Goal: Task Accomplishment & Management: Contribute content

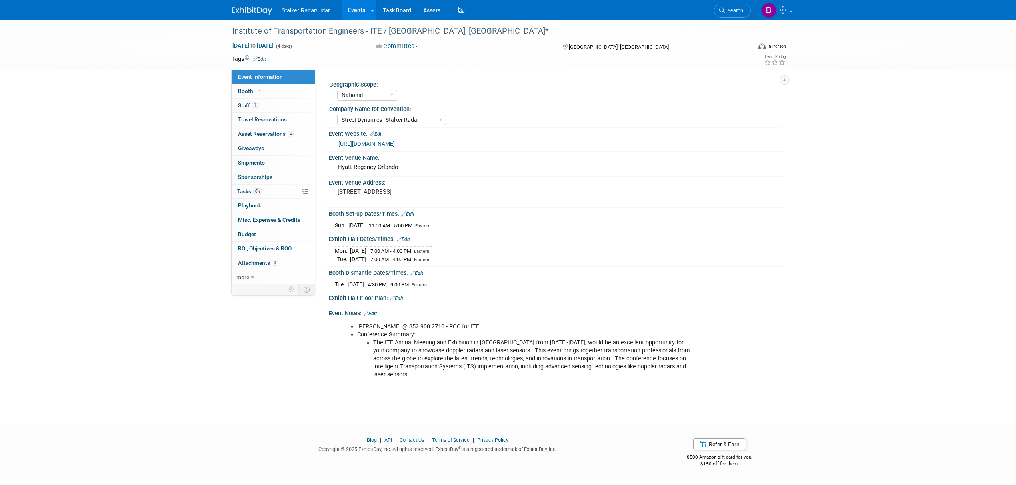
select select "National"
select select "Street Dynamics | Stalker Radar"
click at [349, 13] on link "Events" at bounding box center [356, 10] width 29 height 20
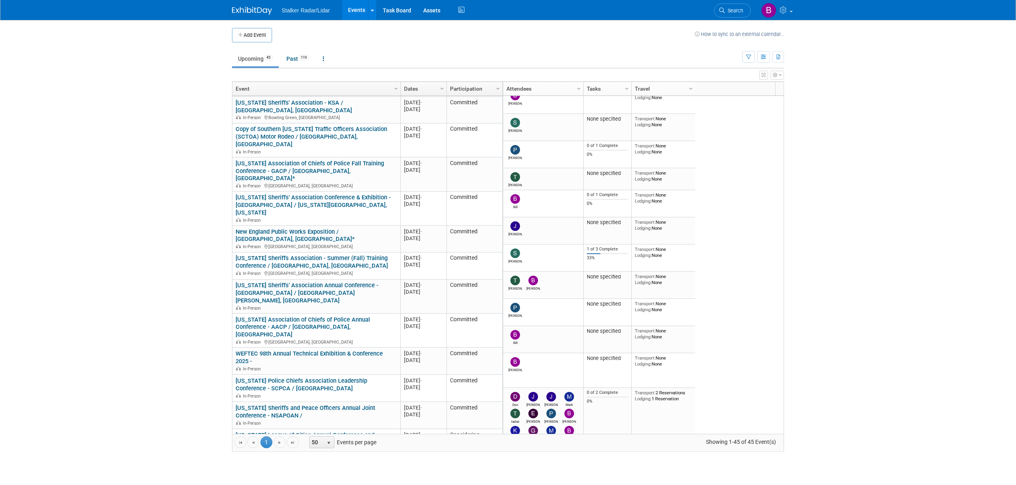
scroll to position [448, 0]
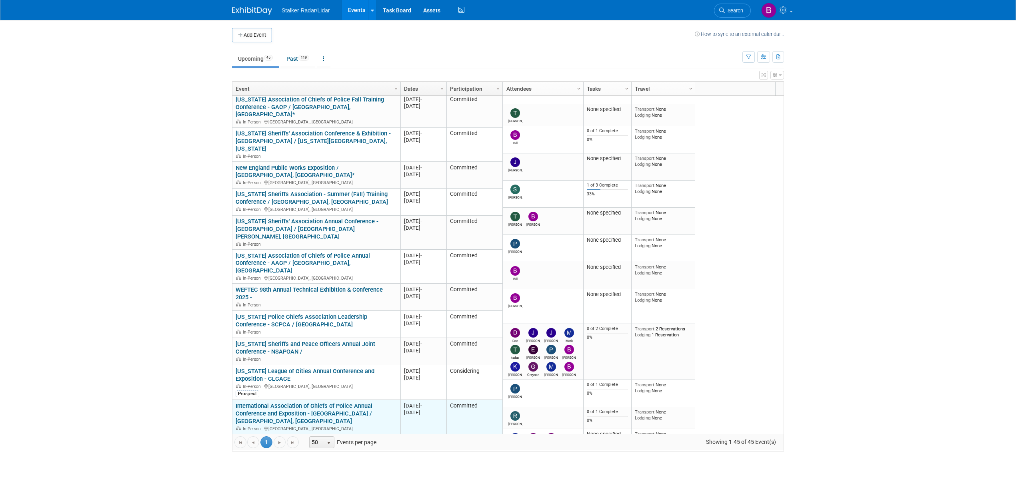
click at [301, 403] on link "International Association of Chiefs of Police Annual Conference and Exposition …" at bounding box center [304, 414] width 137 height 22
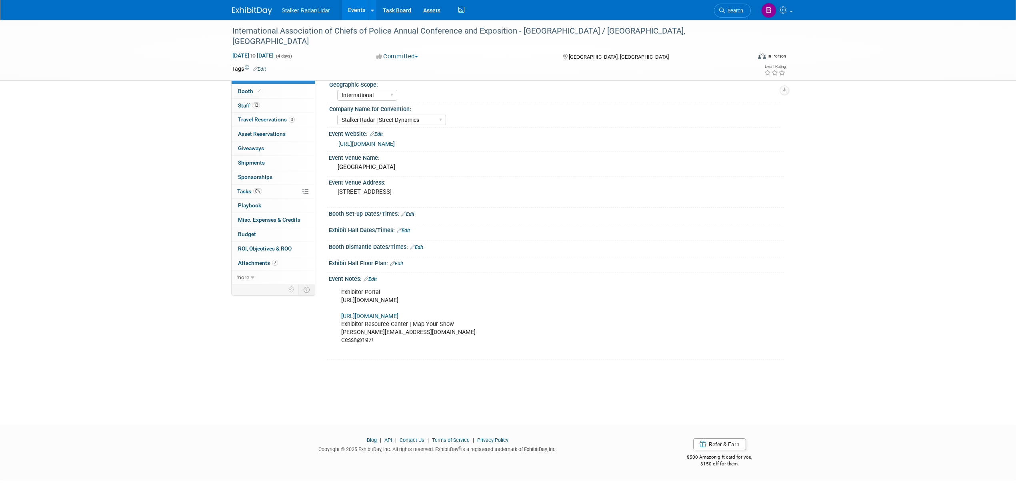
select select "International"
select select "Stalker Radar | Street Dynamics"
click at [371, 143] on link "https://staging.theiacpconference.org/" at bounding box center [366, 144] width 56 height 6
drag, startPoint x: 230, startPoint y: 31, endPoint x: 517, endPoint y: 36, distance: 286.7
click at [517, 36] on div "International Association of Chiefs of Police Annual Conference and Exposition …" at bounding box center [484, 36] width 509 height 24
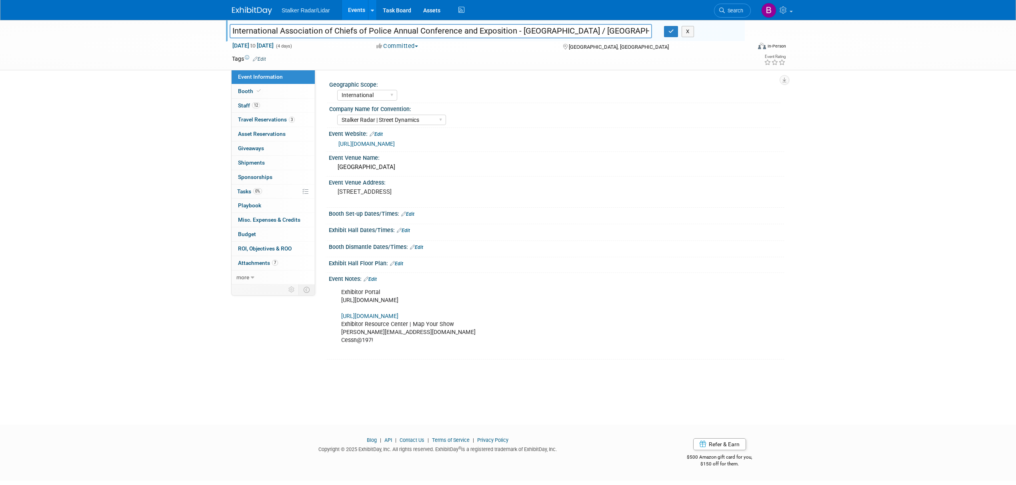
drag, startPoint x: 512, startPoint y: 30, endPoint x: 493, endPoint y: 30, distance: 19.2
click at [493, 30] on input "International Association of Chiefs of Police Annual Conference and Exposition …" at bounding box center [441, 31] width 422 height 14
drag, startPoint x: 514, startPoint y: 30, endPoint x: 212, endPoint y: 30, distance: 301.9
click at [212, 30] on div "International Association of Chiefs of Police Annual Conference and Exposition …" at bounding box center [508, 45] width 1016 height 50
click at [672, 34] on icon "button" at bounding box center [671, 31] width 6 height 5
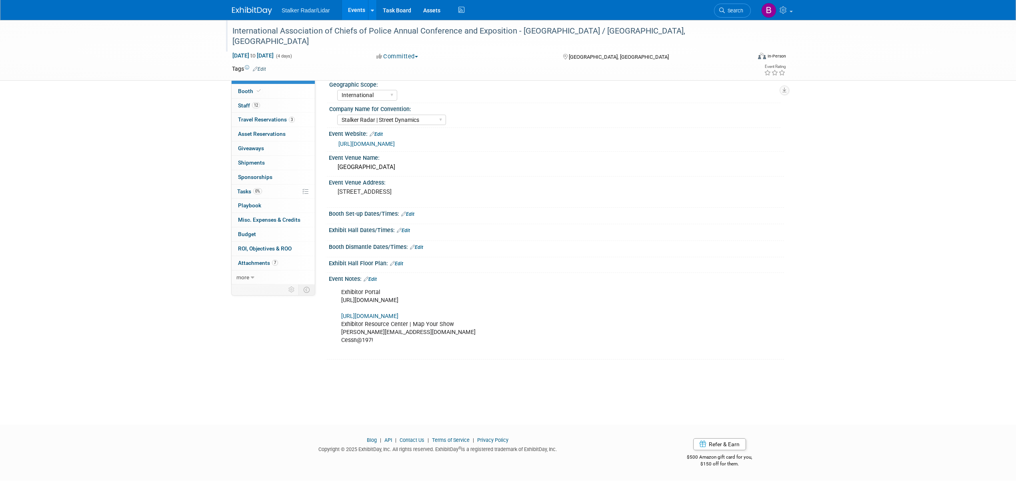
click at [383, 134] on link "Edit" at bounding box center [375, 135] width 13 height 6
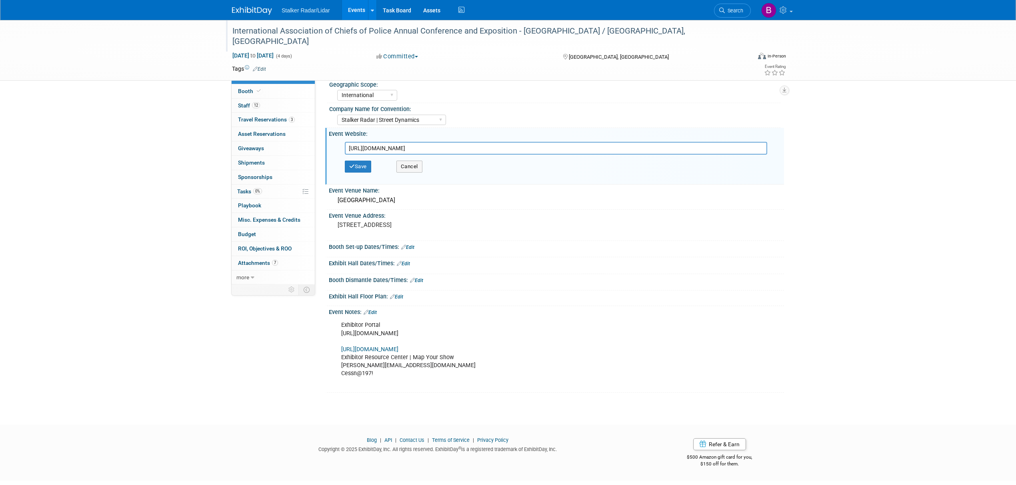
drag, startPoint x: 487, startPoint y: 148, endPoint x: 319, endPoint y: 140, distance: 168.2
click at [319, 140] on div "Geographic Scope: Regional National International Company Name for Convention: …" at bounding box center [549, 178] width 469 height 217
type input "https://www.theiacpconference.org/?utm_medium=cpc&utm_source=google&utm_campaig…"
click at [357, 167] on button "Save" at bounding box center [358, 167] width 26 height 12
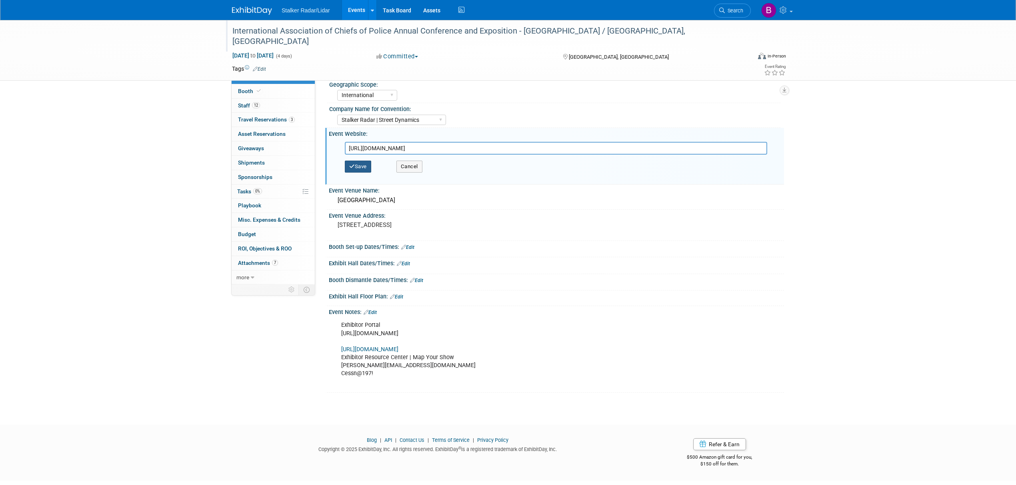
scroll to position [0, 0]
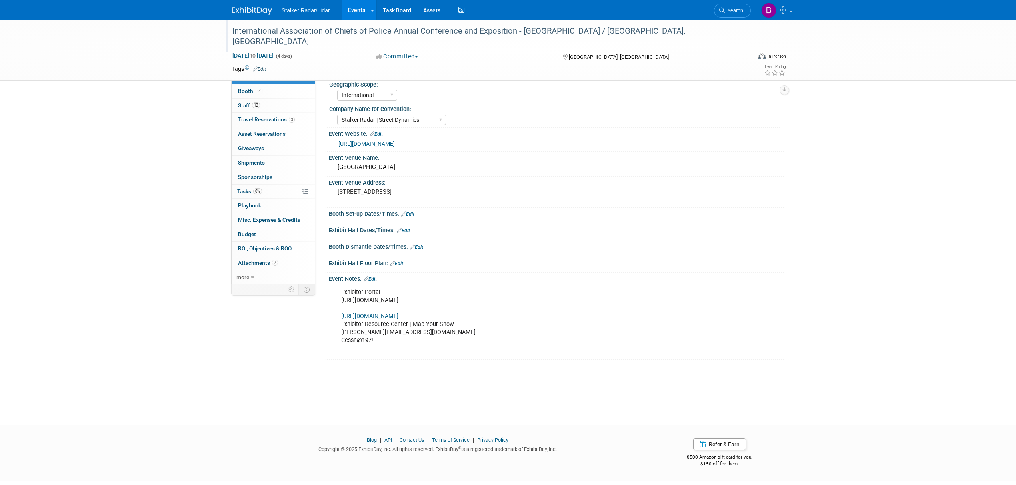
click at [394, 148] on div "https://www.theiacpconference.org/?utm_medium=cpc&utm_source=google&utm_campaig…" at bounding box center [557, 144] width 439 height 9
click at [394, 147] on link "https://www.theiacpconference.org/?utm_medium=cpc&utm_source=google&utm_campaig…" at bounding box center [366, 144] width 56 height 6
click at [351, 10] on link "Events" at bounding box center [356, 10] width 29 height 20
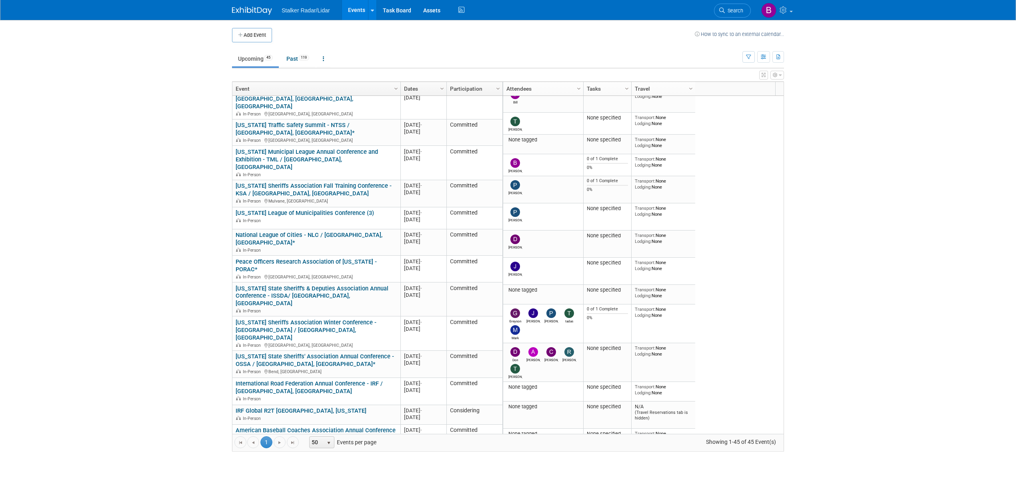
scroll to position [883, 0]
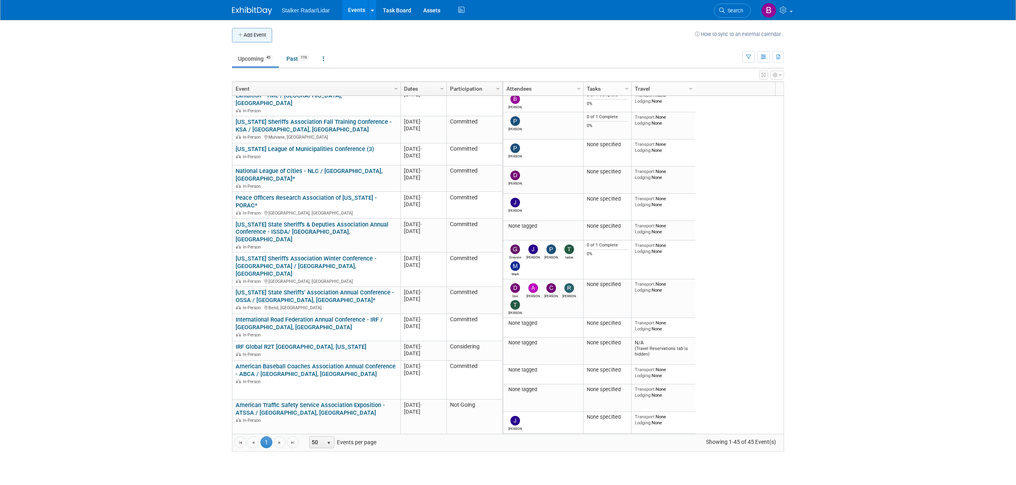
click at [261, 31] on button "Add Event" at bounding box center [252, 35] width 40 height 14
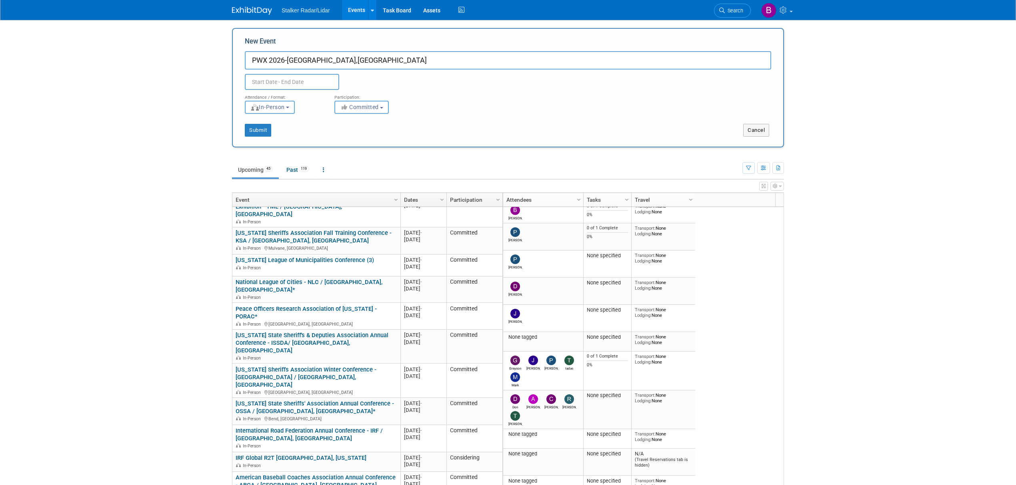
type input "PWX 2026-[GEOGRAPHIC_DATA],[GEOGRAPHIC_DATA]"
click at [288, 82] on input "text" at bounding box center [292, 82] width 94 height 16
click at [357, 190] on span "30" at bounding box center [359, 189] width 16 height 16
click at [293, 202] on span "2" at bounding box center [289, 205] width 16 height 16
type input "Aug 30, 2025 to Sep 2, 2025"
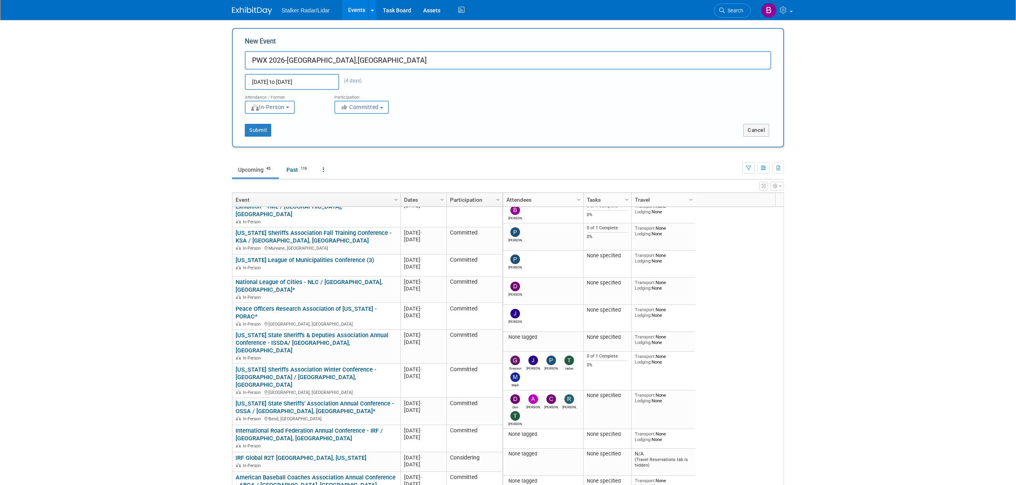
click at [357, 102] on button "Committed" at bounding box center [361, 107] width 54 height 13
click at [358, 136] on label "Considering" at bounding box center [365, 137] width 53 height 10
click at [342, 136] on input "Considering" at bounding box center [339, 137] width 5 height 5
select select "2"
click at [255, 127] on button "Submit" at bounding box center [258, 130] width 26 height 13
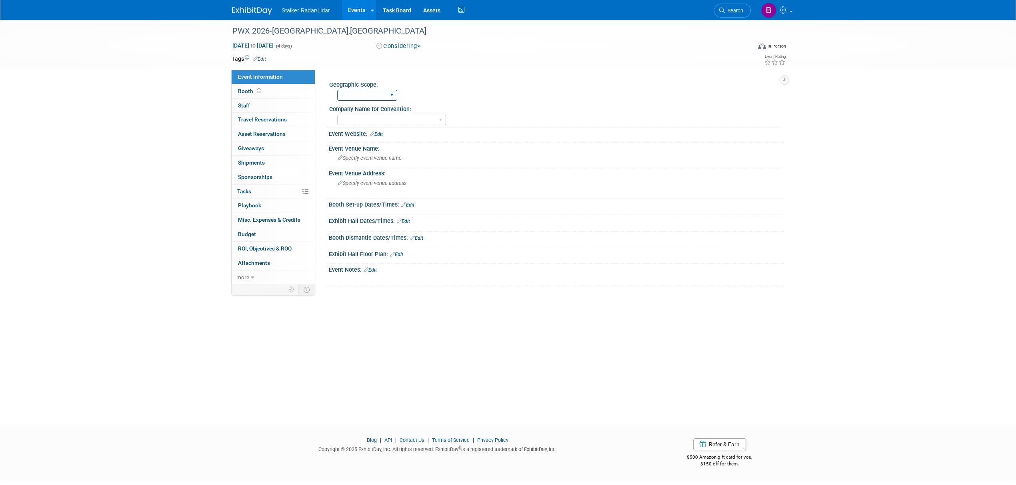
click at [371, 98] on select "Regional National International" at bounding box center [367, 95] width 60 height 11
select select "National"
click at [337, 90] on select "Regional National International" at bounding box center [367, 95] width 60 height 11
click at [560, 222] on div "Exhibit Hall Dates/Times: Edit" at bounding box center [556, 220] width 455 height 10
click at [355, 14] on link "Events" at bounding box center [356, 10] width 29 height 20
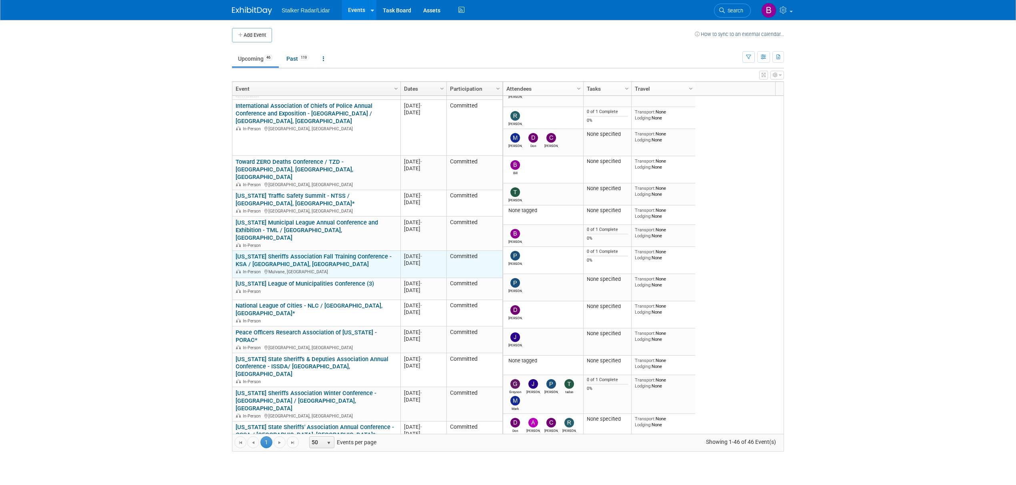
scroll to position [902, 0]
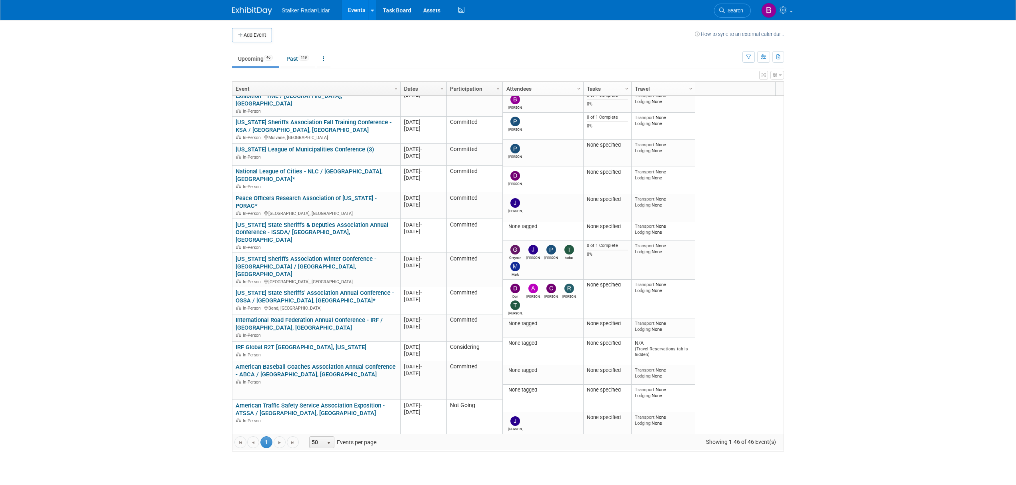
click at [498, 90] on span "Column Settings" at bounding box center [498, 89] width 6 height 6
click at [836, 185] on body "Stalker Radar/Lidar Events Add Event Bulk Upload Events Shareable Event Boards …" at bounding box center [508, 242] width 1016 height 485
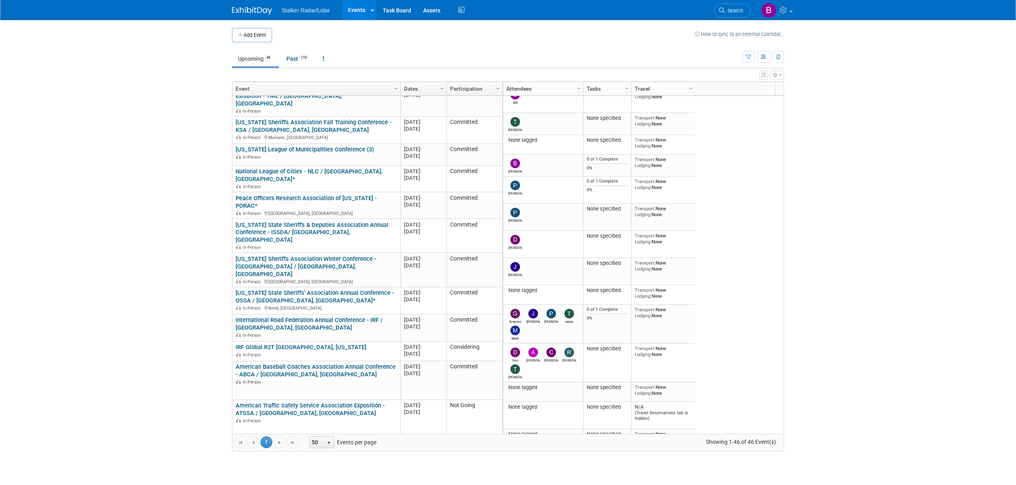
scroll to position [838, 0]
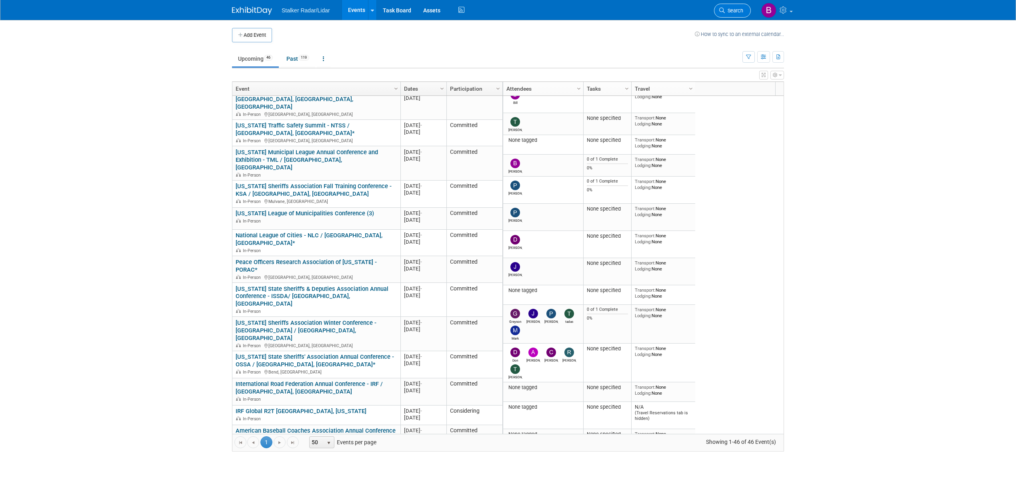
click at [720, 15] on link "Search" at bounding box center [732, 11] width 37 height 14
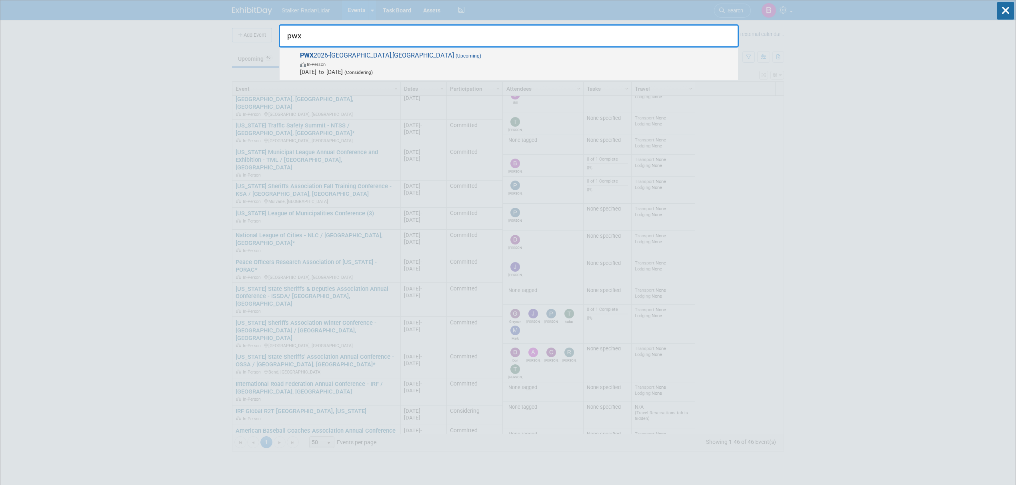
type input "pwx"
click at [374, 63] on span "In-Person" at bounding box center [517, 64] width 434 height 8
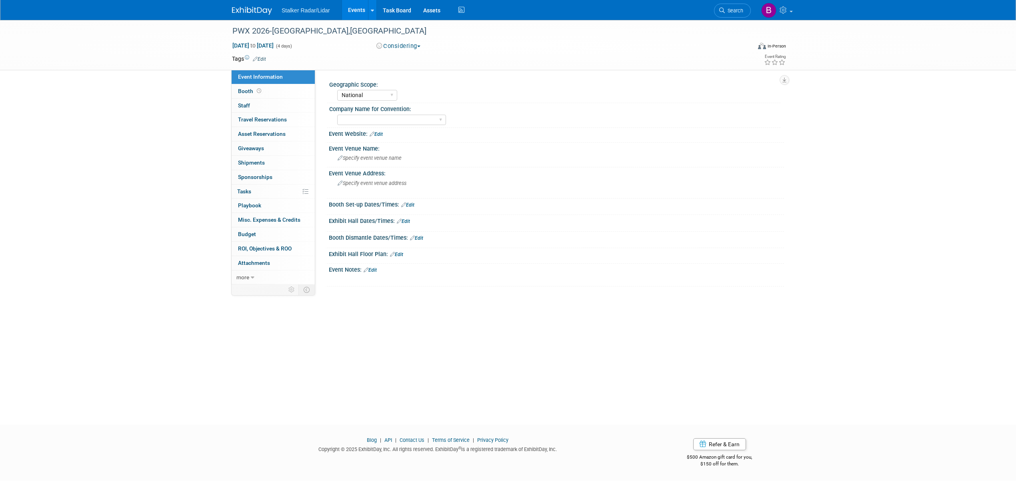
select select "National"
click at [274, 42] on span "[DATE] to [DATE]" at bounding box center [253, 45] width 42 height 7
select select "7"
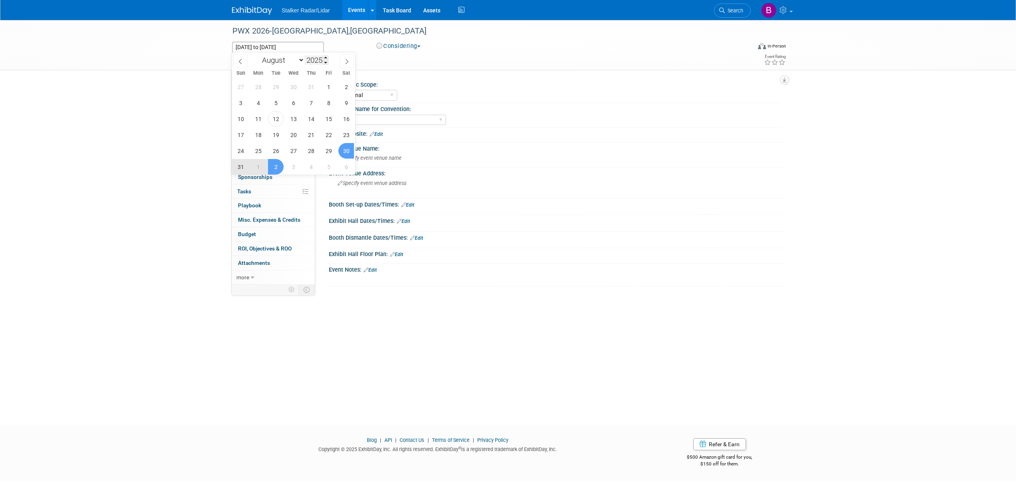
click at [323, 60] on input "2025" at bounding box center [316, 60] width 24 height 9
type input "2026"
click at [239, 168] on span "30" at bounding box center [241, 167] width 16 height 16
type input "[DATE]"
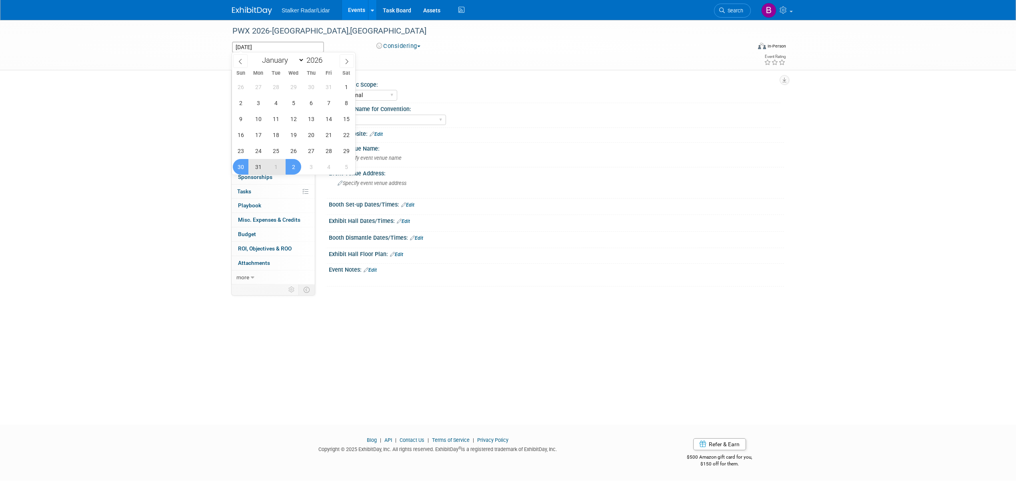
click at [299, 165] on span "2" at bounding box center [294, 167] width 16 height 16
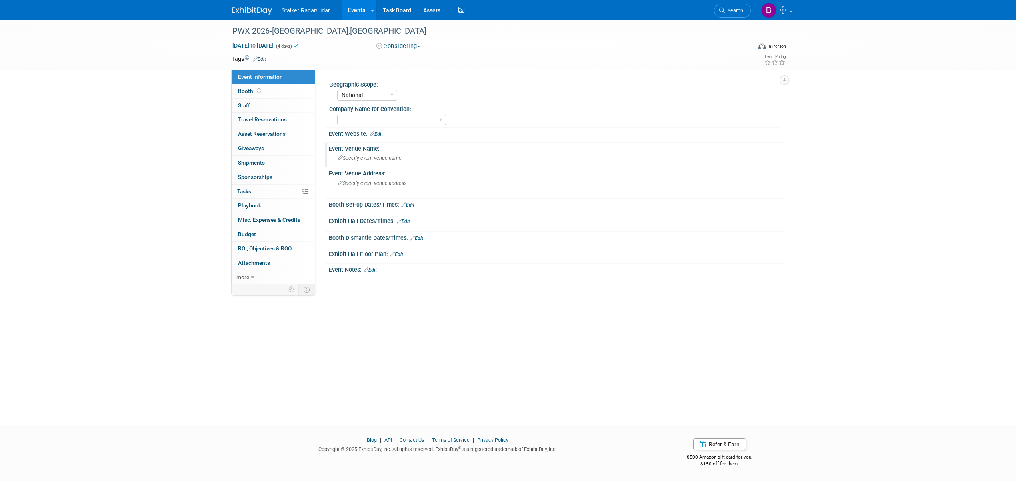
click at [552, 152] on div "Specify event venue name" at bounding box center [556, 158] width 443 height 12
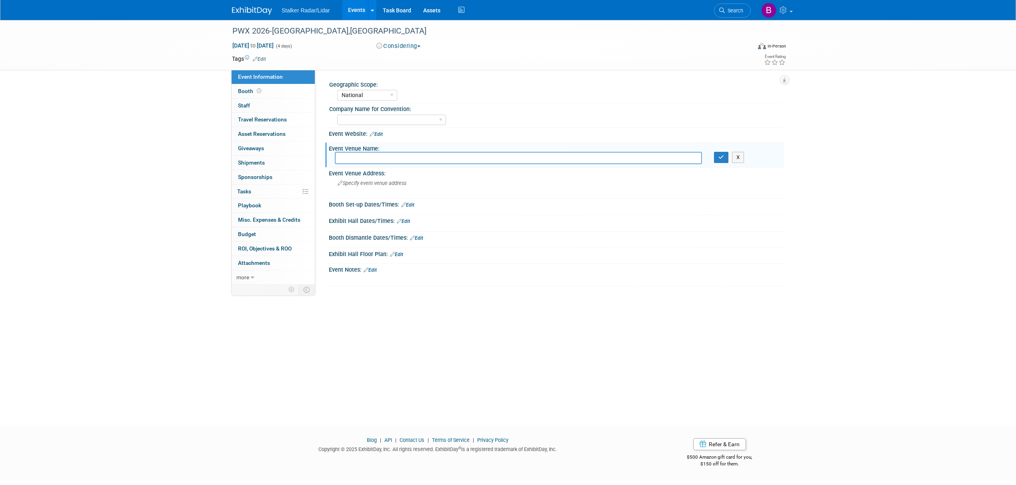
click at [543, 87] on div "Geographic Scope:" at bounding box center [554, 84] width 451 height 10
click at [354, 10] on link "Events" at bounding box center [356, 10] width 29 height 20
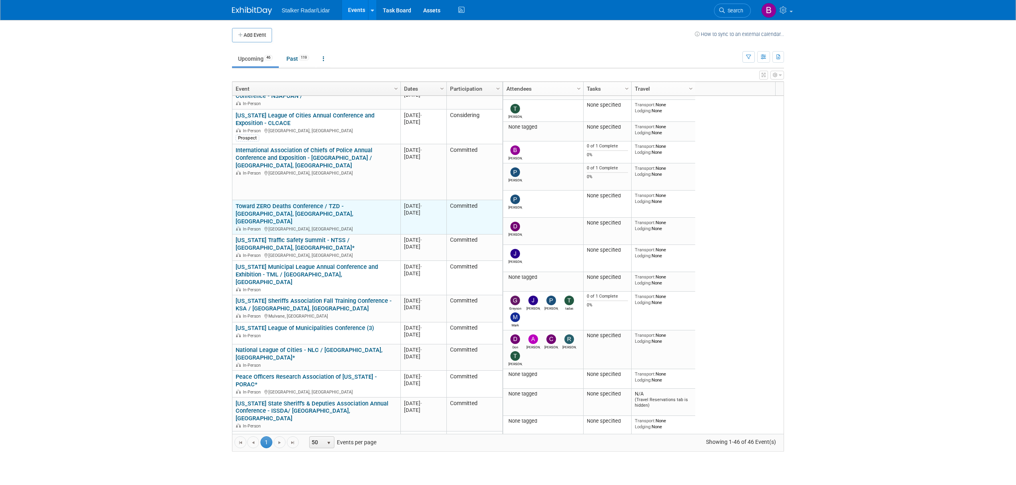
scroll to position [902, 0]
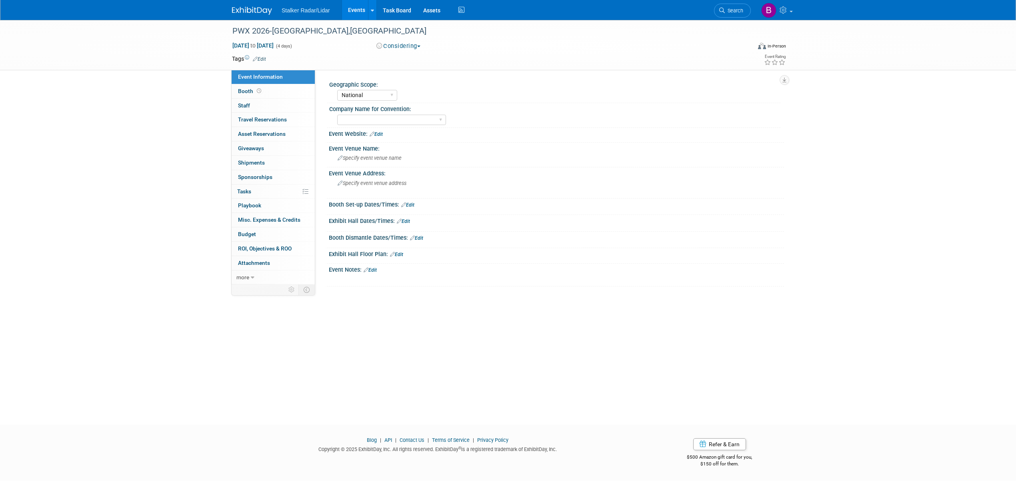
select select "National"
click at [256, 87] on link "Booth" at bounding box center [273, 91] width 83 height 14
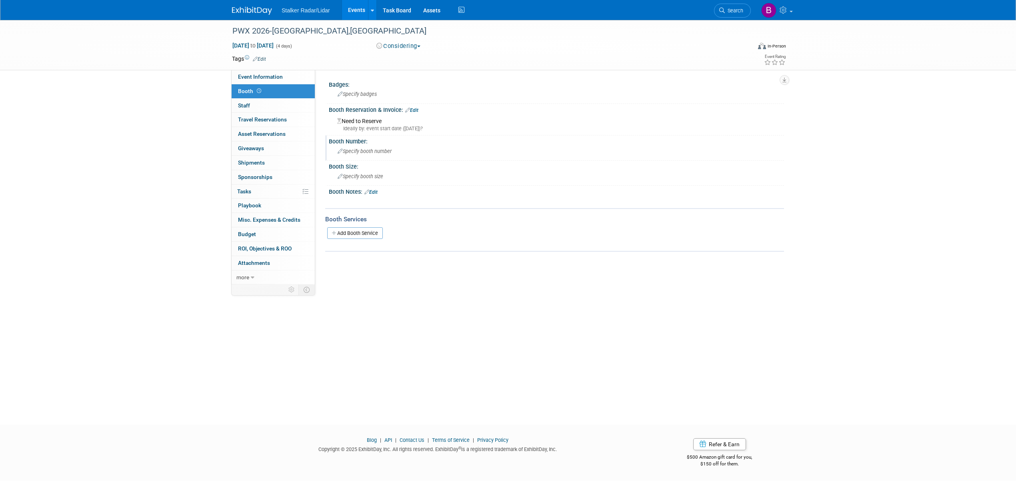
click at [371, 151] on span "Specify booth number" at bounding box center [364, 151] width 54 height 6
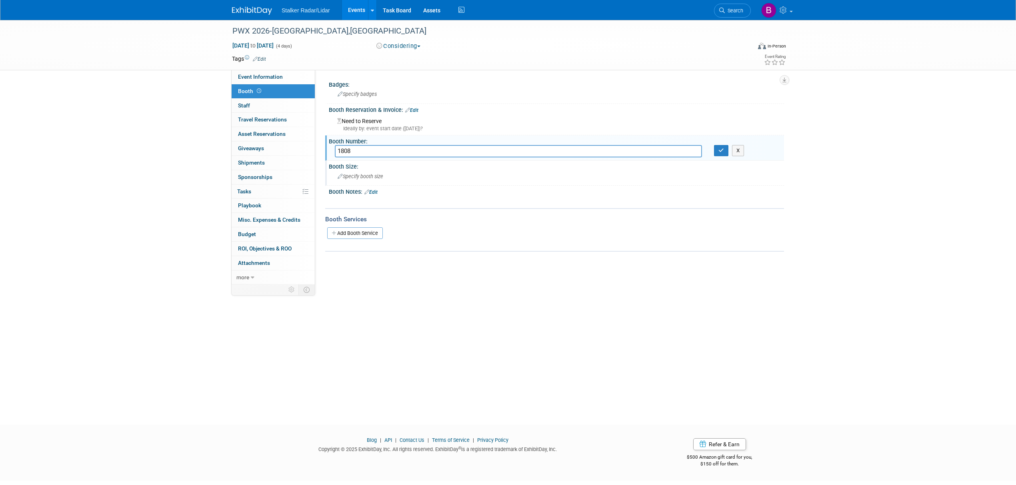
type input "1808"
click at [350, 175] on span "Specify booth size" at bounding box center [360, 177] width 46 height 6
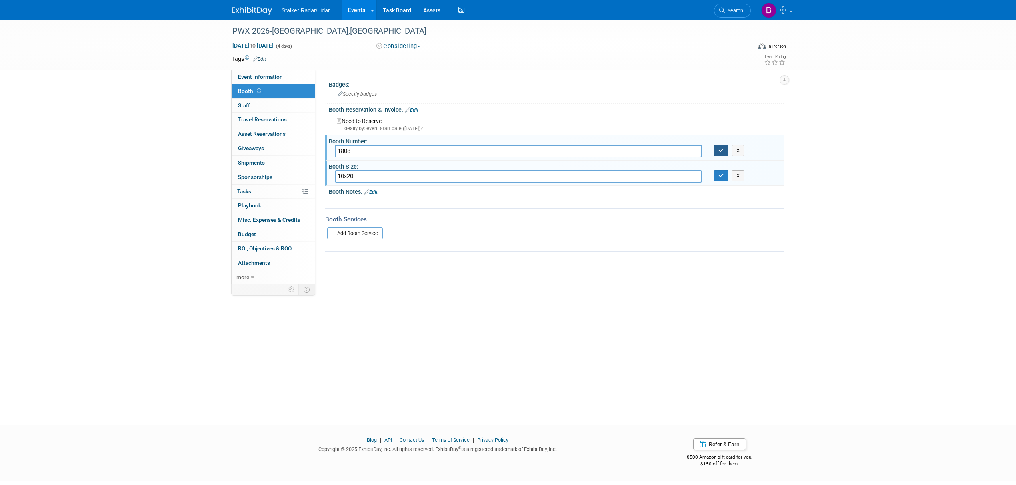
type input "10x20"
click at [723, 154] on button "button" at bounding box center [721, 150] width 14 height 11
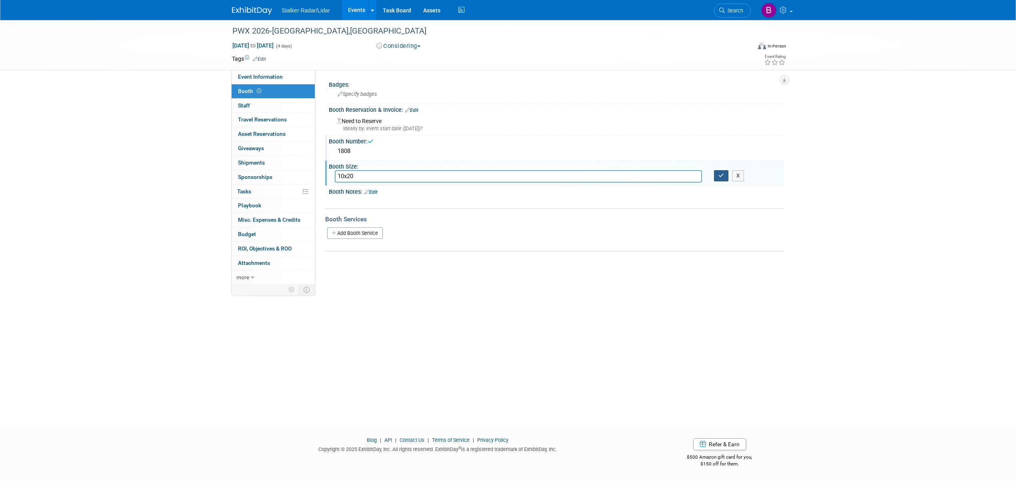
click at [722, 173] on icon "button" at bounding box center [721, 175] width 6 height 5
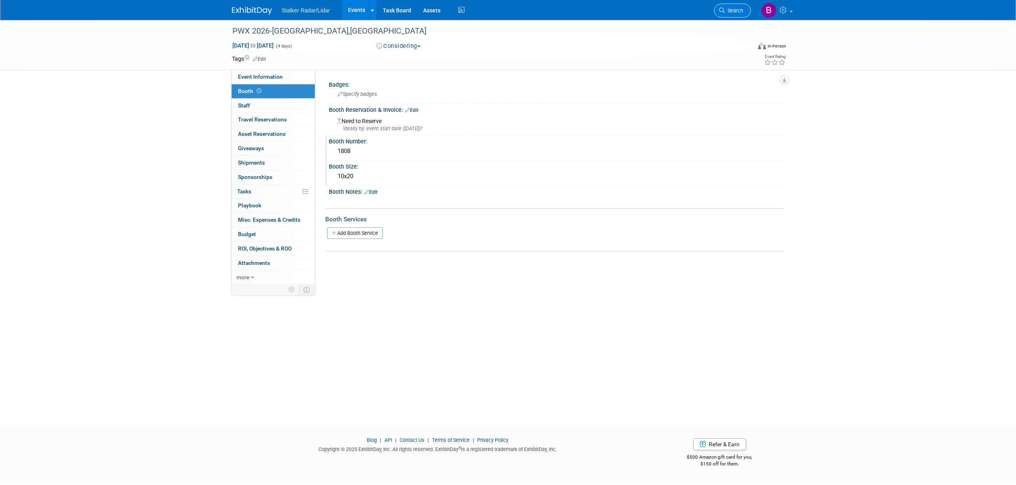
click at [729, 5] on link "Search" at bounding box center [732, 11] width 37 height 14
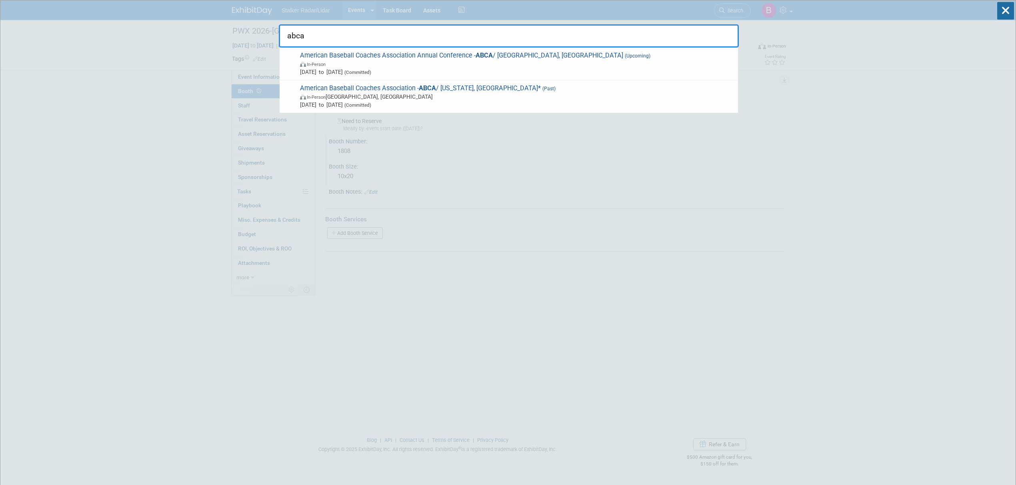
drag, startPoint x: 320, startPoint y: 37, endPoint x: 263, endPoint y: 38, distance: 57.2
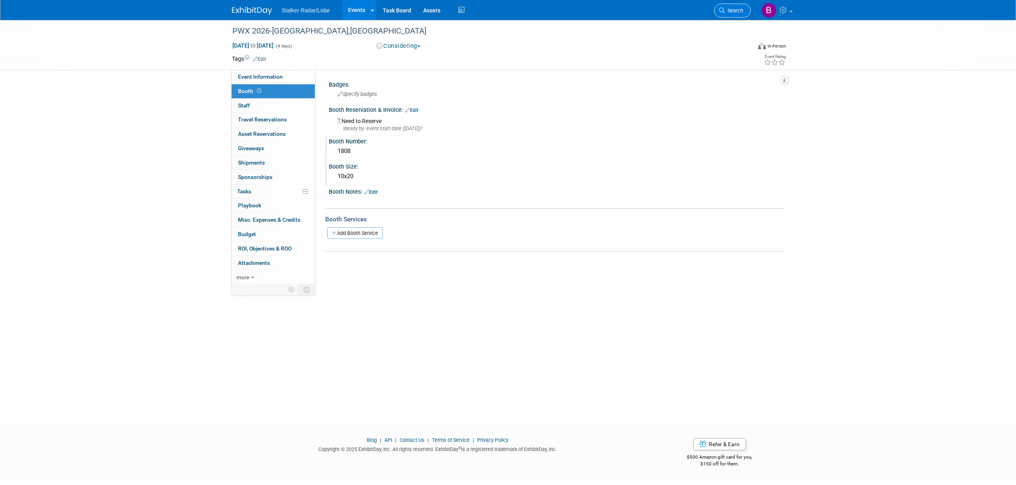
click at [733, 10] on span "Search" at bounding box center [734, 11] width 18 height 6
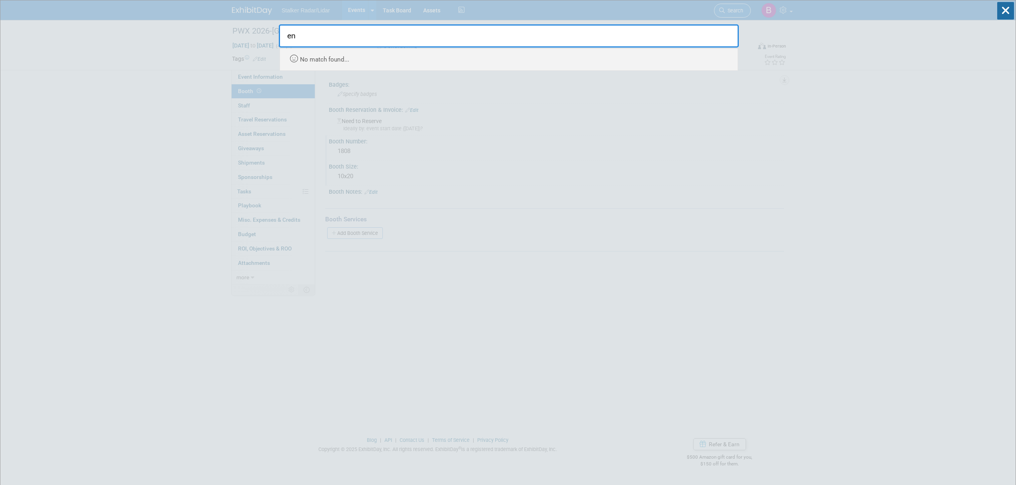
type input "e"
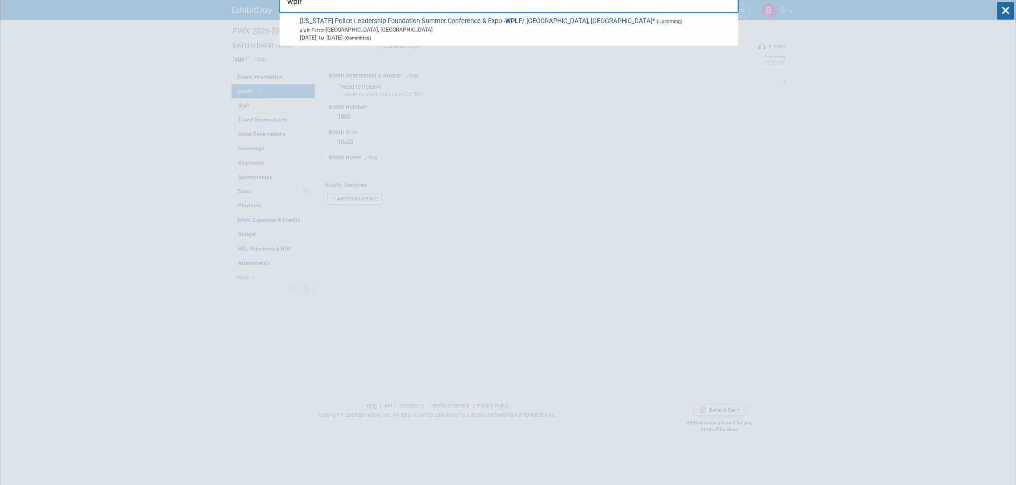
scroll to position [53, 0]
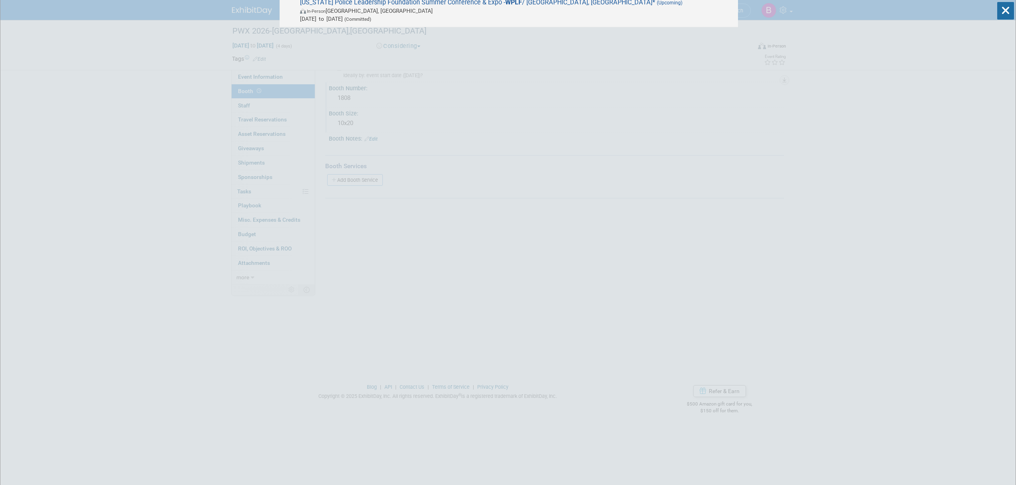
type input "wplf"
click at [350, 14] on span "In-Person Green Bay, WI" at bounding box center [517, 11] width 434 height 8
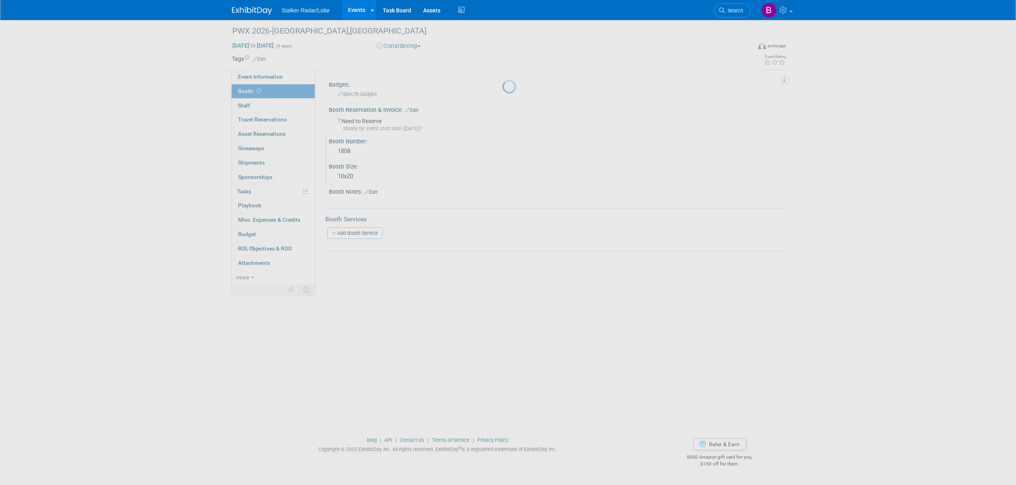
scroll to position [0, 0]
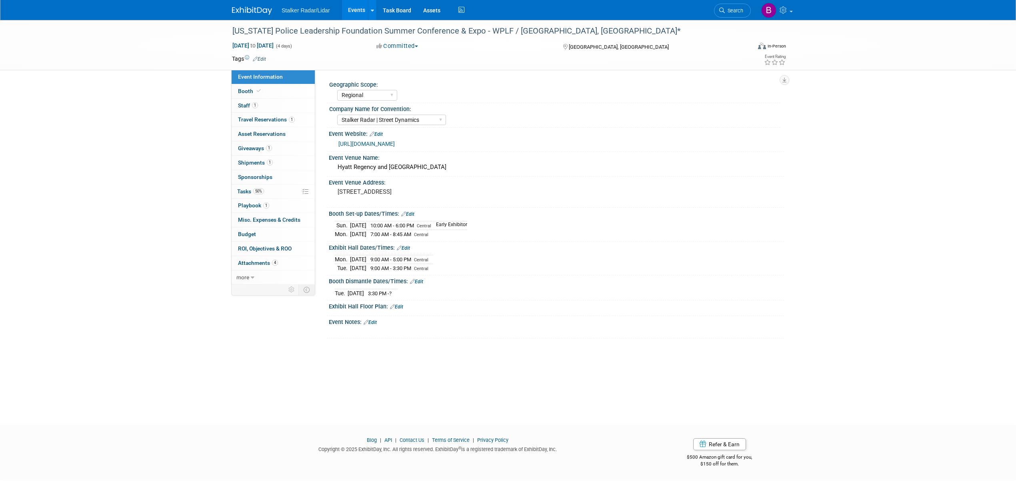
select select "Regional"
select select "Stalker Radar | Street Dynamics"
click at [265, 92] on link "Booth" at bounding box center [273, 91] width 83 height 14
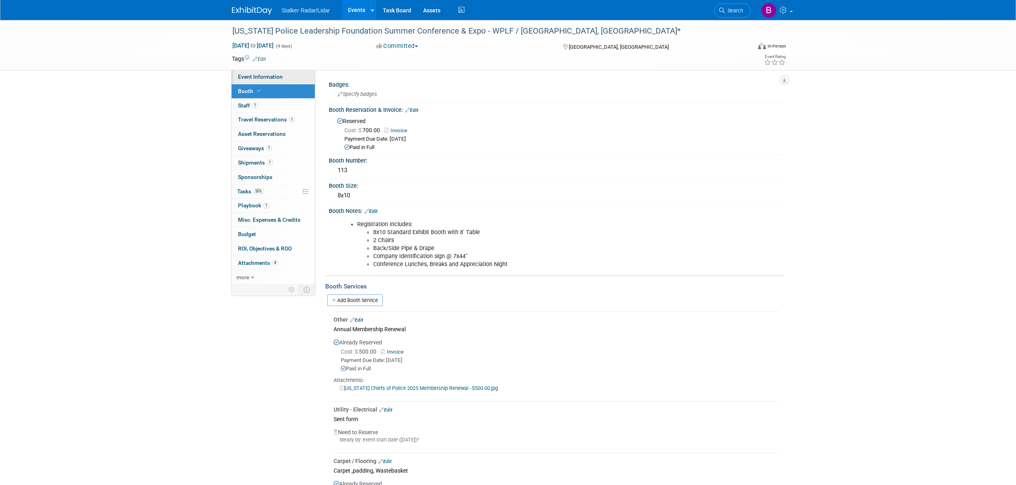
click at [272, 74] on span "Event Information" at bounding box center [260, 77] width 45 height 6
select select "Regional"
select select "Stalker Radar | Street Dynamics"
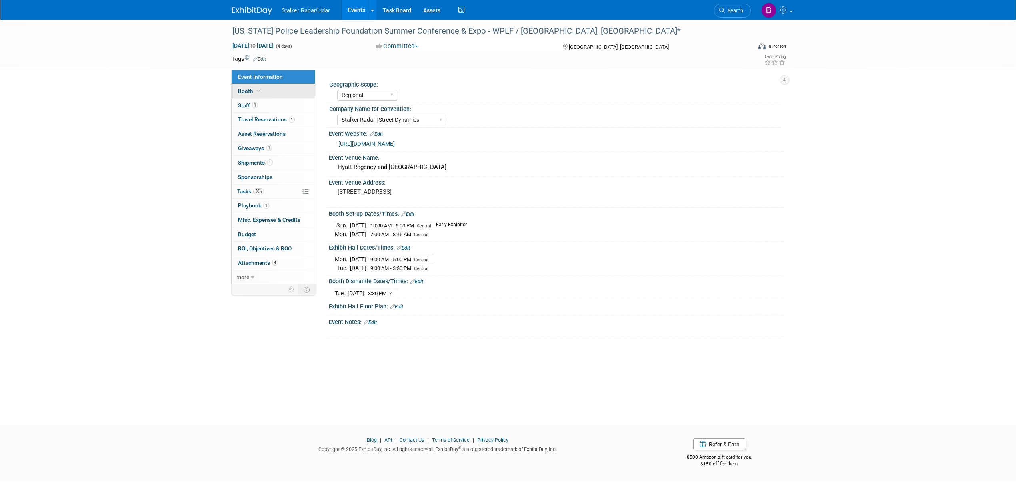
click at [255, 95] on link "Booth" at bounding box center [273, 91] width 83 height 14
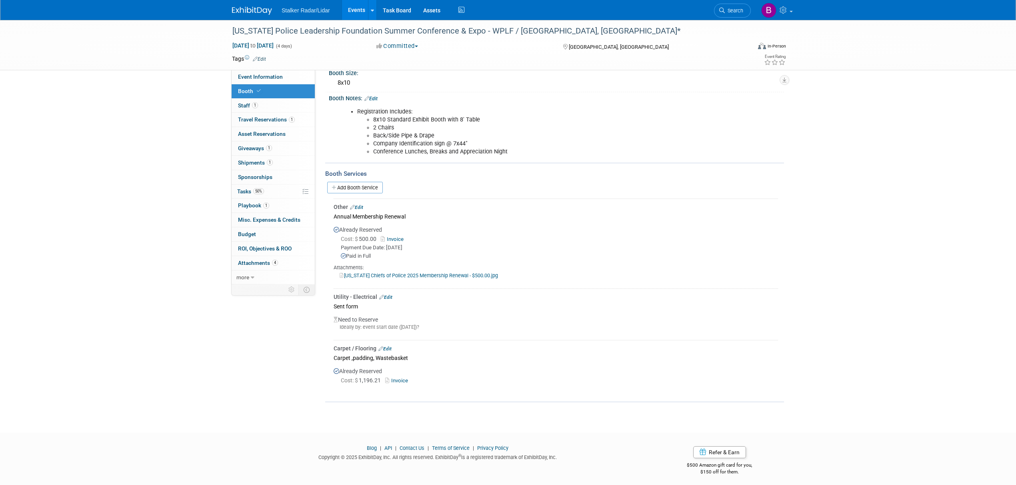
scroll to position [114, 0]
click at [734, 12] on span "Search" at bounding box center [734, 11] width 18 height 6
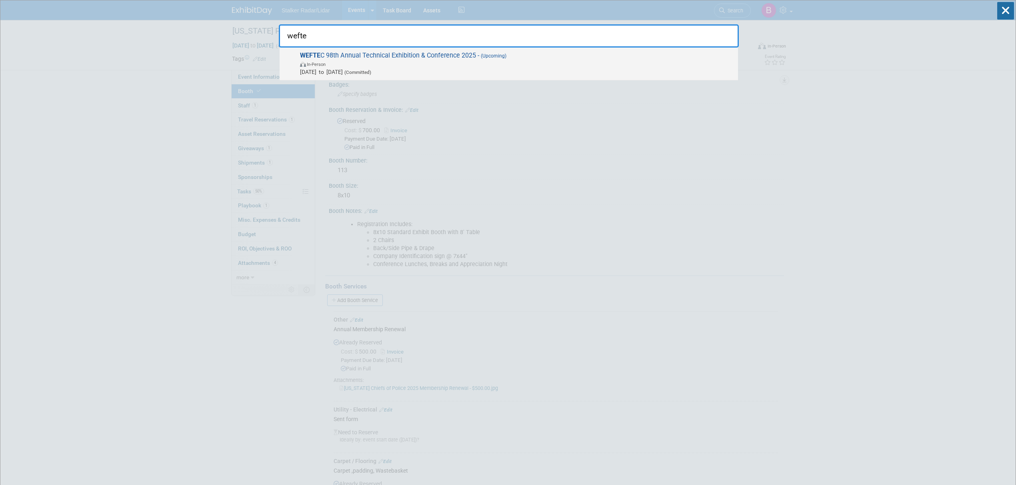
type input "wefte"
click at [370, 53] on span "WEFTE C 98th Annual Technical Exhibition & Conference 2025 - (Upcoming) In-Pers…" at bounding box center [516, 64] width 436 height 24
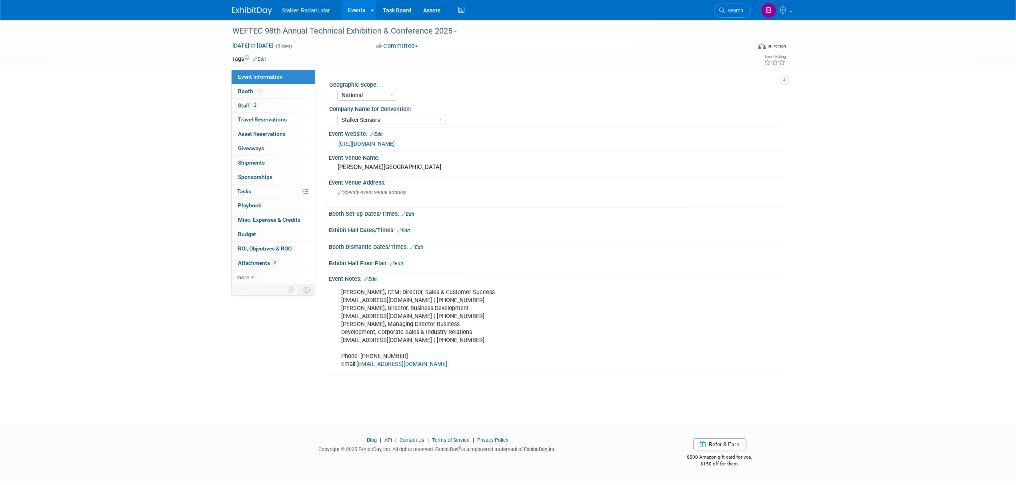
select select "National"
select select "Stalker Sensors"
click at [269, 92] on link "Booth" at bounding box center [273, 91] width 83 height 14
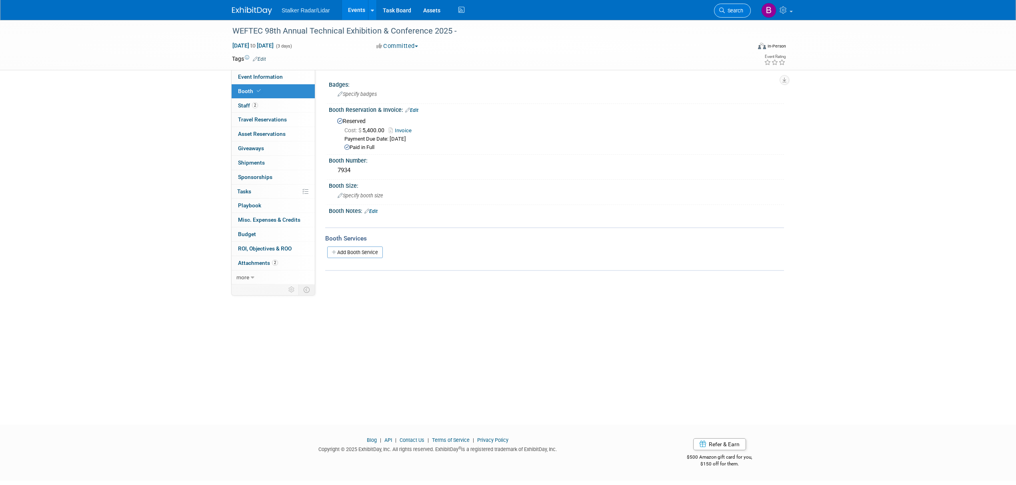
click at [741, 13] on span "Search" at bounding box center [734, 11] width 18 height 6
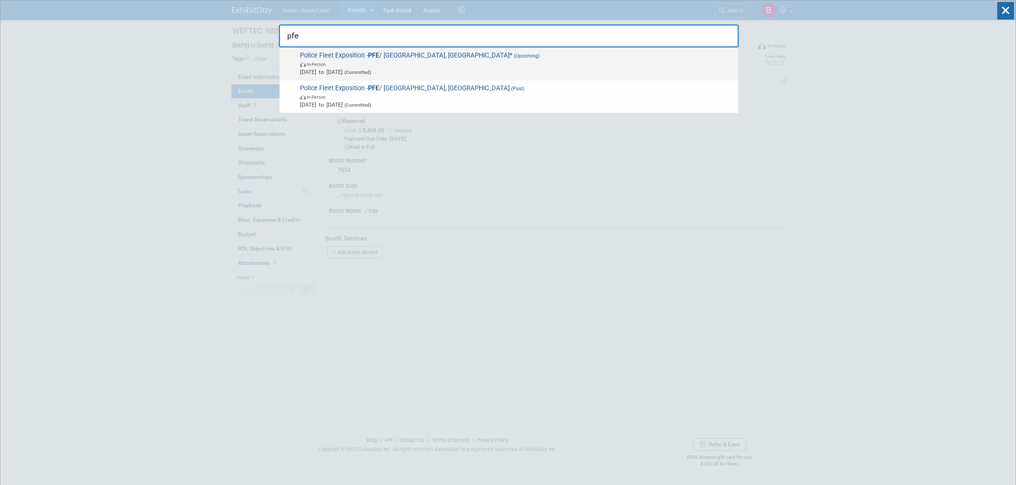
type input "pfe"
click at [415, 57] on span "Police Fleet Exposition - PFE / [GEOGRAPHIC_DATA], [GEOGRAPHIC_DATA]* (Upcoming…" at bounding box center [516, 64] width 436 height 24
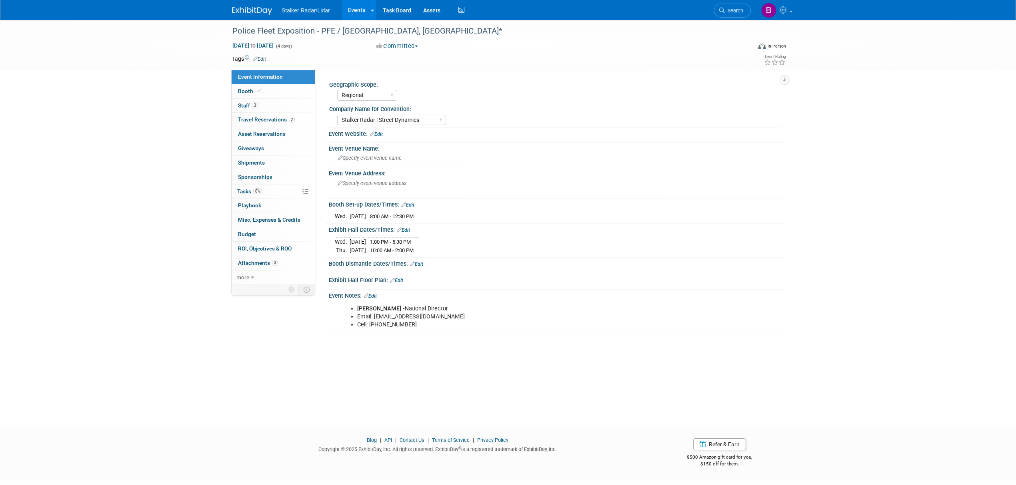
select select "Regional"
select select "Stalker Radar | Street Dynamics"
click at [256, 94] on span at bounding box center [258, 91] width 7 height 6
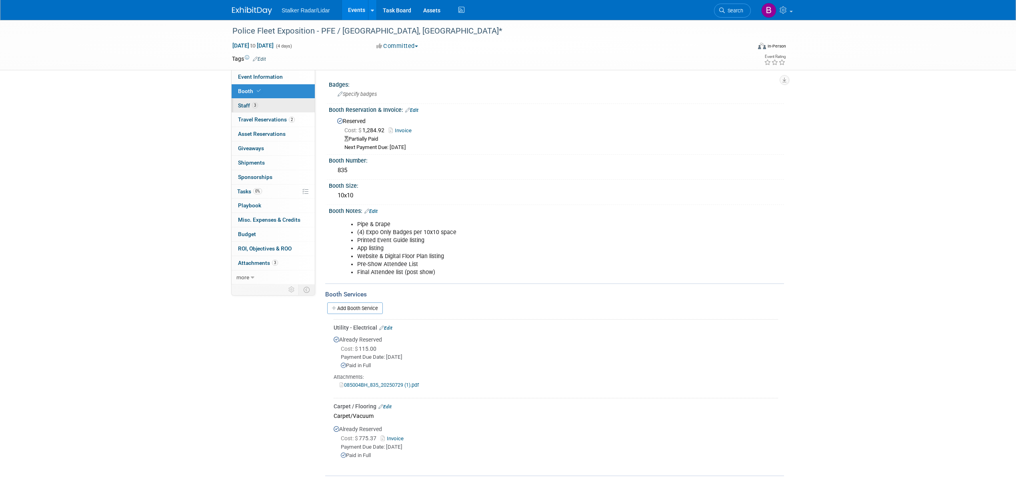
click at [274, 106] on link "3 Staff 3" at bounding box center [273, 106] width 83 height 14
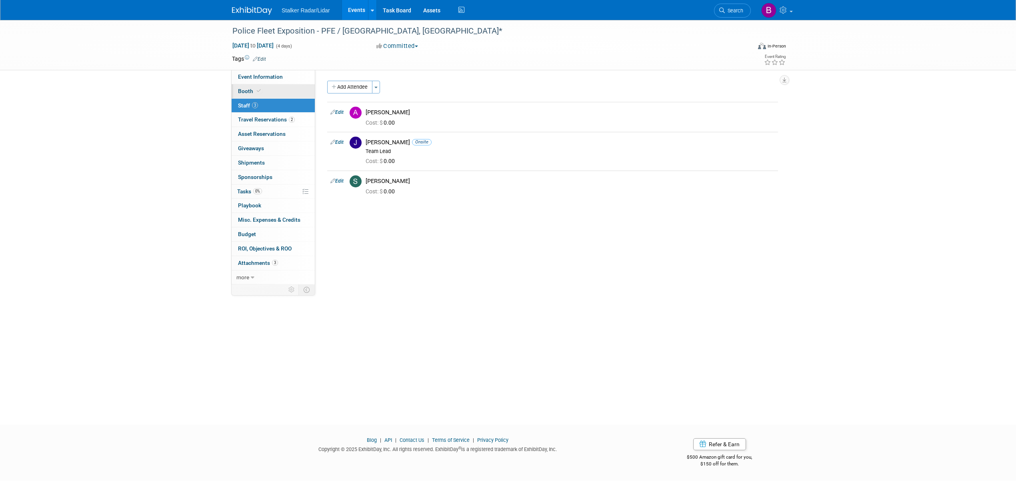
click at [266, 93] on link "Booth" at bounding box center [273, 91] width 83 height 14
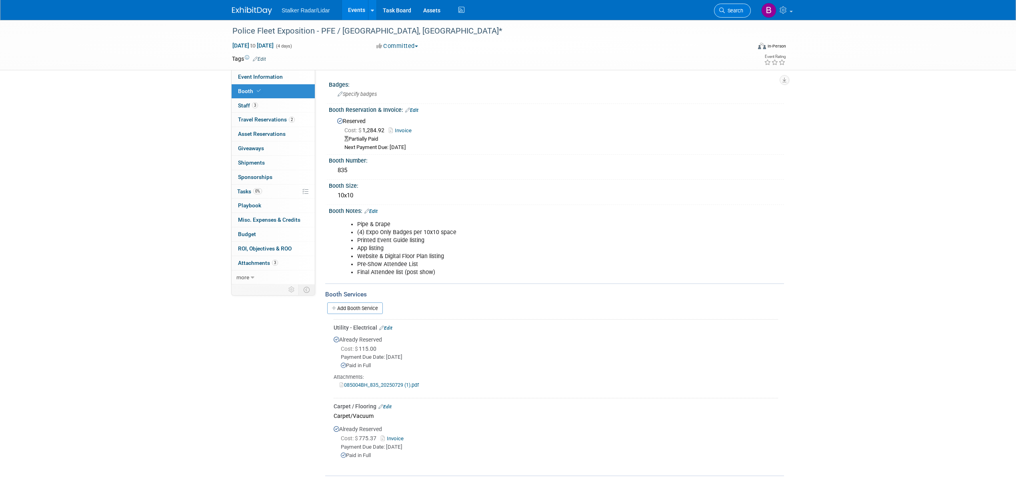
click at [739, 8] on span "Search" at bounding box center [734, 11] width 18 height 6
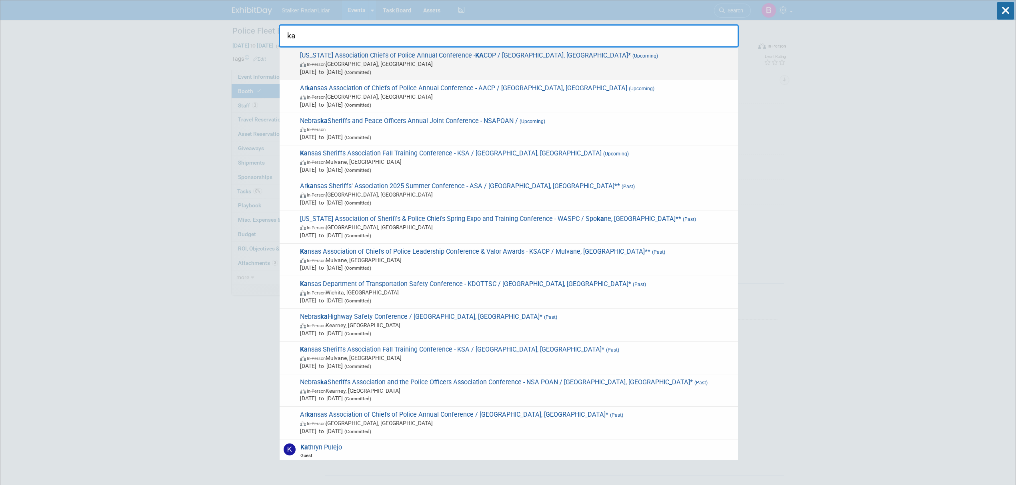
type input "ka"
click at [341, 62] on span "In-Person Florence, KY" at bounding box center [517, 64] width 434 height 8
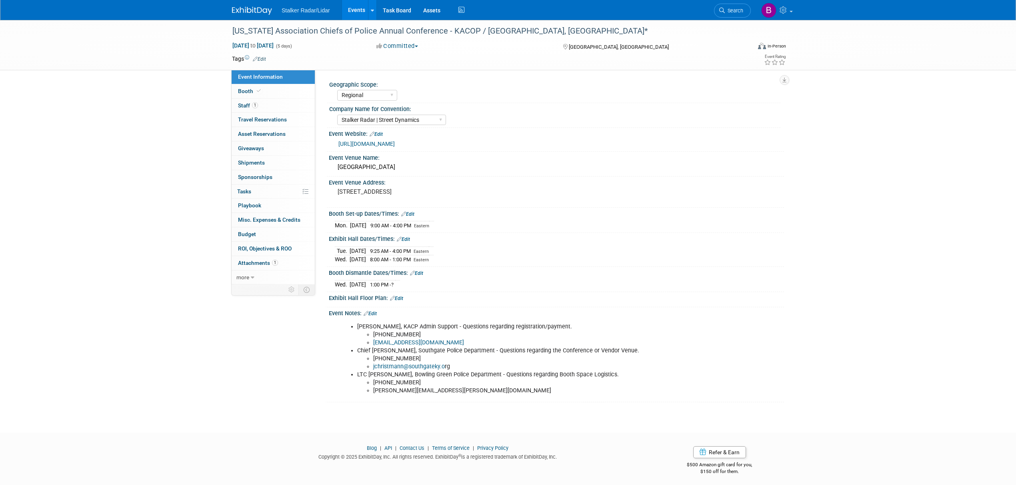
select select "Regional"
select select "Stalker Radar | Street Dynamics"
click at [279, 93] on link "Booth" at bounding box center [273, 91] width 83 height 14
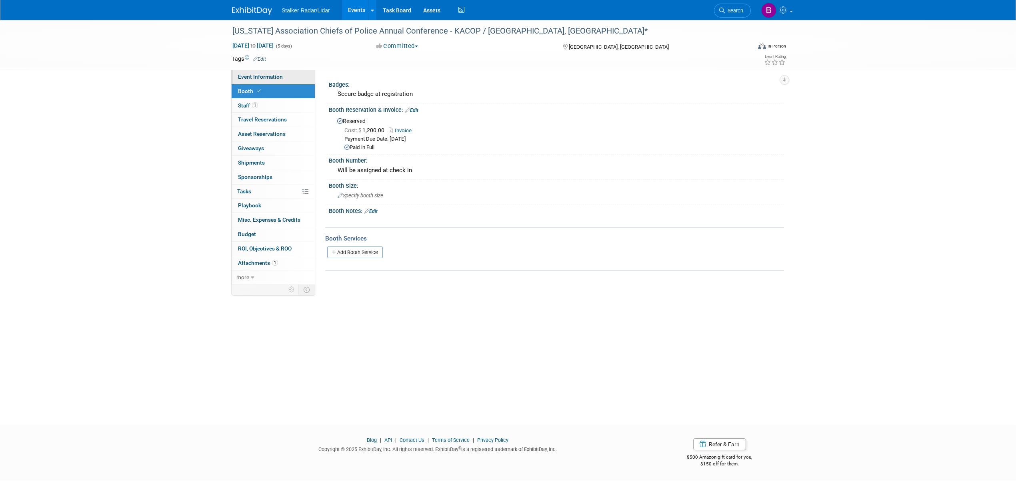
click at [258, 76] on span "Event Information" at bounding box center [260, 77] width 45 height 6
select select "Regional"
select select "Stalker Radar | Street Dynamics"
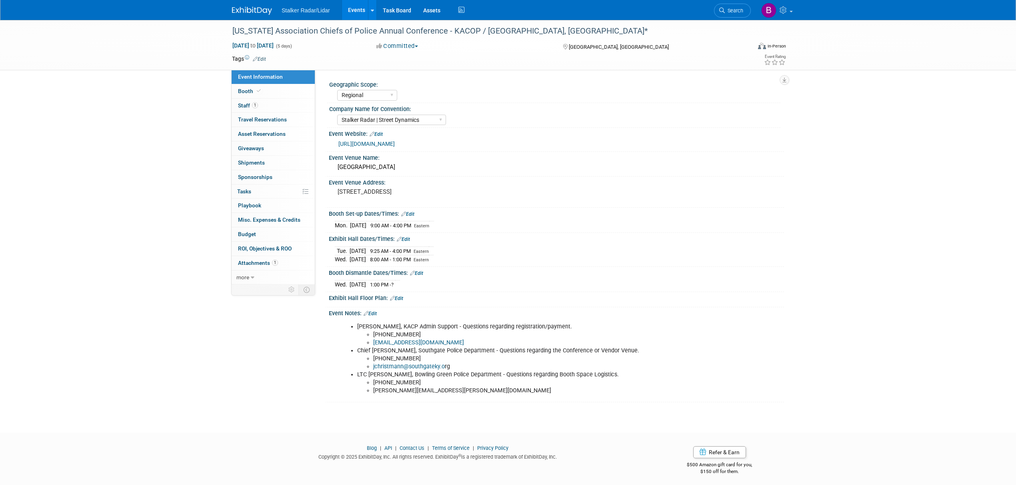
click at [902, 418] on div "[US_STATE] Association Chiefs of Police Annual Conference - KACOP / [GEOGRAPHIC…" at bounding box center [508, 219] width 1016 height 399
click at [729, 13] on span "Search" at bounding box center [734, 11] width 18 height 6
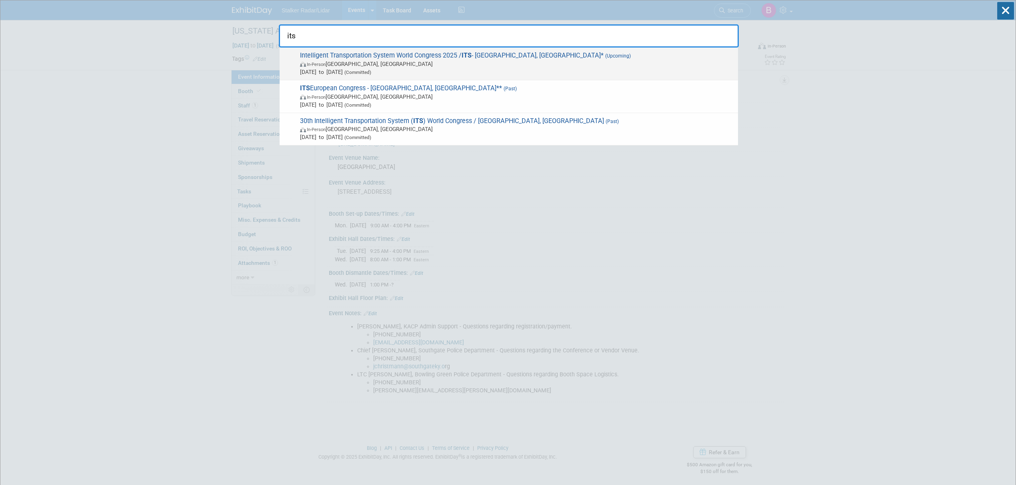
type input "its"
click at [433, 54] on span "Intelligent Transportation System World Congress 2025 / ITS - Atlanta, GA* (Upc…" at bounding box center [516, 64] width 436 height 24
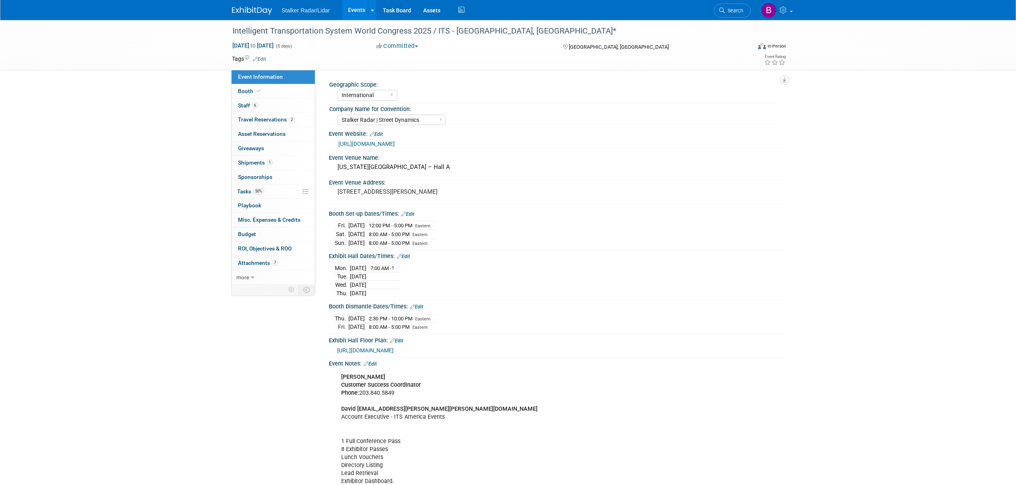
select select "International"
select select "Stalker Radar | Street Dynamics"
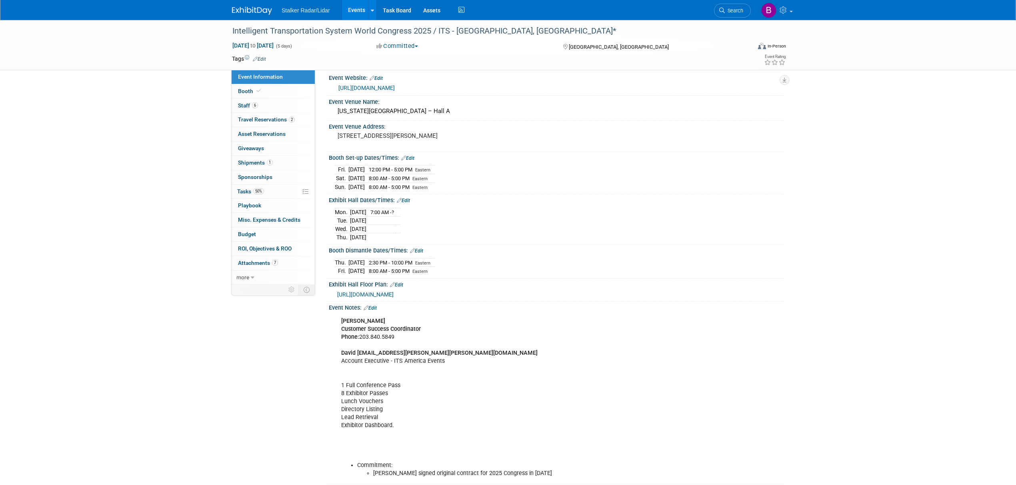
scroll to position [150, 0]
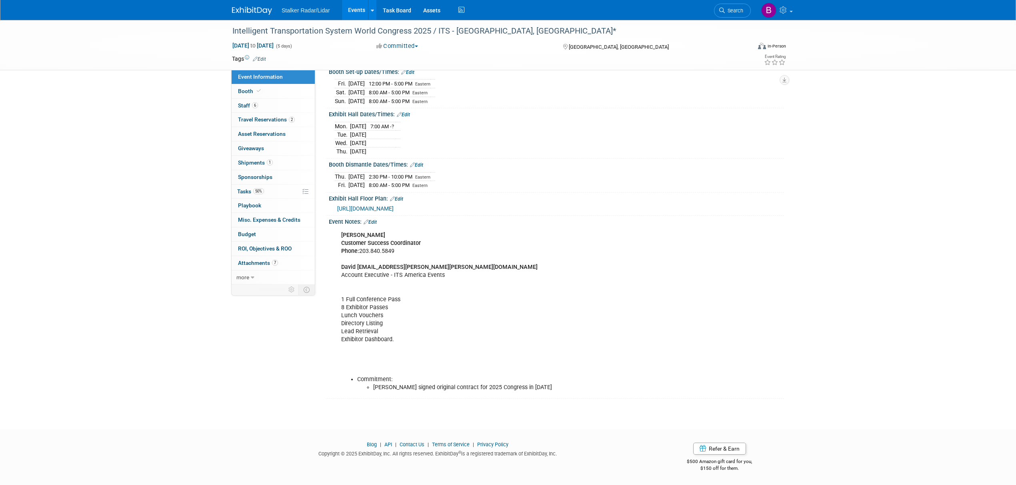
click at [378, 223] on div "Event Notes: Edit" at bounding box center [556, 221] width 455 height 10
click at [373, 221] on link "Edit" at bounding box center [369, 223] width 13 height 6
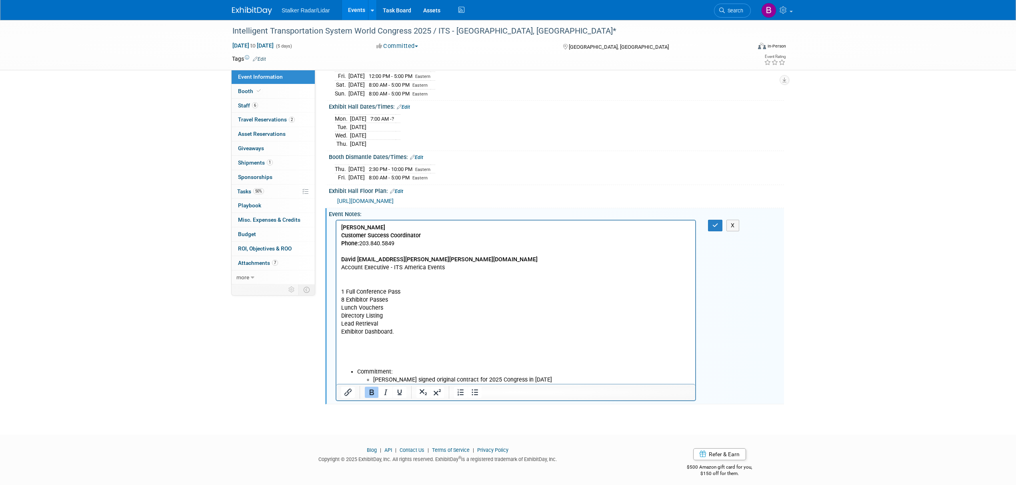
scroll to position [0, 0]
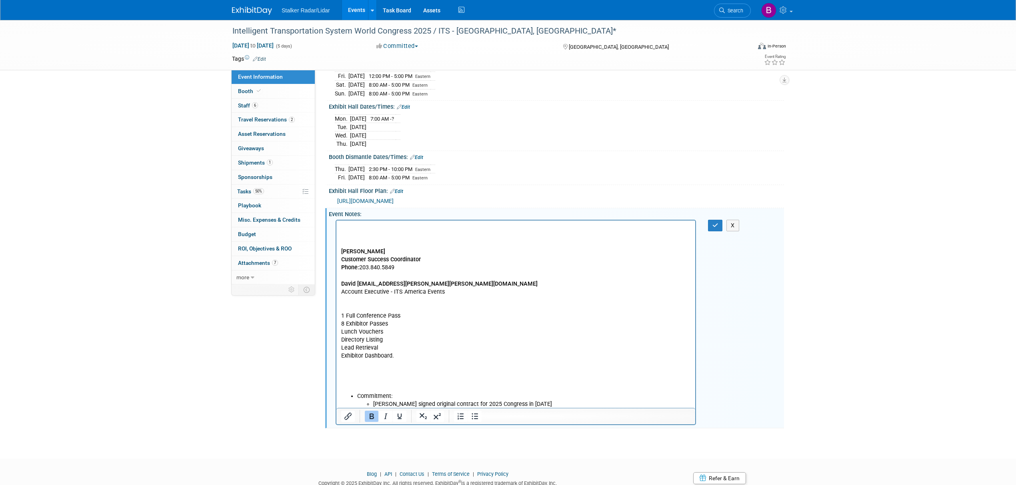
click at [347, 228] on p "Rich Text Area. Press ALT-0 for help." at bounding box center [515, 228] width 349 height 8
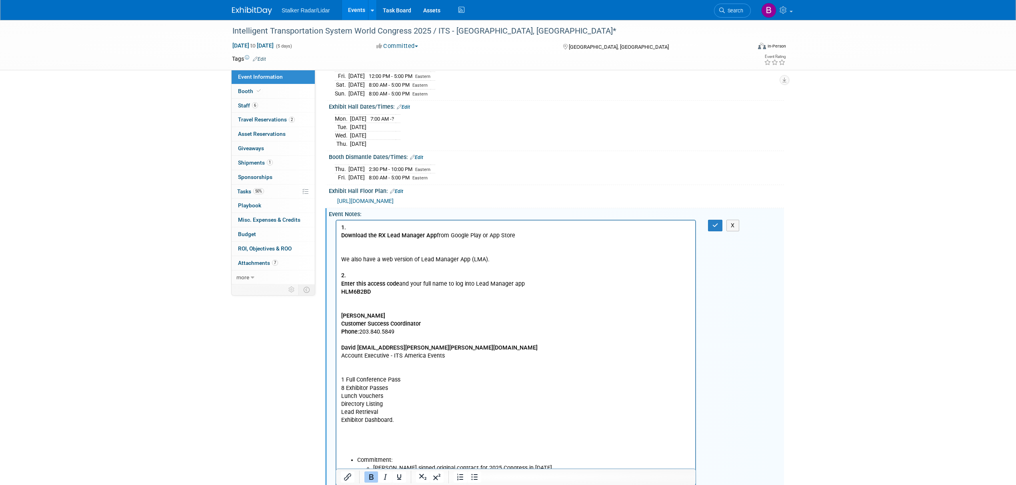
click at [379, 303] on p "Rich Text Area. Press ALT-0 for help." at bounding box center [515, 300] width 349 height 8
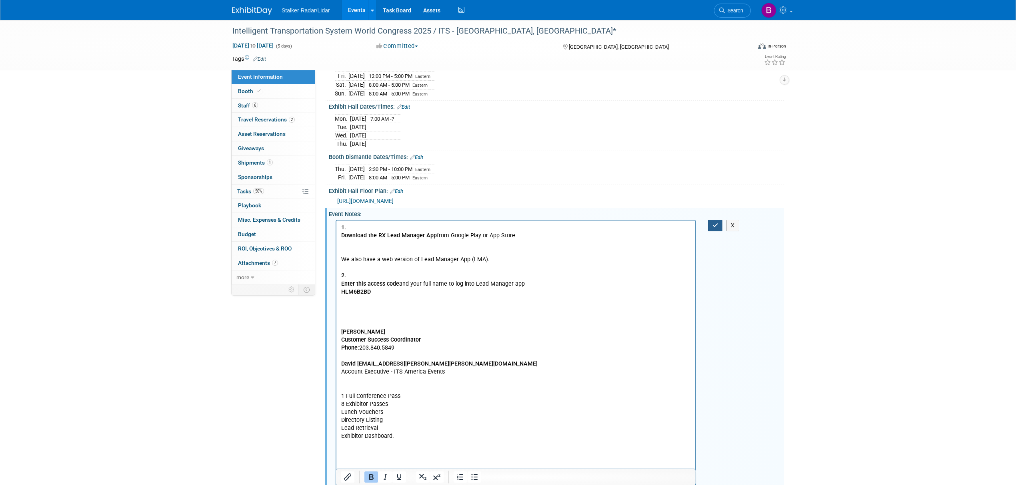
click at [711, 232] on button "button" at bounding box center [715, 226] width 15 height 12
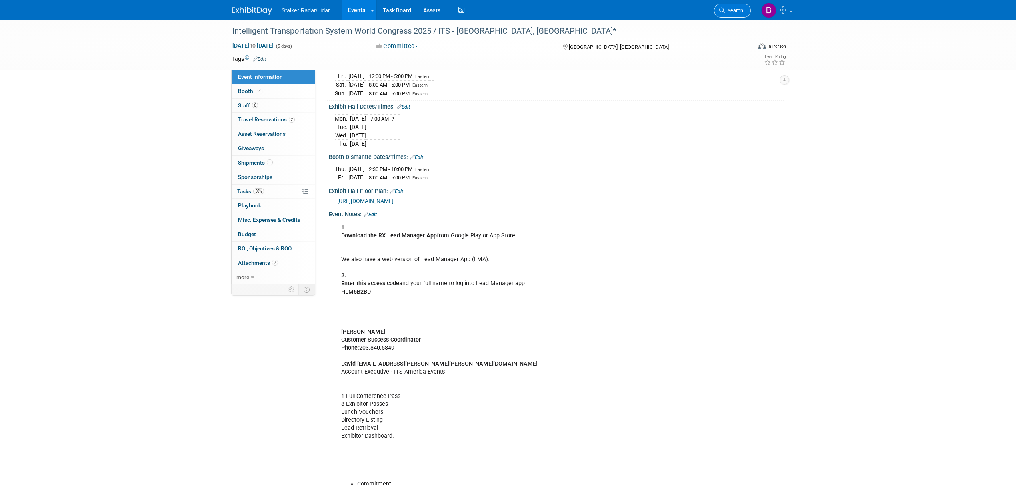
click at [721, 13] on link "Search" at bounding box center [732, 11] width 37 height 14
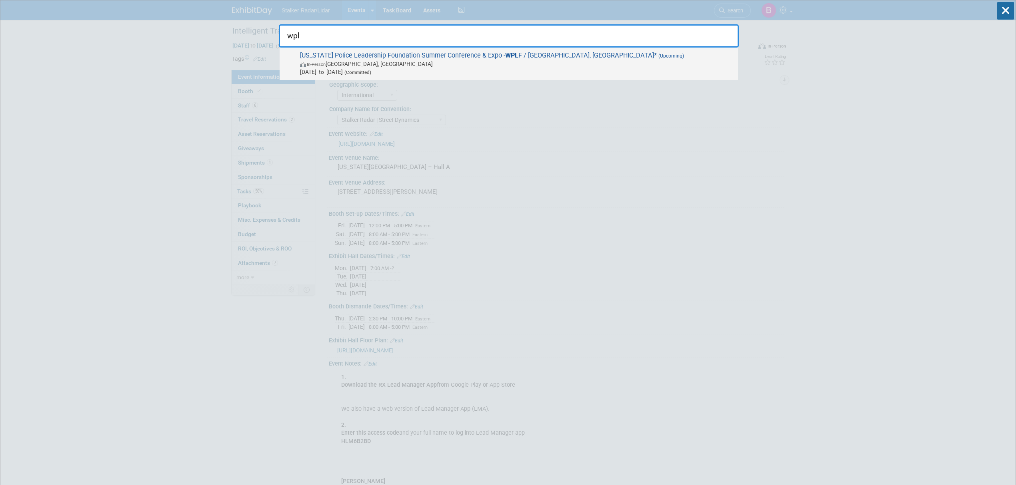
type input "wpl"
click at [473, 58] on span "Wisconsin Police Leadership Foundation Summer Conference & Expo - WPL F / Green…" at bounding box center [516, 64] width 436 height 24
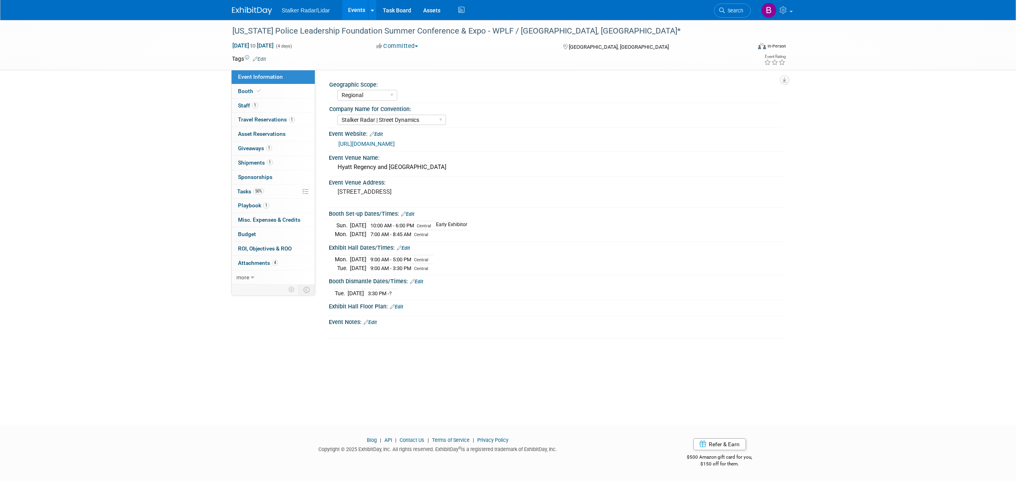
select select "Regional"
select select "Stalker Radar | Street Dynamics"
click at [261, 91] on span at bounding box center [258, 91] width 7 height 6
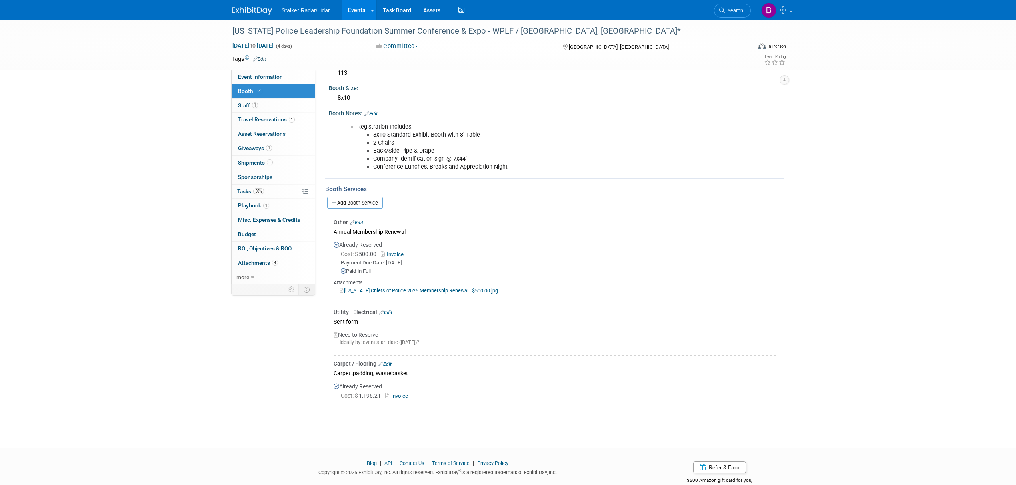
scroll to position [106, 0]
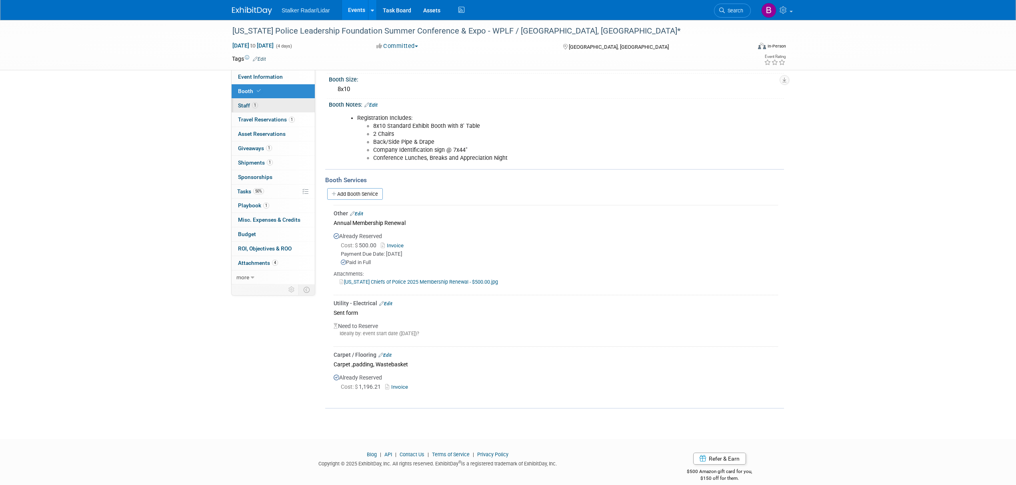
click at [264, 105] on link "1 Staff 1" at bounding box center [273, 106] width 83 height 14
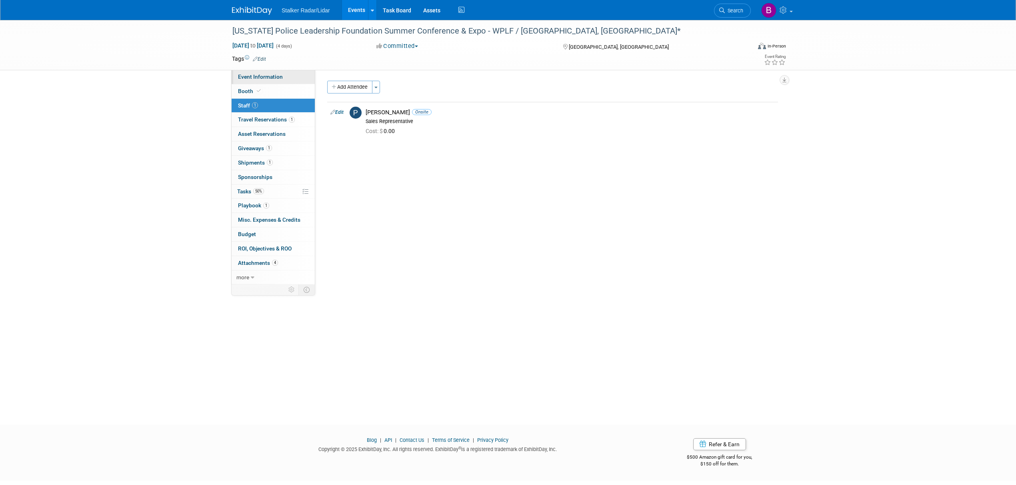
click at [260, 81] on link "Event Information" at bounding box center [273, 77] width 83 height 14
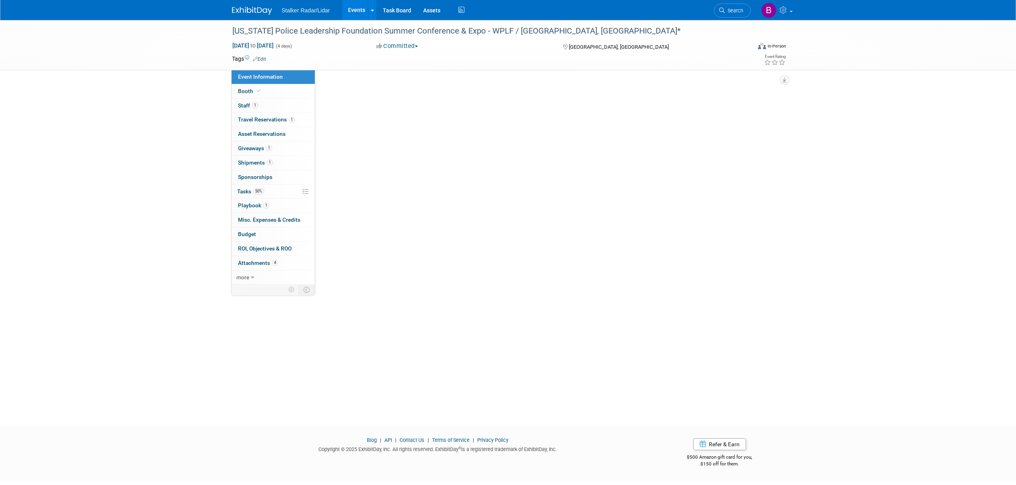
select select "Regional"
select select "Stalker Radar | Street Dynamics"
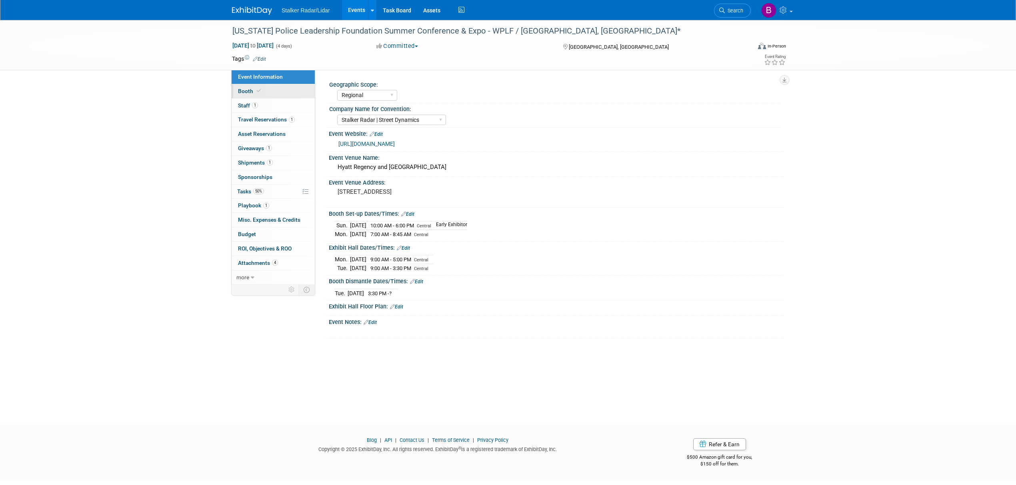
click at [271, 93] on link "Booth" at bounding box center [273, 91] width 83 height 14
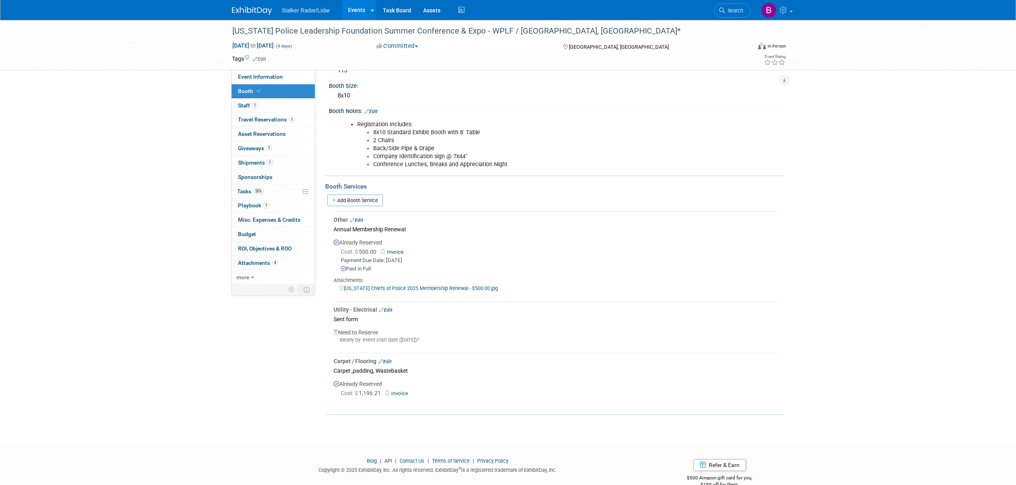
scroll to position [114, 0]
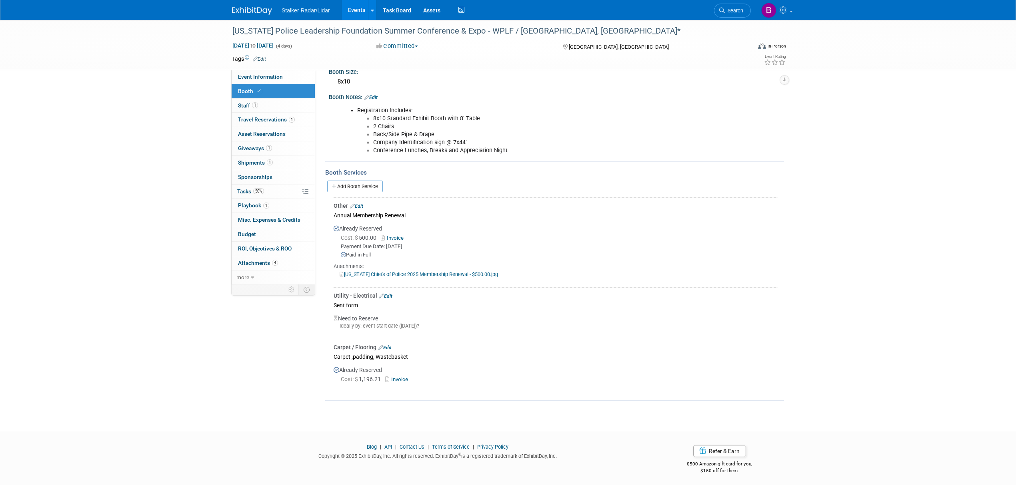
click at [388, 294] on link "Edit" at bounding box center [385, 297] width 13 height 6
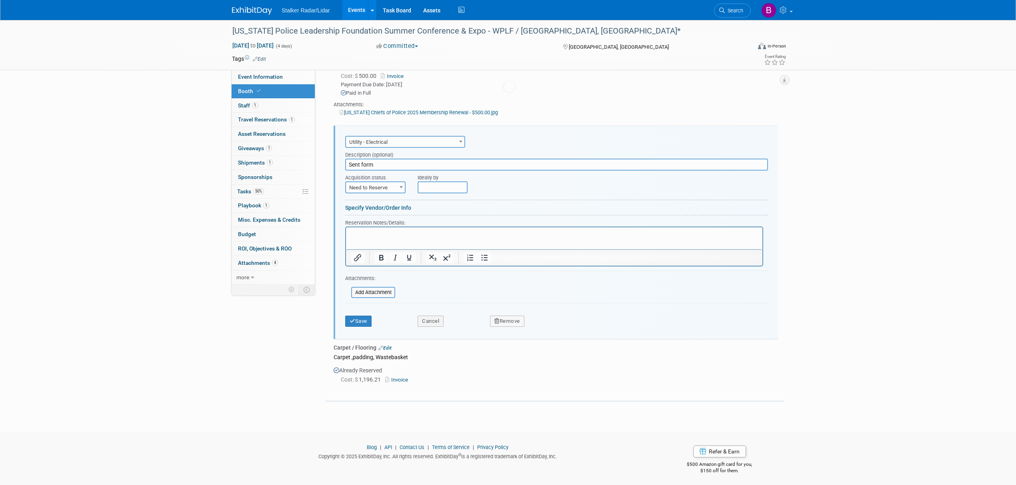
scroll to position [0, 0]
click at [377, 186] on span "Need to Reserve" at bounding box center [375, 187] width 59 height 11
select select "2"
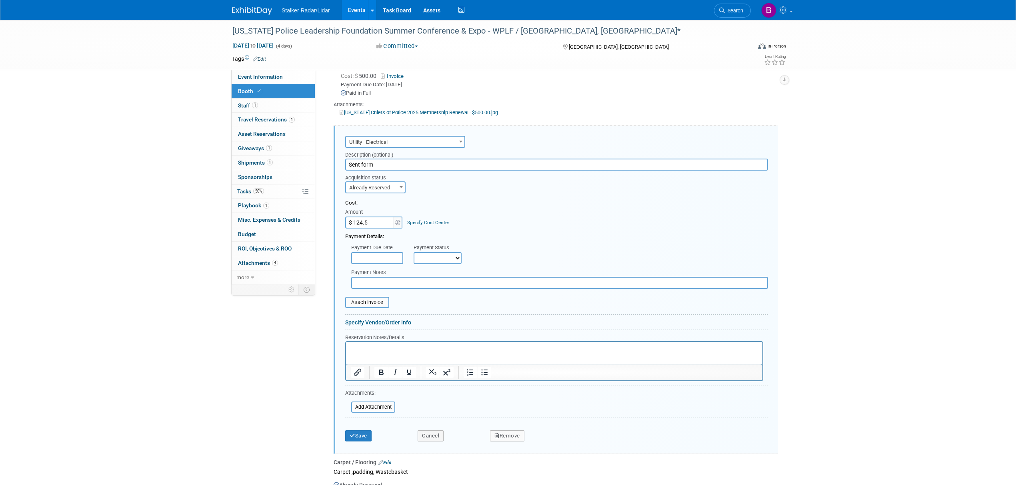
type input "$ 124.50"
click at [364, 438] on button "Save" at bounding box center [358, 440] width 26 height 11
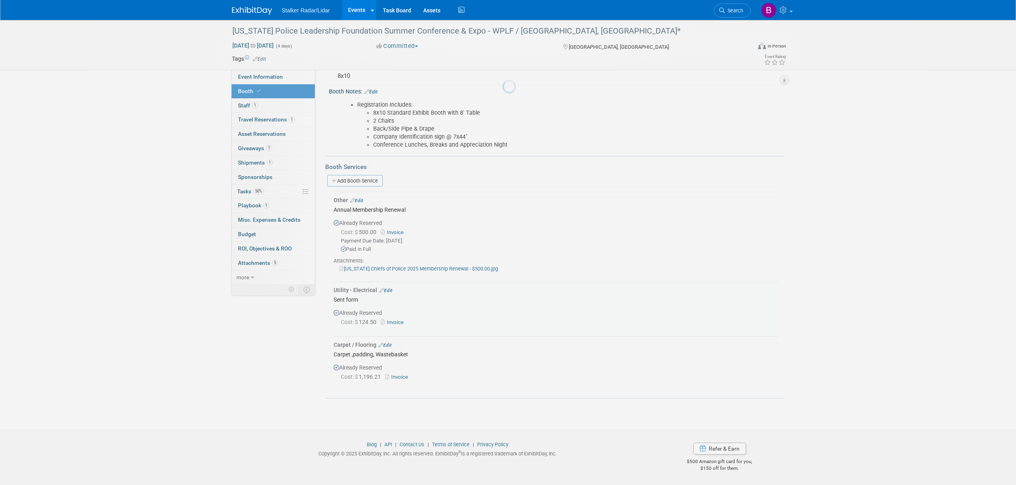
scroll to position [117, 0]
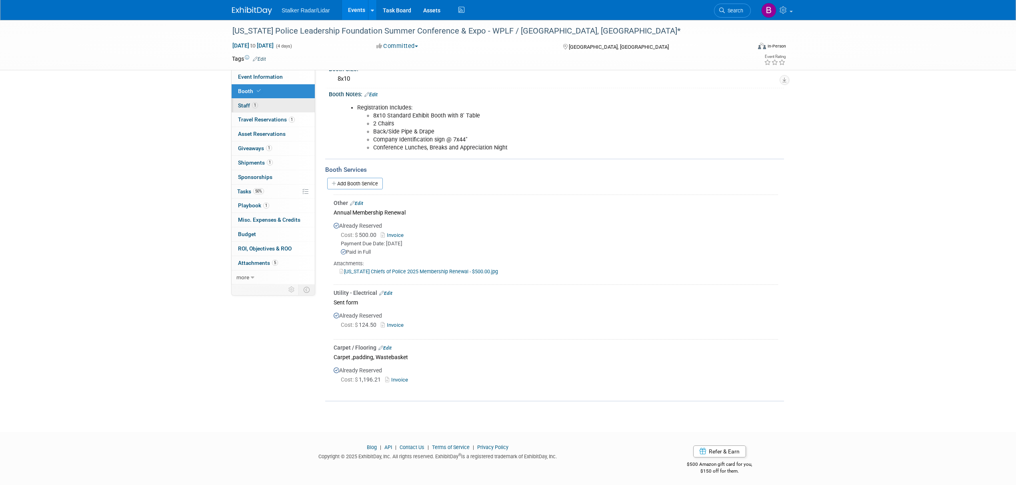
click at [260, 106] on link "1 Staff 1" at bounding box center [273, 106] width 83 height 14
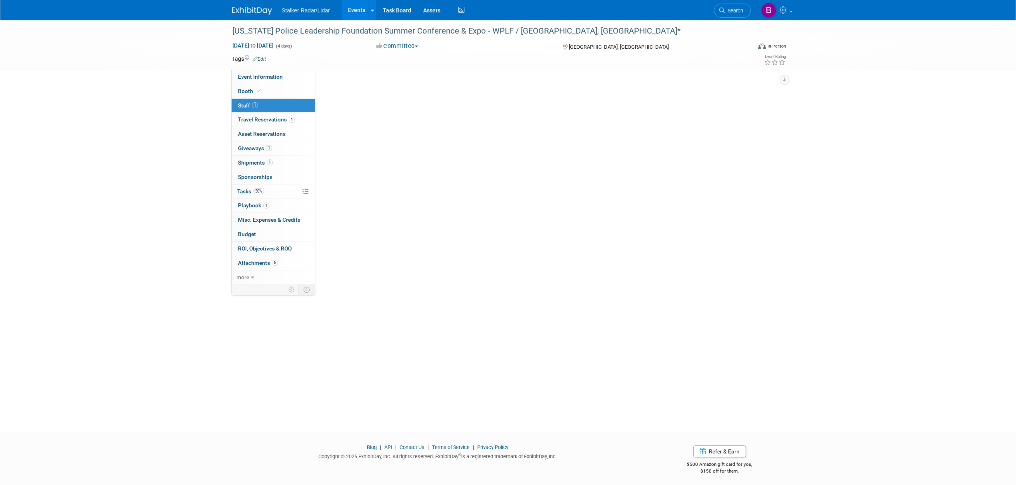
scroll to position [0, 0]
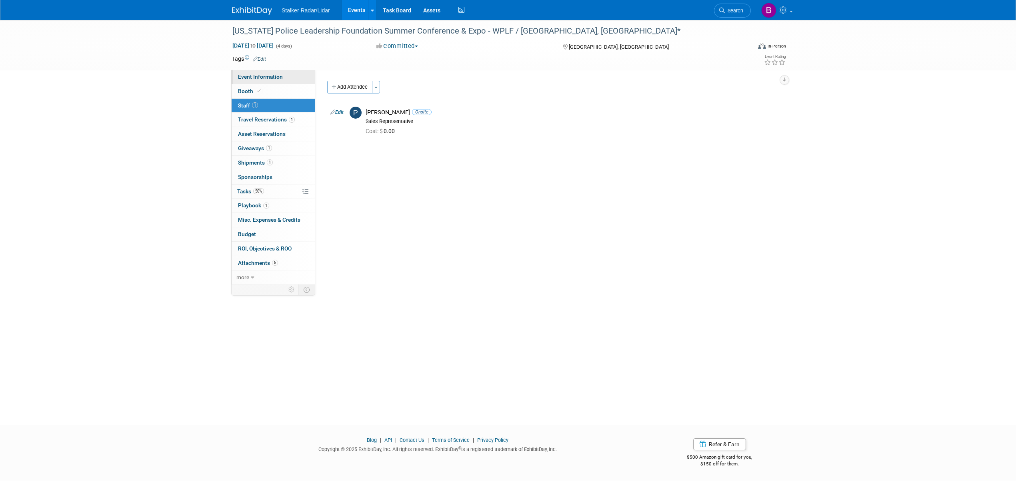
click at [258, 77] on span "Event Information" at bounding box center [260, 77] width 45 height 6
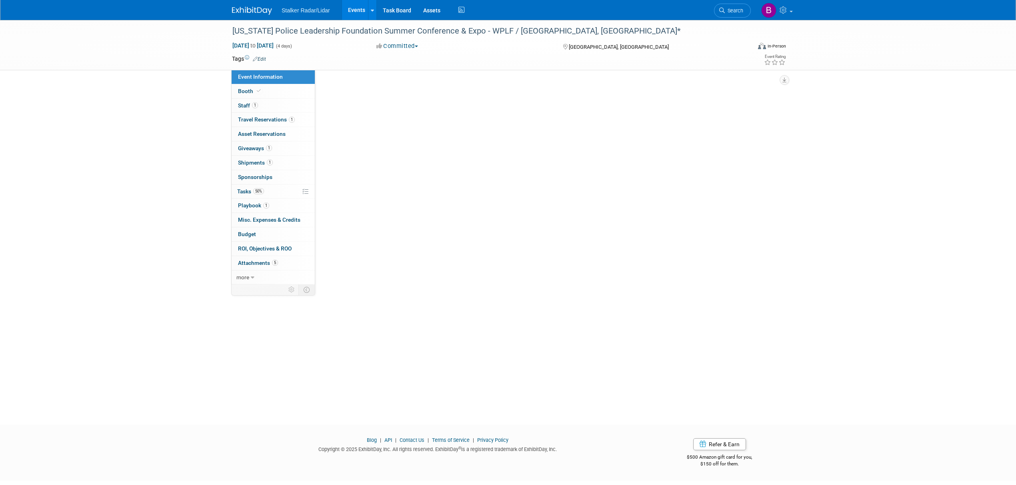
select select "Regional"
select select "Stalker Radar | Street Dynamics"
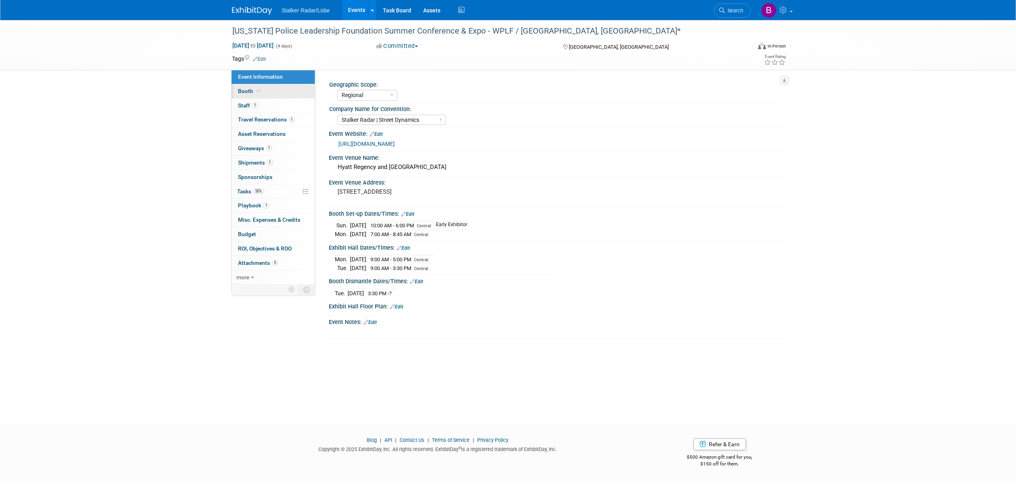
click at [245, 86] on link "Booth" at bounding box center [273, 91] width 83 height 14
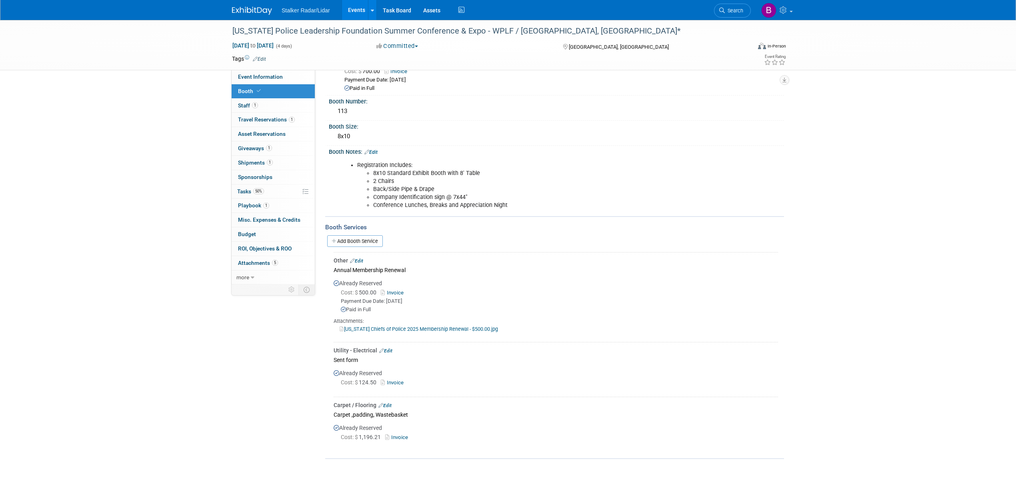
scroll to position [106, 0]
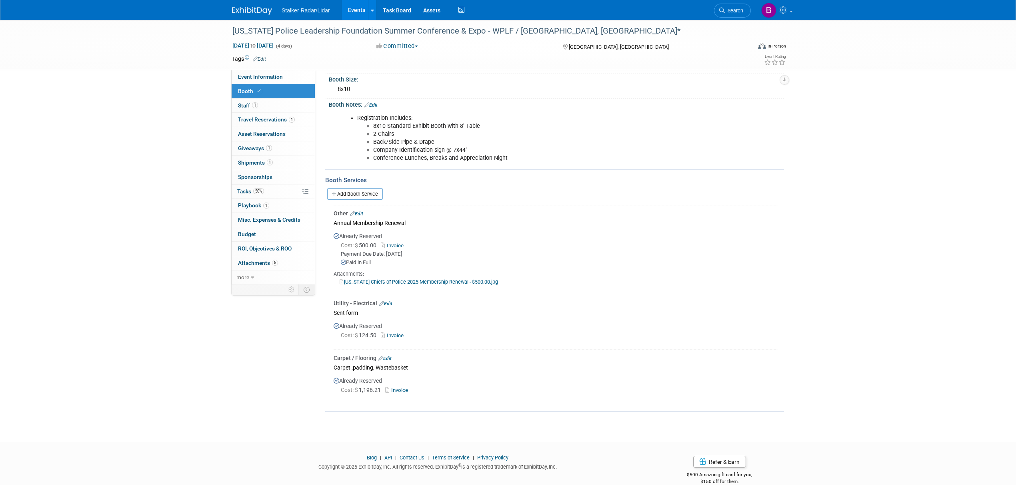
click at [737, 2] on li "Search" at bounding box center [732, 10] width 37 height 20
click at [733, 12] on span "Search" at bounding box center [734, 11] width 18 height 6
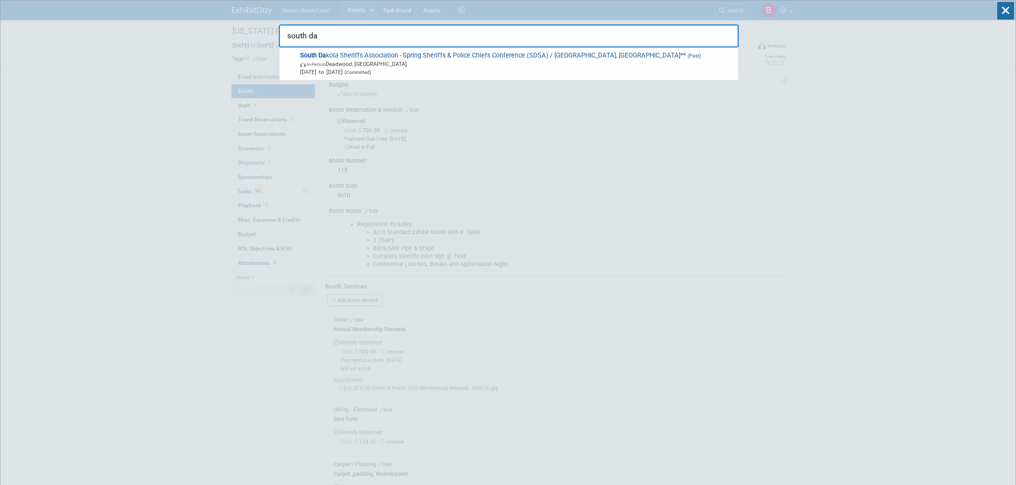
type input "south da"
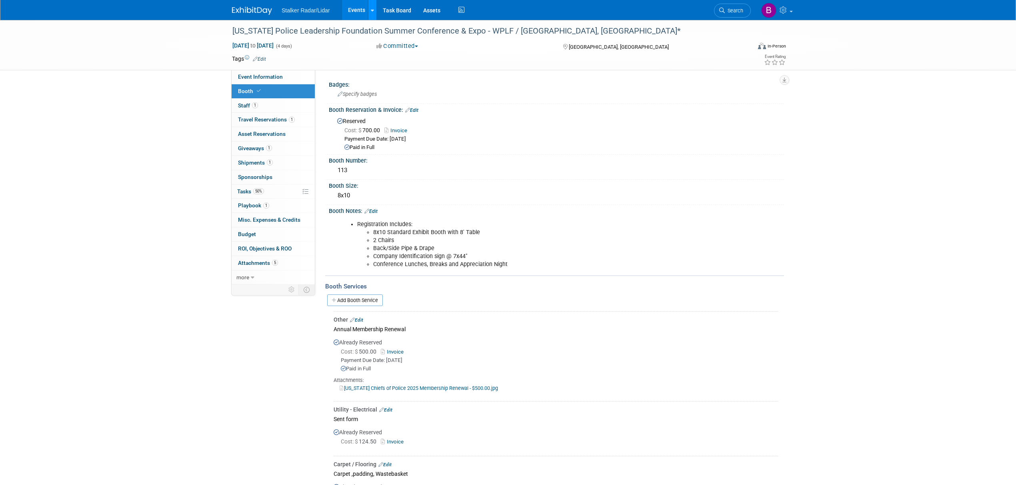
click at [371, 9] on icon at bounding box center [372, 10] width 3 height 5
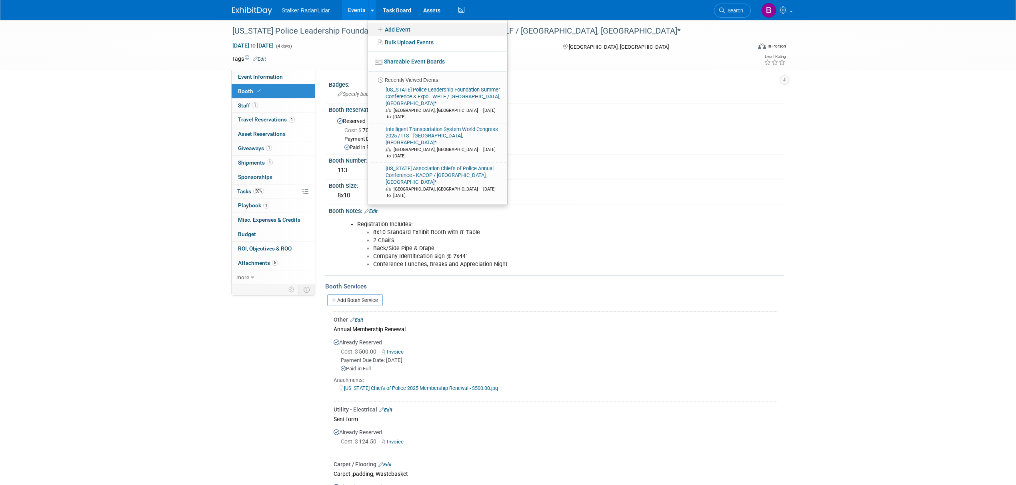
click at [376, 28] on icon at bounding box center [380, 30] width 9 height 6
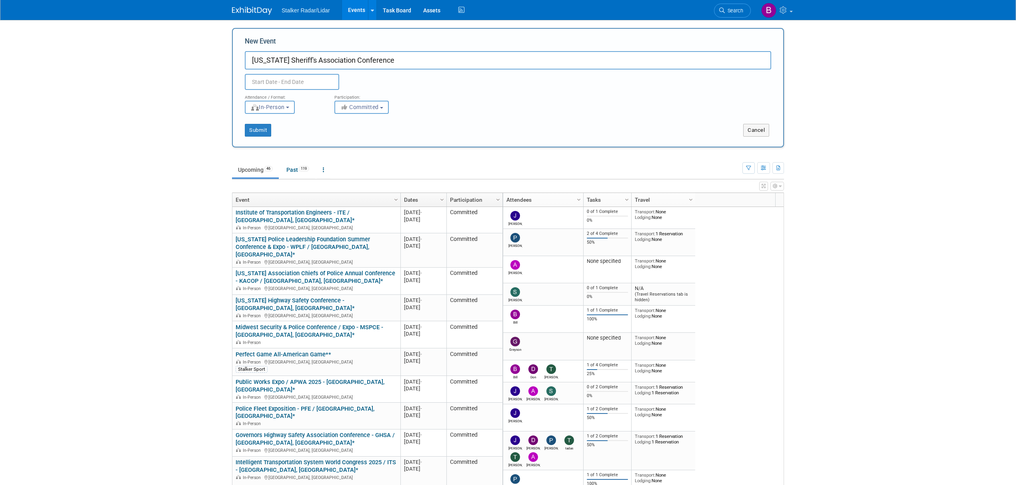
type input "[US_STATE] Sheriff's Association Conference"
click at [262, 83] on input "text" at bounding box center [292, 82] width 94 height 16
click at [359, 100] on icon at bounding box center [359, 99] width 3 height 5
select select "9"
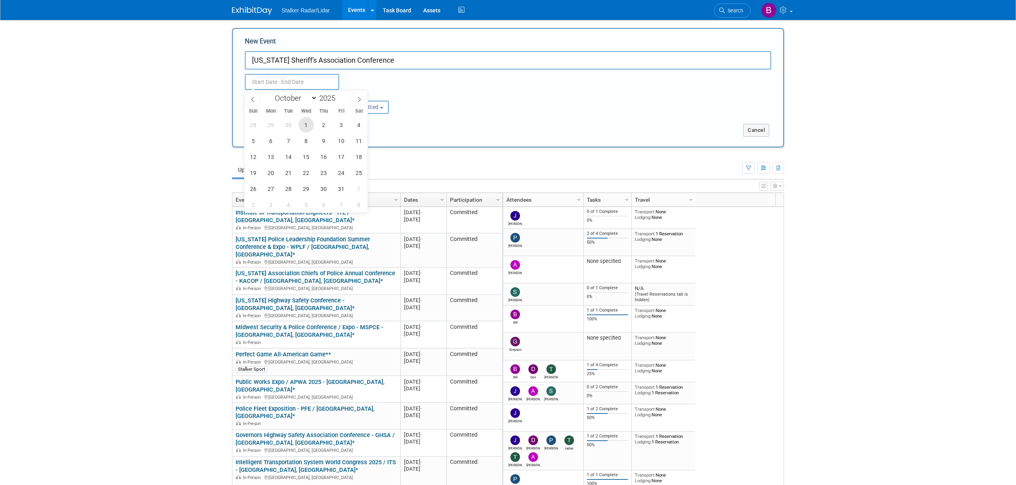
click at [311, 126] on span "1" at bounding box center [306, 125] width 16 height 16
click at [344, 128] on span "3" at bounding box center [341, 125] width 16 height 16
type input "[DATE] to [DATE]"
click at [415, 59] on input "South Dakota Sheriff's Association Conference" at bounding box center [508, 60] width 526 height 18
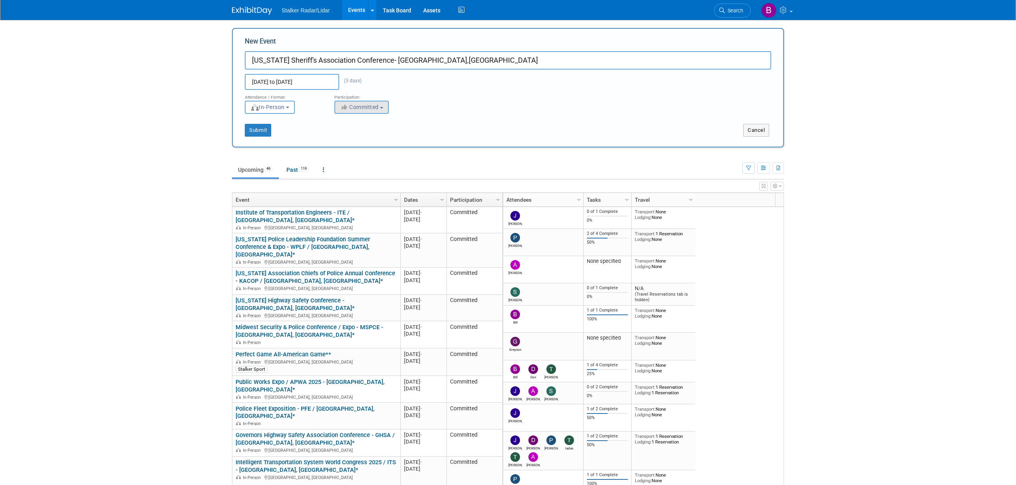
type input "[US_STATE] Sheriff's Association Conference- [GEOGRAPHIC_DATA],[GEOGRAPHIC_DATA]"
click at [371, 109] on span "Committed" at bounding box center [359, 107] width 39 height 6
click at [369, 134] on label "Considering" at bounding box center [365, 137] width 53 height 10
click at [342, 135] on input "Considering" at bounding box center [339, 137] width 5 height 5
select select "2"
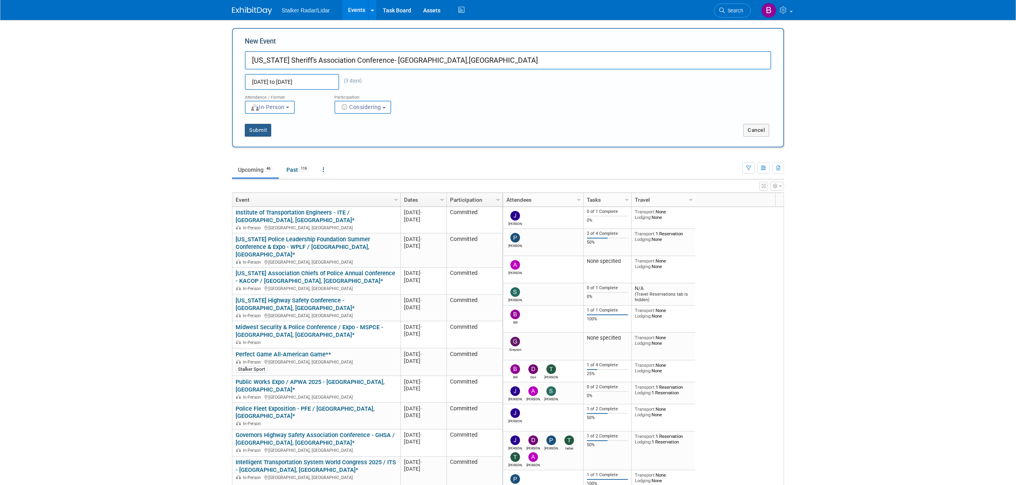
click at [256, 126] on button "Submit" at bounding box center [258, 130] width 26 height 13
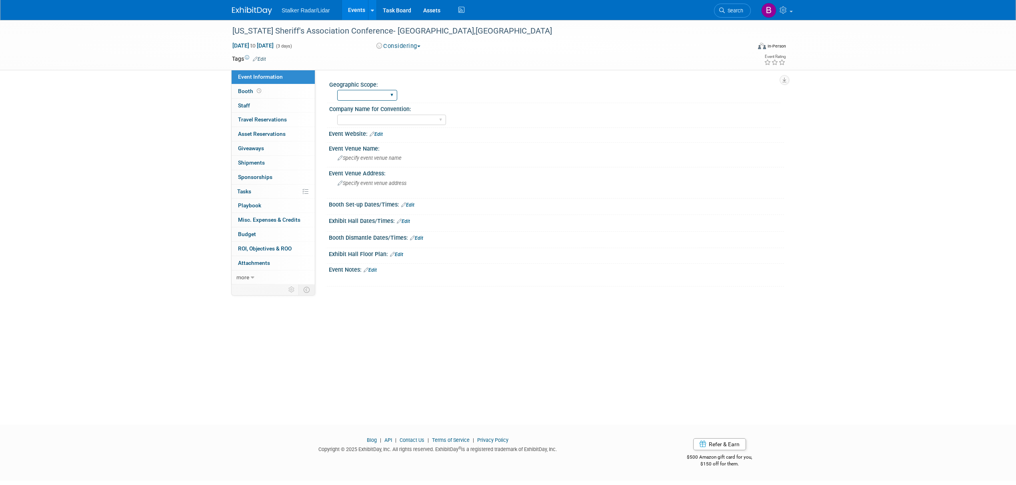
click at [363, 98] on select "Regional National International" at bounding box center [367, 95] width 60 height 11
select select "Regional"
click at [337, 90] on select "Regional National International" at bounding box center [367, 95] width 60 height 11
click at [371, 117] on select "Stalker Sensors Applied Concepts, Inc. | Stalker Radar Stalker Radar | Street D…" at bounding box center [391, 120] width 109 height 11
click at [337, 115] on select "Stalker Sensors Applied Concepts, Inc. | Stalker Radar Stalker Radar | Street D…" at bounding box center [391, 120] width 109 height 11
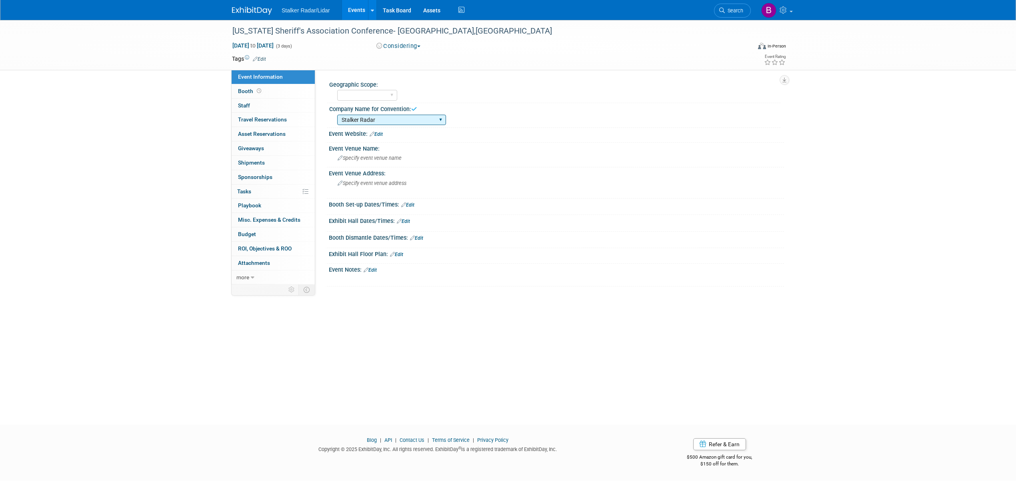
click at [406, 120] on select "Stalker Sensors Applied Concepts, Inc. | Stalker Radar Stalker Radar | Street D…" at bounding box center [391, 120] width 109 height 11
select select "Stalker Radar | Street Dynamics"
click at [337, 115] on select "Stalker Sensors Applied Concepts, Inc. | Stalker Radar Stalker Radar | Street D…" at bounding box center [391, 120] width 109 height 11
click at [411, 206] on link "Edit" at bounding box center [407, 205] width 13 height 6
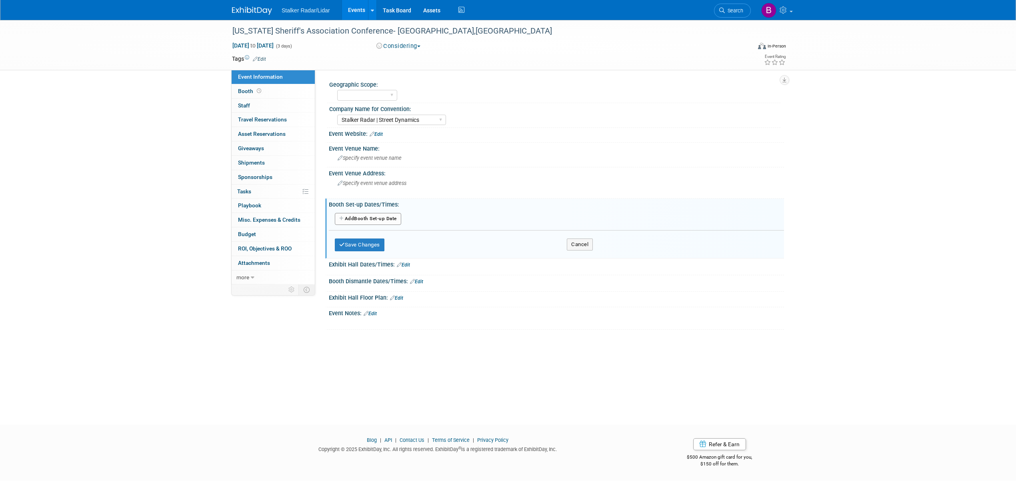
click at [381, 220] on button "Add Another Booth Set-up Date" at bounding box center [368, 219] width 66 height 12
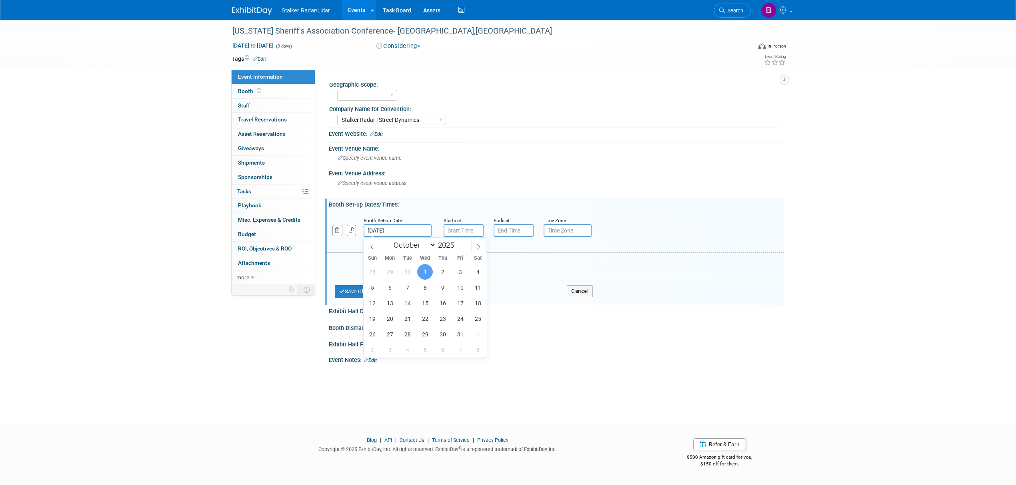
click at [385, 231] on input "[DATE]" at bounding box center [397, 230] width 68 height 13
click at [409, 267] on span "30" at bounding box center [407, 272] width 16 height 16
type input "[DATE]"
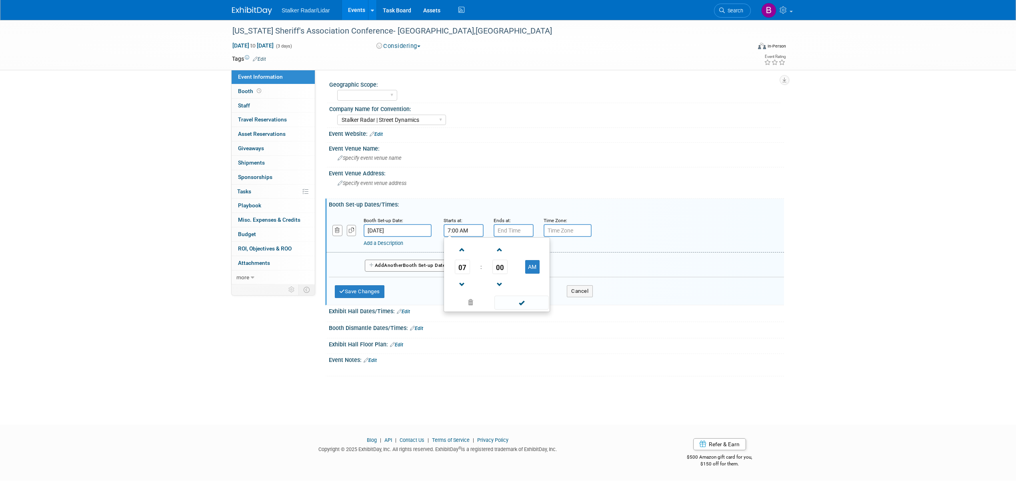
click at [465, 234] on input "7:00 AM" at bounding box center [463, 230] width 40 height 13
click at [461, 252] on span at bounding box center [462, 250] width 14 height 14
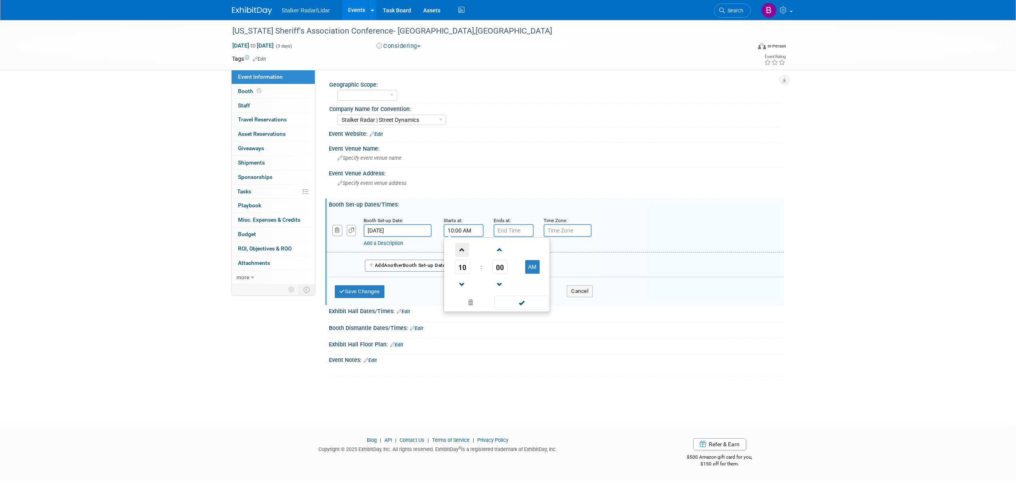
type input "11:00 AM"
click at [519, 305] on span at bounding box center [521, 303] width 54 height 14
click at [520, 232] on input "7:00 PM" at bounding box center [513, 230] width 40 height 13
click at [518, 280] on span at bounding box center [512, 285] width 14 height 14
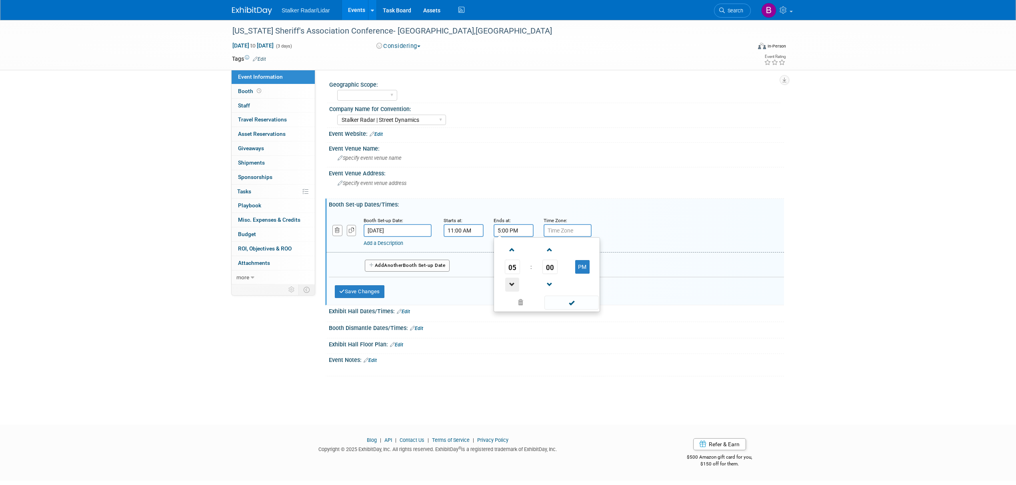
click at [518, 280] on span at bounding box center [512, 285] width 14 height 14
type input "1:00 PM"
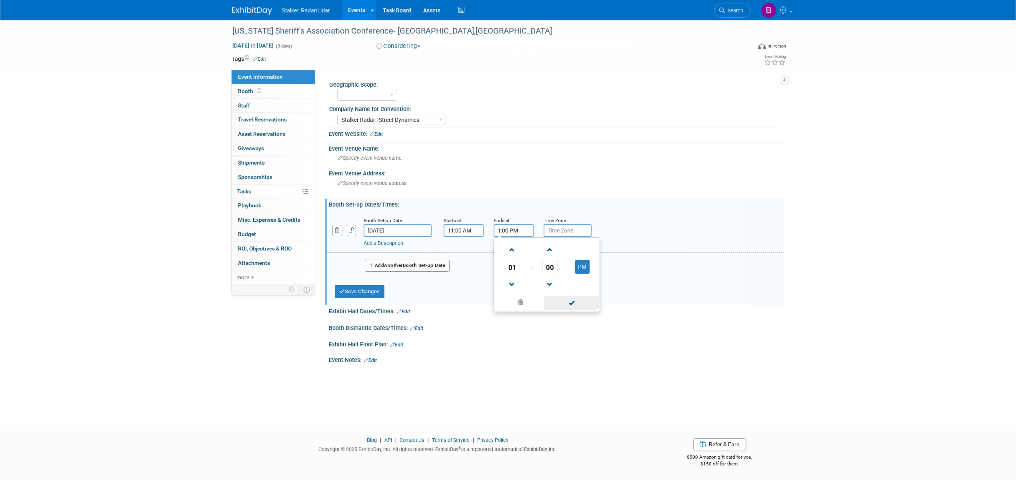
click at [578, 298] on span at bounding box center [571, 303] width 54 height 14
click at [368, 290] on button "Save Changes" at bounding box center [360, 292] width 50 height 13
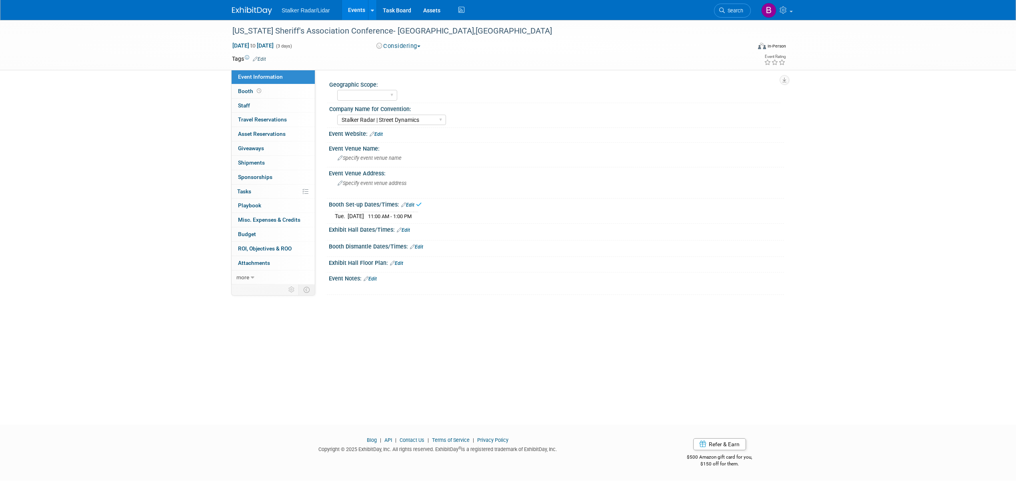
click at [407, 231] on link "Edit" at bounding box center [403, 231] width 13 height 6
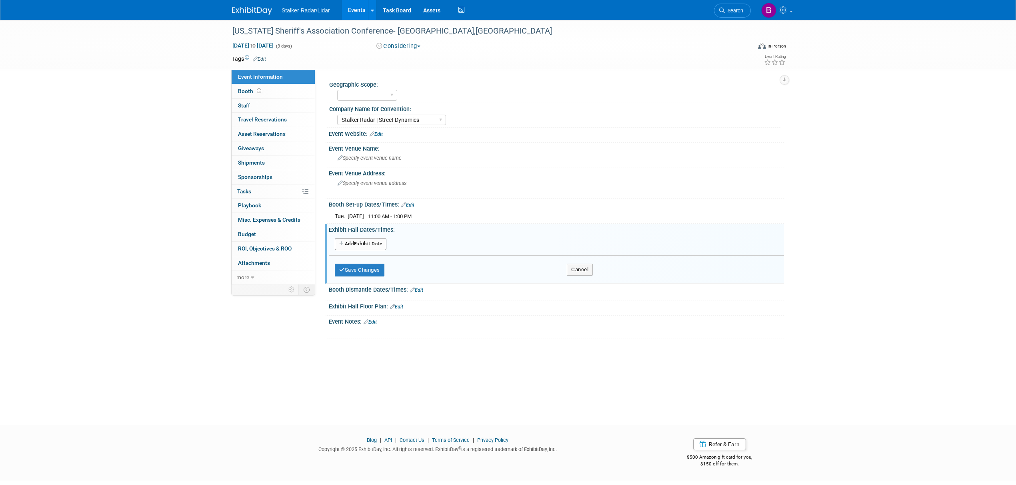
click at [371, 243] on button "Add Another Exhibit Date" at bounding box center [361, 244] width 52 height 12
select select "9"
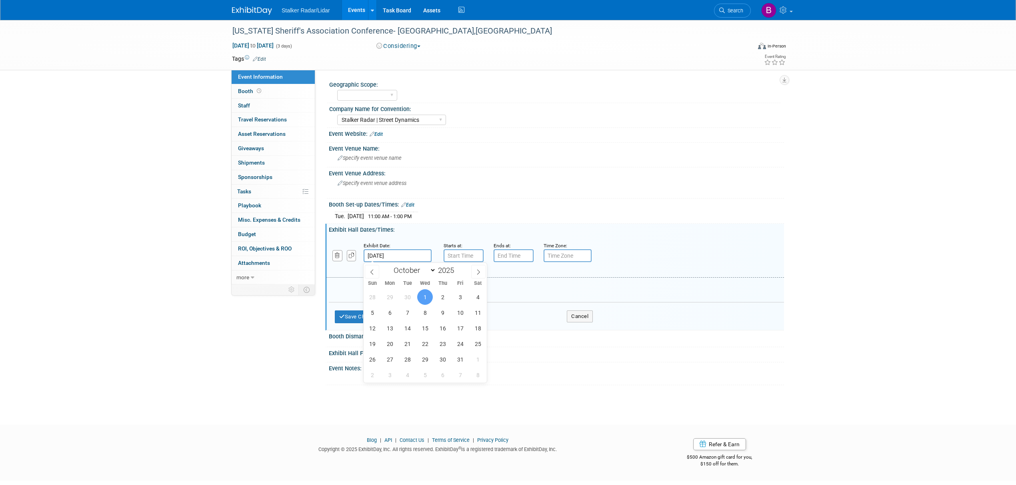
click at [400, 258] on input "[DATE]" at bounding box center [397, 256] width 68 height 13
click at [404, 298] on span "30" at bounding box center [407, 298] width 16 height 16
type input "Sep 30, 2025"
click at [465, 257] on input "7:00 AM" at bounding box center [463, 256] width 40 height 13
click at [461, 293] on span "07" at bounding box center [462, 292] width 15 height 14
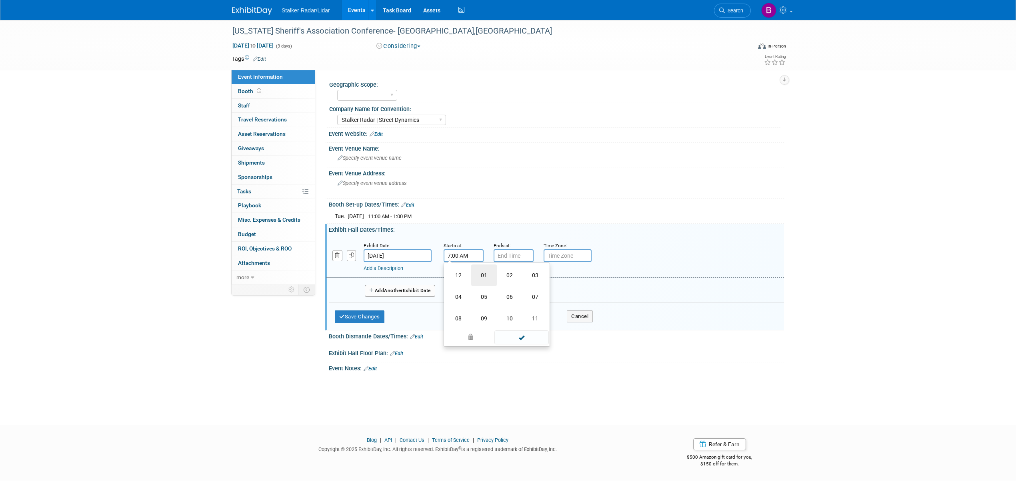
click at [485, 277] on td "01" at bounding box center [484, 276] width 26 height 22
click at [529, 294] on button "AM" at bounding box center [532, 293] width 14 height 14
type input "1:00 PM"
click at [505, 329] on span at bounding box center [521, 328] width 54 height 14
click at [505, 260] on input "7:00 PM" at bounding box center [513, 256] width 40 height 13
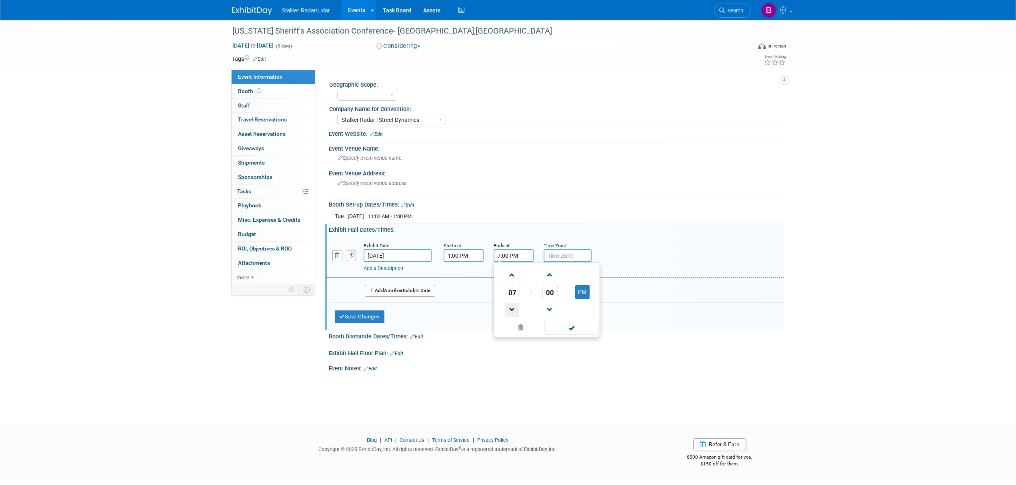
click at [512, 309] on span at bounding box center [512, 310] width 14 height 14
click at [512, 310] on span at bounding box center [512, 310] width 14 height 14
type input "5:00 PM"
click at [566, 331] on span at bounding box center [571, 328] width 54 height 14
click at [391, 292] on span "Another" at bounding box center [393, 291] width 19 height 6
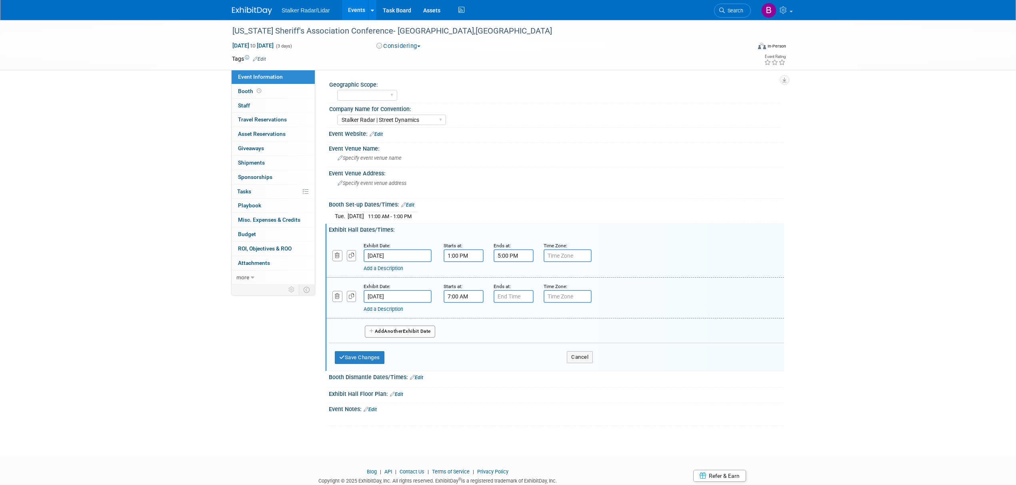
click at [479, 298] on input "7:00 AM" at bounding box center [463, 296] width 40 height 13
click at [456, 314] on span at bounding box center [462, 316] width 14 height 14
type input "8:00 AM"
click at [521, 365] on span at bounding box center [521, 369] width 54 height 14
click at [515, 295] on input "7:00 PM" at bounding box center [513, 296] width 40 height 13
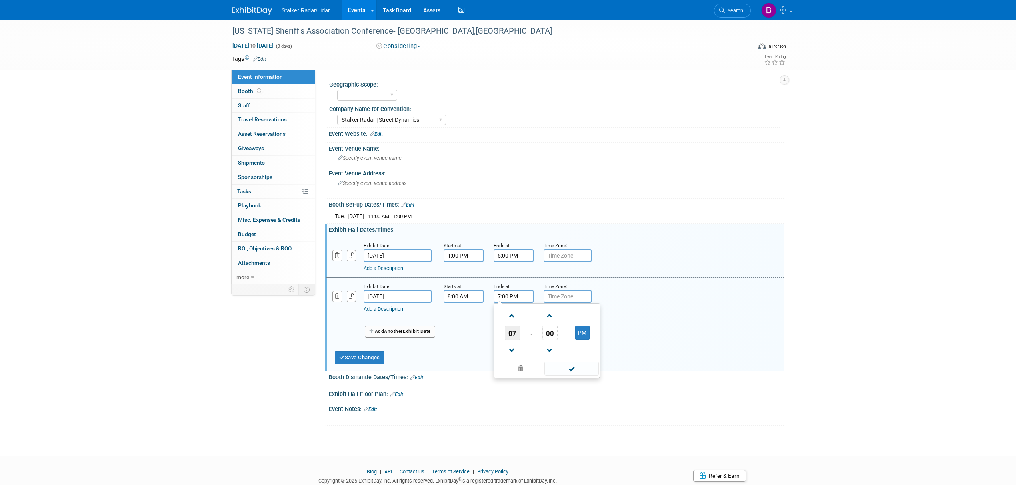
click at [513, 333] on span "07" at bounding box center [512, 333] width 15 height 14
click at [584, 317] on td "03" at bounding box center [585, 316] width 26 height 22
type input "3:00 PM"
click at [584, 369] on span at bounding box center [571, 369] width 54 height 14
click at [341, 357] on icon "button" at bounding box center [342, 357] width 6 height 5
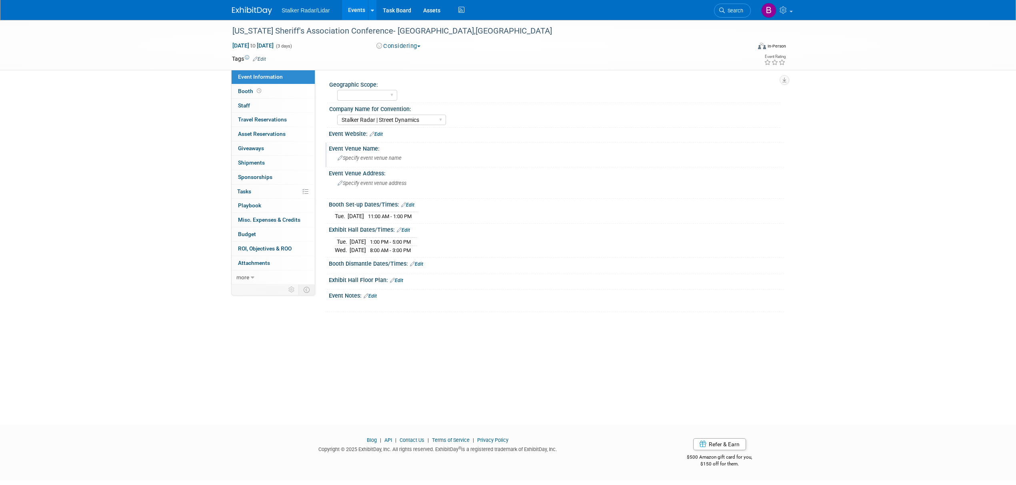
click at [361, 158] on span "Specify event venue name" at bounding box center [369, 158] width 64 height 6
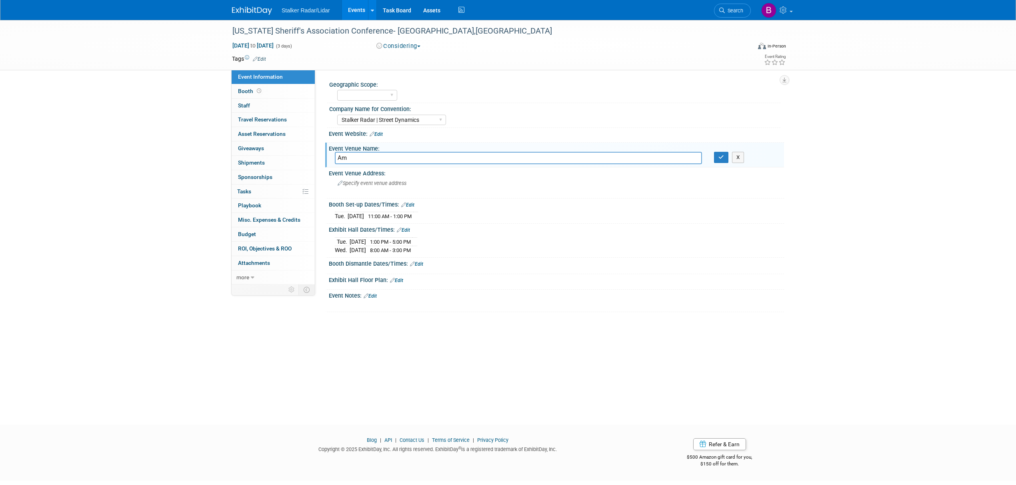
type input "A"
drag, startPoint x: 737, startPoint y: 97, endPoint x: 683, endPoint y: 94, distance: 54.1
click at [737, 97] on div "Regional National International" at bounding box center [558, 94] width 443 height 13
click at [504, 208] on div "Tue. Sep 30, 2025 11:00 AM - 1:00 PM Save Changes Cancel" at bounding box center [556, 215] width 455 height 14
click at [718, 161] on button "button" at bounding box center [721, 157] width 14 height 11
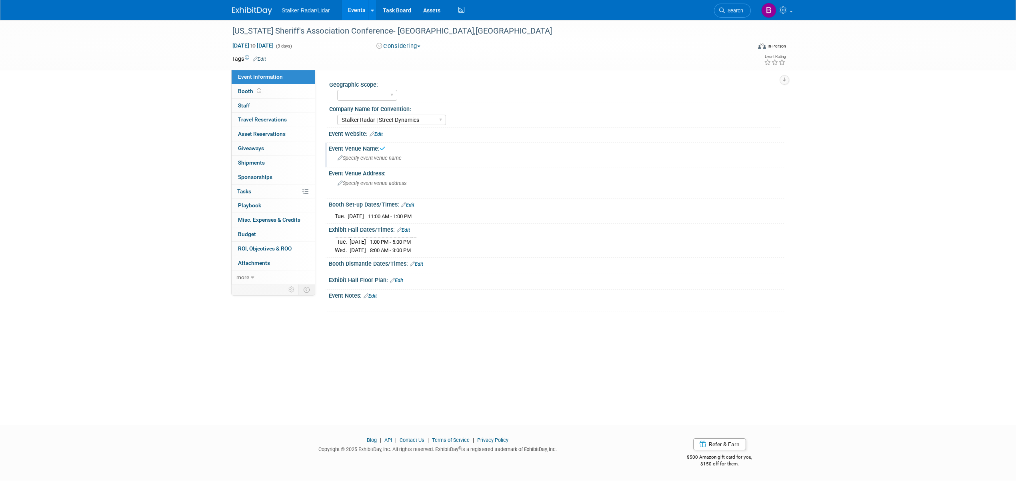
click at [357, 7] on link "Events" at bounding box center [356, 10] width 29 height 20
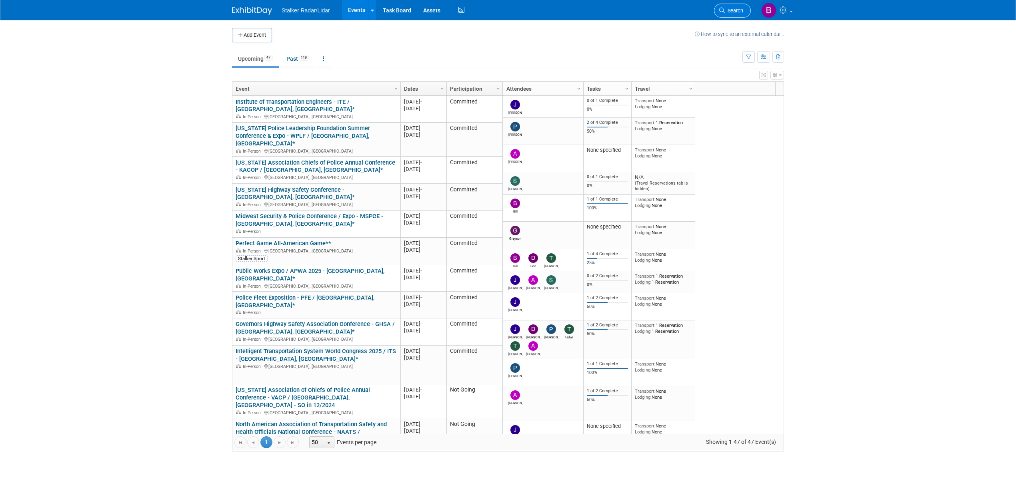
click at [733, 12] on span "Search" at bounding box center [734, 11] width 18 height 6
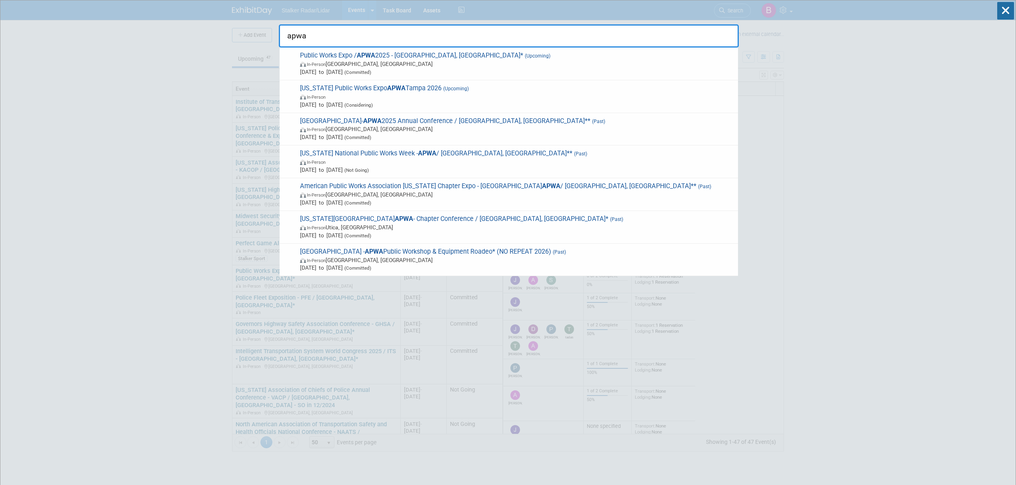
type input "apwa"
drag, startPoint x: 318, startPoint y: 40, endPoint x: 266, endPoint y: 38, distance: 52.1
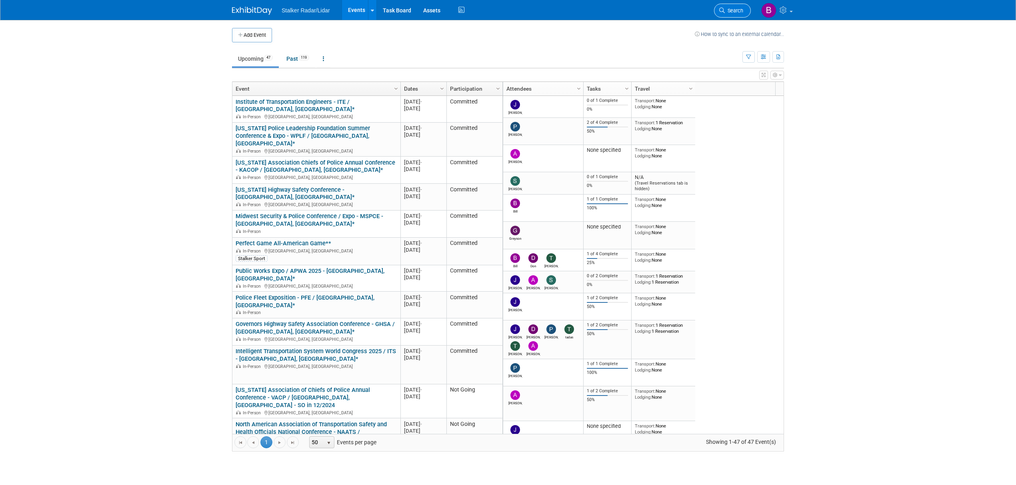
click at [725, 15] on link "Search" at bounding box center [732, 11] width 37 height 14
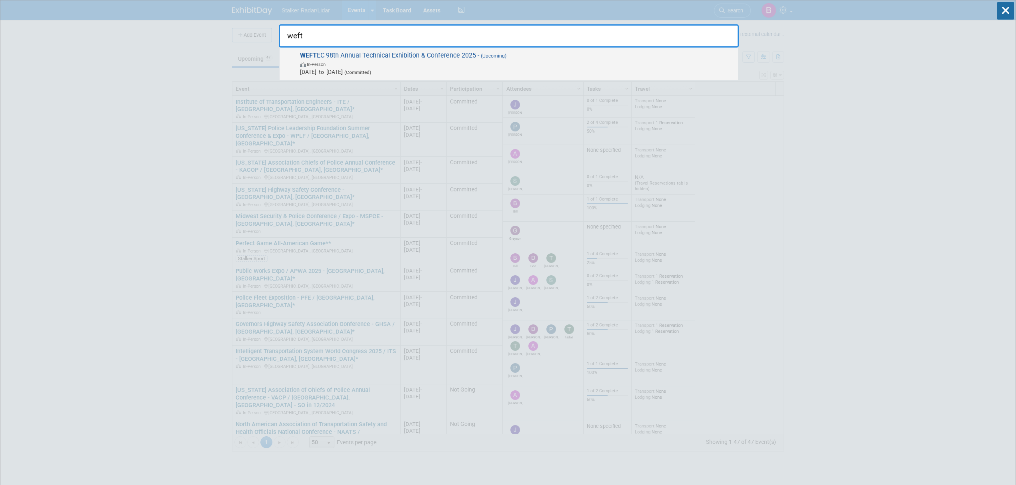
type input "weft"
click at [409, 58] on span "WEFT EC 98th Annual Technical Exhibition & Conference 2025 - (Upcoming) In-Pers…" at bounding box center [516, 64] width 436 height 24
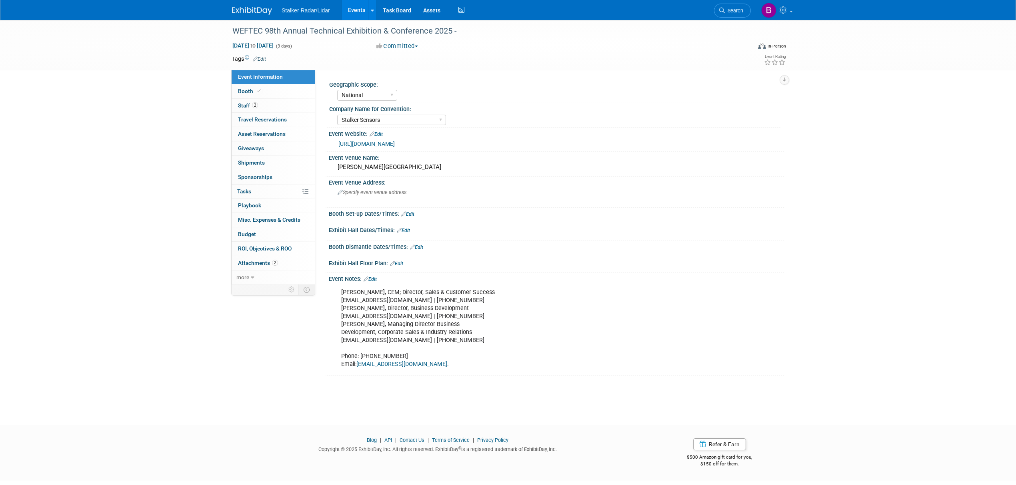
select select "National"
select select "Stalker Sensors"
click at [276, 93] on link "Booth" at bounding box center [273, 91] width 83 height 14
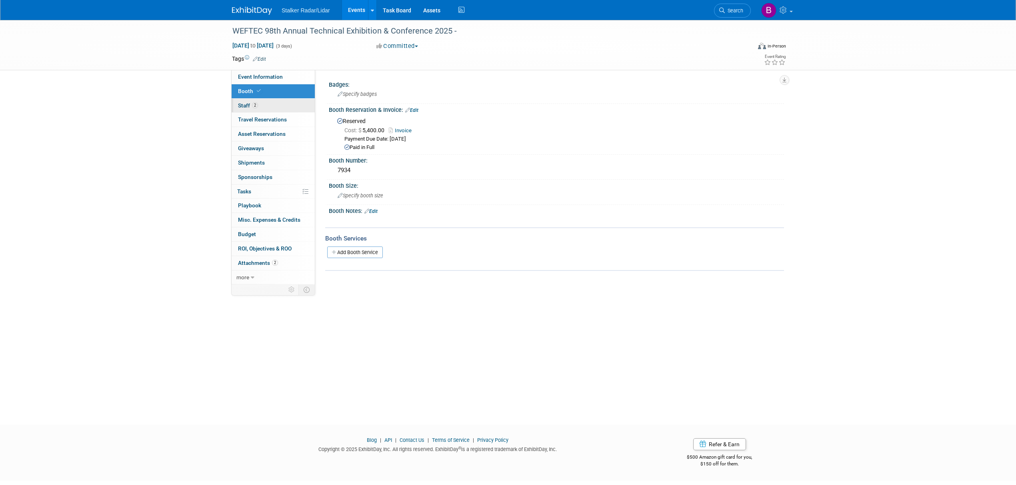
click at [269, 104] on link "2 Staff 2" at bounding box center [273, 106] width 83 height 14
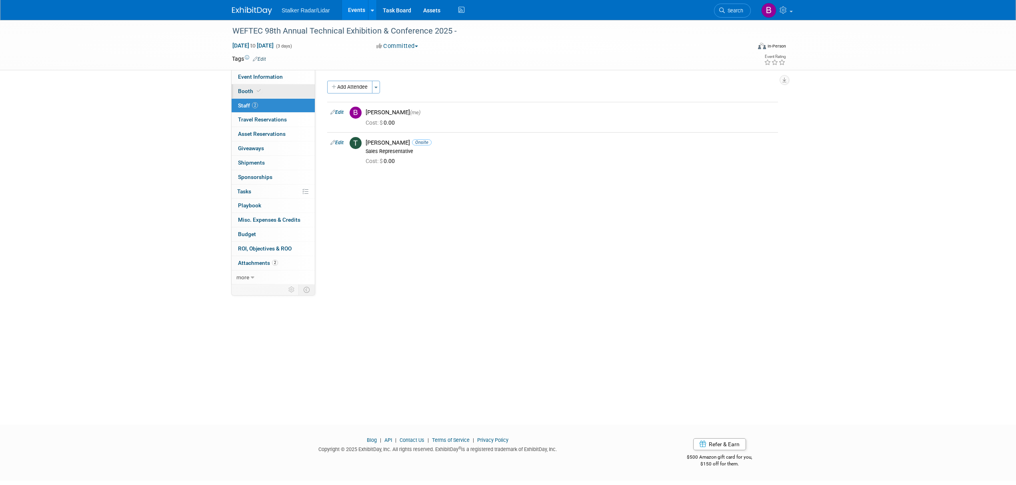
click at [262, 94] on link "Booth" at bounding box center [273, 91] width 83 height 14
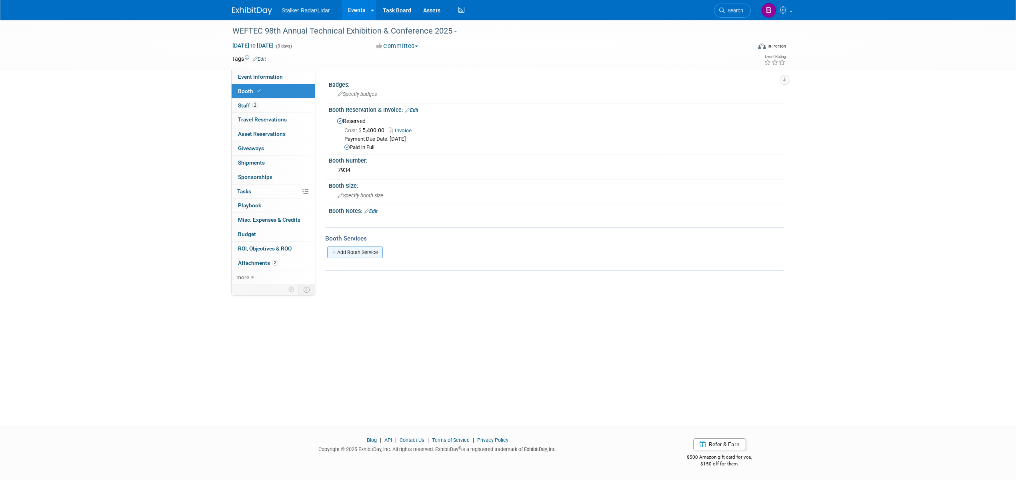
click at [365, 247] on link "Add Booth Service" at bounding box center [355, 253] width 56 height 12
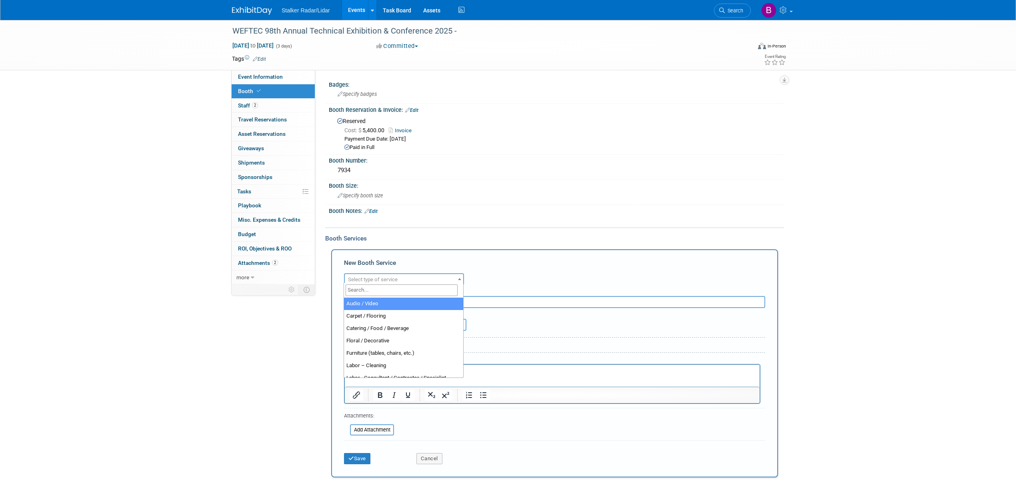
click at [384, 280] on span "Select type of service" at bounding box center [404, 279] width 118 height 11
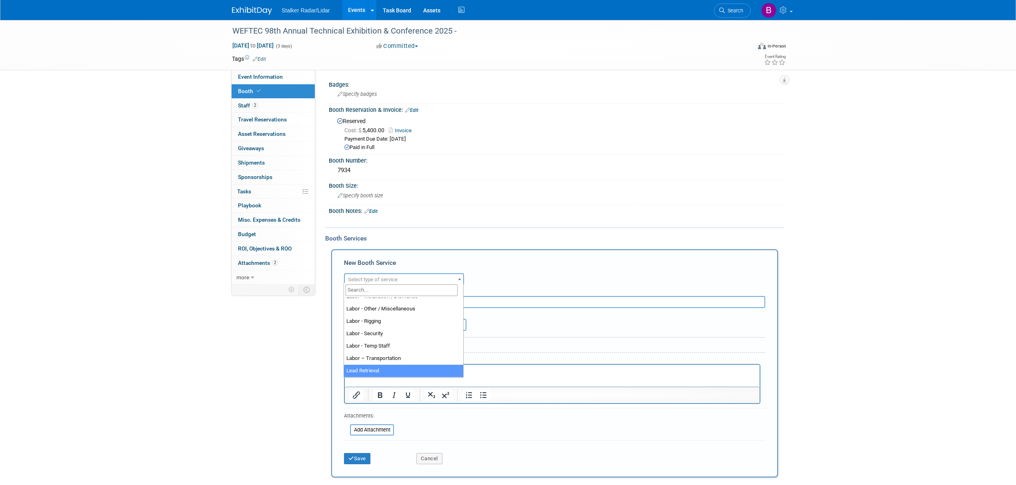
select select "7"
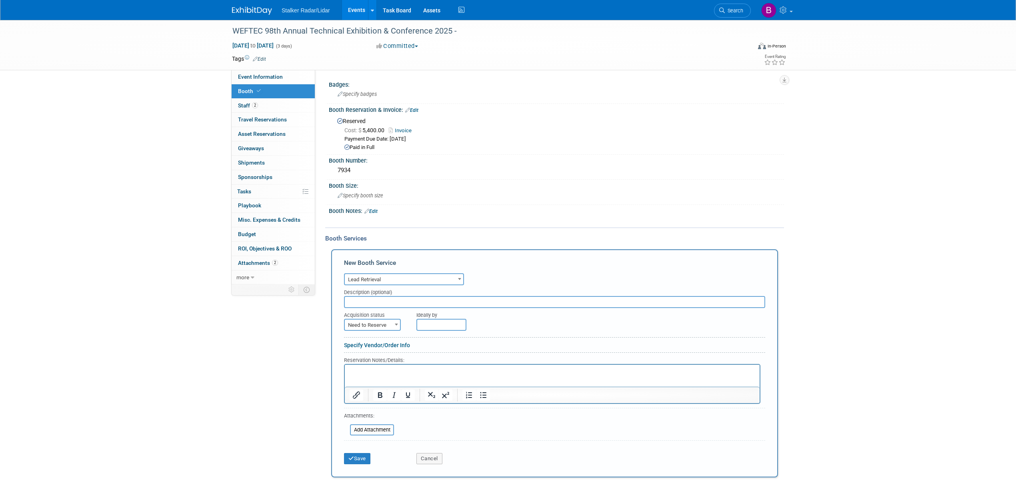
click at [375, 302] on input "text" at bounding box center [554, 302] width 421 height 12
click at [379, 325] on span "Need to Reserve" at bounding box center [372, 325] width 55 height 11
select select "2"
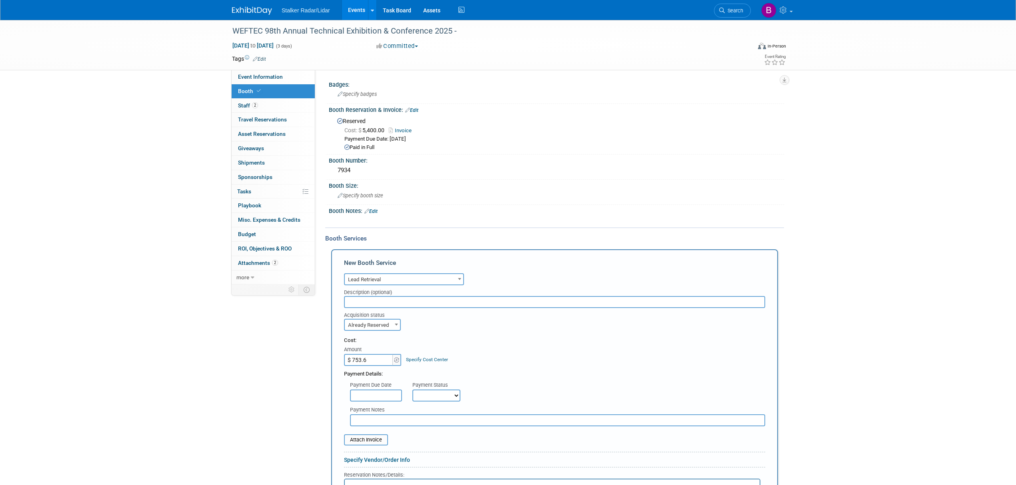
type input "$ 753.69"
click at [396, 397] on input "text" at bounding box center [376, 396] width 52 height 12
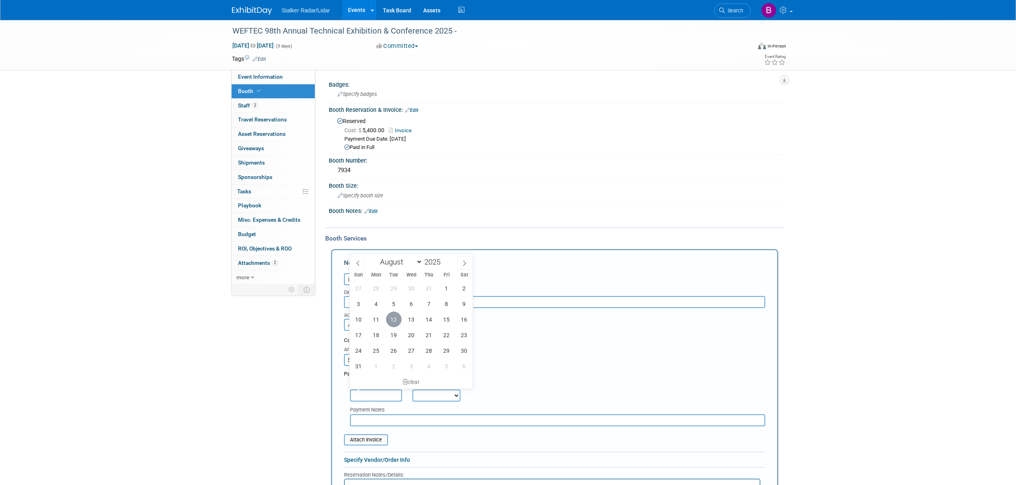
click at [397, 317] on span "12" at bounding box center [394, 320] width 16 height 16
type input "Aug 12, 2025"
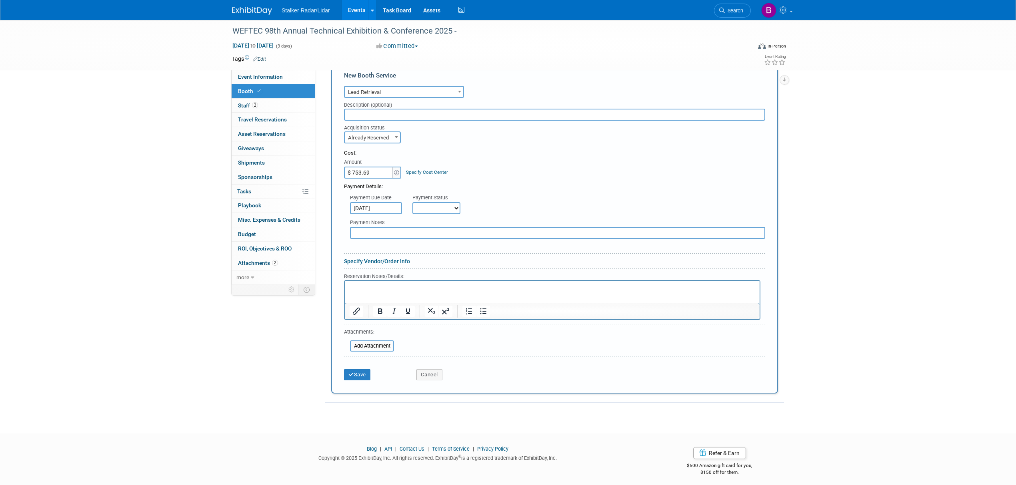
scroll to position [198, 0]
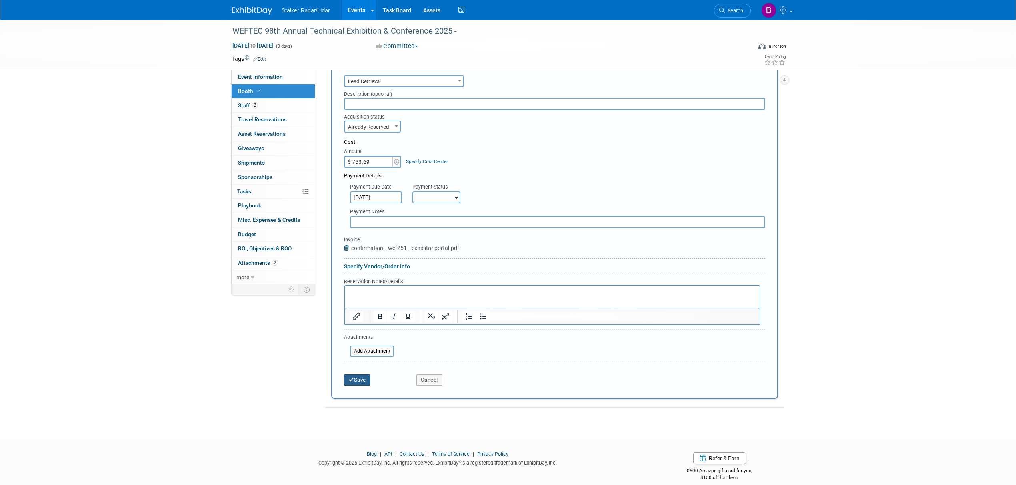
click at [356, 376] on button "Save" at bounding box center [357, 380] width 26 height 11
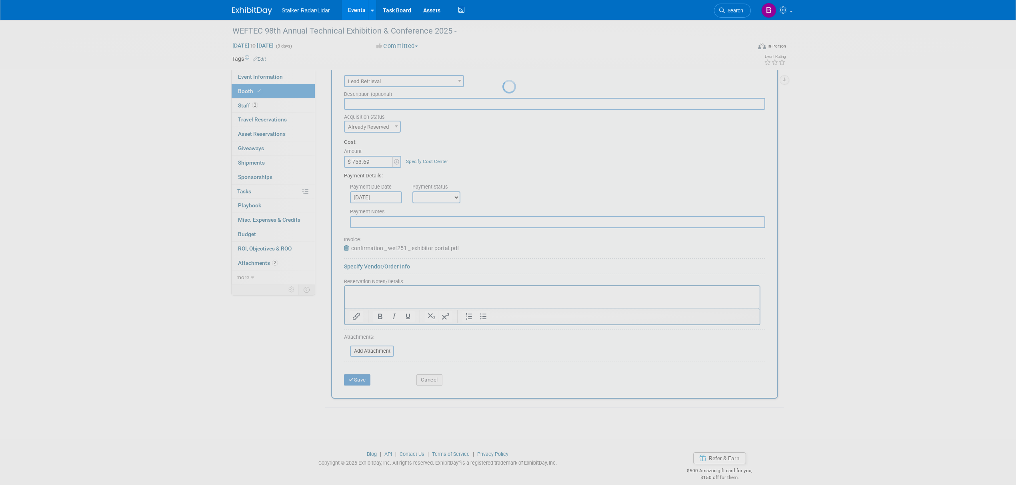
scroll to position [0, 0]
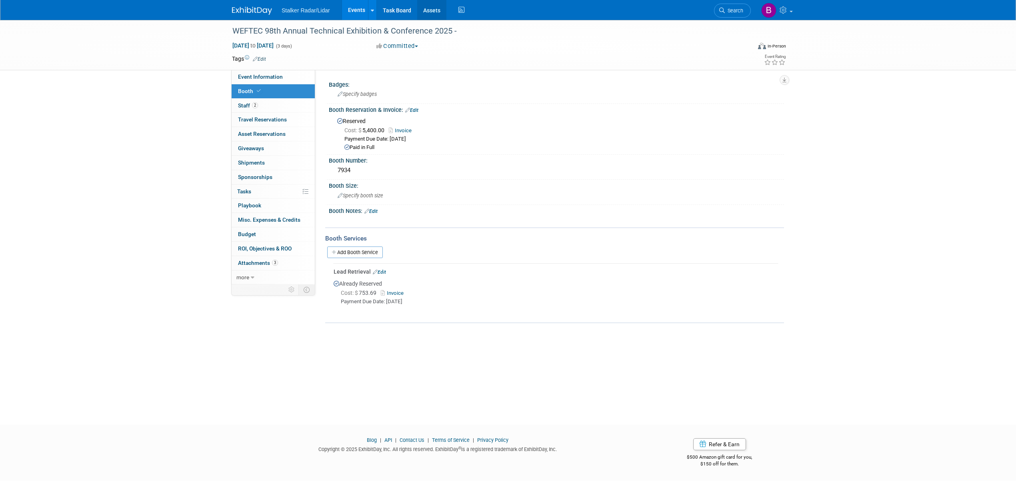
click at [426, 10] on link "Assets" at bounding box center [431, 10] width 29 height 20
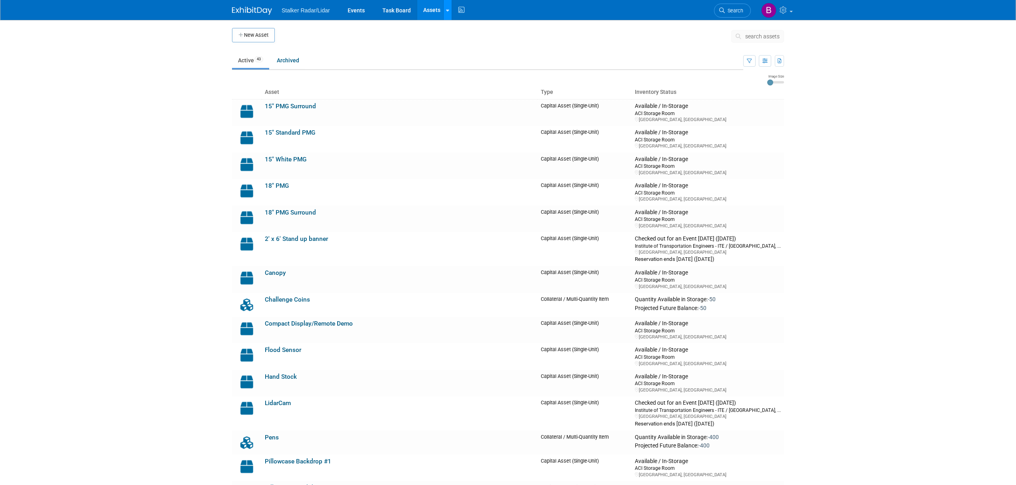
click at [443, 12] on link at bounding box center [447, 10] width 8 height 20
click at [786, 10] on icon at bounding box center [783, 9] width 9 height 7
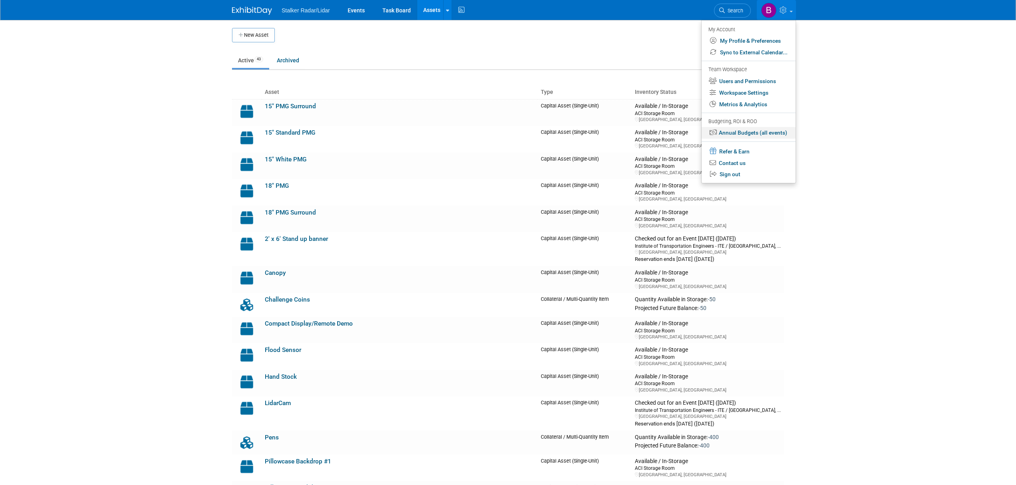
click at [768, 136] on link "Annual Budgets (all events)" at bounding box center [748, 133] width 94 height 12
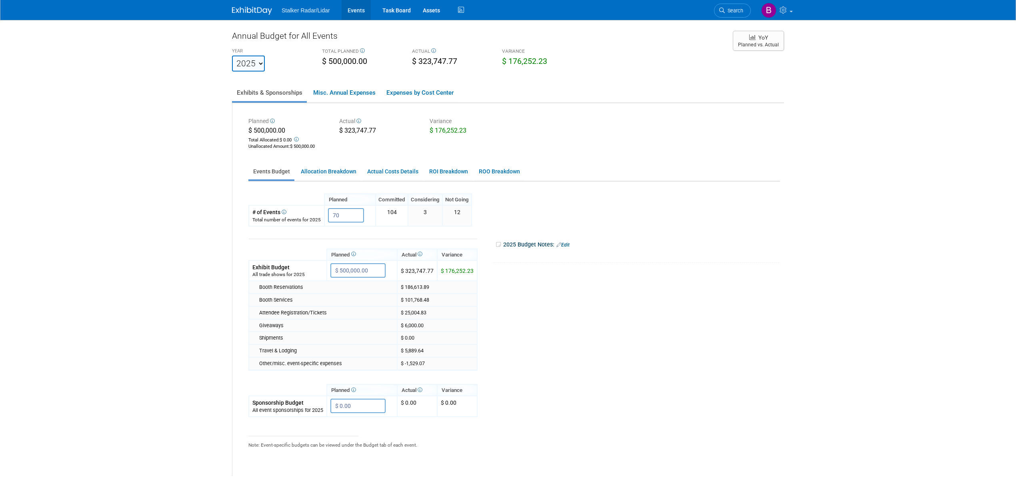
click at [357, 10] on link "Events" at bounding box center [355, 10] width 29 height 20
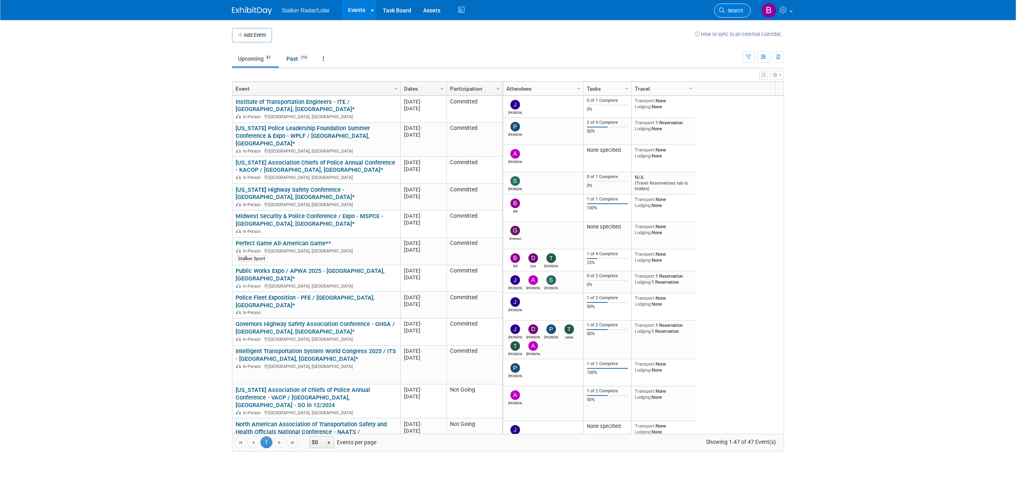
click at [742, 10] on span "Search" at bounding box center [734, 11] width 18 height 6
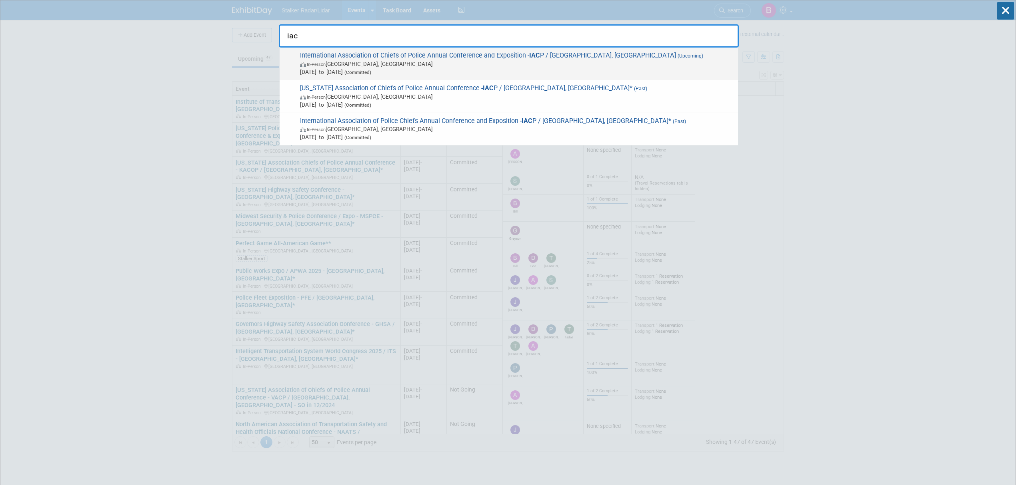
type input "iac"
click at [403, 60] on span "In-Person Denver, CO" at bounding box center [517, 64] width 434 height 8
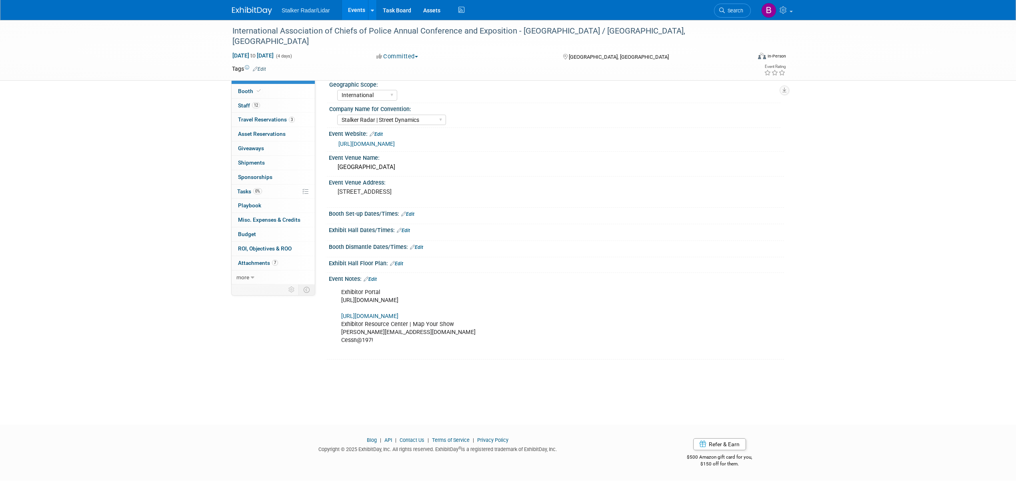
select select "International"
select select "Stalker Radar | Street Dynamics"
drag, startPoint x: 411, startPoint y: 339, endPoint x: 338, endPoint y: 341, distance: 73.2
click at [338, 341] on div "Exhibitor Portal [URL][DOMAIN_NAME] [URL][DOMAIN_NAME] Exhibitor Resource Cente…" at bounding box center [515, 321] width 360 height 72
copy div "tommy@stalkerradar.com"
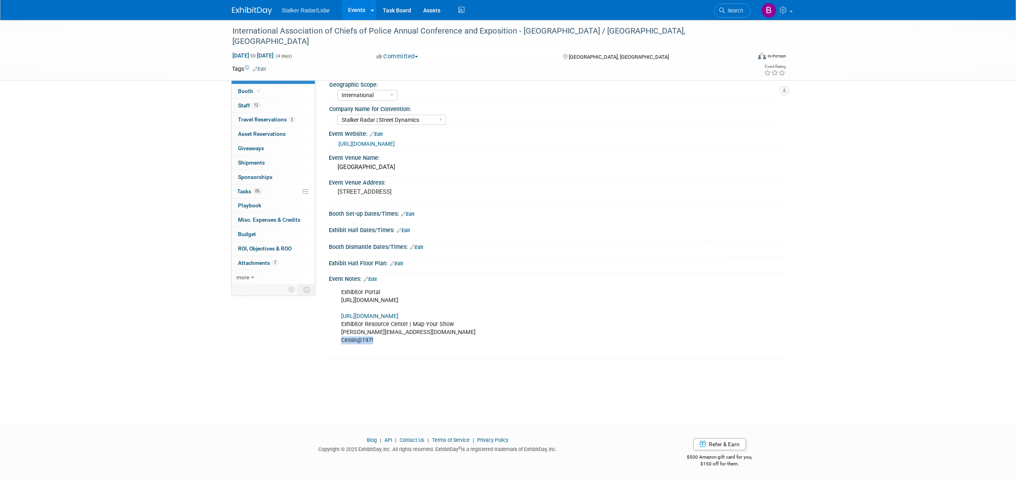
drag, startPoint x: 376, startPoint y: 348, endPoint x: 339, endPoint y: 348, distance: 36.8
click at [339, 348] on div "Exhibitor Portal https://www.freemanco.com/store/show/landing?showID=537661 htt…" at bounding box center [515, 321] width 360 height 72
copy div "Cessn@197!"
click at [257, 93] on icon at bounding box center [259, 91] width 4 height 4
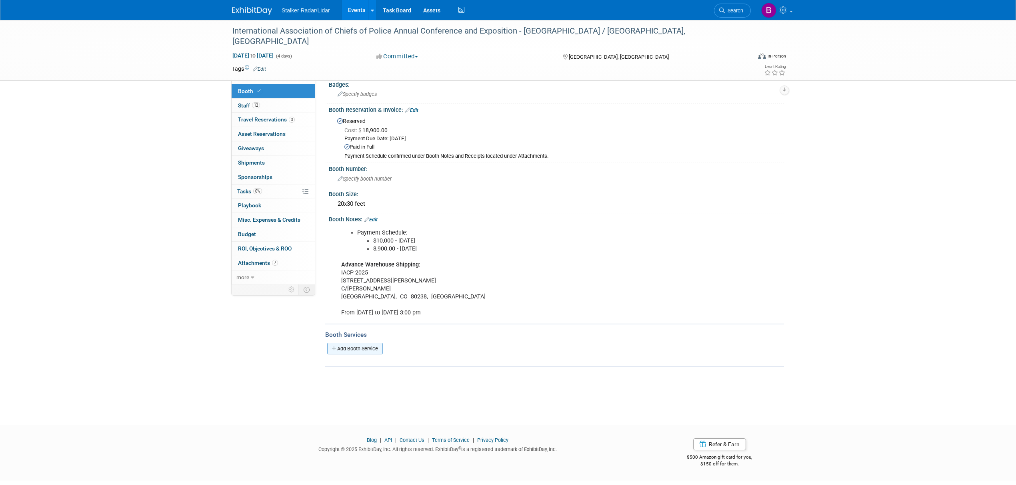
click at [355, 345] on link "Add Booth Service" at bounding box center [355, 349] width 56 height 12
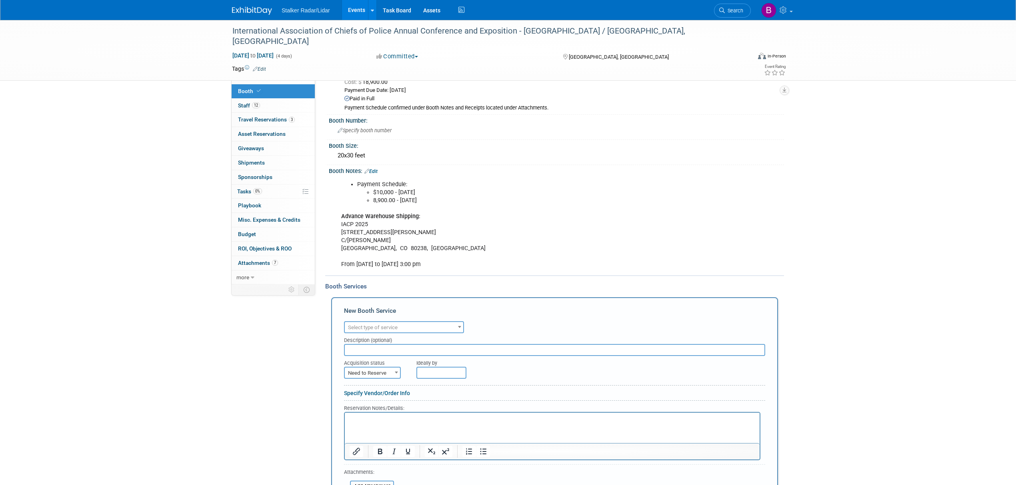
scroll to position [106, 0]
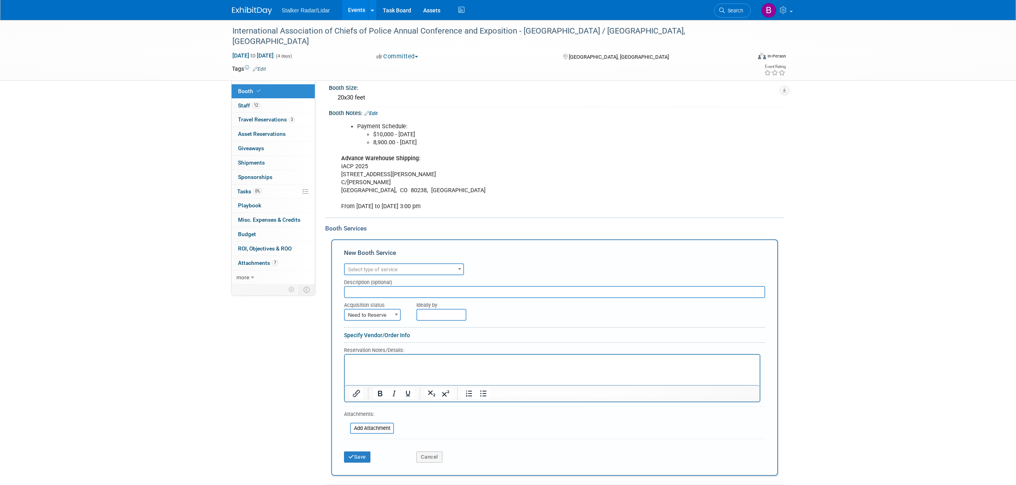
click at [388, 264] on span "Select type of service" at bounding box center [404, 269] width 118 height 11
select select "7"
click at [375, 313] on span "Need to Reserve" at bounding box center [372, 315] width 55 height 11
select select "2"
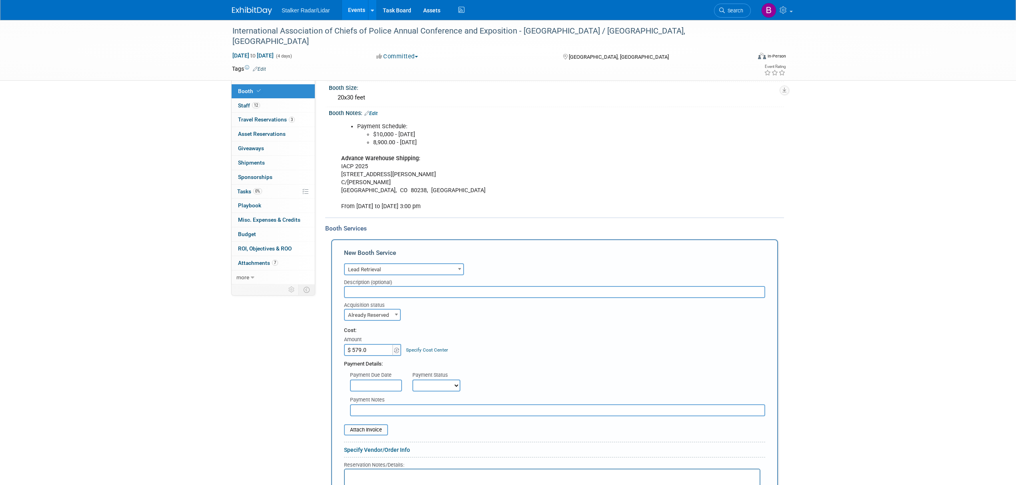
type input "$ 579.00"
click at [375, 374] on div "Payment Due Date" at bounding box center [375, 376] width 50 height 8
click at [376, 381] on input "text" at bounding box center [376, 386] width 52 height 12
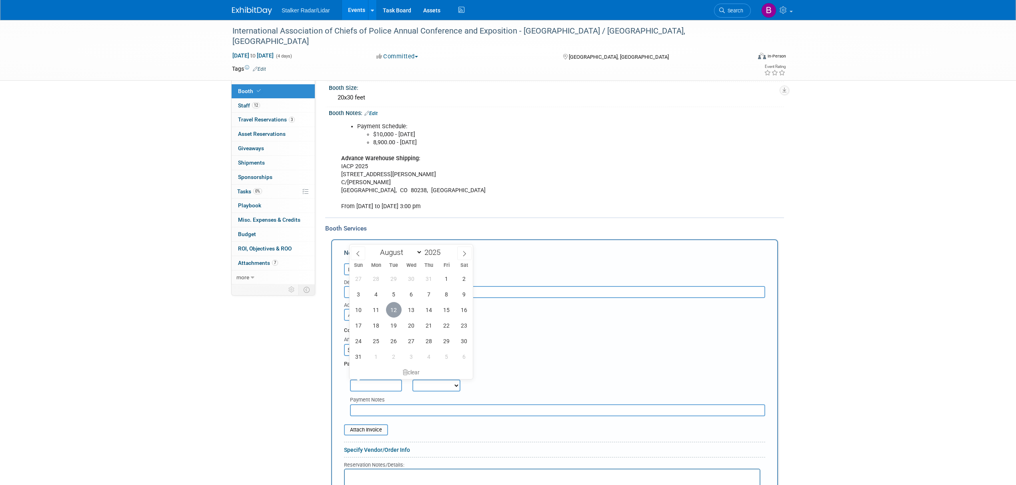
click at [397, 307] on span "12" at bounding box center [394, 310] width 16 height 16
type input "Aug 12, 2025"
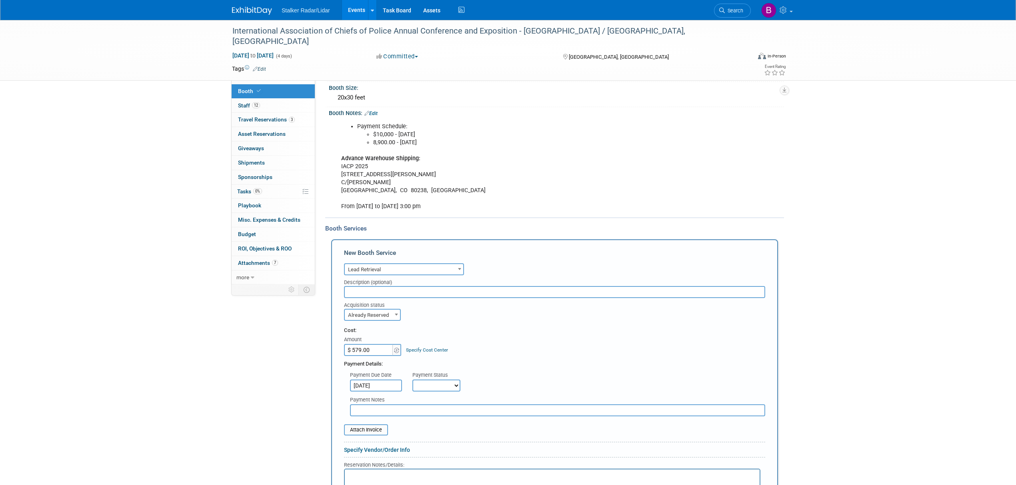
click at [439, 384] on select "Not Paid Yet Partially Paid Paid in Full" at bounding box center [436, 386] width 48 height 12
select select "1"
click at [412, 380] on select "Not Paid Yet Partially Paid Paid in Full" at bounding box center [436, 386] width 48 height 12
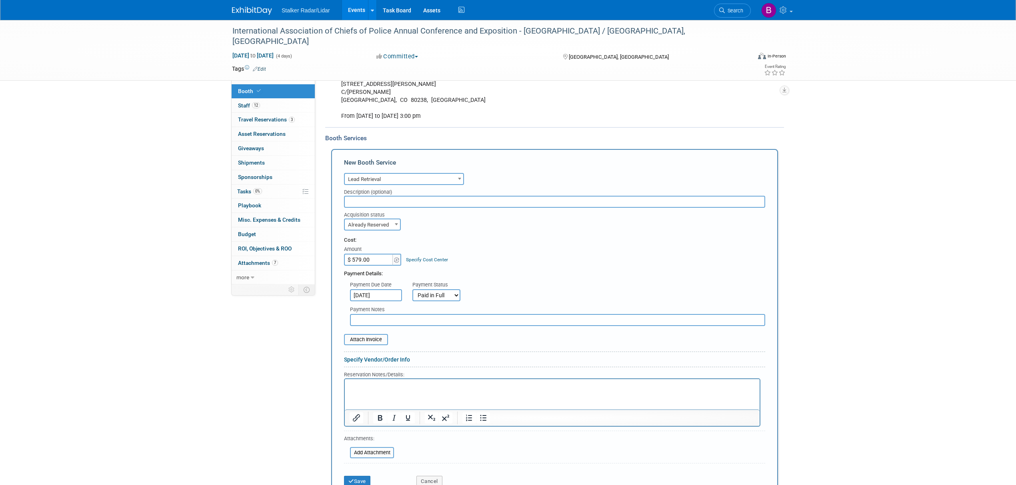
scroll to position [213, 0]
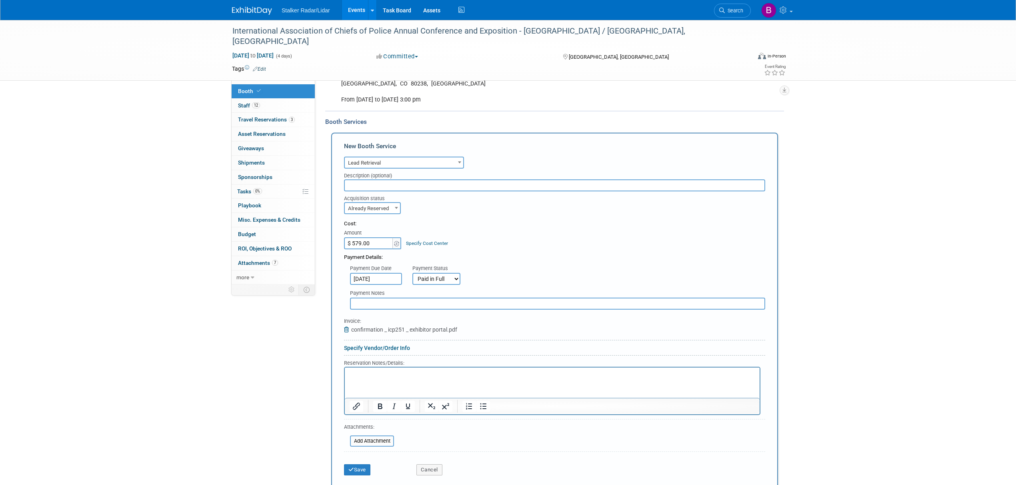
click at [363, 374] on p "Rich Text Area. Press ALT-0 for help." at bounding box center [551, 375] width 405 height 8
click at [422, 378] on p "(3)" at bounding box center [551, 375] width 405 height 8
click at [353, 467] on icon "submit" at bounding box center [351, 469] width 6 height 5
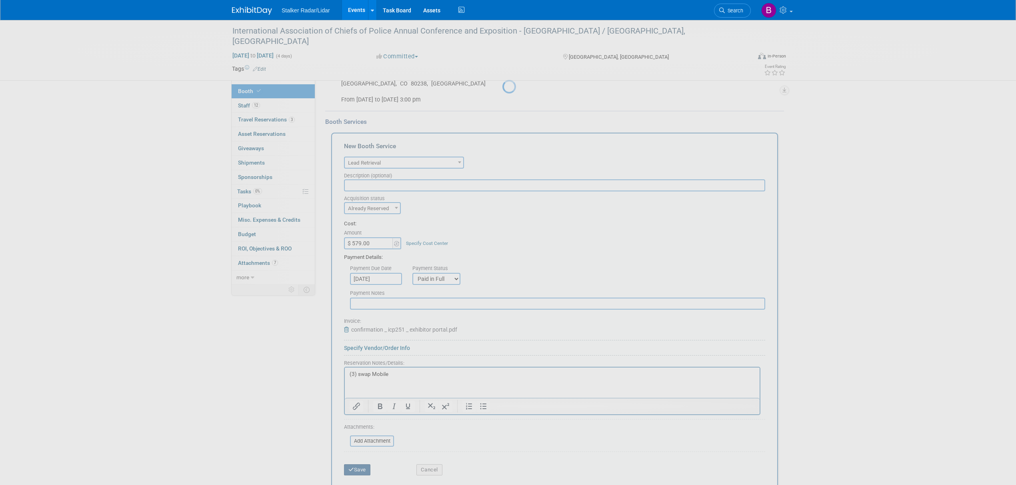
scroll to position [34, 0]
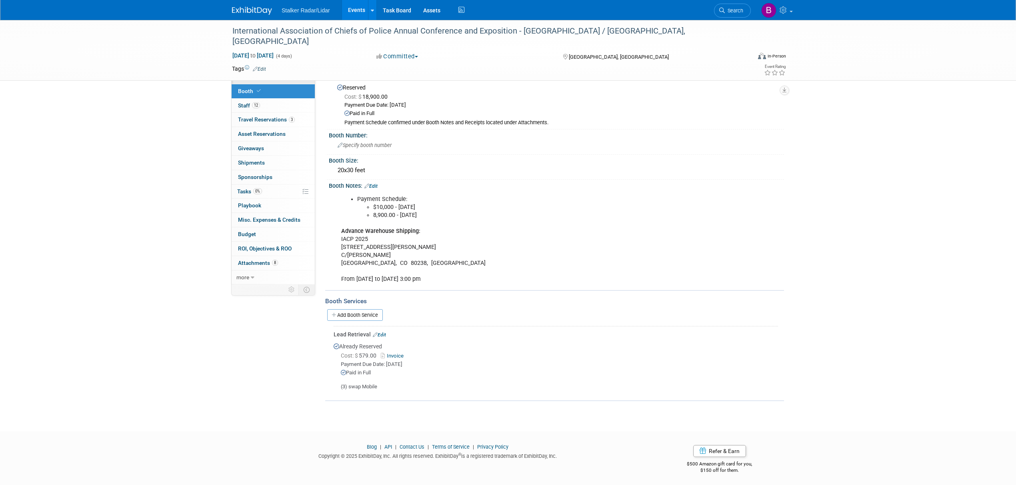
click at [266, 74] on span "Event Information" at bounding box center [260, 77] width 45 height 6
select select "International"
select select "Stalker Radar | Street Dynamics"
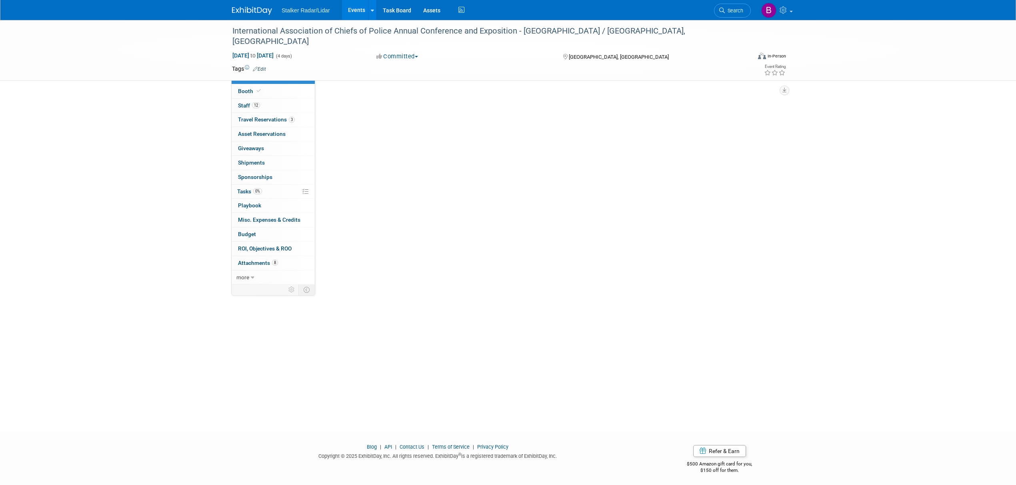
scroll to position [0, 0]
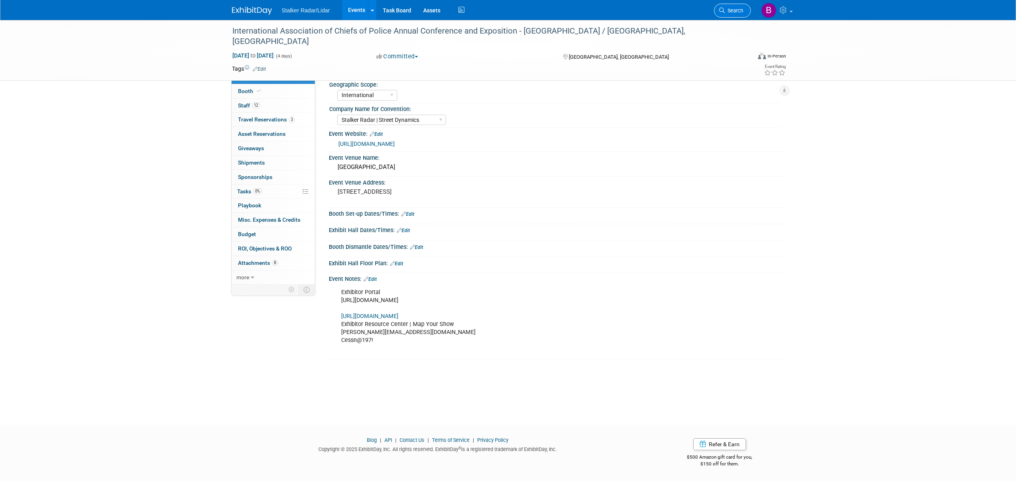
click at [731, 12] on span "Search" at bounding box center [734, 11] width 18 height 6
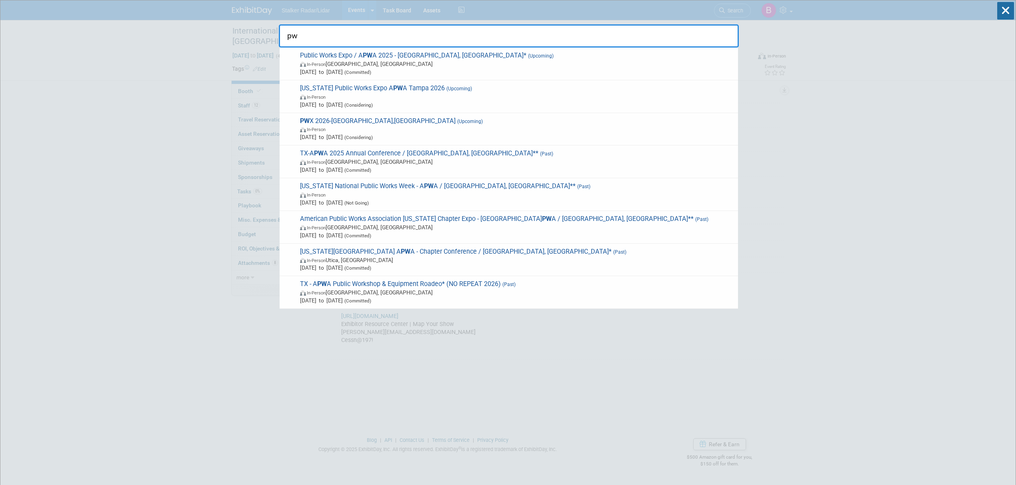
type input "pw"
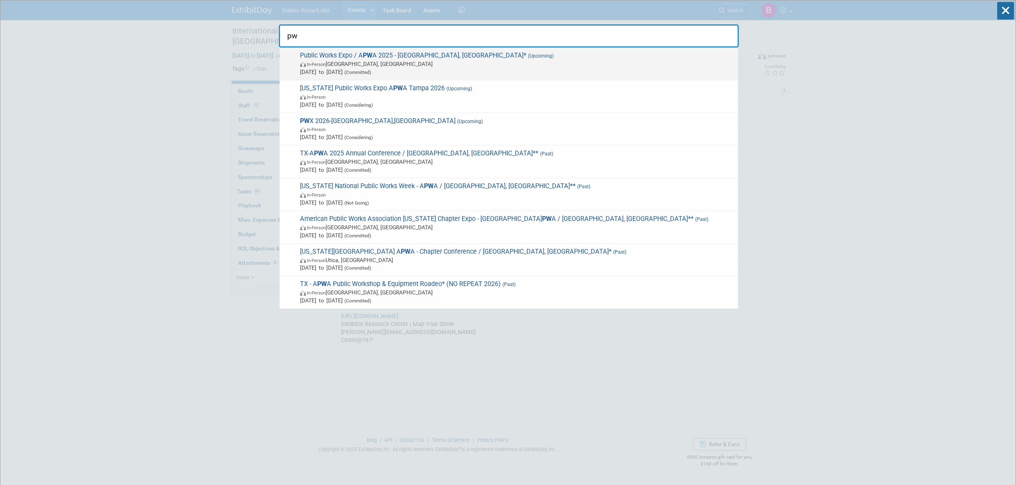
click at [403, 68] on span "Aug 17, 2025 to Aug 20, 2025 (Committed)" at bounding box center [517, 72] width 434 height 8
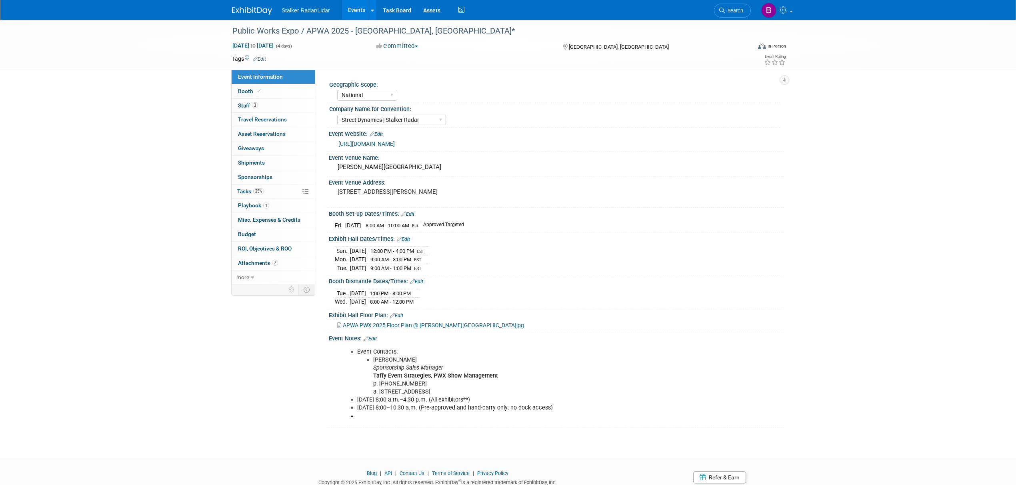
select select "National"
select select "Street Dynamics | Stalker Radar"
click at [269, 90] on link "Booth" at bounding box center [273, 91] width 83 height 14
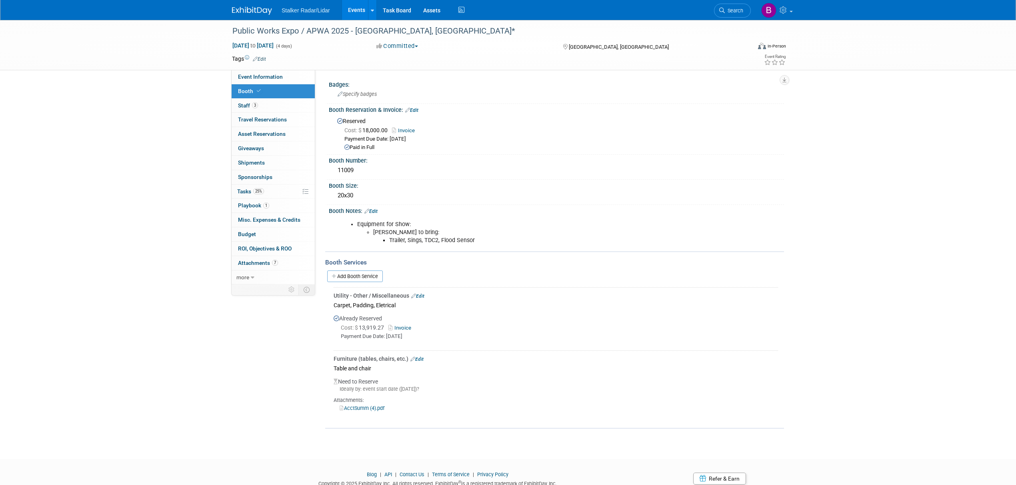
click at [426, 355] on div "Furniture (tables, chairs, etc.) Edit" at bounding box center [555, 359] width 444 height 8
click at [419, 357] on link "Edit" at bounding box center [416, 360] width 13 height 6
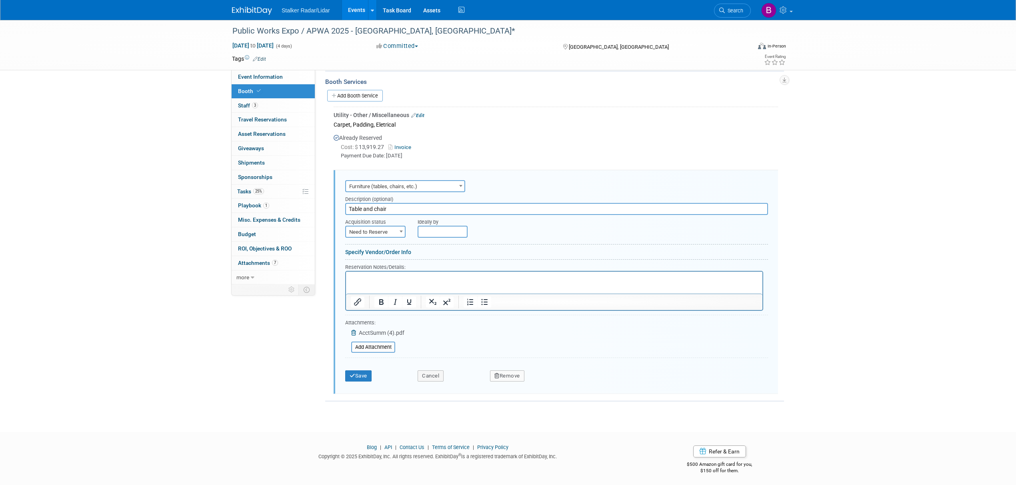
click at [380, 228] on span "Need to Reserve" at bounding box center [375, 232] width 59 height 11
select select "2"
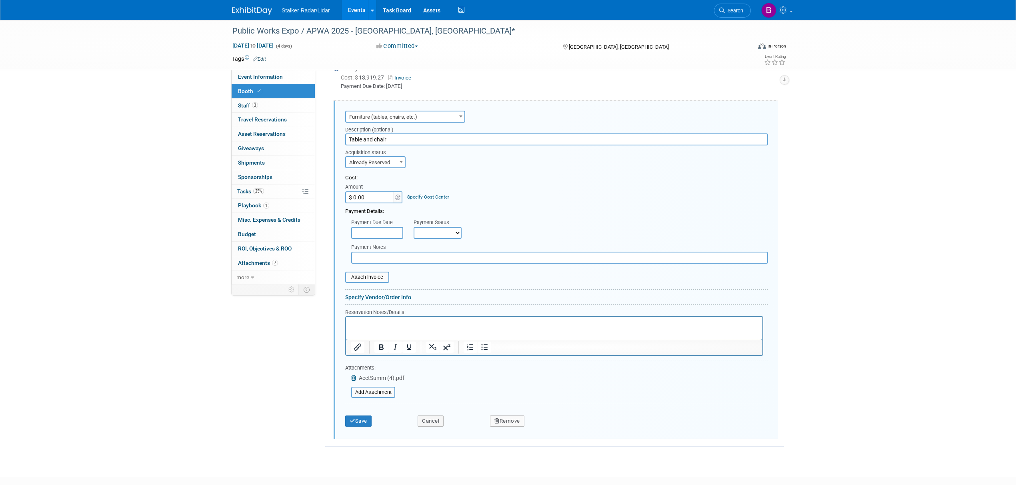
scroll to position [287, 0]
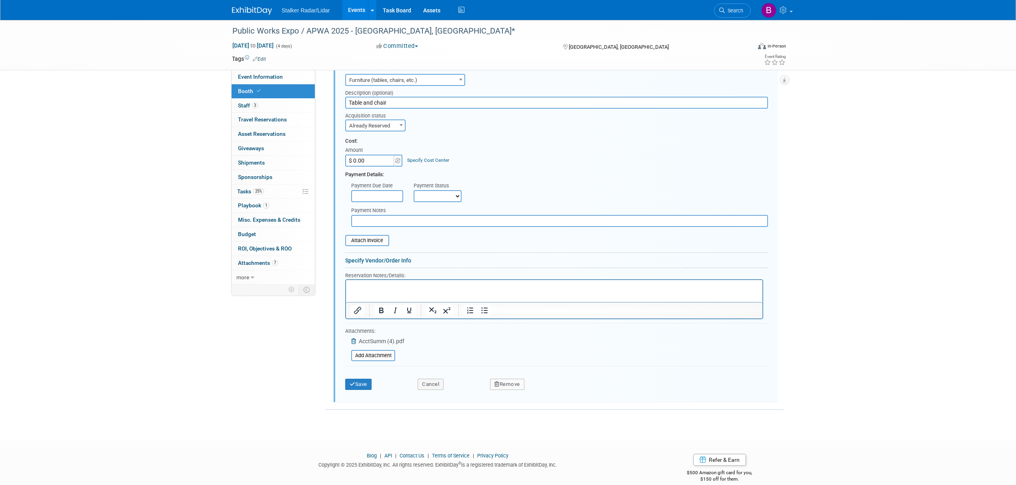
click at [375, 338] on span "AcctSumm (4).pdf" at bounding box center [382, 341] width 46 height 6
click at [397, 338] on span "AcctSumm (4).pdf" at bounding box center [382, 341] width 46 height 6
click at [363, 338] on span "AcctSumm (4).pdf" at bounding box center [382, 341] width 46 height 6
click at [361, 380] on button "Save" at bounding box center [358, 384] width 26 height 11
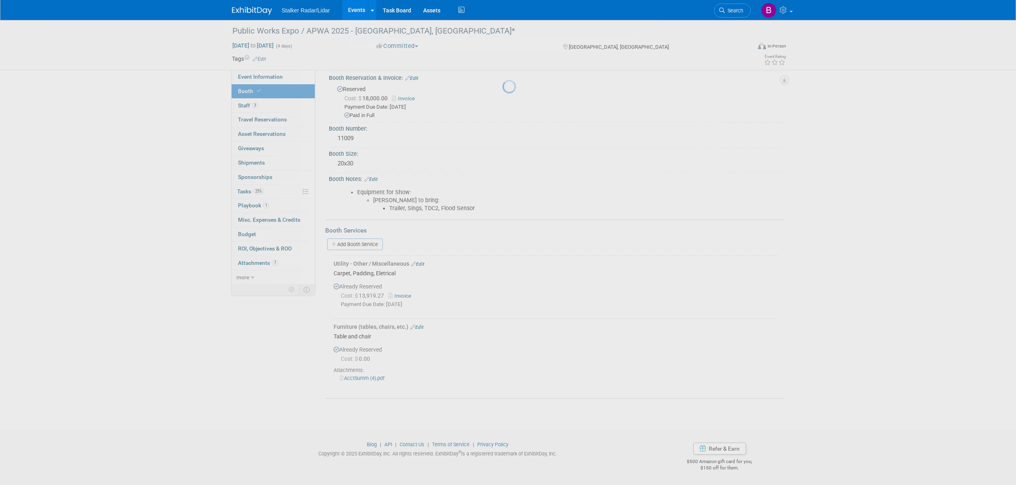
scroll to position [29, 0]
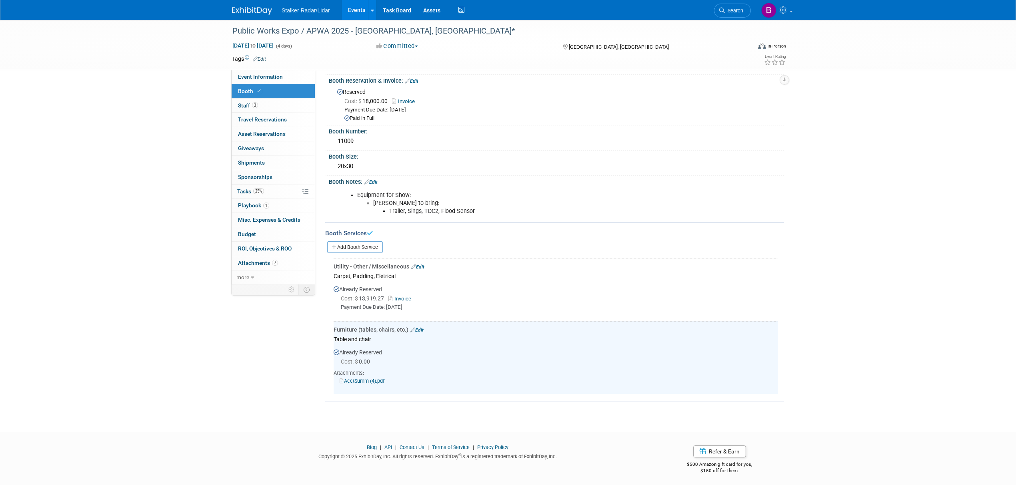
click at [373, 379] on link "AcctSumm (4).pdf" at bounding box center [361, 381] width 45 height 6
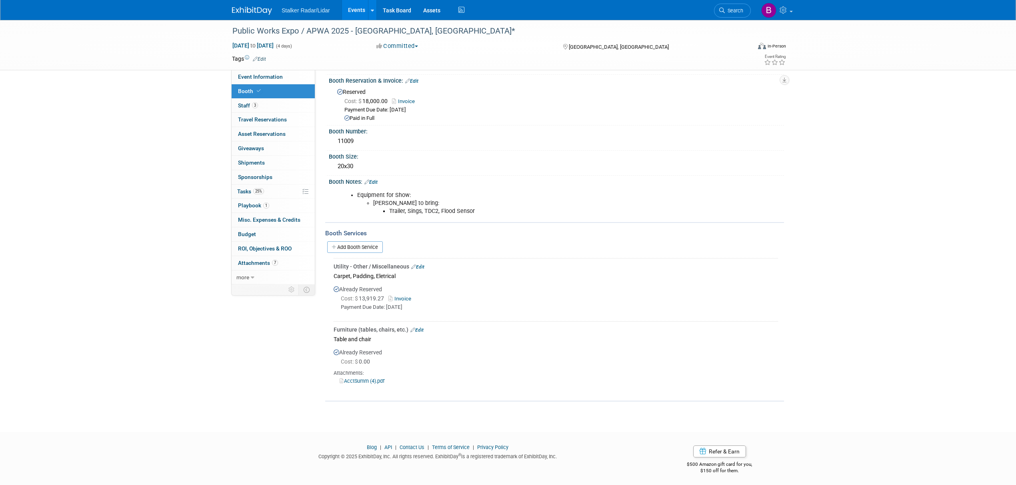
click at [417, 328] on link "Edit" at bounding box center [416, 330] width 13 height 6
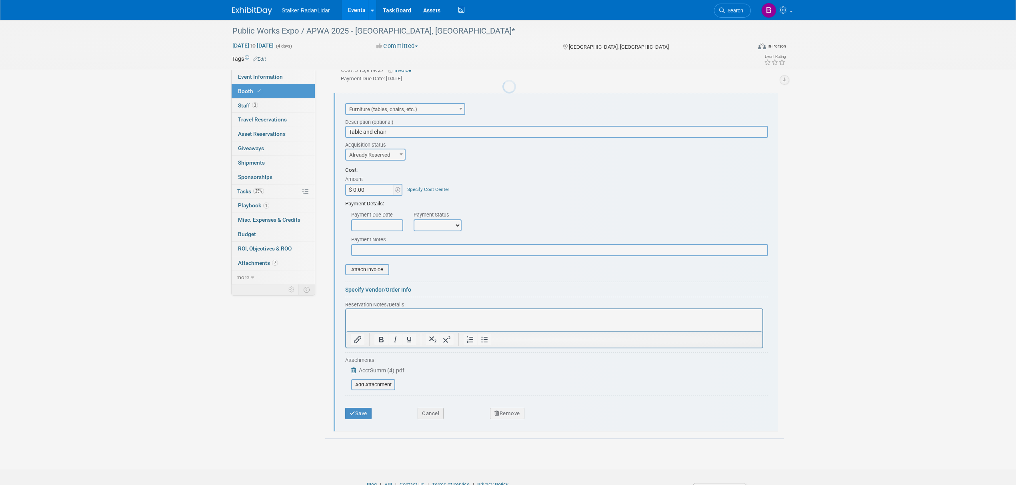
scroll to position [0, 0]
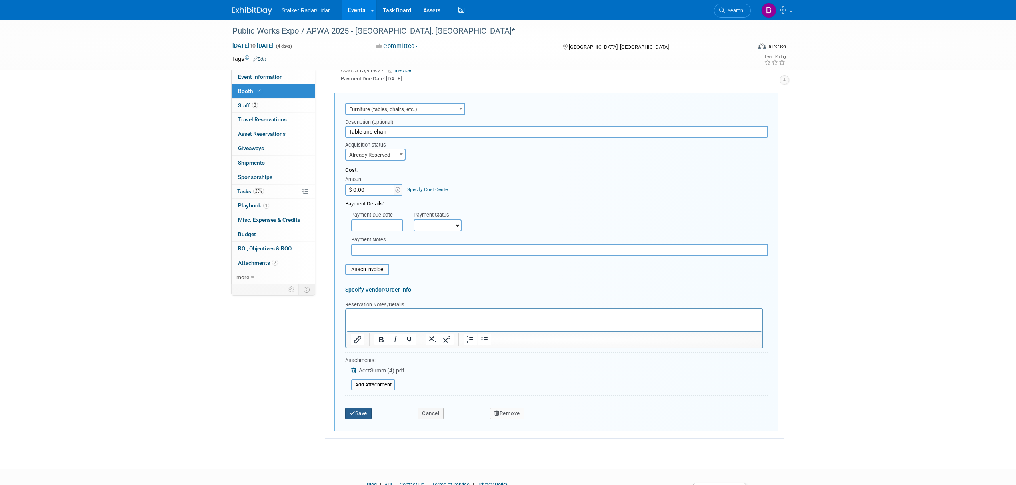
click at [357, 413] on button "Save" at bounding box center [358, 413] width 26 height 11
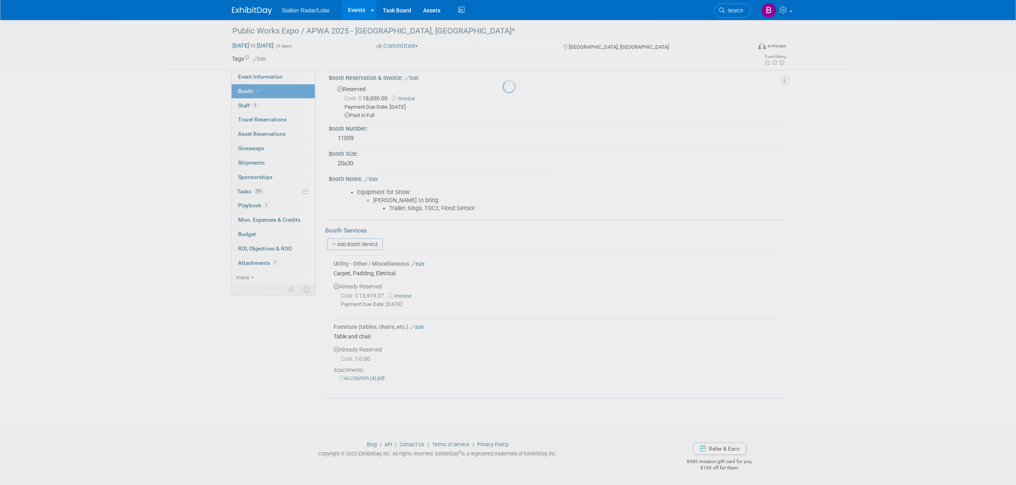
scroll to position [29, 0]
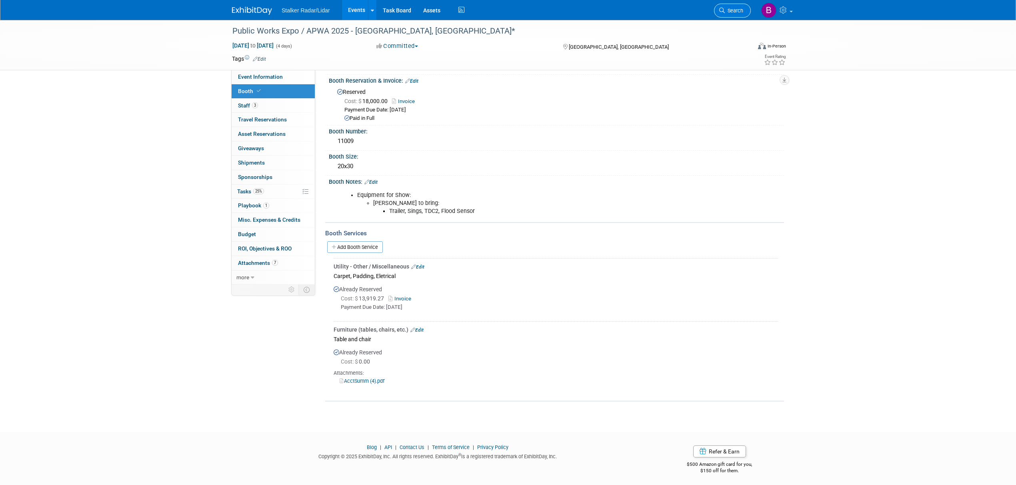
click at [736, 14] on link "Search" at bounding box center [732, 11] width 37 height 14
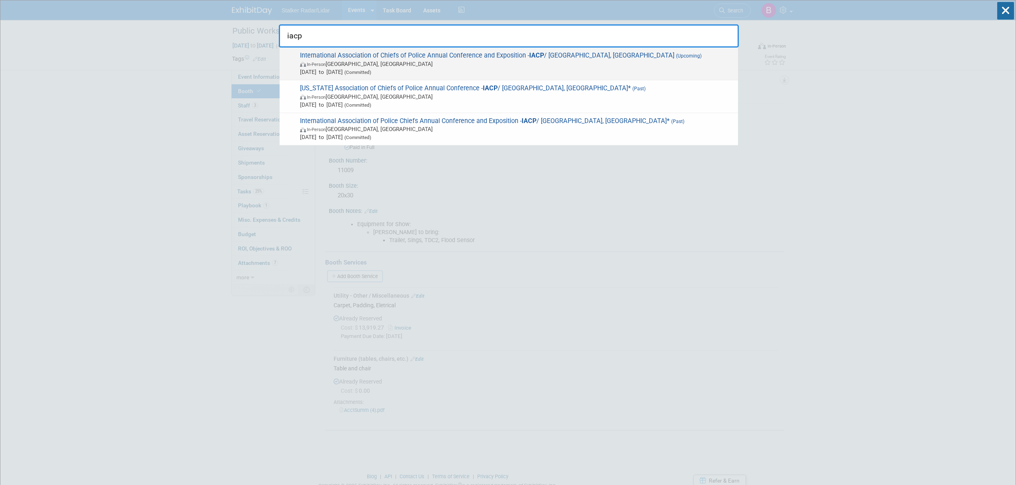
type input "iacp"
click at [467, 55] on span "International Association of Chiefs of Police Annual Conference and Exposition …" at bounding box center [516, 64] width 436 height 24
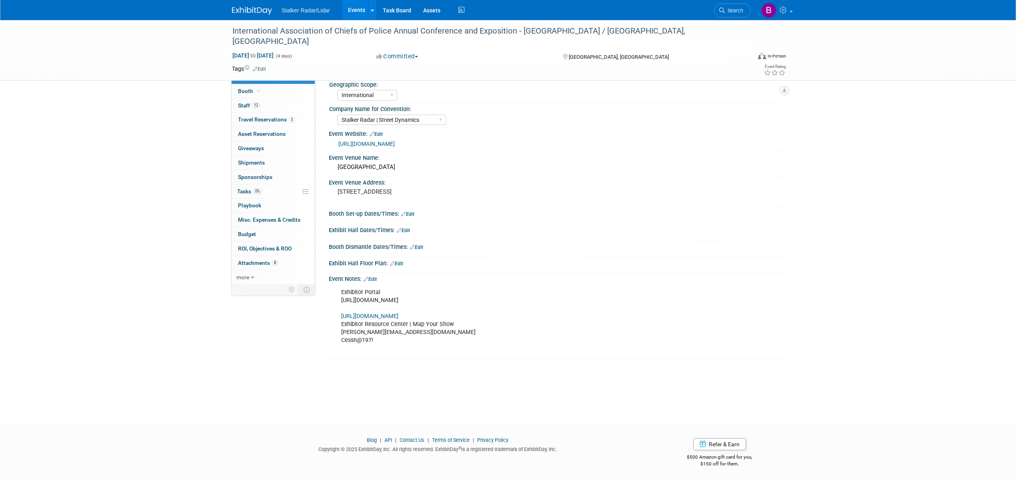
select select "International"
select select "Stalker Radar | Street Dynamics"
drag, startPoint x: 172, startPoint y: 243, endPoint x: 194, endPoint y: 261, distance: 28.5
click at [189, 258] on div "International Association of Chiefs of Police Annual Conference and Exposition …" at bounding box center [508, 215] width 1016 height 391
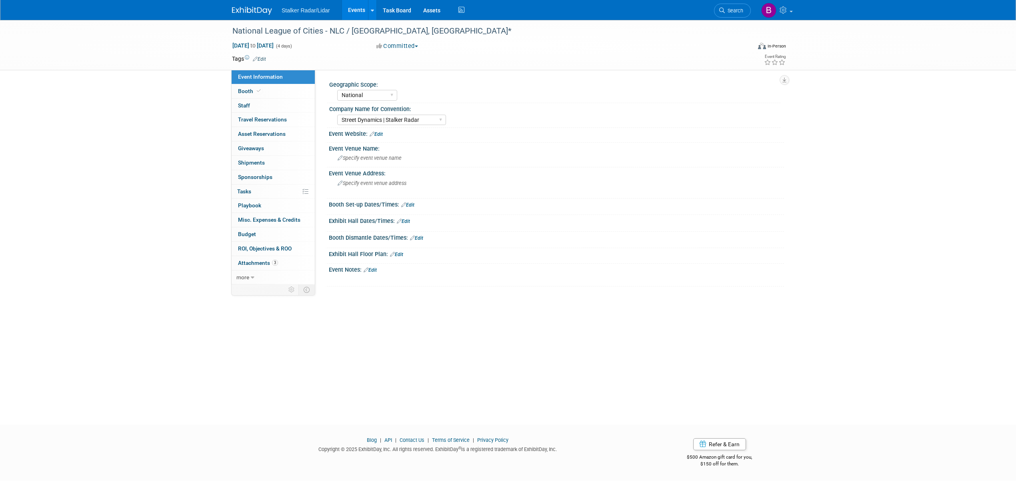
select select "National"
select select "Street Dynamics | Stalker Radar"
click at [242, 86] on link "Booth" at bounding box center [273, 91] width 83 height 14
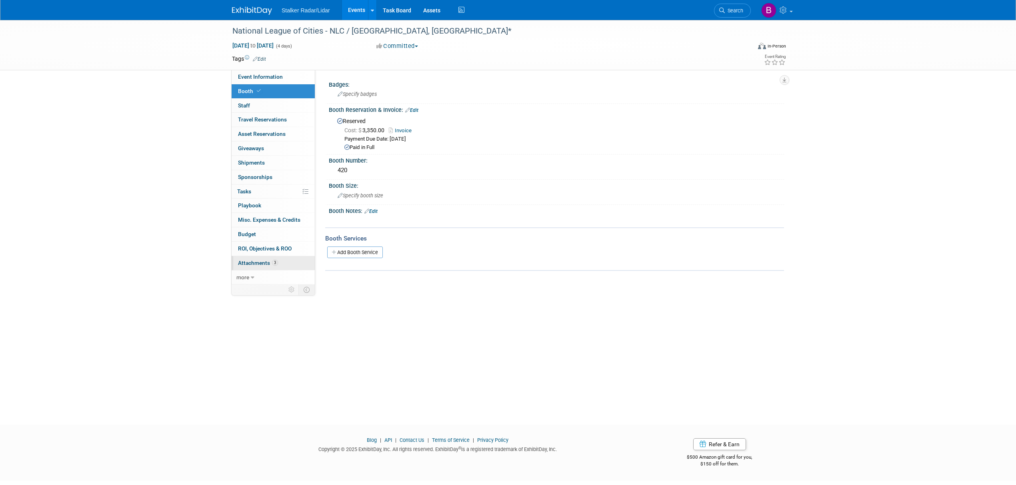
click at [254, 269] on link "3 Attachments 3" at bounding box center [273, 263] width 83 height 14
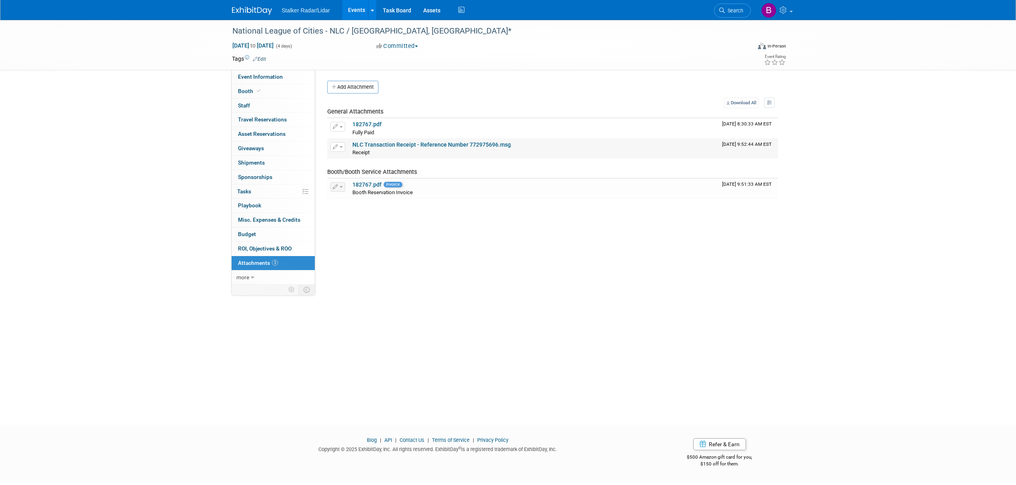
click at [414, 146] on link "NLC Transaction Receipt - Reference Number 772975696.msg" at bounding box center [431, 145] width 158 height 6
click at [263, 78] on span "Event Information" at bounding box center [260, 77] width 45 height 6
select select "National"
select select "Street Dynamics | Stalker Radar"
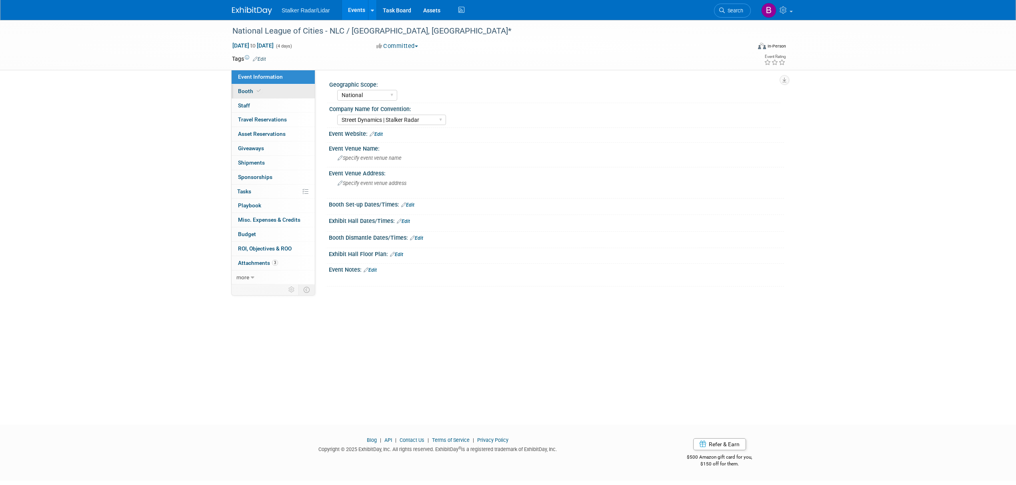
click at [261, 88] on span "Booth" at bounding box center [250, 91] width 24 height 6
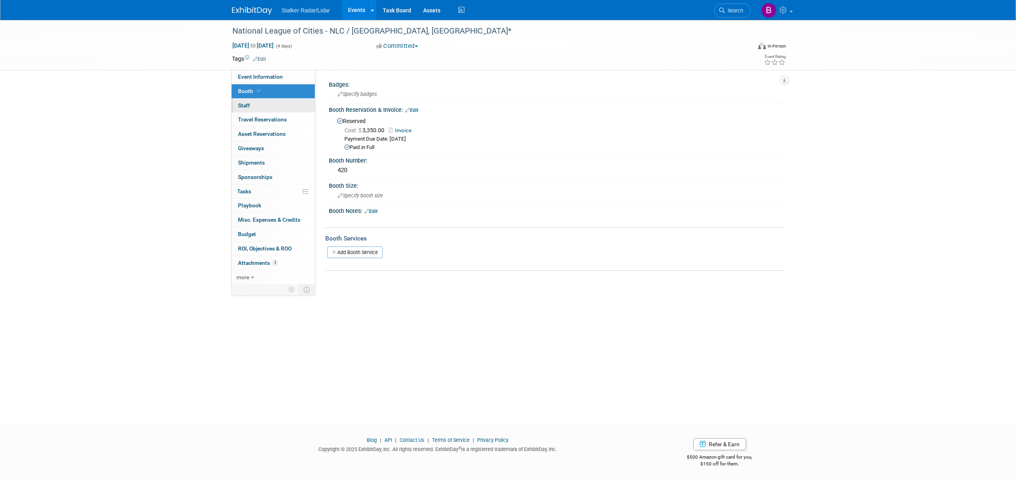
click at [262, 105] on link "0 Staff 0" at bounding box center [273, 106] width 83 height 14
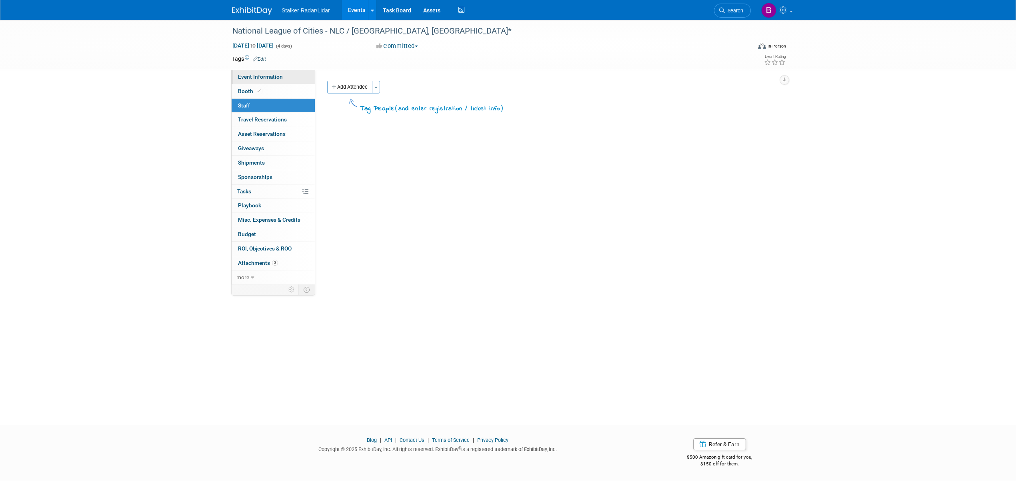
click at [262, 78] on span "Event Information" at bounding box center [260, 77] width 45 height 6
select select "National"
select select "Street Dynamics | Stalker Radar"
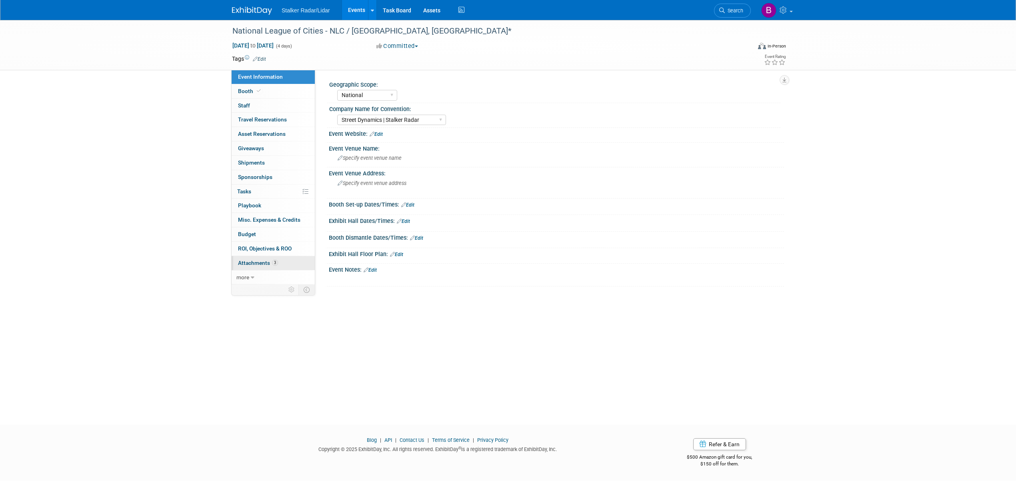
click at [277, 264] on span "3" at bounding box center [275, 263] width 6 height 6
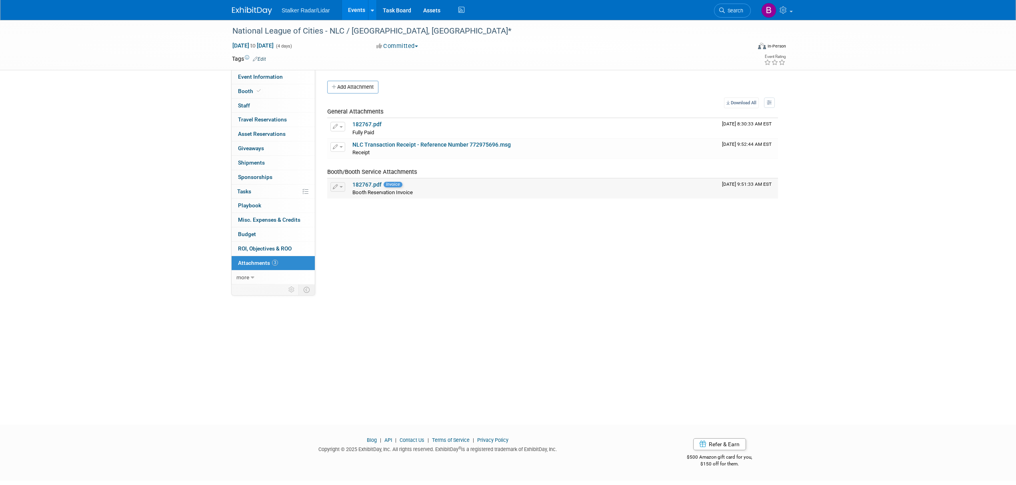
click at [367, 186] on link "182767.pdf" at bounding box center [366, 185] width 29 height 6
click at [528, 252] on div "Geographic Scope: Regional National International Company Name for Convention: …" at bounding box center [549, 178] width 469 height 217
click at [736, 12] on span "Search" at bounding box center [734, 11] width 18 height 6
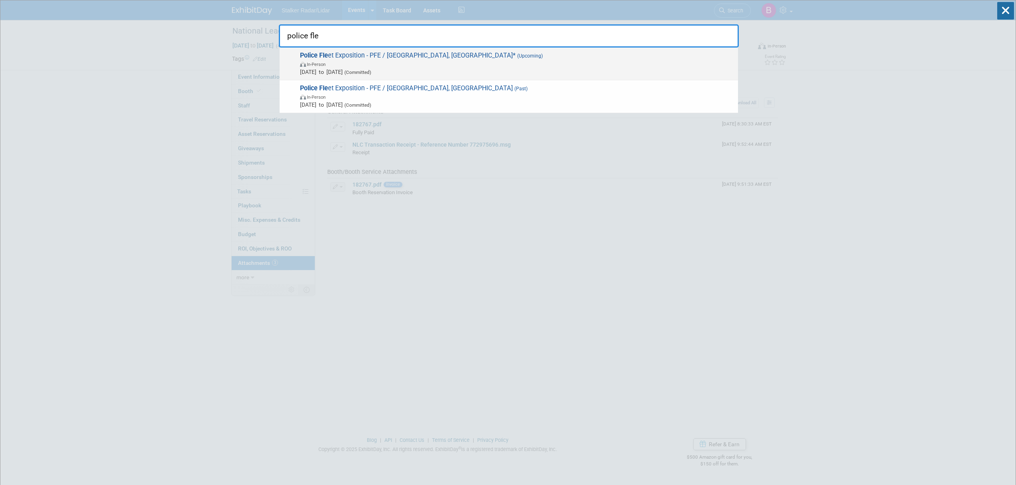
type input "police fle"
click at [417, 63] on span "In-Person" at bounding box center [517, 64] width 434 height 8
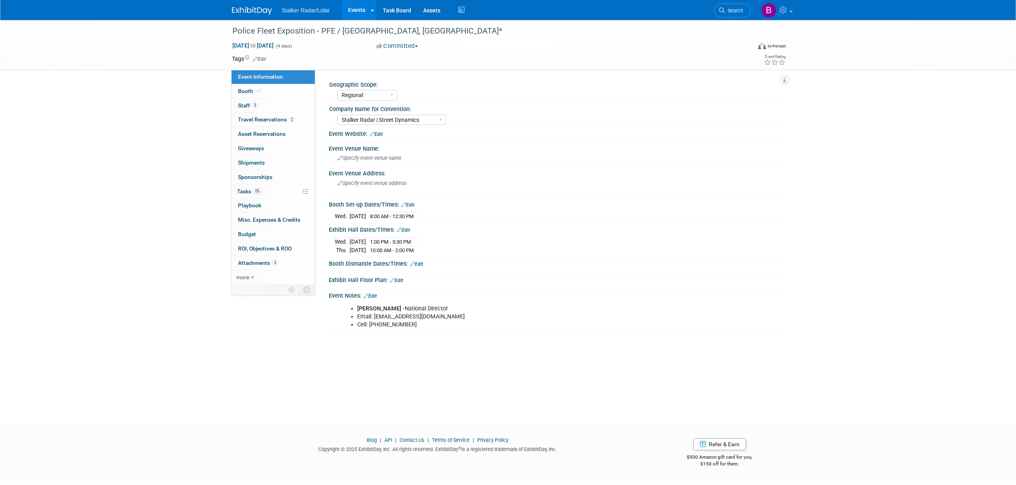
select select "Regional"
select select "Stalker Radar | Street Dynamics"
click at [268, 106] on link "3 Staff 3" at bounding box center [273, 106] width 83 height 14
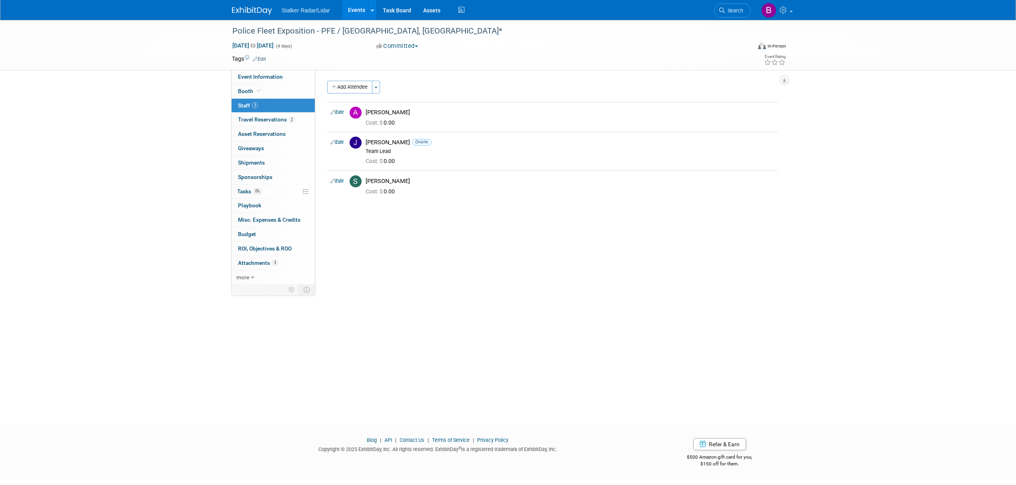
drag, startPoint x: 341, startPoint y: 143, endPoint x: 337, endPoint y: 143, distance: 4.4
click at [340, 143] on link "Edit" at bounding box center [336, 143] width 13 height 6
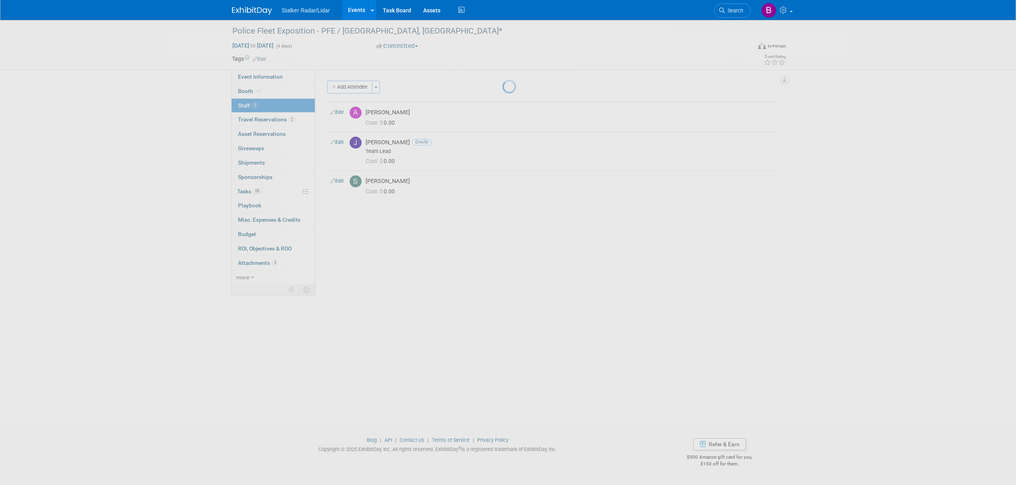
select select "15ea099a-f66b-4dfd-bd54-86258fc6fb1a"
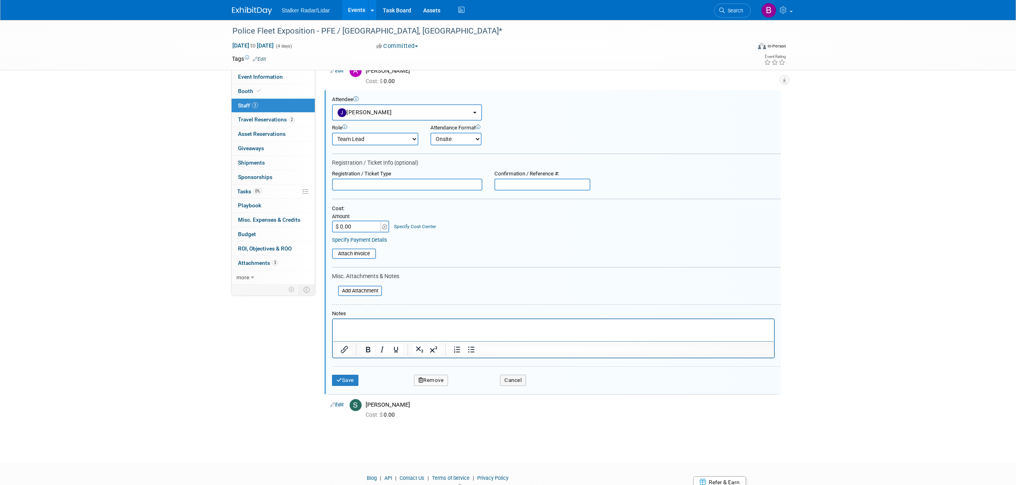
click at [735, 12] on span "Search" at bounding box center [734, 11] width 18 height 6
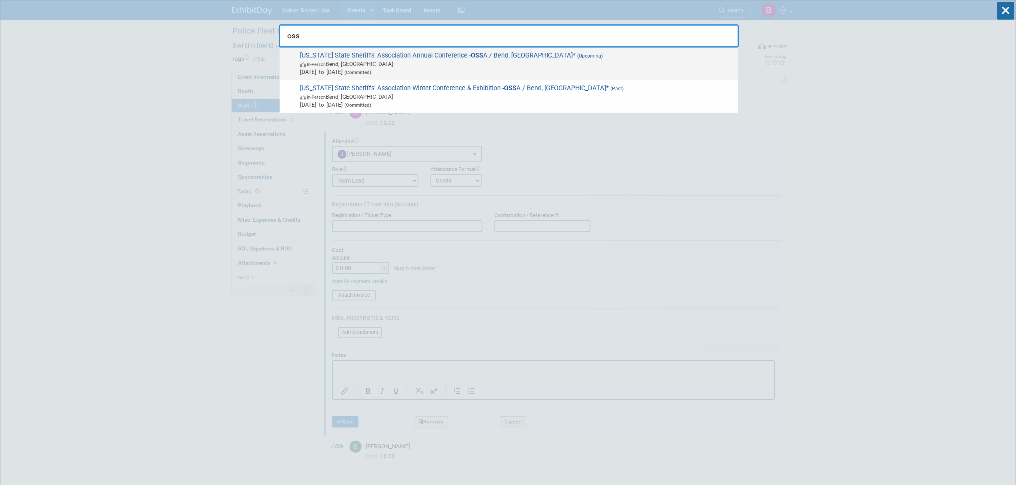
type input "oss"
click at [449, 64] on span "In-Person Bend, [GEOGRAPHIC_DATA]" at bounding box center [517, 64] width 434 height 8
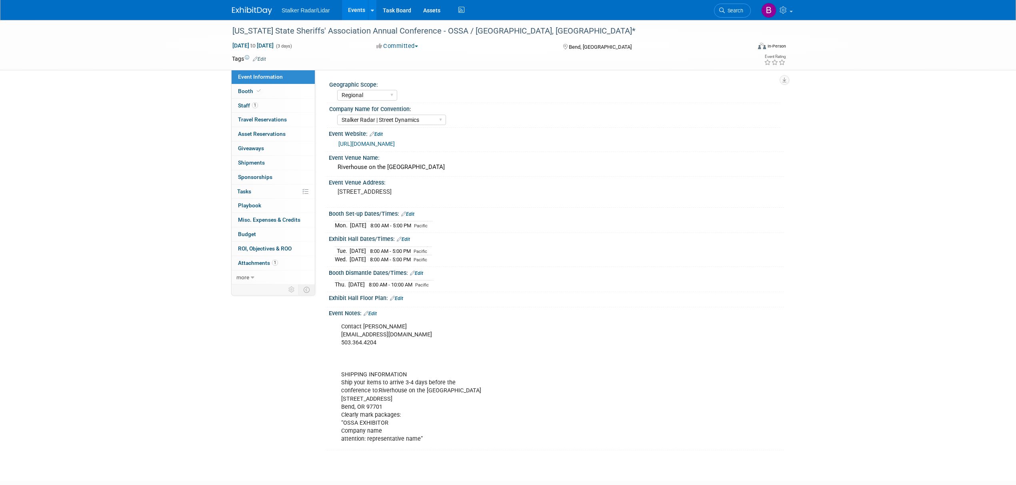
select select "Regional"
select select "Stalker Radar | Street Dynamics"
click at [265, 90] on link "Booth" at bounding box center [273, 91] width 83 height 14
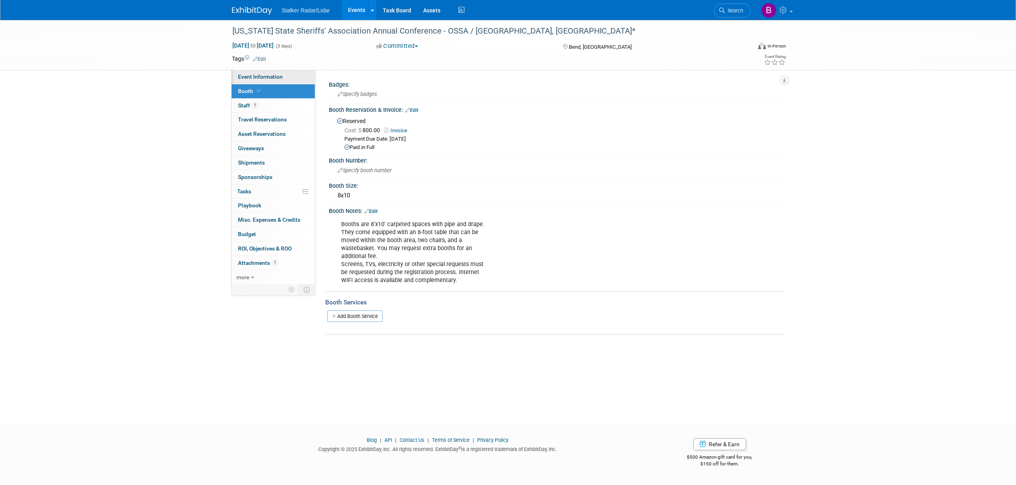
click at [272, 79] on span "Event Information" at bounding box center [260, 77] width 45 height 6
select select "Regional"
select select "Stalker Radar | Street Dynamics"
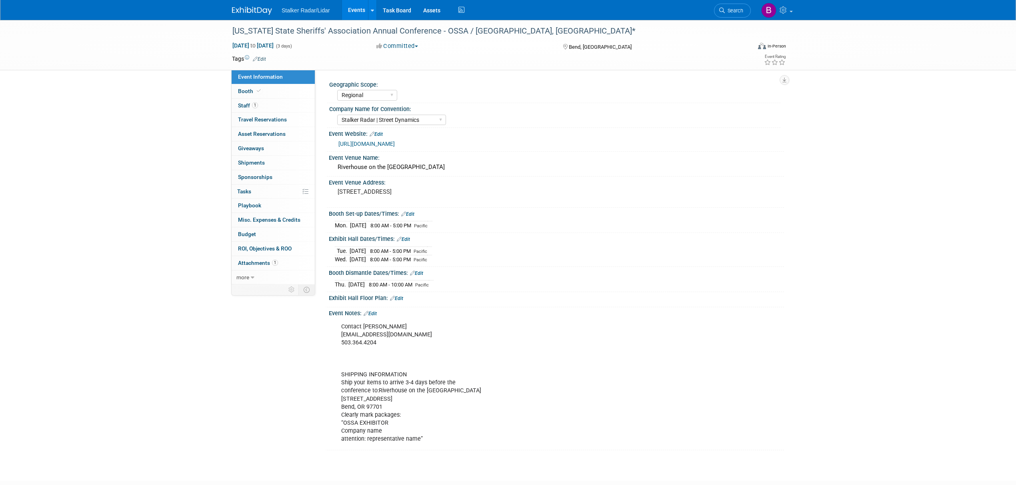
click at [358, 13] on link "Events" at bounding box center [356, 10] width 29 height 20
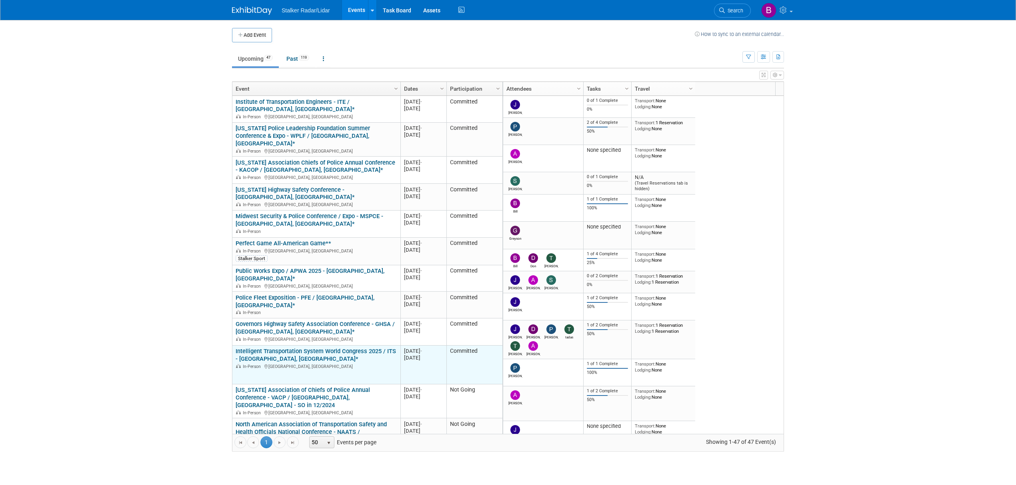
click at [290, 348] on link "Intelligent Transportation System World Congress 2025 / ITS - [GEOGRAPHIC_DATA]…" at bounding box center [316, 355] width 160 height 15
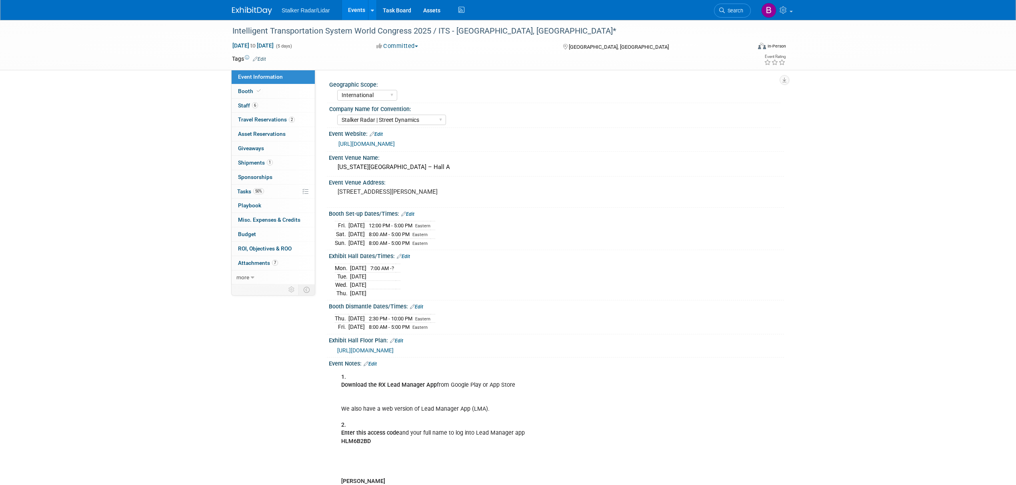
select select "International"
select select "Stalker Radar | Street Dynamics"
click at [270, 107] on link "6 Staff 6" at bounding box center [273, 106] width 83 height 14
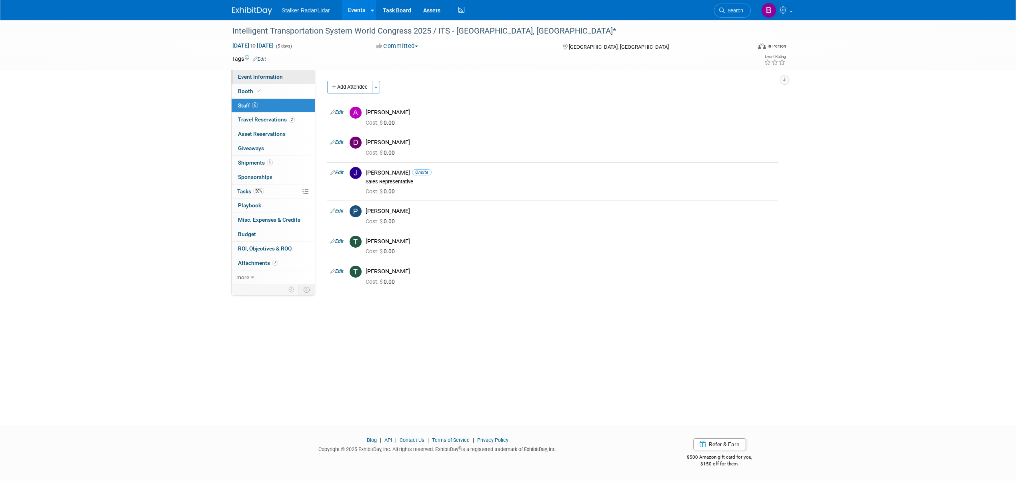
click at [259, 79] on span "Event Information" at bounding box center [260, 77] width 45 height 6
select select "International"
select select "Stalker Radar | Street Dynamics"
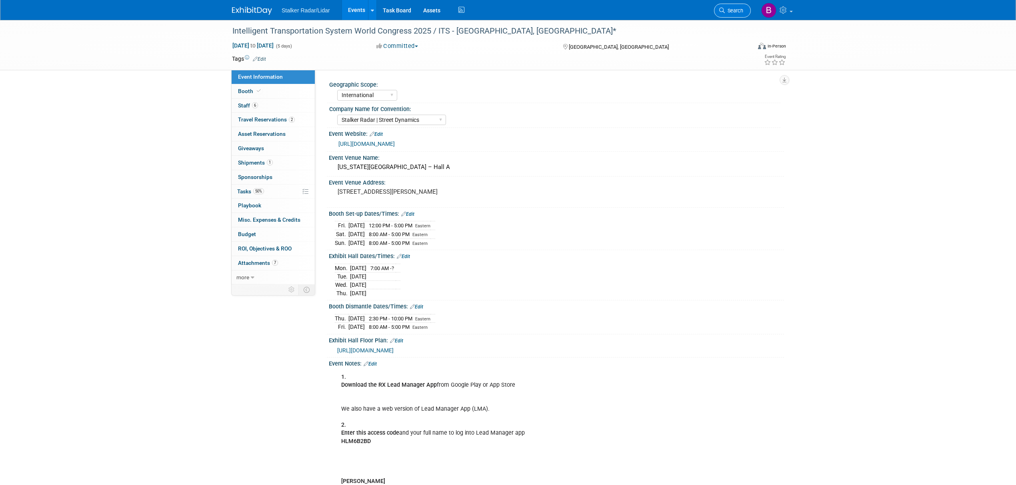
click at [731, 13] on span "Search" at bounding box center [734, 11] width 18 height 6
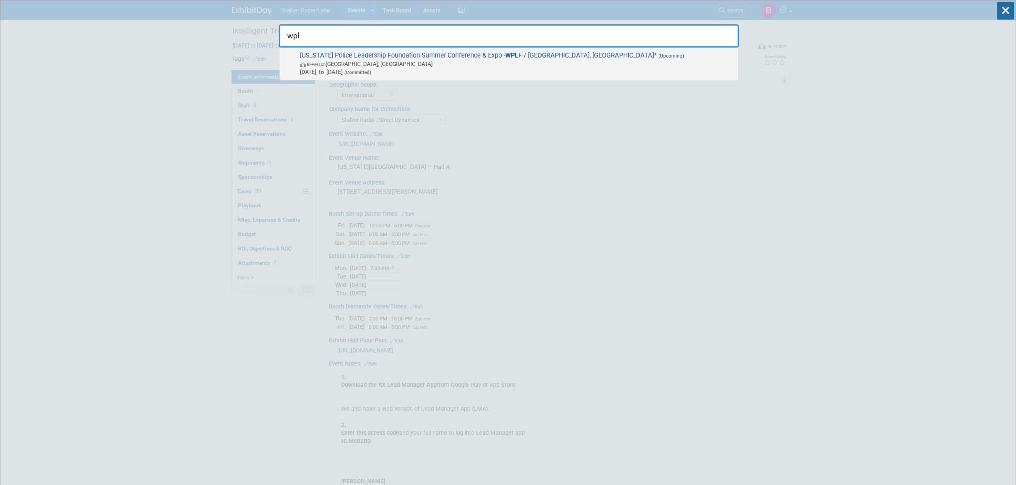
type input "wpl"
click at [365, 59] on span "Wisconsin Police Leadership Foundation Summer Conference & Expo - WPL F / Green…" at bounding box center [516, 64] width 436 height 24
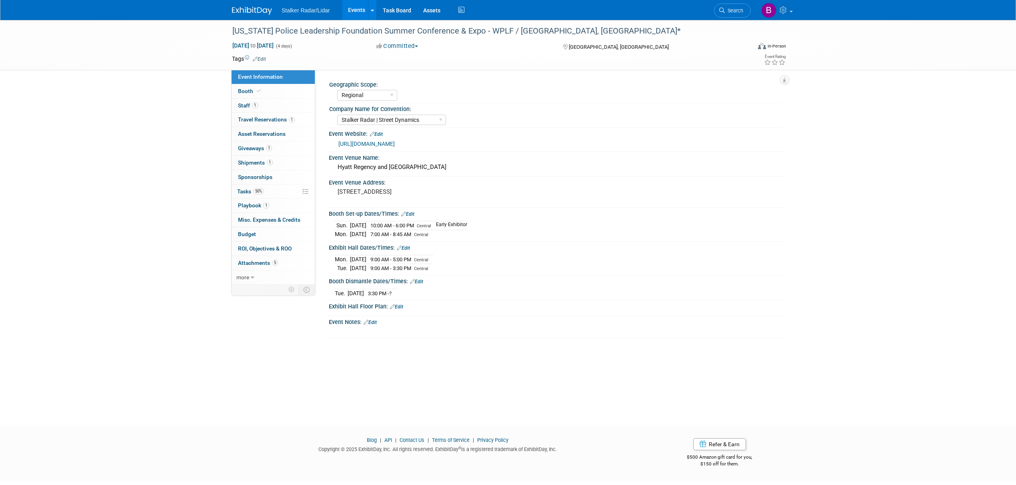
select select "Regional"
select select "Stalker Radar | Street Dynamics"
click at [255, 90] on span at bounding box center [258, 91] width 7 height 6
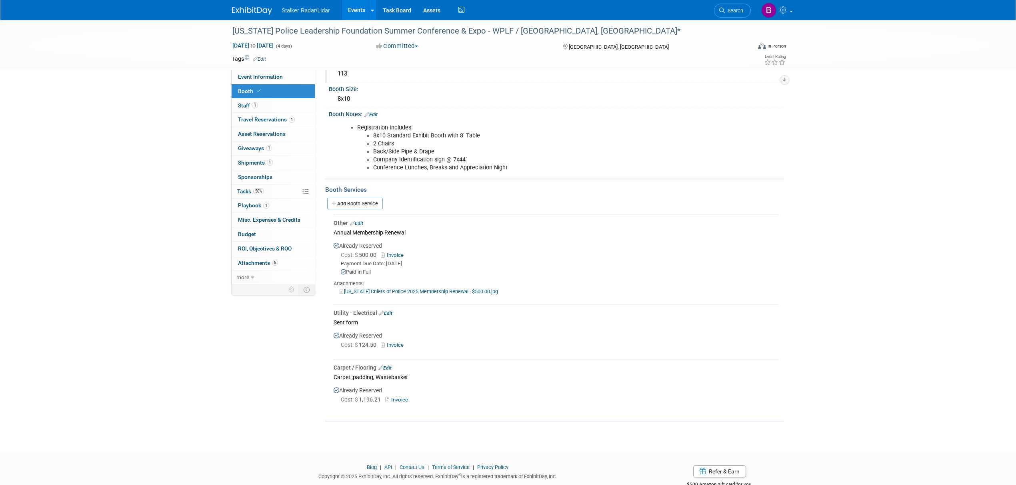
scroll to position [106, 0]
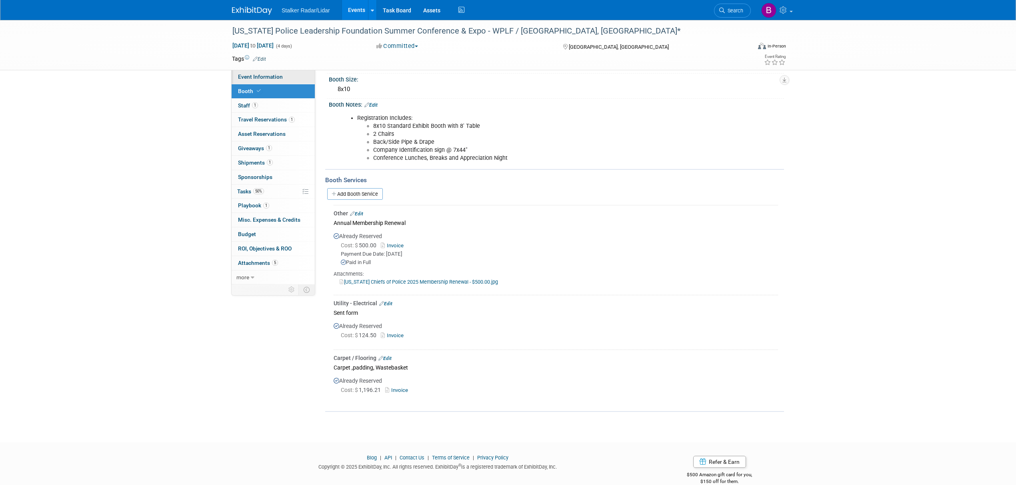
click at [263, 80] on span "Event Information" at bounding box center [260, 77] width 45 height 6
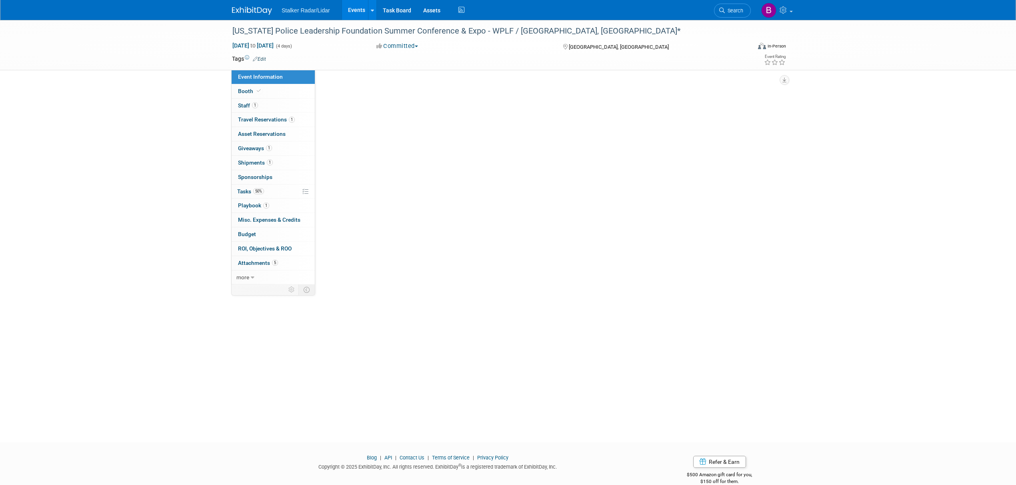
scroll to position [0, 0]
select select "Regional"
select select "Stalker Radar | Street Dynamics"
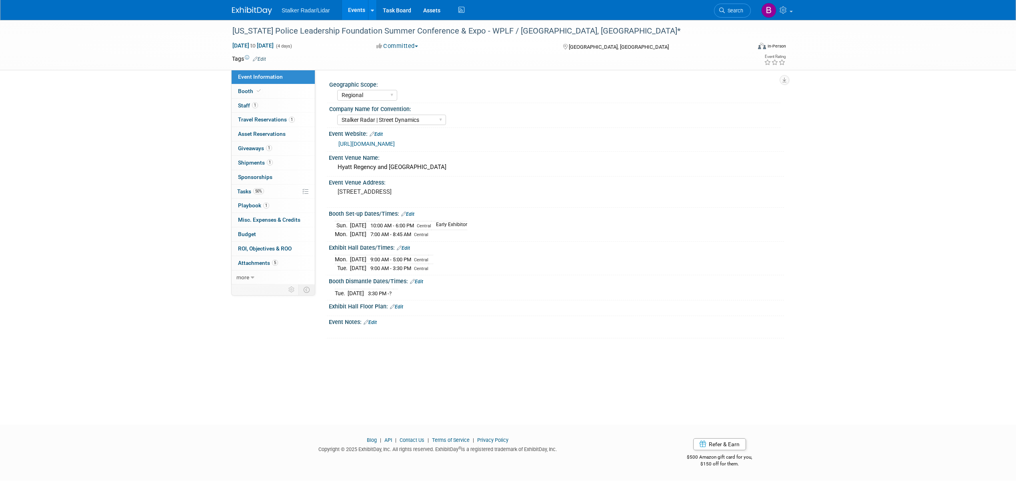
click at [351, 8] on link "Events" at bounding box center [356, 10] width 29 height 20
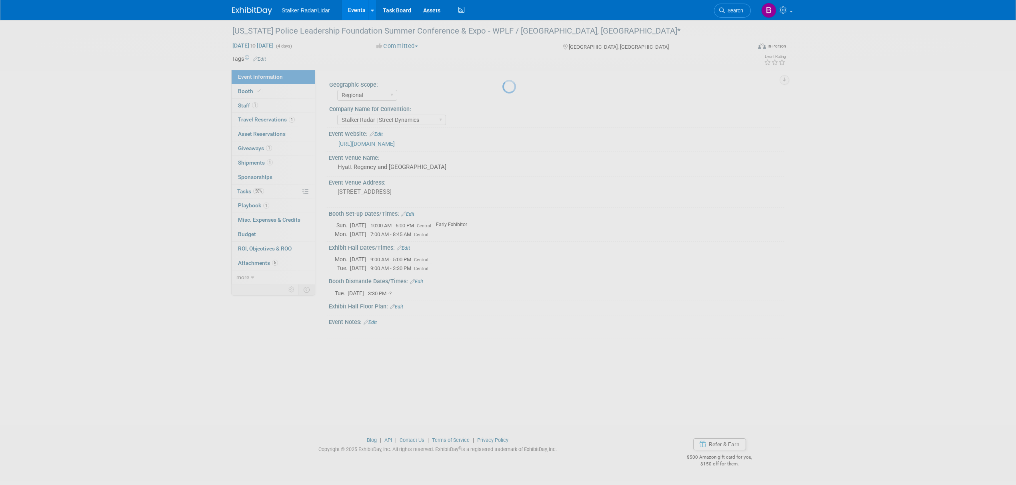
click at [351, 8] on link "Events" at bounding box center [356, 10] width 29 height 20
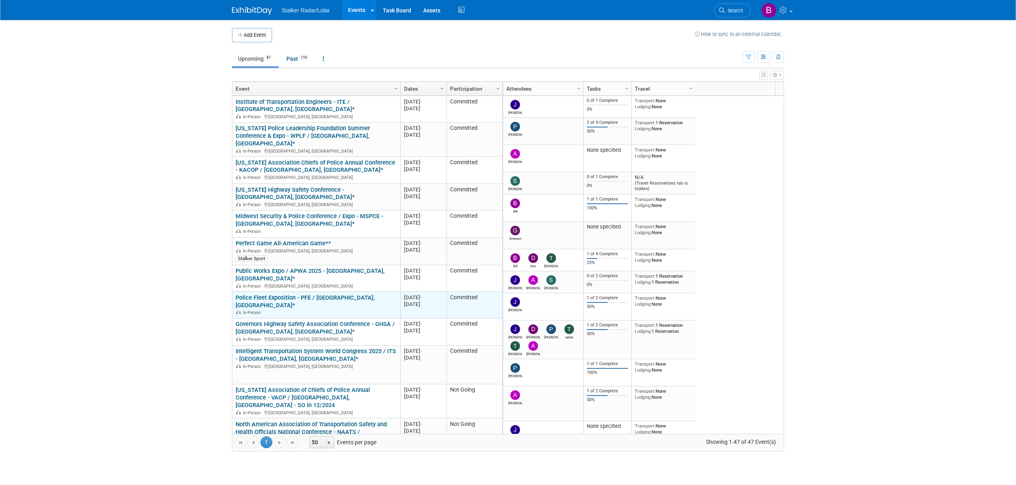
click at [298, 294] on link "Police Fleet Exposition - PFE / [GEOGRAPHIC_DATA], [GEOGRAPHIC_DATA]*" at bounding box center [305, 301] width 139 height 15
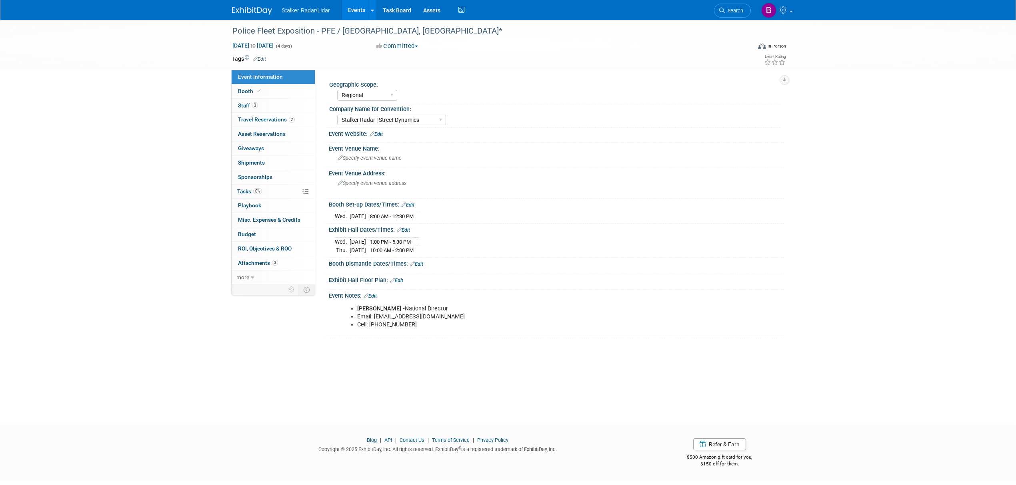
select select "Regional"
select select "Stalker Radar | Street Dynamics"
click at [262, 102] on link "3 Staff 3" at bounding box center [273, 106] width 83 height 14
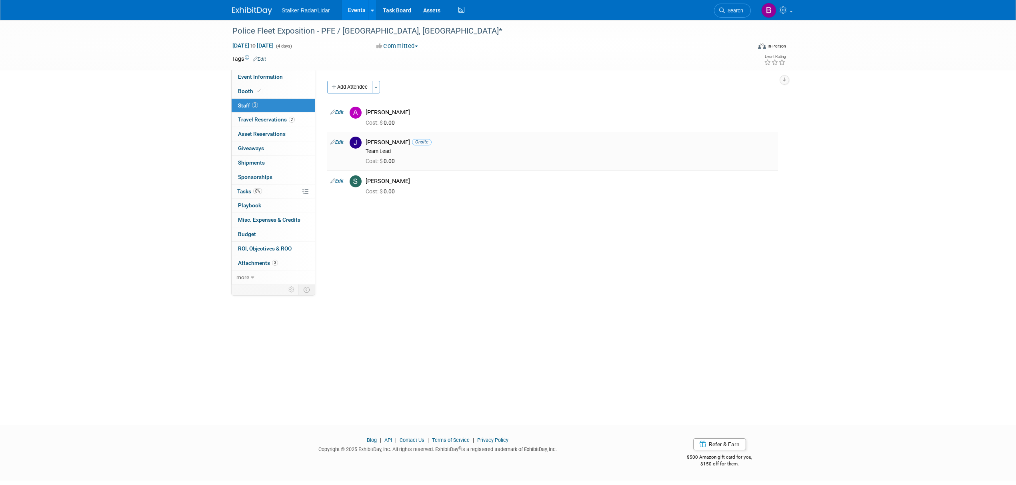
click at [371, 142] on div "[PERSON_NAME] Onsite" at bounding box center [569, 143] width 409 height 8
click at [338, 143] on link "Edit" at bounding box center [336, 143] width 13 height 6
select select "15ea099a-f66b-4dfd-bd54-86258fc6fb1a"
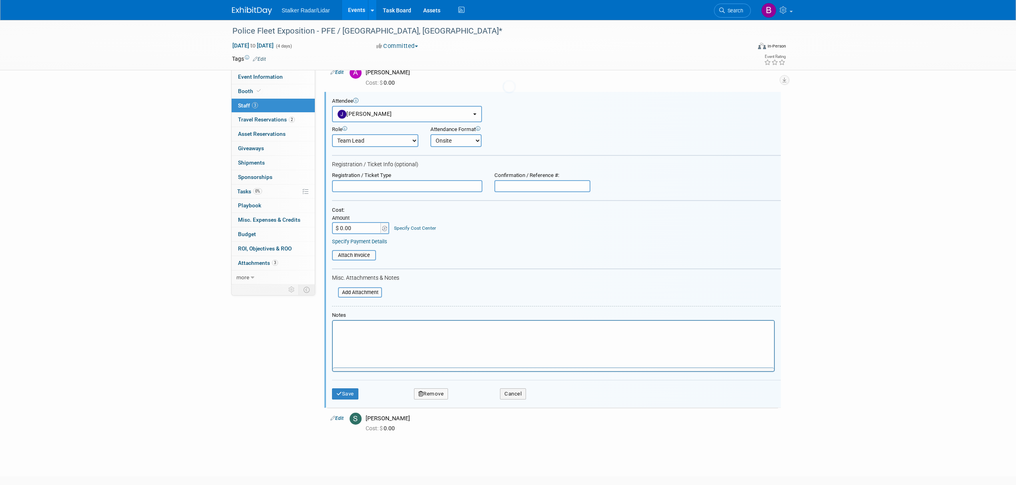
scroll to position [42, 0]
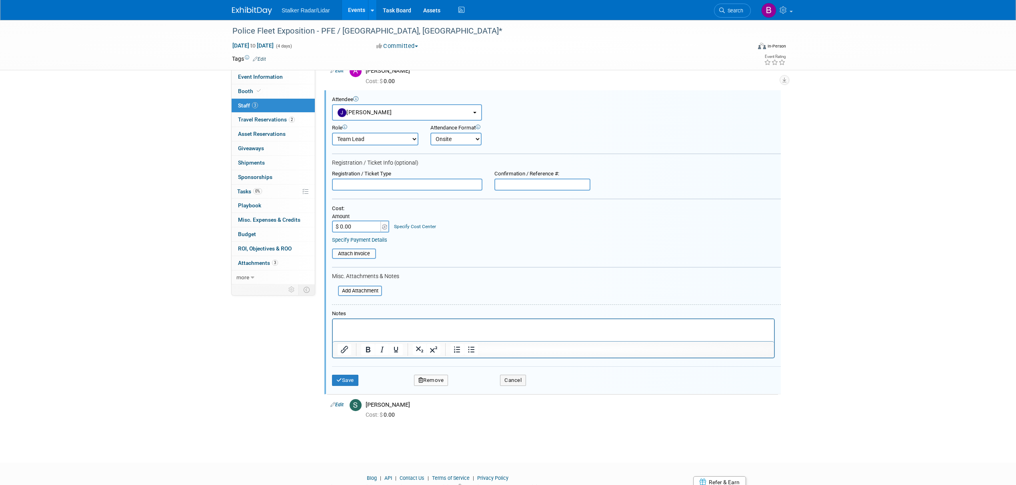
click at [437, 378] on button "Remove" at bounding box center [431, 380] width 34 height 11
click at [469, 388] on link "Yes" at bounding box center [474, 383] width 23 height 13
click at [0, 0] on div at bounding box center [0, 0] width 0 height 0
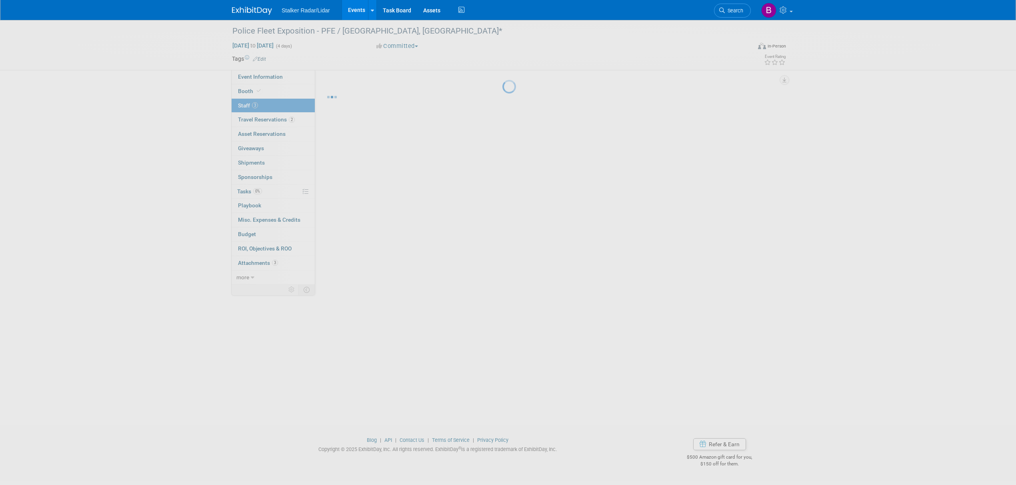
scroll to position [0, 0]
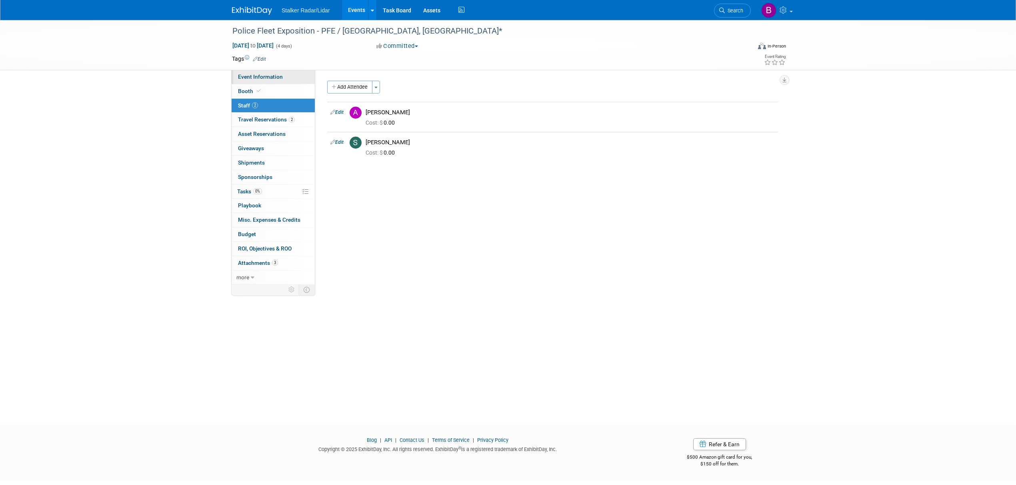
click at [253, 77] on span "Event Information" at bounding box center [260, 77] width 45 height 6
select select "Regional"
select select "Stalker Radar | Street Dynamics"
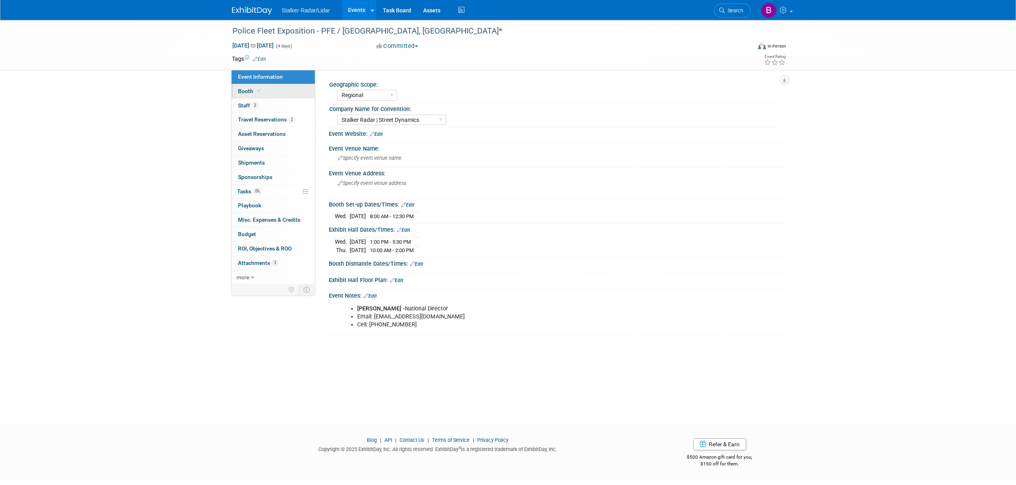
click at [261, 88] on span "Booth" at bounding box center [250, 91] width 24 height 6
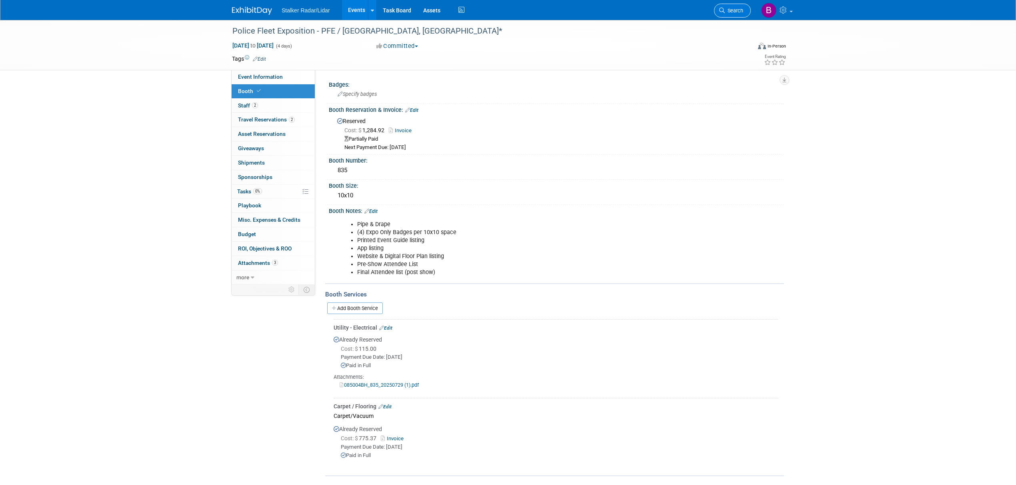
click at [728, 8] on span "Search" at bounding box center [734, 11] width 18 height 6
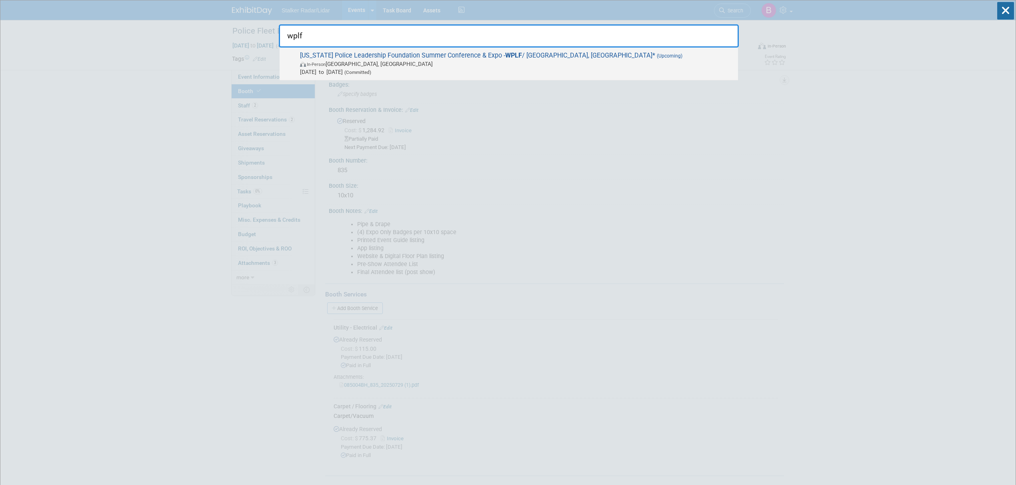
type input "wplf"
click at [355, 62] on span "In-Person Green Bay, WI" at bounding box center [517, 64] width 434 height 8
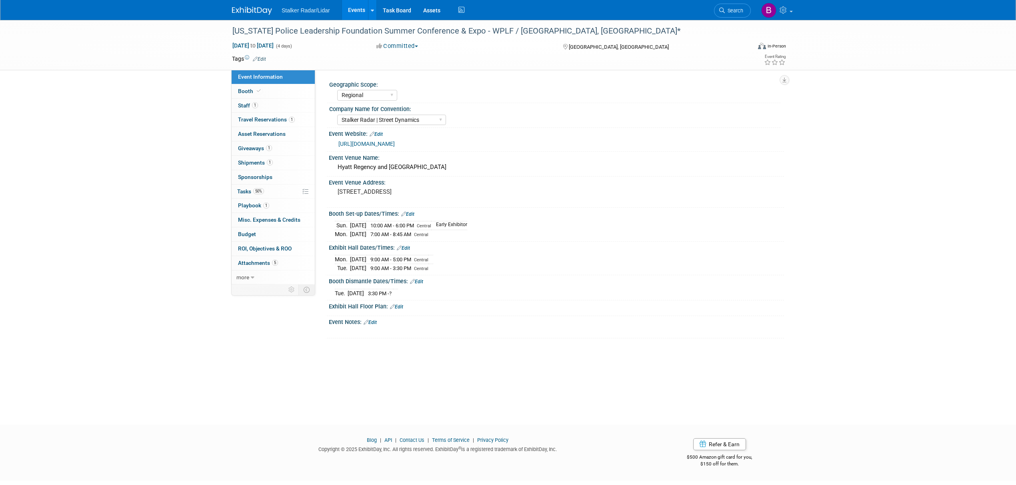
select select "Regional"
select select "Stalker Radar | Street Dynamics"
click at [277, 90] on link "Booth" at bounding box center [273, 91] width 83 height 14
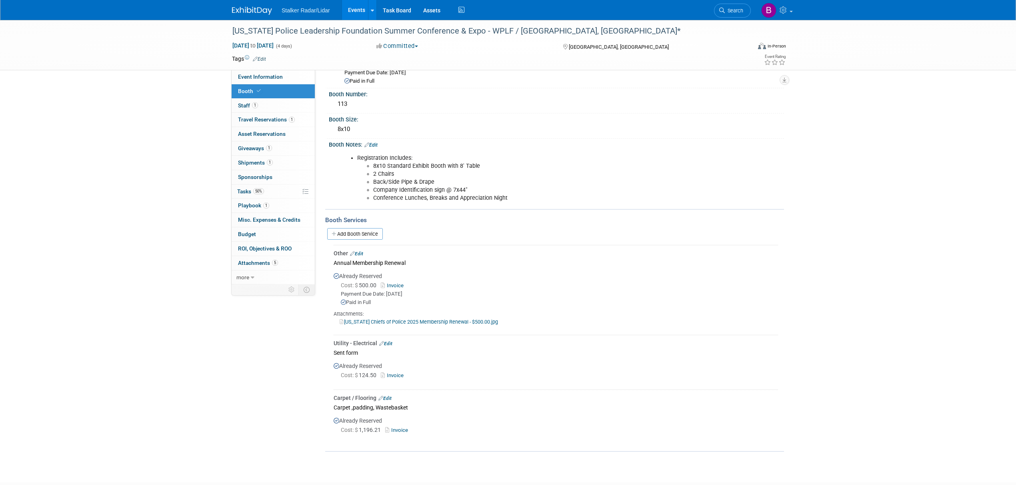
scroll to position [106, 0]
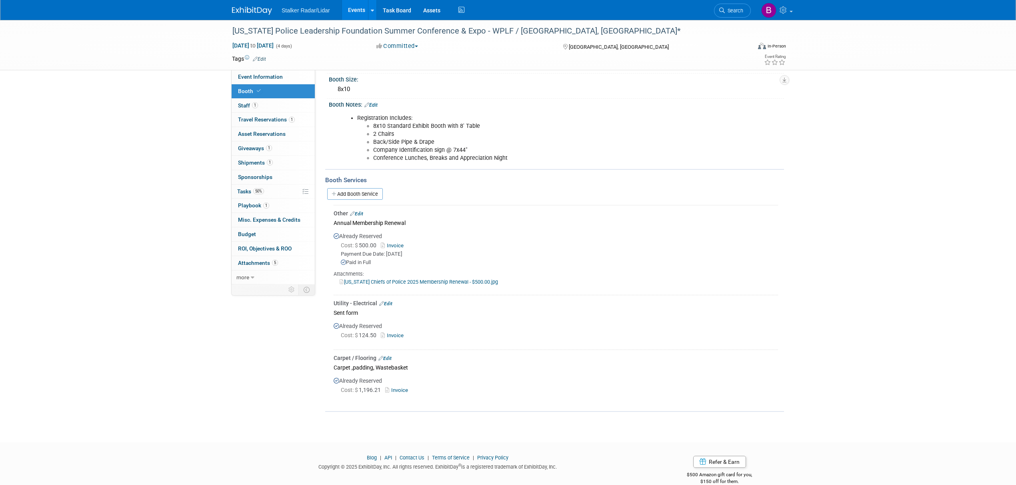
click at [395, 334] on link "Invoice" at bounding box center [394, 336] width 26 height 6
click at [391, 301] on link "Edit" at bounding box center [385, 304] width 13 height 6
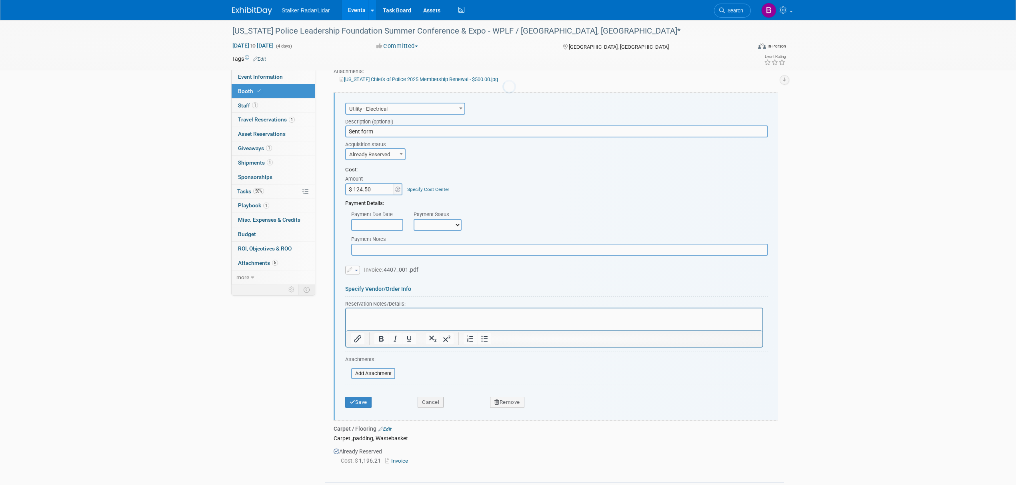
scroll to position [0, 0]
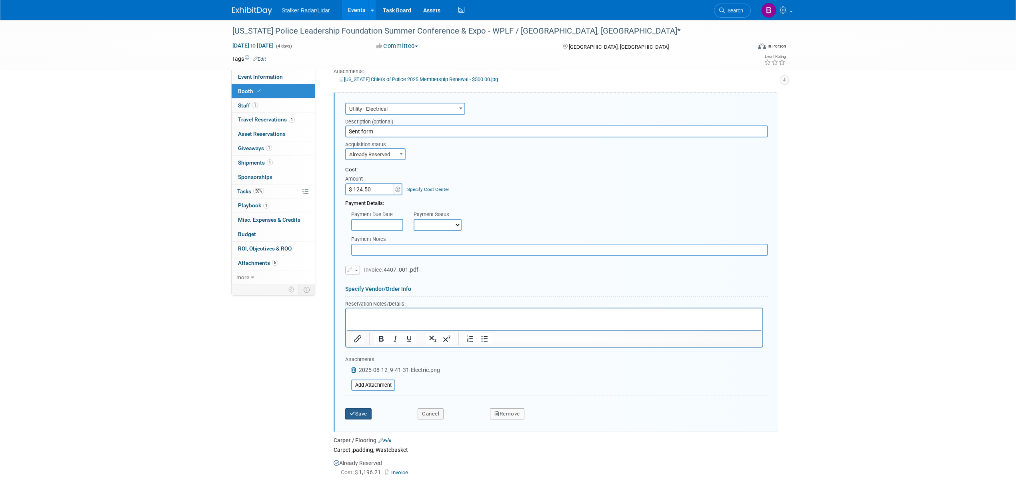
click at [362, 411] on button "Save" at bounding box center [358, 414] width 26 height 11
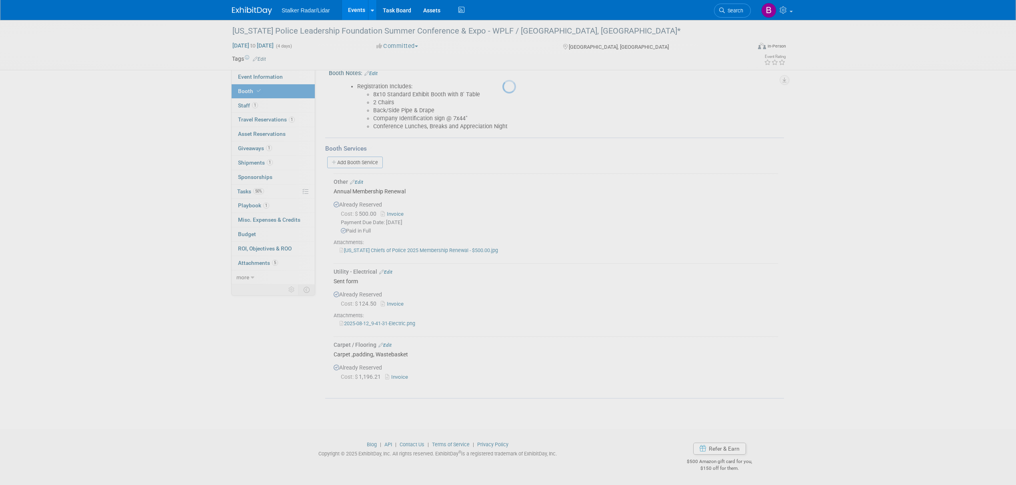
scroll to position [135, 0]
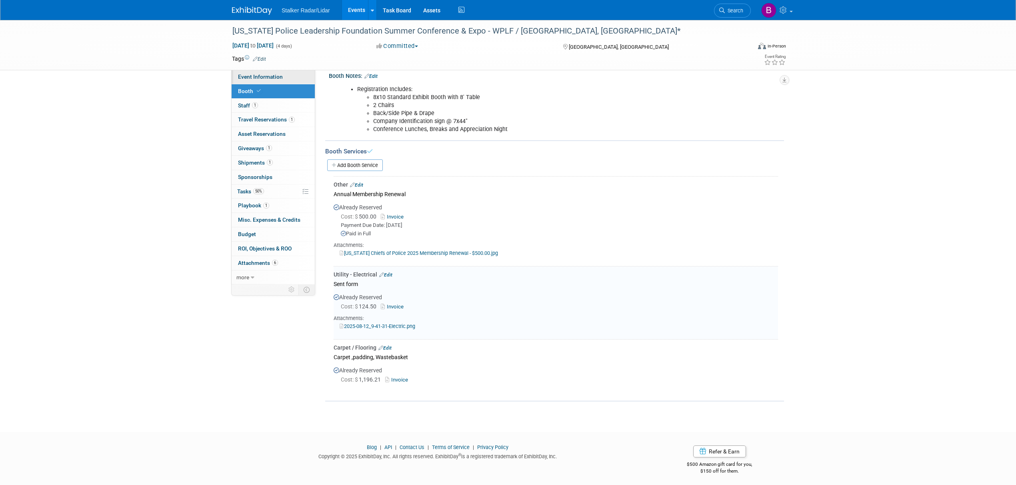
click at [260, 77] on span "Event Information" at bounding box center [260, 77] width 45 height 6
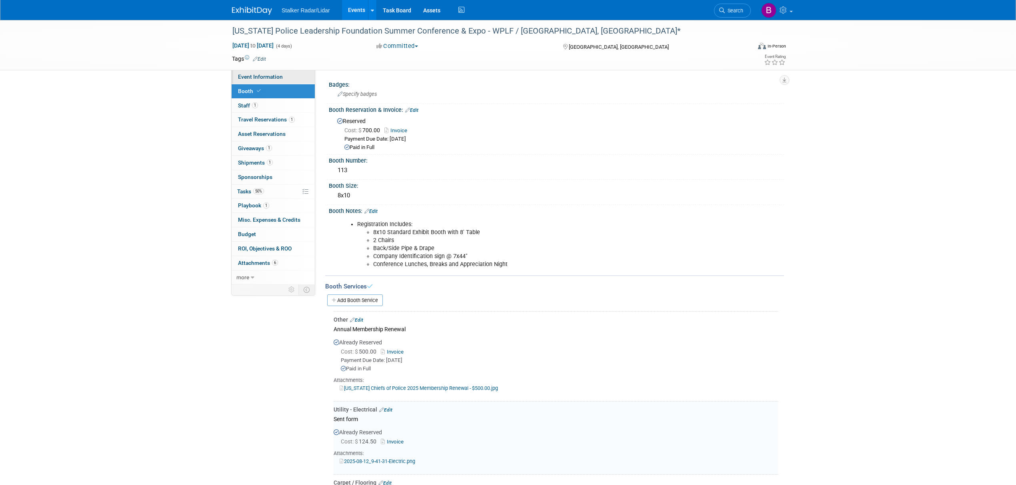
select select "Regional"
select select "Stalker Radar | Street Dynamics"
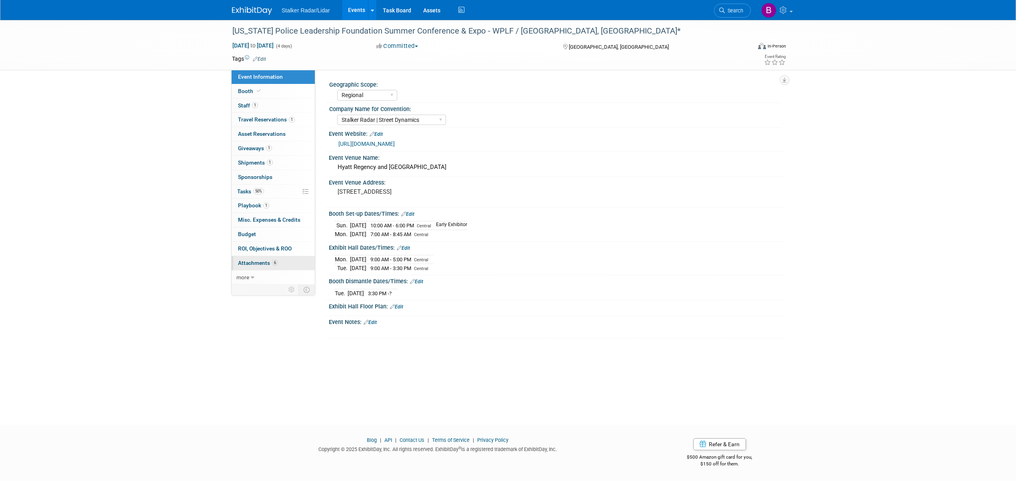
click at [269, 261] on link "6 Attachments 6" at bounding box center [273, 263] width 83 height 14
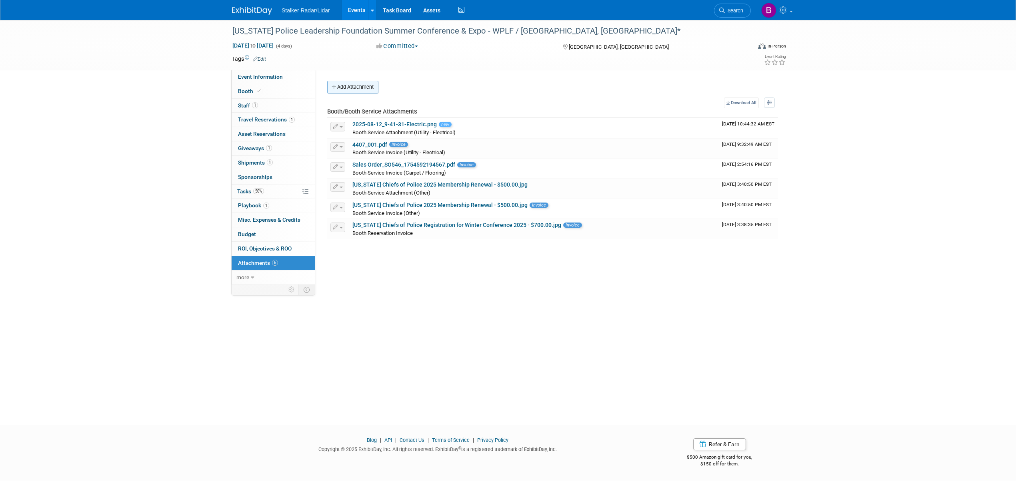
click at [353, 87] on button "Add Attachment" at bounding box center [352, 87] width 51 height 13
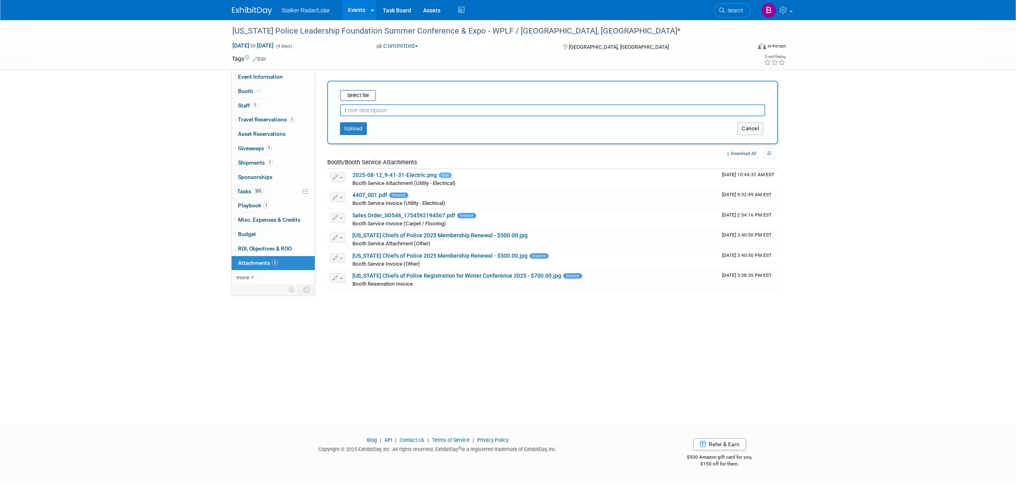
click at [375, 111] on input "text" at bounding box center [552, 110] width 425 height 12
type input "COI"
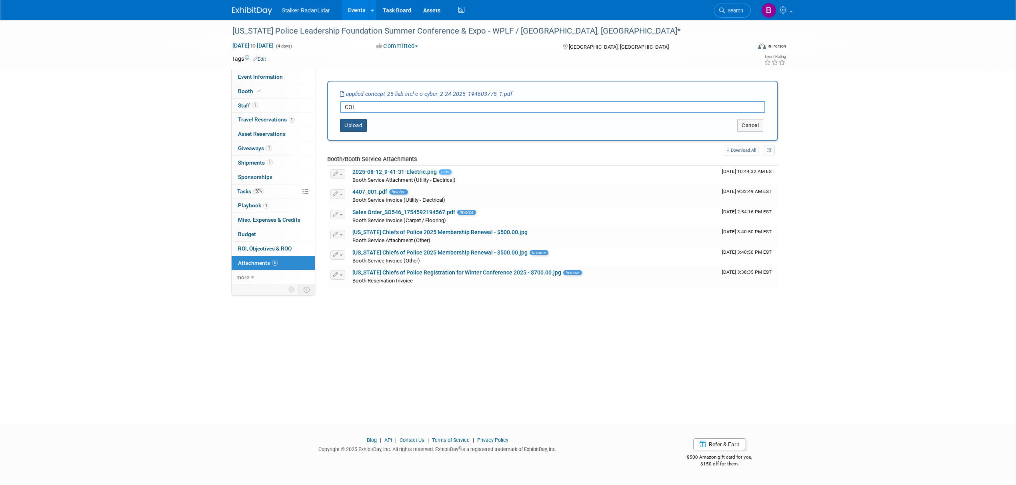
click at [360, 124] on button "Upload" at bounding box center [353, 125] width 27 height 13
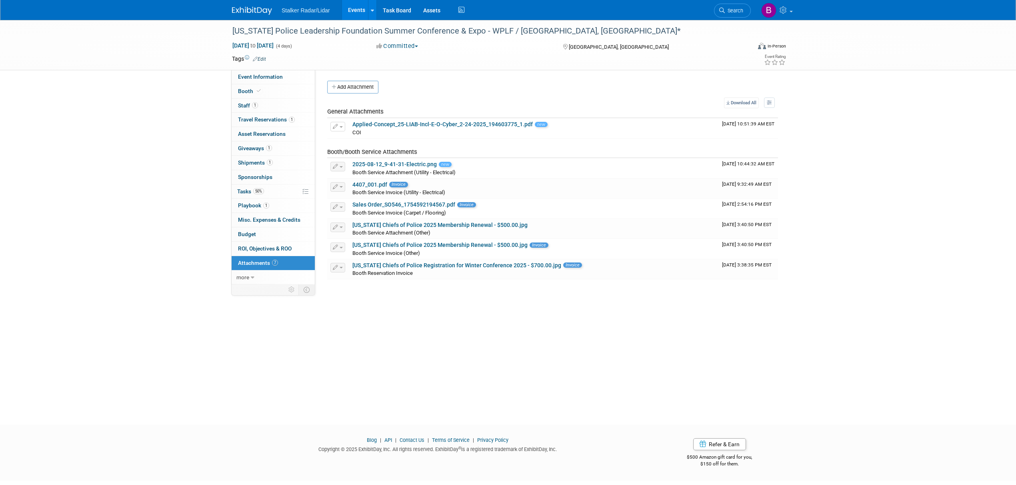
click at [279, 265] on link "7 Attachments 7" at bounding box center [273, 263] width 83 height 14
click at [435, 125] on link "Applied-Concept_25-LIAB-Incl-E-O-Cyber_2-24-2025_194603775_1.pdf" at bounding box center [442, 124] width 180 height 6
click at [342, 125] on button "button" at bounding box center [337, 127] width 15 height 10
click at [363, 166] on button "Delete Attachment" at bounding box center [366, 167] width 63 height 11
click at [727, 14] on link "Search" at bounding box center [732, 11] width 37 height 14
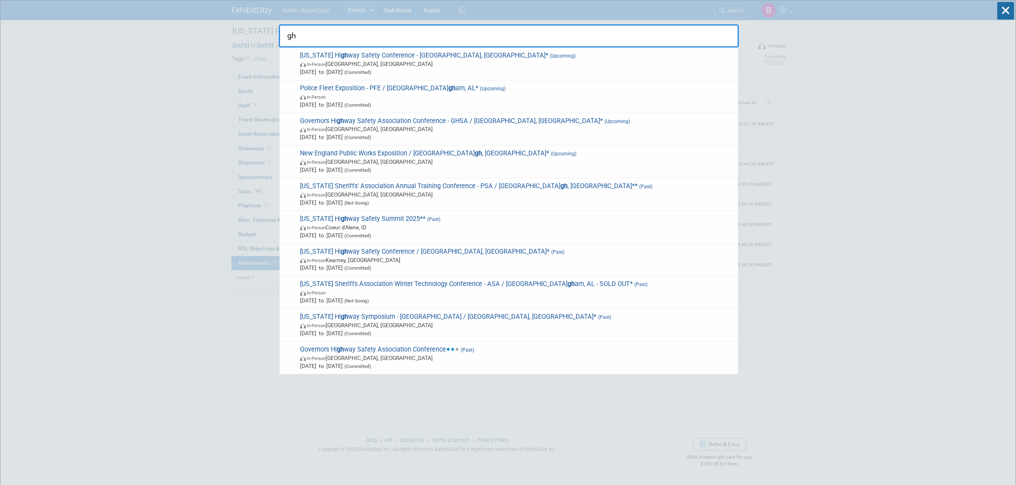
click at [326, 37] on input "gh" at bounding box center [509, 35] width 460 height 23
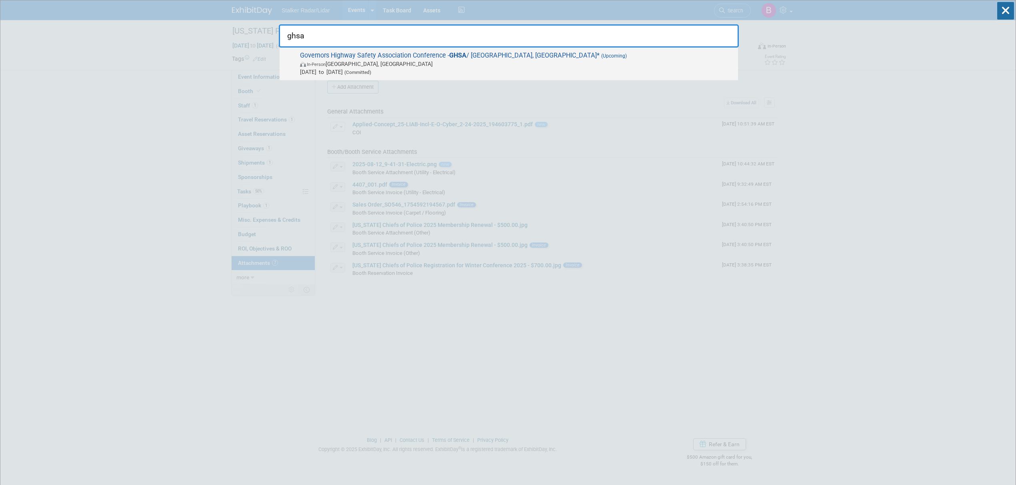
type input "ghsa"
click at [375, 55] on span "Governors Highway Safety Association Conference - GHSA / Pittsburgh, PA* (Upcom…" at bounding box center [516, 64] width 436 height 24
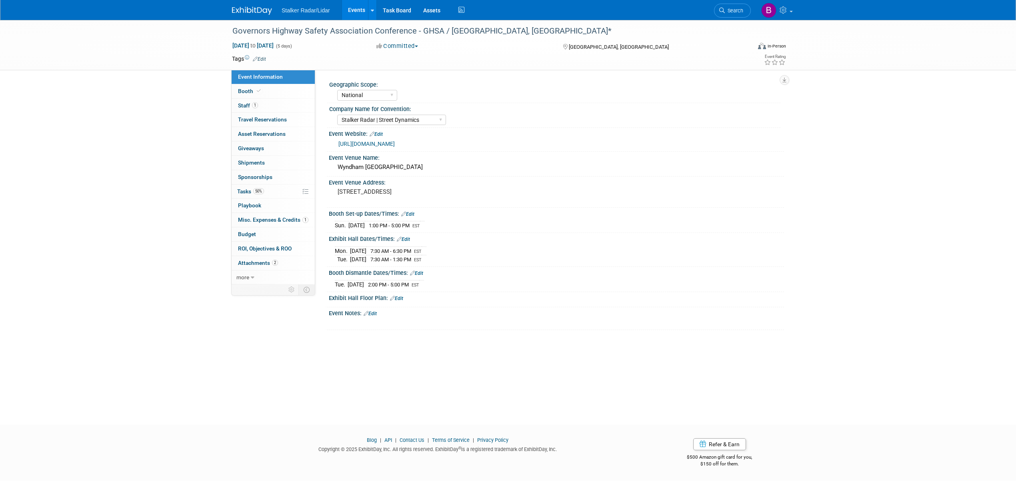
select select "National"
select select "Stalker Radar | Street Dynamics"
click at [260, 266] on span "Attachments 2" at bounding box center [258, 263] width 40 height 6
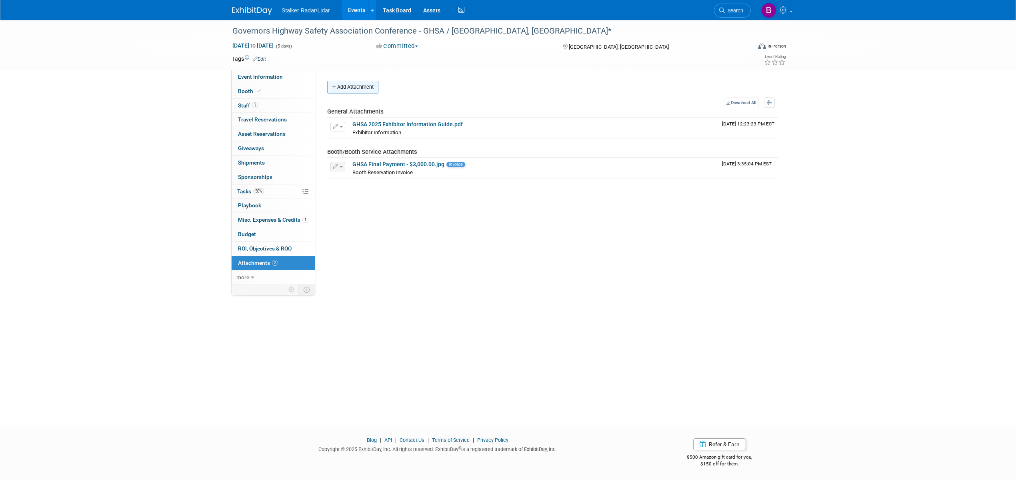
click at [359, 93] on button "Add Attachment" at bounding box center [352, 87] width 51 height 13
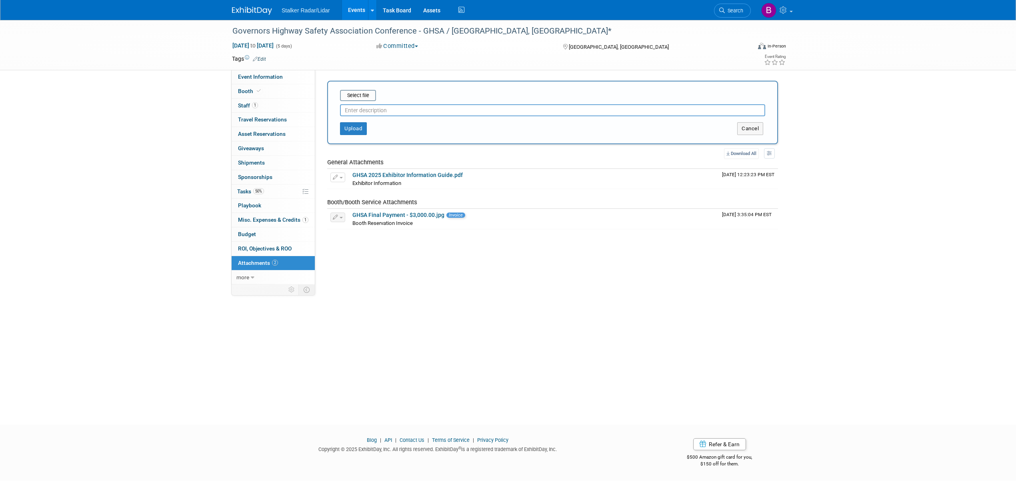
click at [367, 112] on input "text" at bounding box center [552, 110] width 425 height 12
type input "COI"
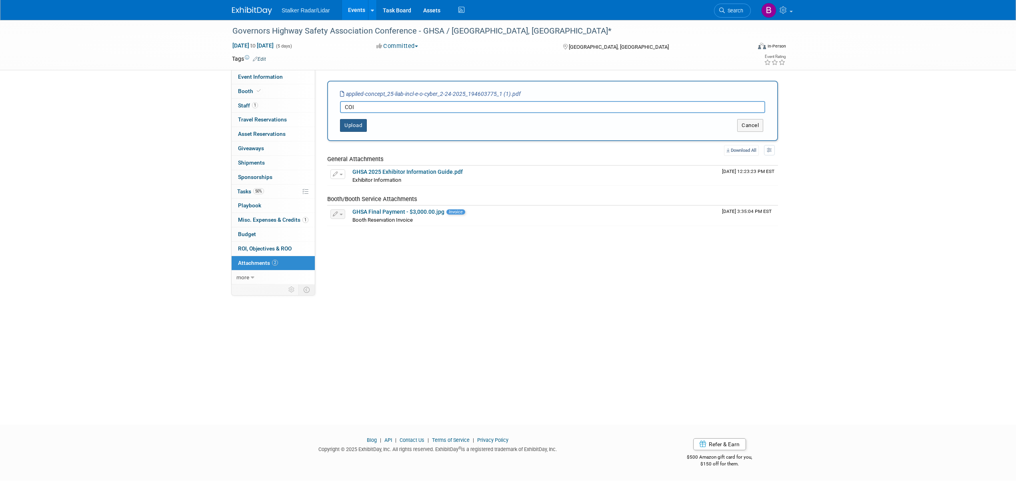
click at [353, 122] on button "Upload" at bounding box center [353, 125] width 27 height 13
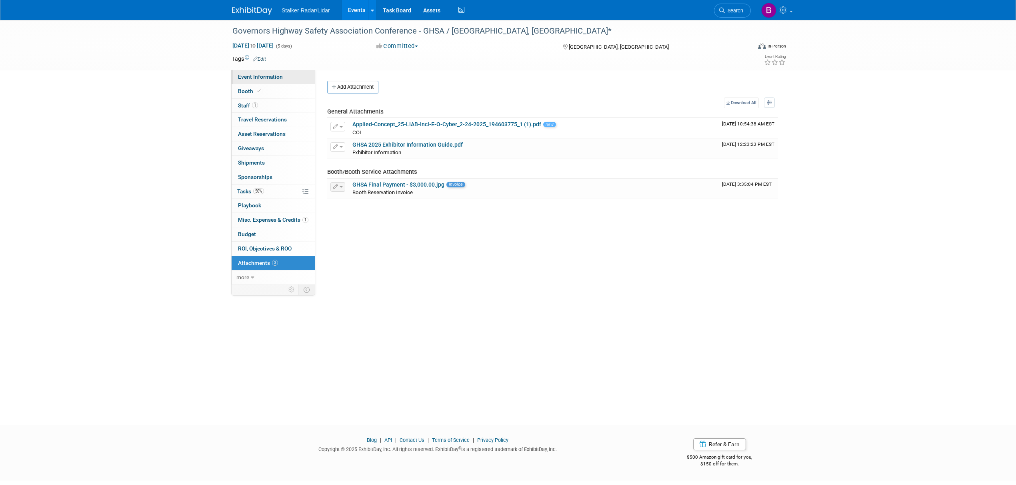
click at [254, 80] on link "Event Information" at bounding box center [273, 77] width 83 height 14
select select "National"
select select "Stalker Radar | Street Dynamics"
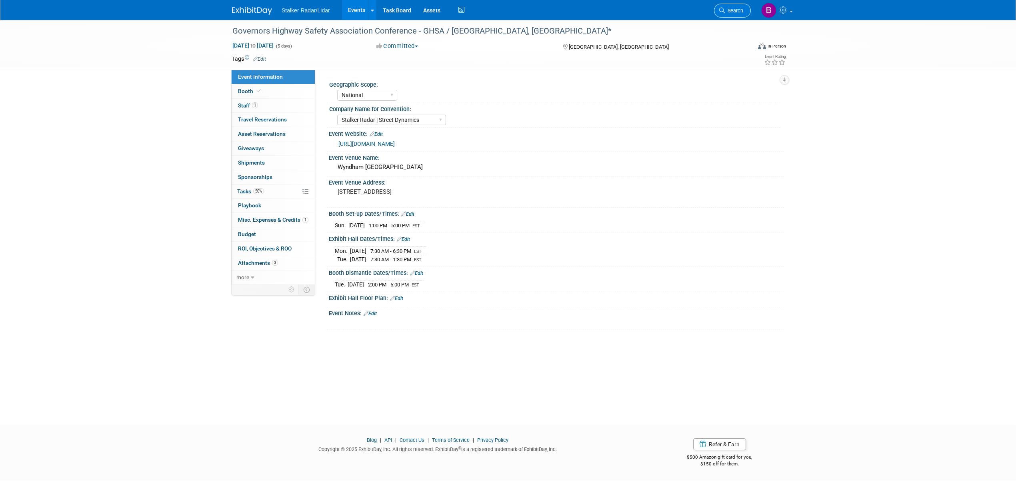
click at [725, 8] on span "Search" at bounding box center [734, 11] width 18 height 6
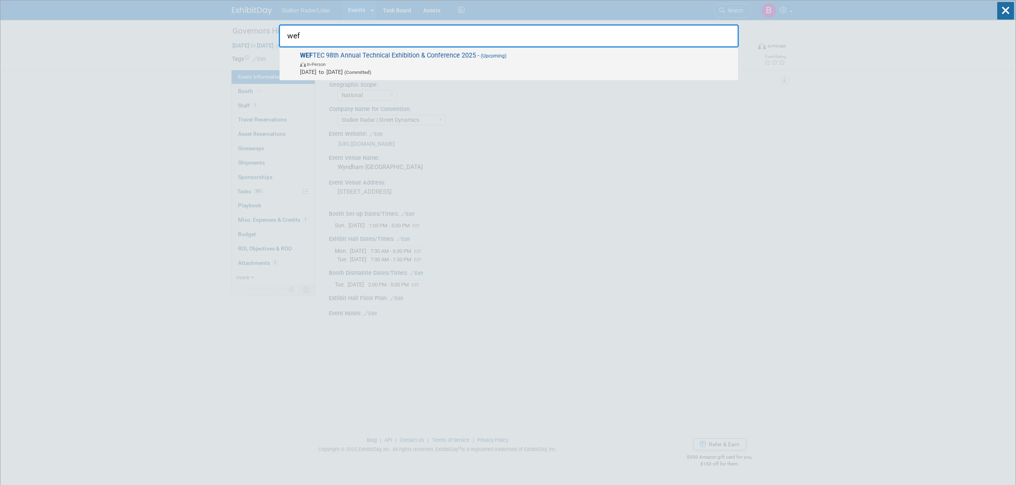
type input "wef"
click at [338, 58] on span "WEF TEC 98th Annual Technical Exhibition & Conference 2025 - (Upcoming) In-Pers…" at bounding box center [516, 64] width 436 height 24
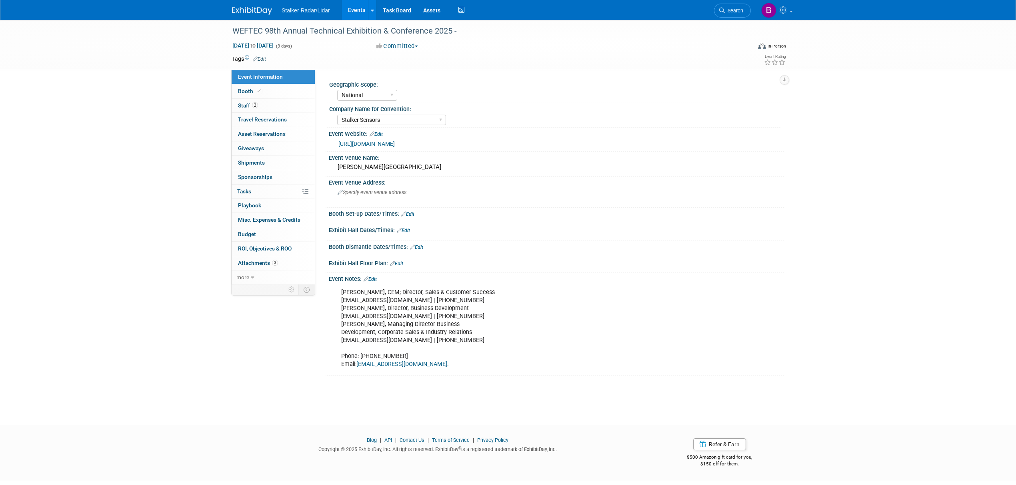
select select "National"
select select "Stalker Sensors"
click at [254, 265] on span "Attachments 3" at bounding box center [258, 263] width 40 height 6
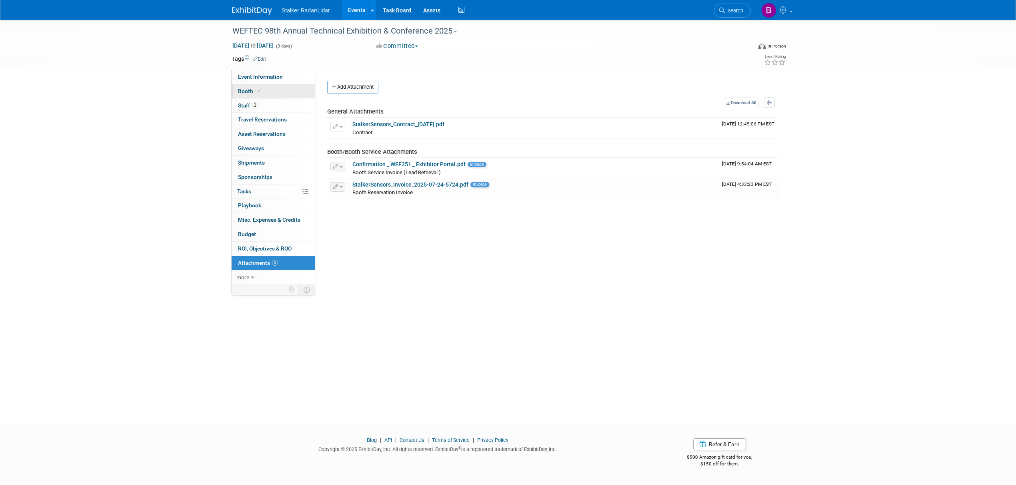
click at [258, 88] on span "Booth" at bounding box center [250, 91] width 24 height 6
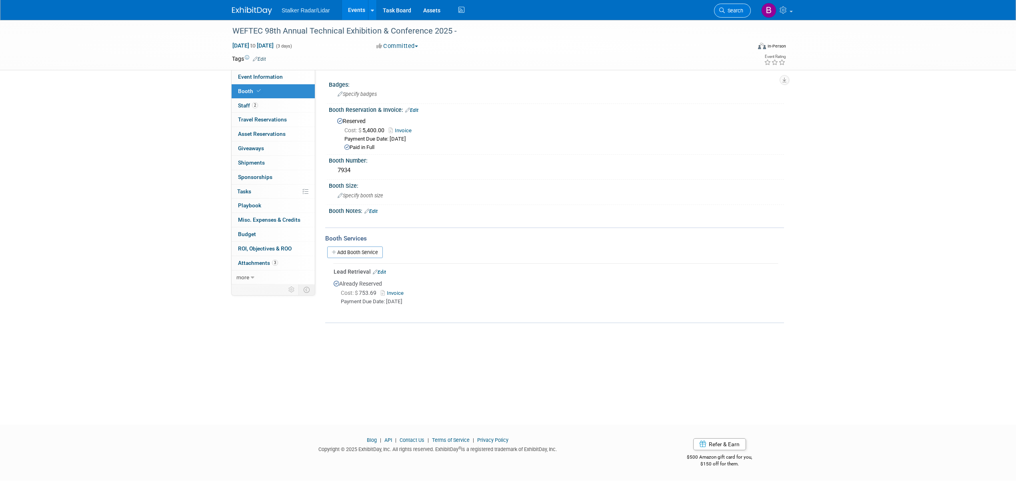
click at [735, 16] on link "Search" at bounding box center [732, 11] width 37 height 14
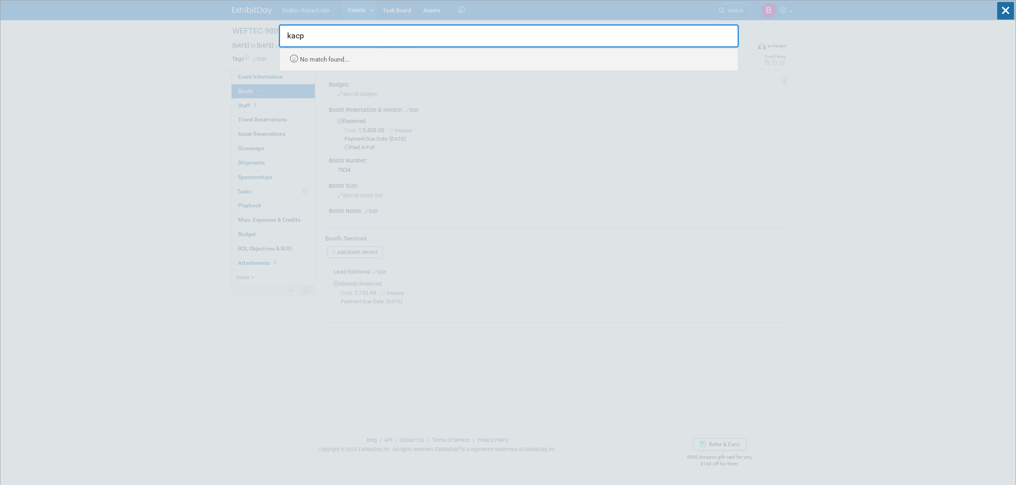
click at [323, 37] on input "kacp" at bounding box center [509, 35] width 460 height 23
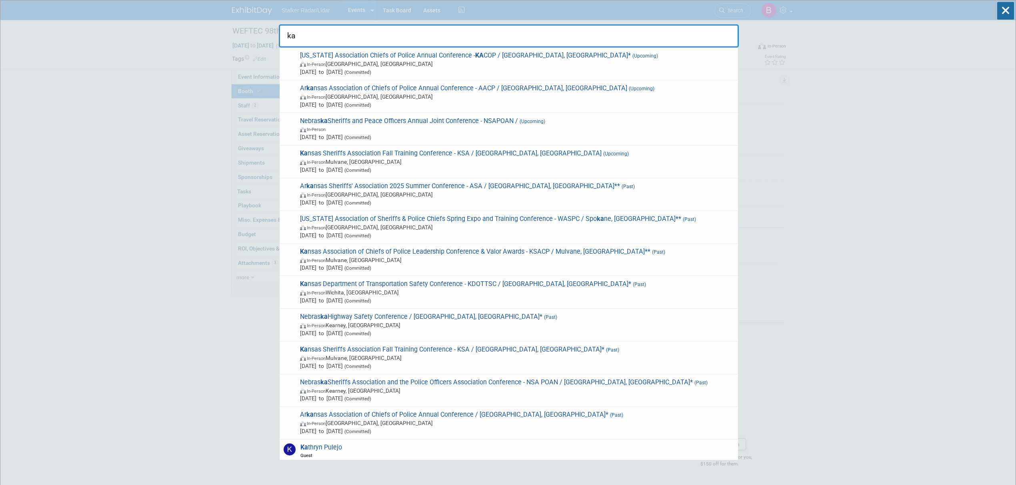
type input "ka"
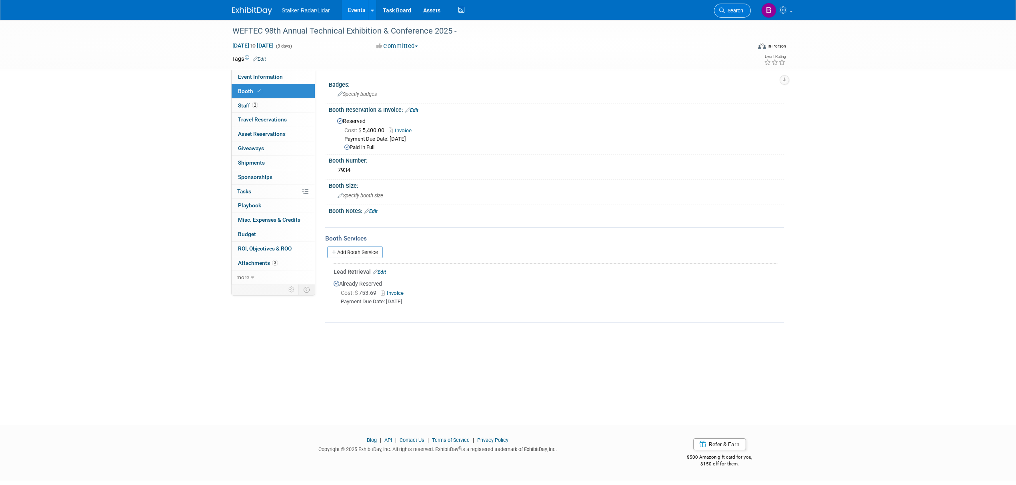
click at [733, 10] on span "Search" at bounding box center [734, 11] width 18 height 6
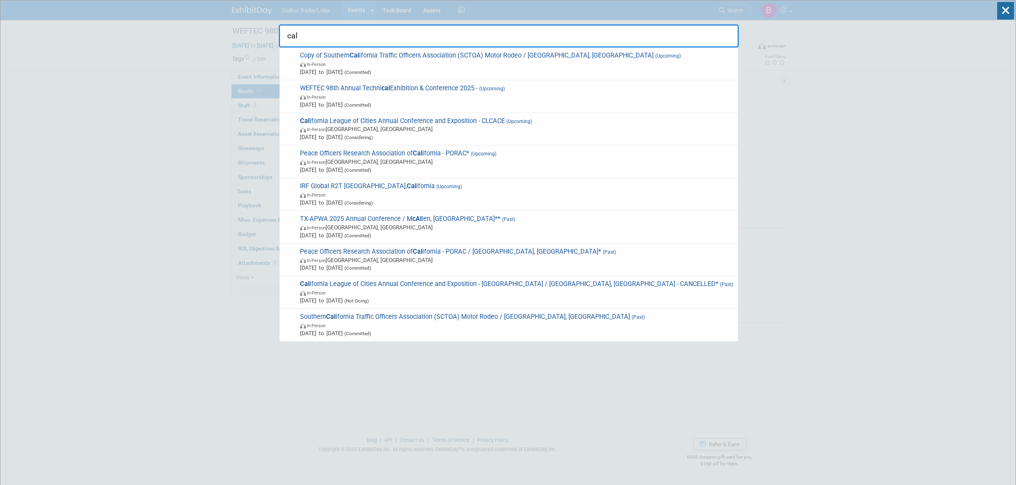
type input "cal"
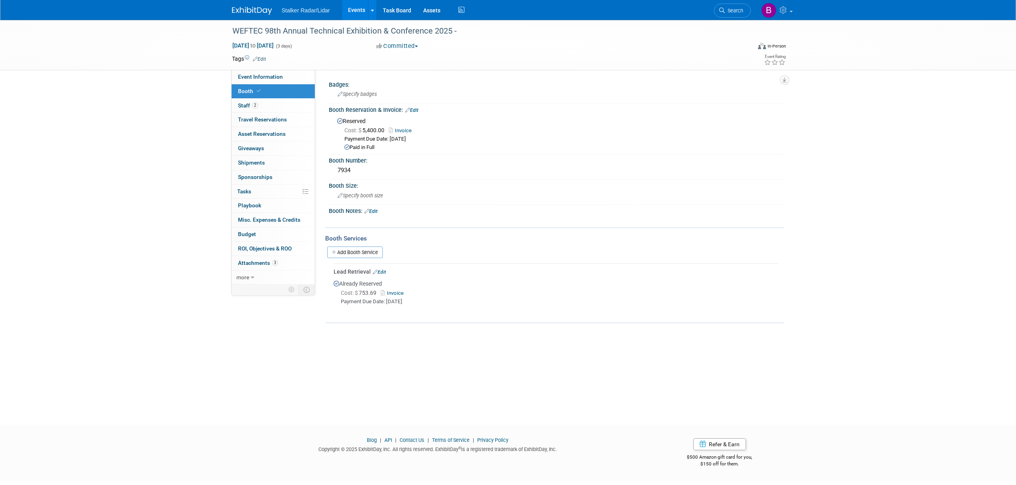
click at [352, 13] on link "Events" at bounding box center [356, 10] width 29 height 20
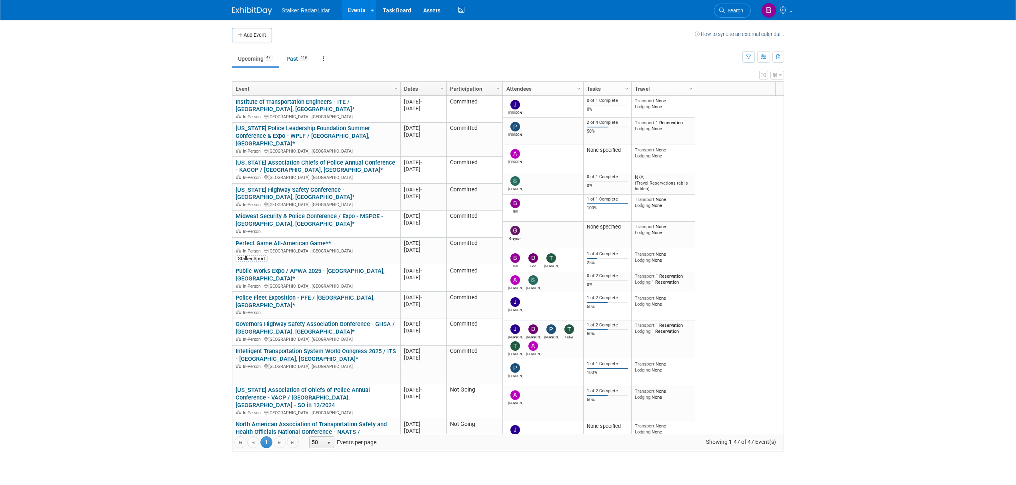
click at [465, 94] on link "Participation" at bounding box center [473, 89] width 47 height 14
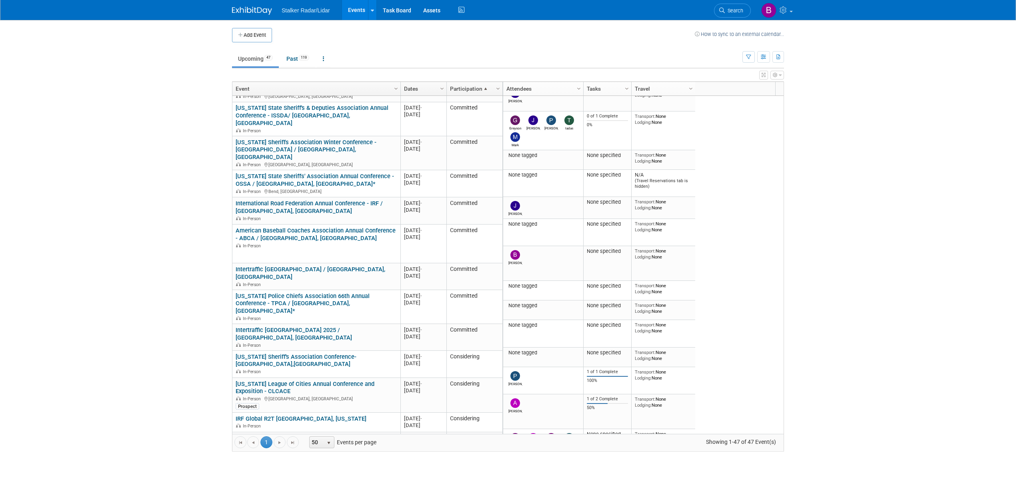
scroll to position [929, 0]
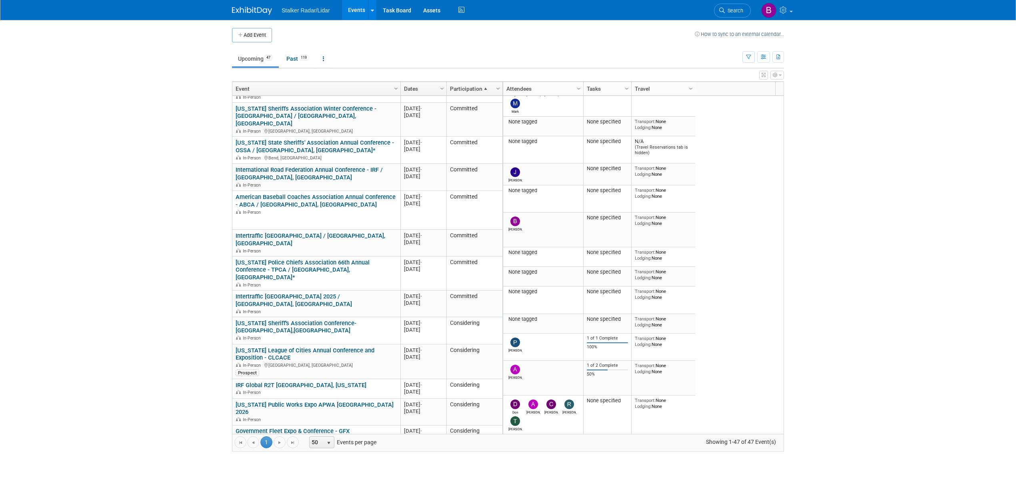
click at [482, 453] on td "Considering" at bounding box center [474, 463] width 56 height 20
click at [258, 36] on button "Add Event" at bounding box center [252, 35] width 40 height 14
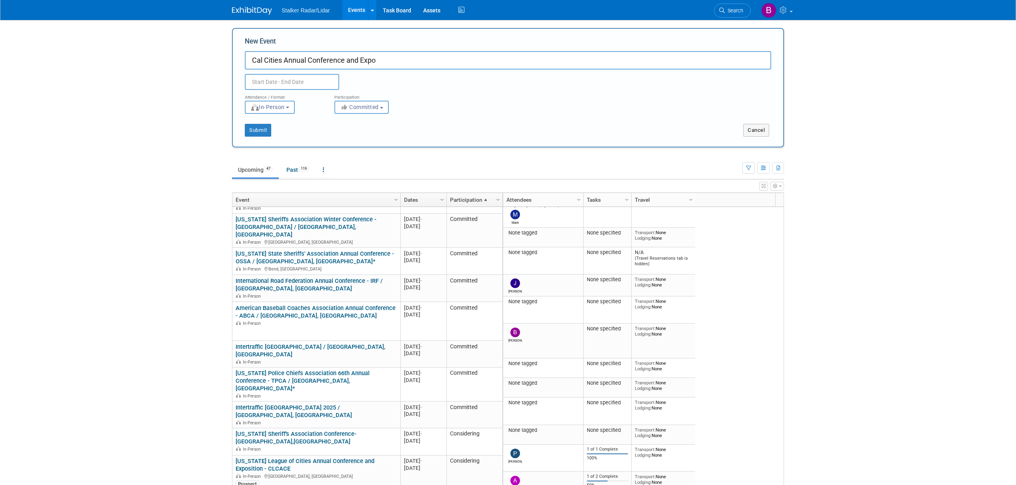
click at [389, 58] on input "Cal Cities Annual Conference and Expo" at bounding box center [508, 60] width 526 height 18
click at [389, 63] on input "Cal Cities Annual Conference and Expo-" at bounding box center [508, 60] width 526 height 18
type input "Cal Cities Annual Conference and Expo- [GEOGRAPHIC_DATA], [GEOGRAPHIC_DATA]"
click at [376, 108] on span "Committed" at bounding box center [359, 107] width 39 height 6
click at [370, 140] on label "Considering" at bounding box center [365, 137] width 53 height 10
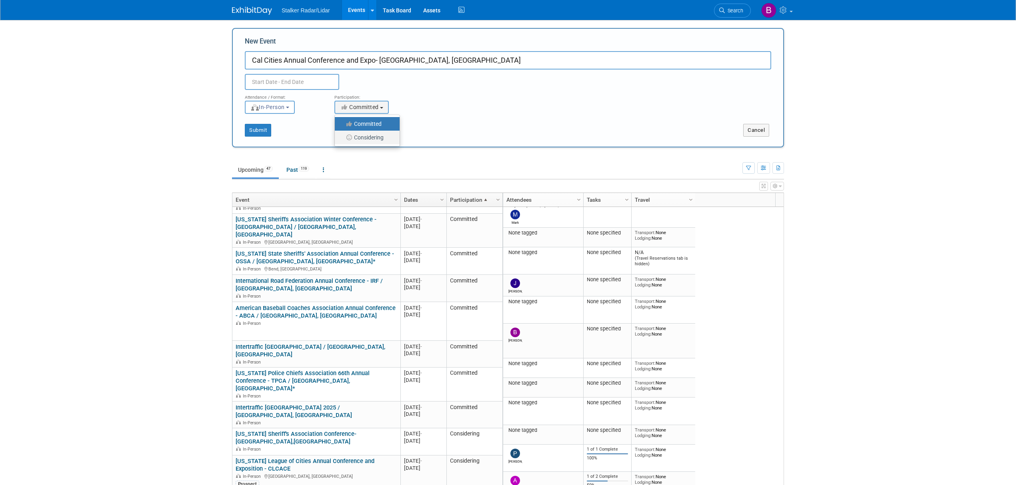
click at [342, 140] on input "Considering" at bounding box center [339, 137] width 5 height 5
select select "2"
click at [280, 85] on input "text" at bounding box center [292, 82] width 94 height 16
click at [355, 100] on span at bounding box center [359, 99] width 14 height 14
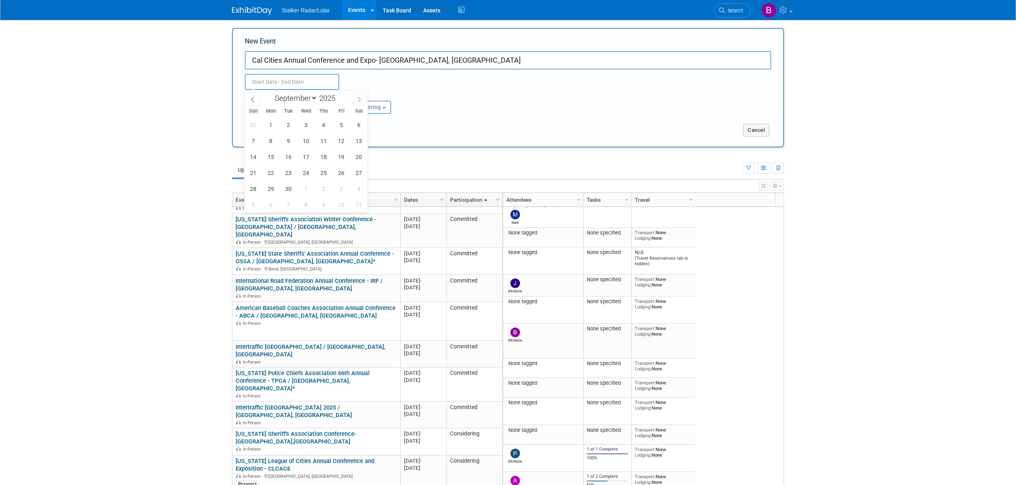
select select "9"
click at [309, 140] on span "8" at bounding box center [306, 141] width 16 height 16
click at [338, 140] on span "10" at bounding box center [341, 141] width 16 height 16
type input "Oct 8, 2025 to Oct 10, 2025"
click at [258, 129] on button "Submit" at bounding box center [258, 130] width 26 height 13
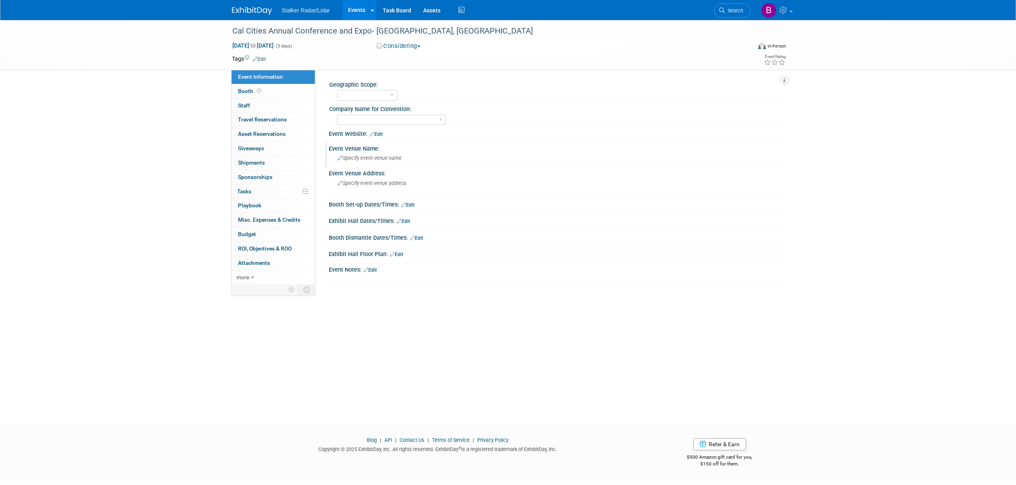
click at [510, 158] on div "Specify event venue name" at bounding box center [556, 158] width 443 height 12
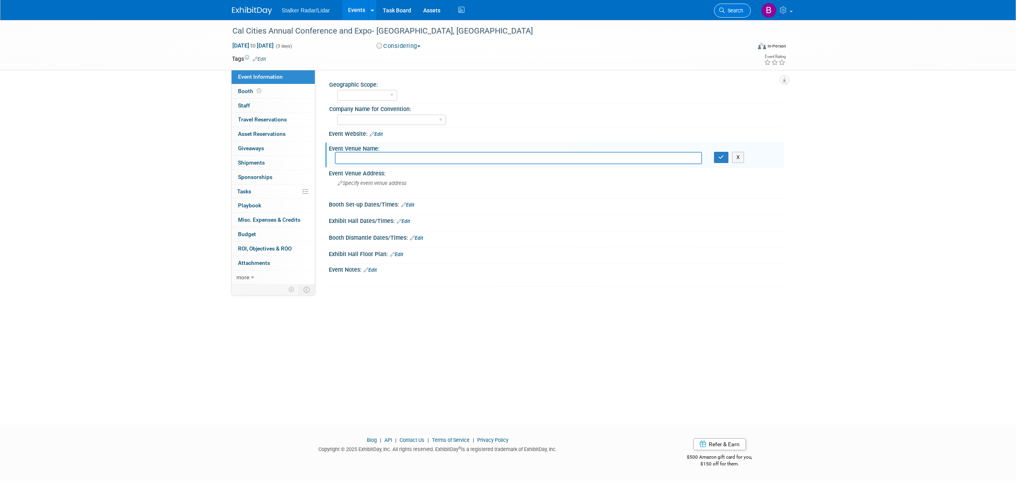
click at [725, 13] on span "Search" at bounding box center [734, 11] width 18 height 6
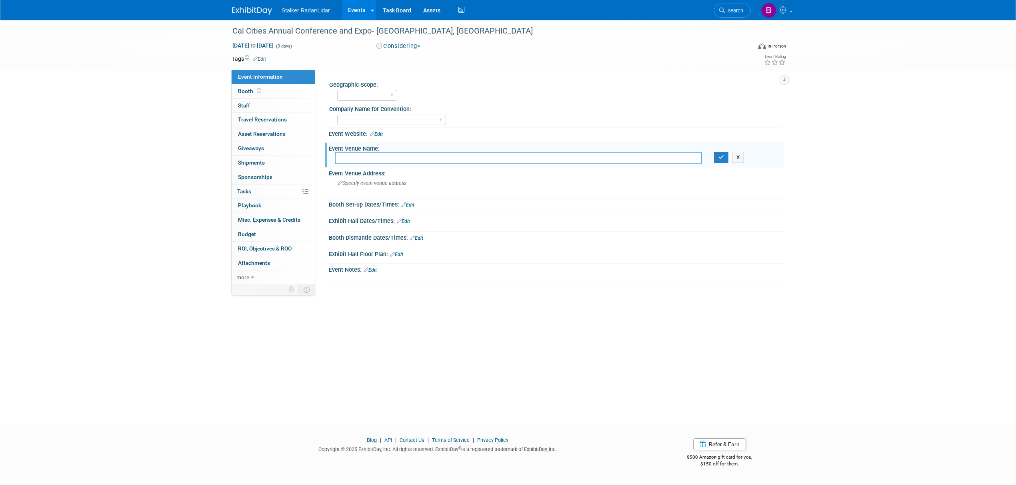
click at [246, 7] on img at bounding box center [252, 11] width 40 height 8
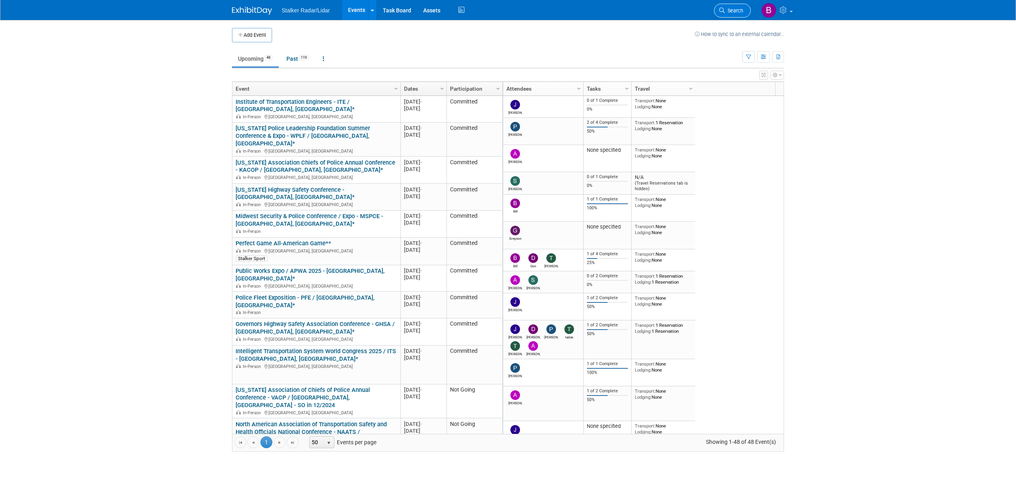
click at [727, 13] on span "Search" at bounding box center [734, 11] width 18 height 6
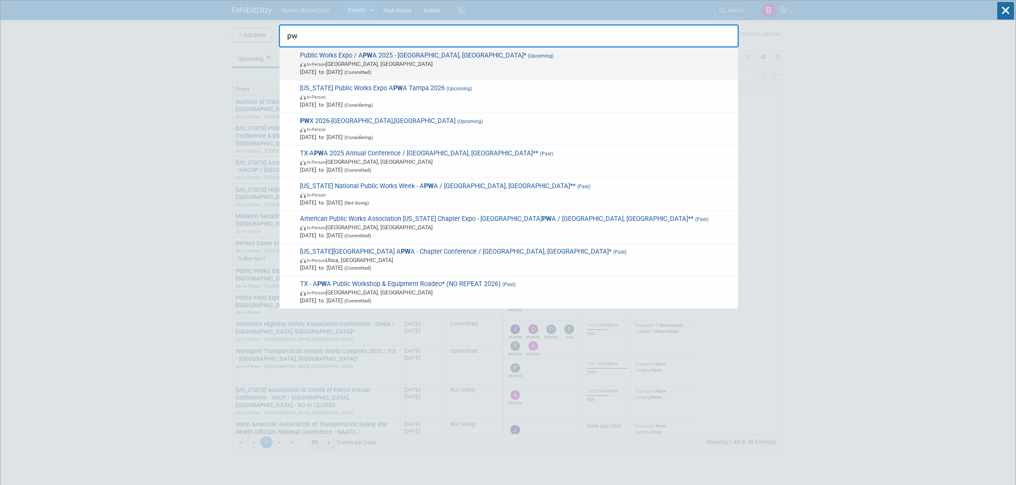
type input "pw"
click at [403, 62] on span "In-Person [GEOGRAPHIC_DATA], [GEOGRAPHIC_DATA]" at bounding box center [517, 64] width 434 height 8
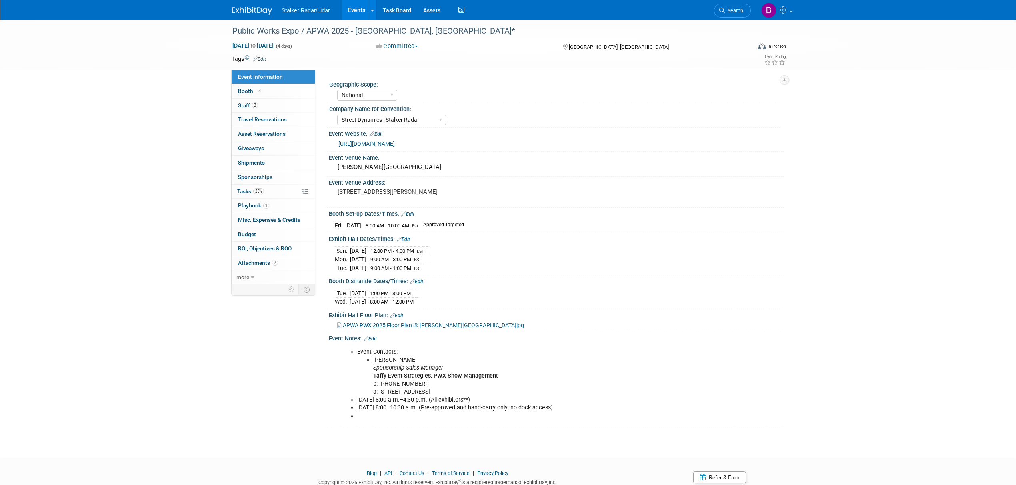
select select "National"
select select "Street Dynamics | Stalker Radar"
click at [266, 266] on span "Attachments 7" at bounding box center [258, 263] width 40 height 6
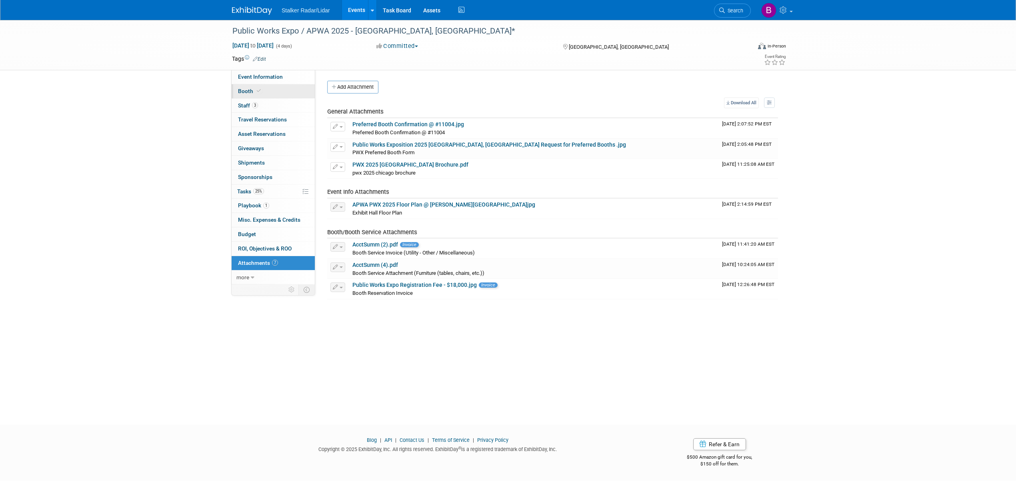
click at [270, 95] on link "Booth" at bounding box center [273, 91] width 83 height 14
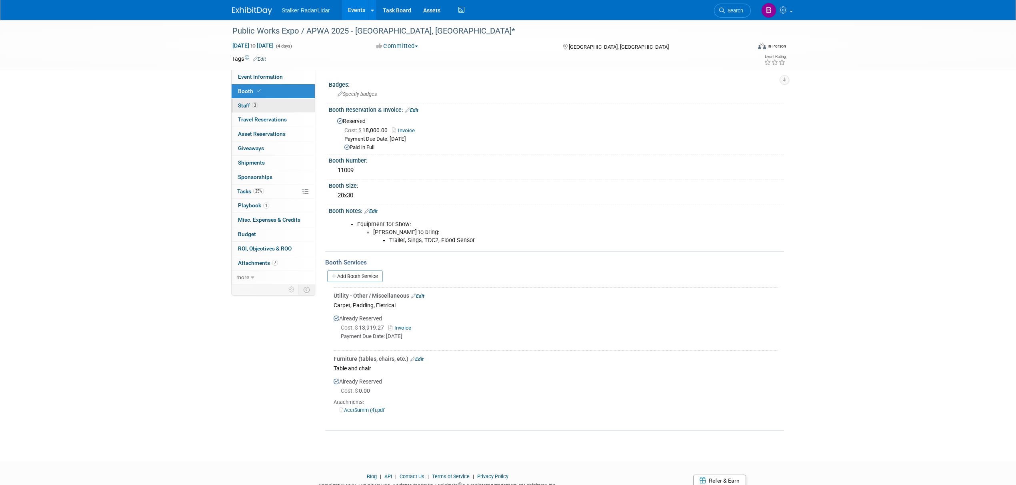
click at [238, 103] on link "3 Staff 3" at bounding box center [273, 106] width 83 height 14
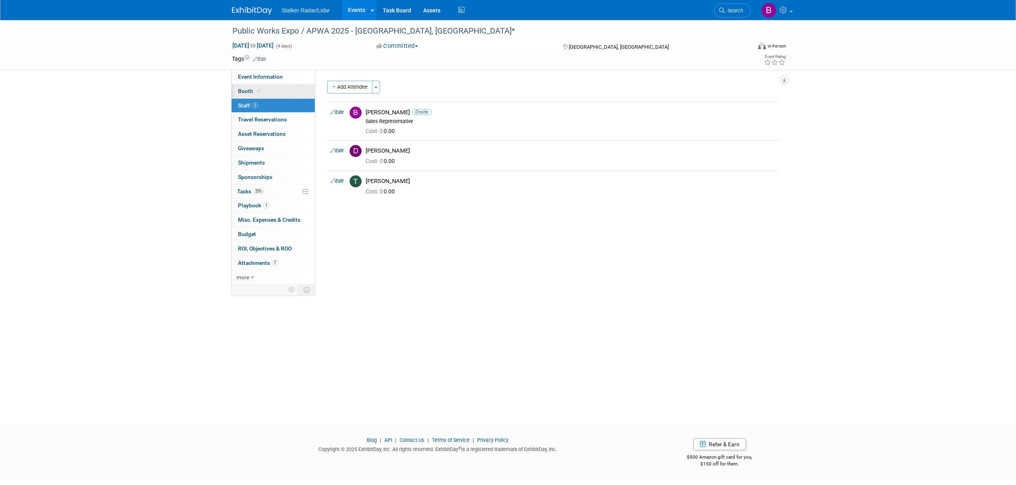
click at [260, 92] on icon at bounding box center [259, 91] width 4 height 4
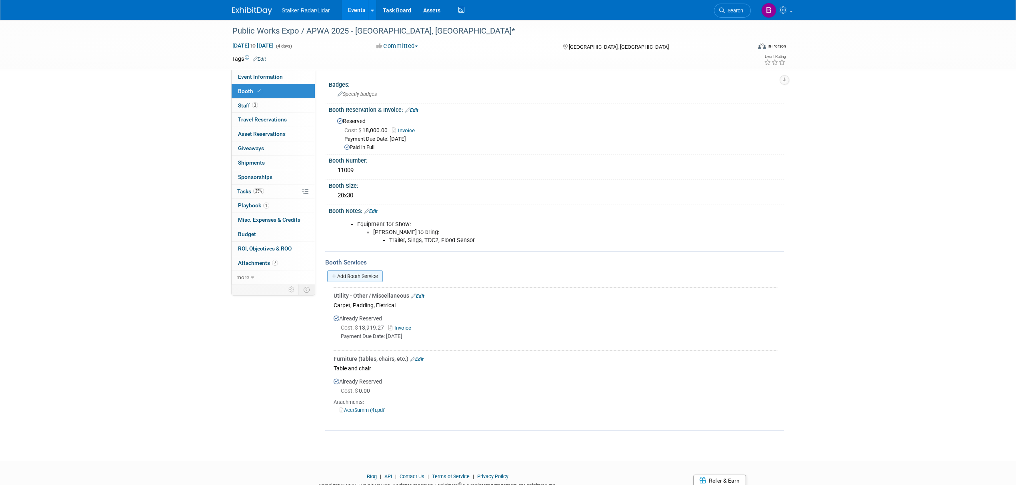
click at [341, 271] on link "Add Booth Service" at bounding box center [355, 277] width 56 height 12
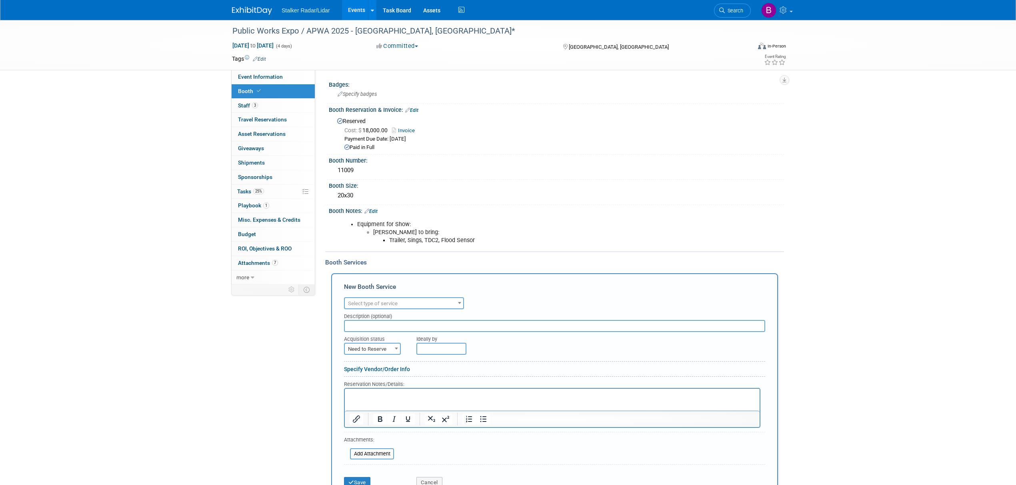
click at [408, 301] on span "Select type of service" at bounding box center [404, 303] width 118 height 11
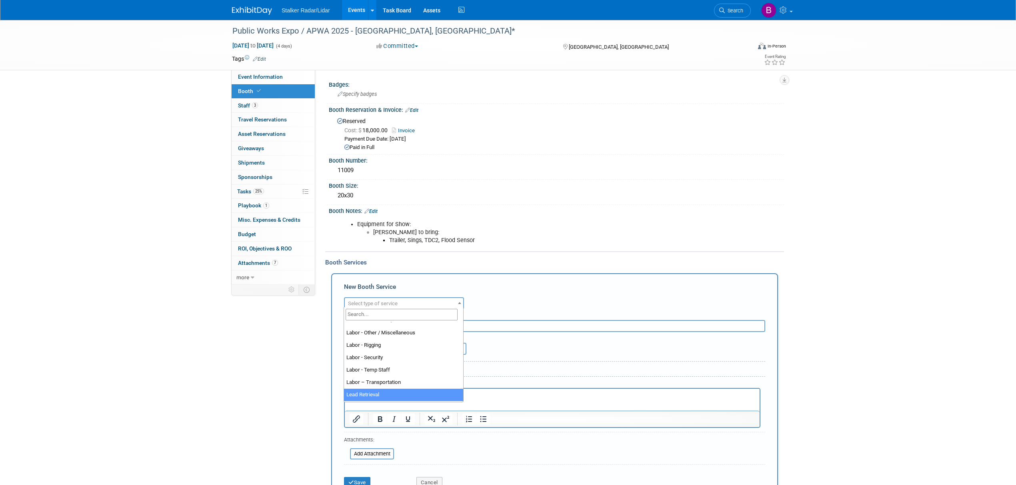
select select "7"
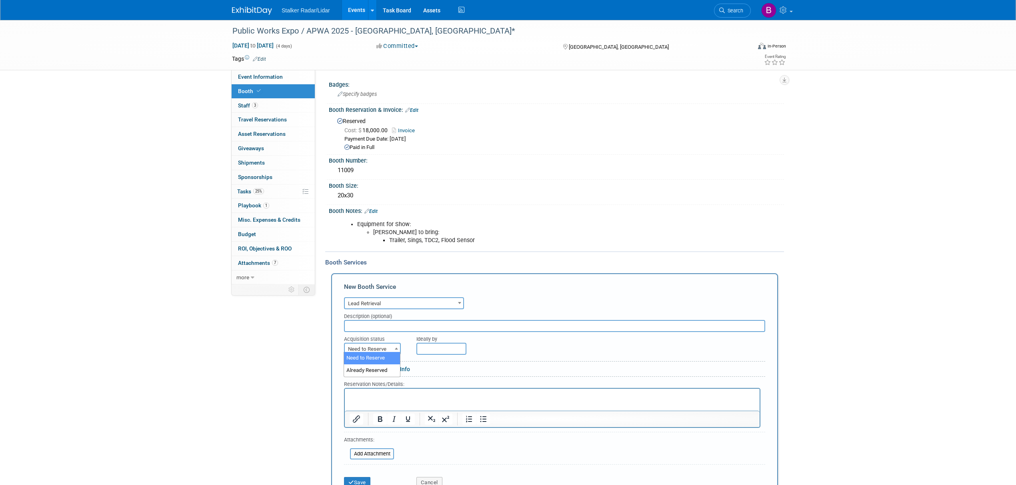
click at [376, 346] on span "Need to Reserve" at bounding box center [372, 349] width 55 height 11
select select "2"
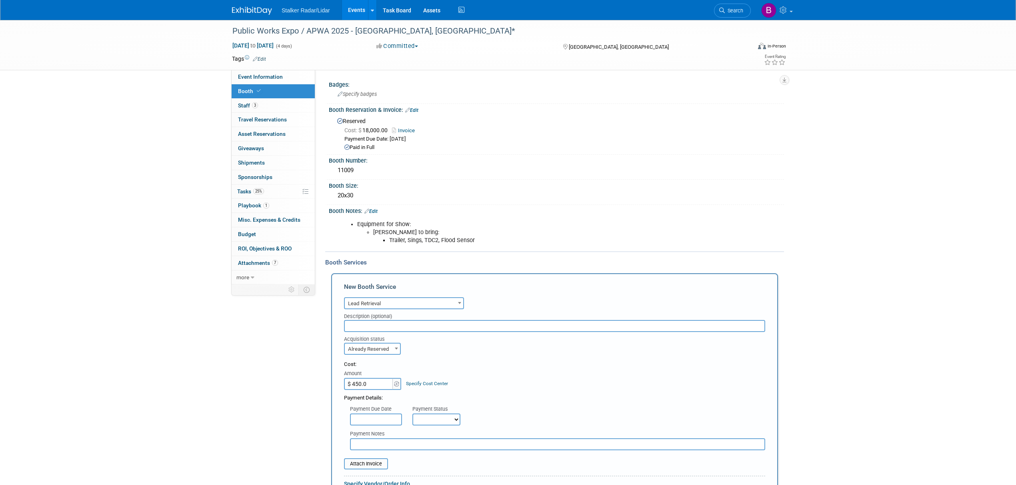
type input "$ 450.00"
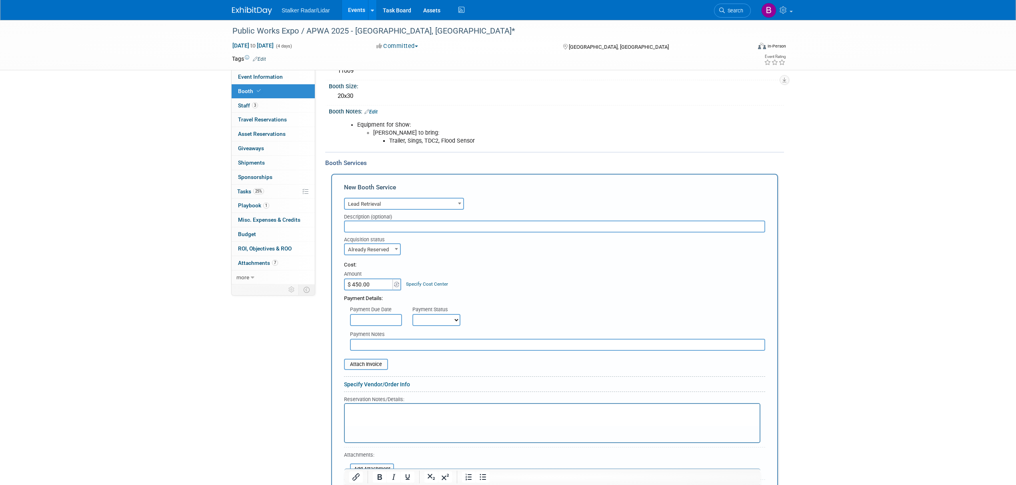
scroll to position [160, 0]
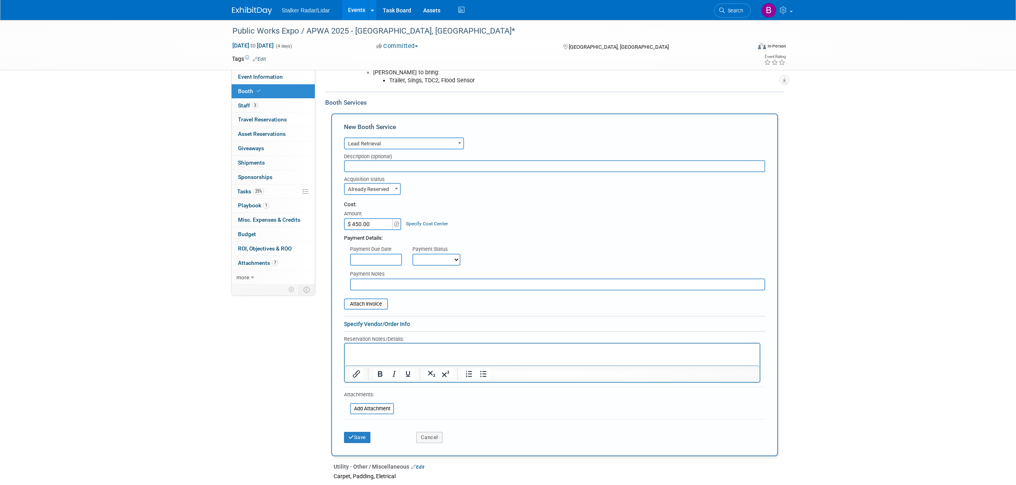
click at [393, 262] on body "Stalker Radar/Lidar Events Add Event Bulk Upload Events Shareable Event Boards …" at bounding box center [508, 82] width 1016 height 485
click at [392, 331] on span "12" at bounding box center [394, 329] width 16 height 16
type input "Aug 12, 2025"
click at [436, 254] on select "Not Paid Yet Partially Paid Paid in Full" at bounding box center [436, 260] width 48 height 12
select select "1"
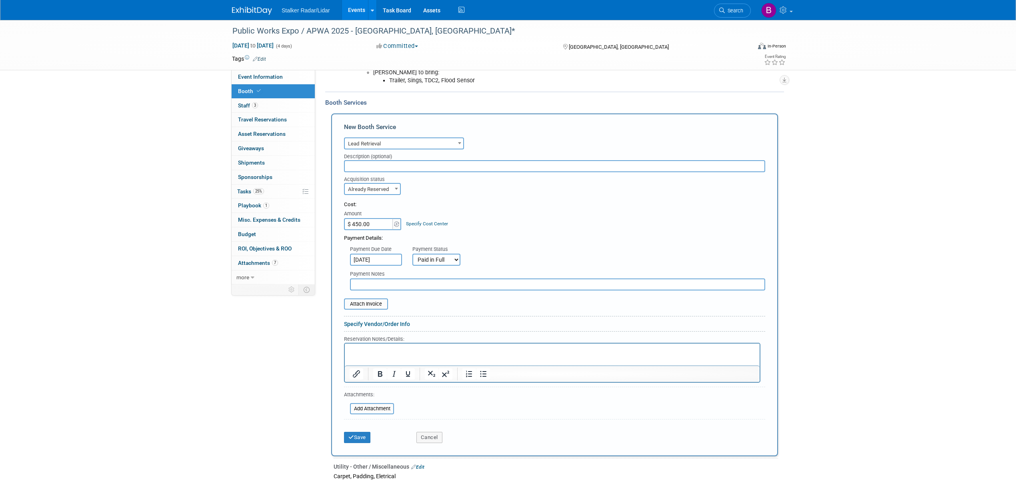
click at [412, 254] on select "Not Paid Yet Partially Paid Paid in Full" at bounding box center [436, 260] width 48 height 12
click at [357, 443] on button "Save" at bounding box center [357, 442] width 26 height 11
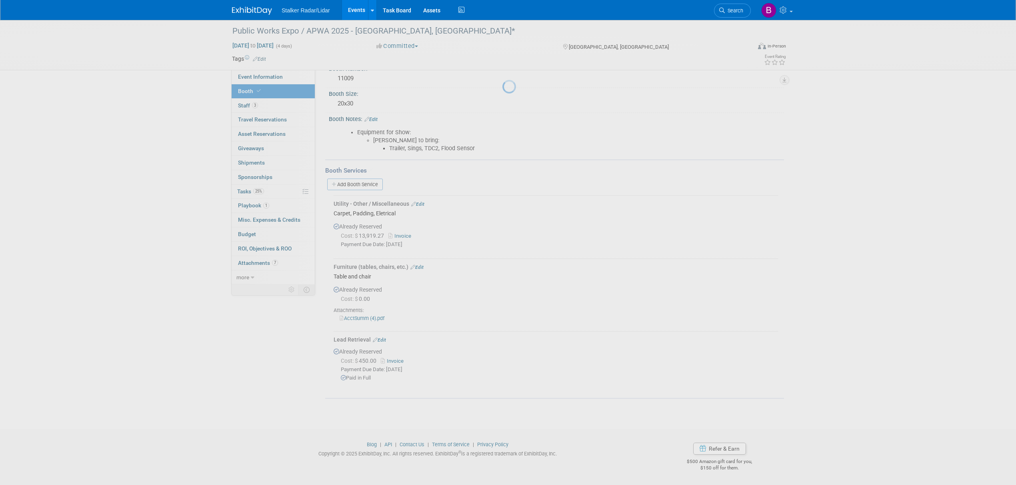
scroll to position [90, 0]
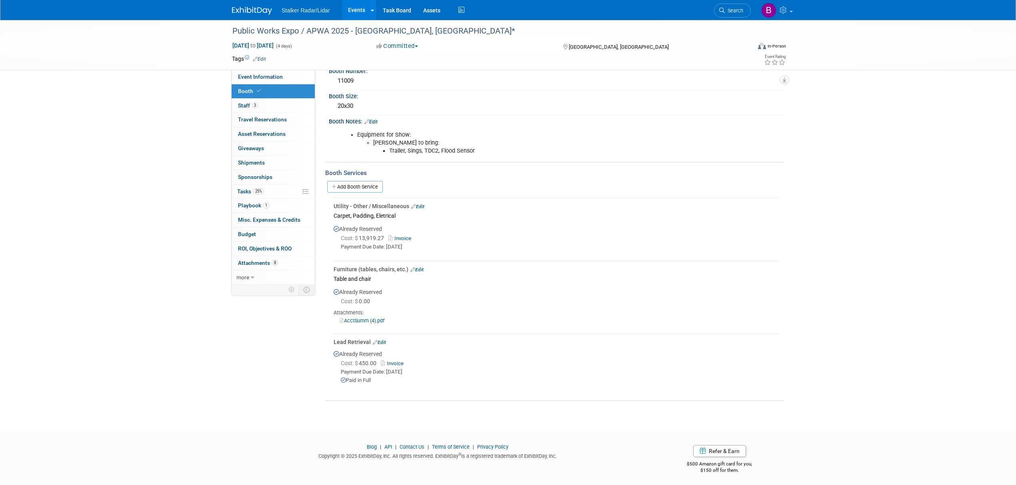
click at [357, 10] on link "Events" at bounding box center [356, 10] width 29 height 20
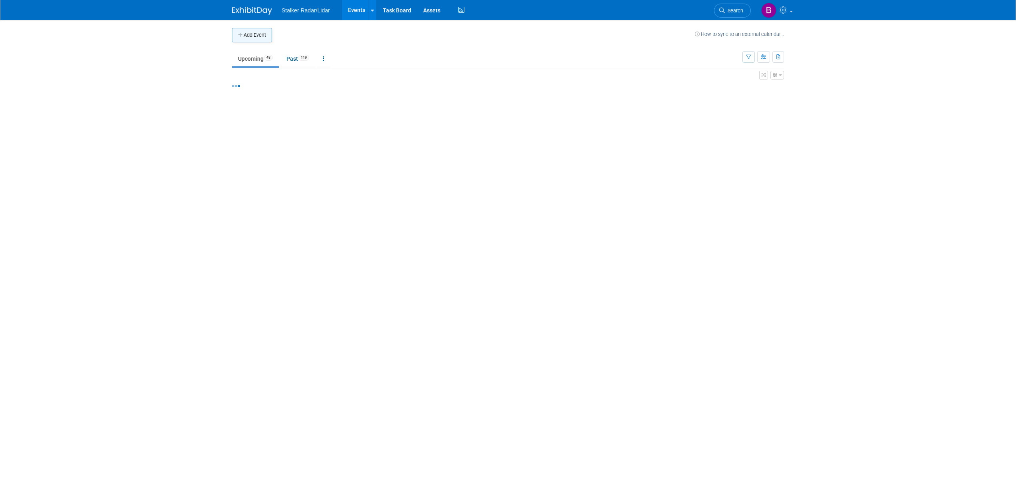
click at [261, 36] on button "Add Event" at bounding box center [252, 35] width 40 height 14
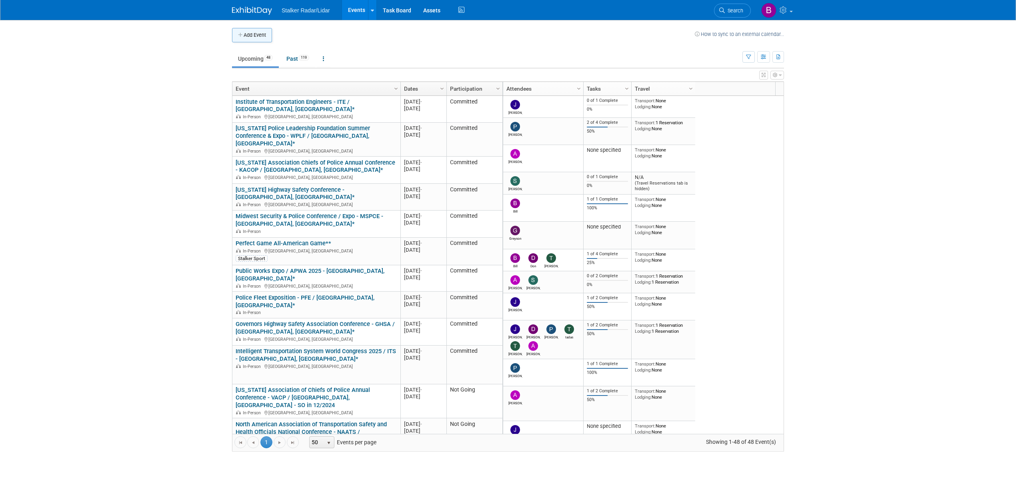
click at [247, 35] on button "Add Event" at bounding box center [252, 35] width 40 height 14
select select "7"
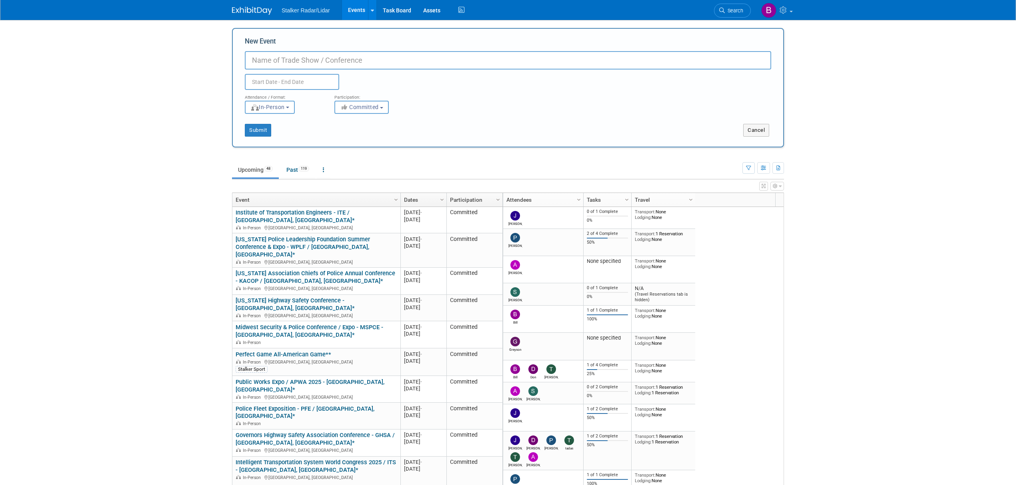
paste input "Lifesavers National Conference 2026"
type input "Lifesavers National Conference 2026"
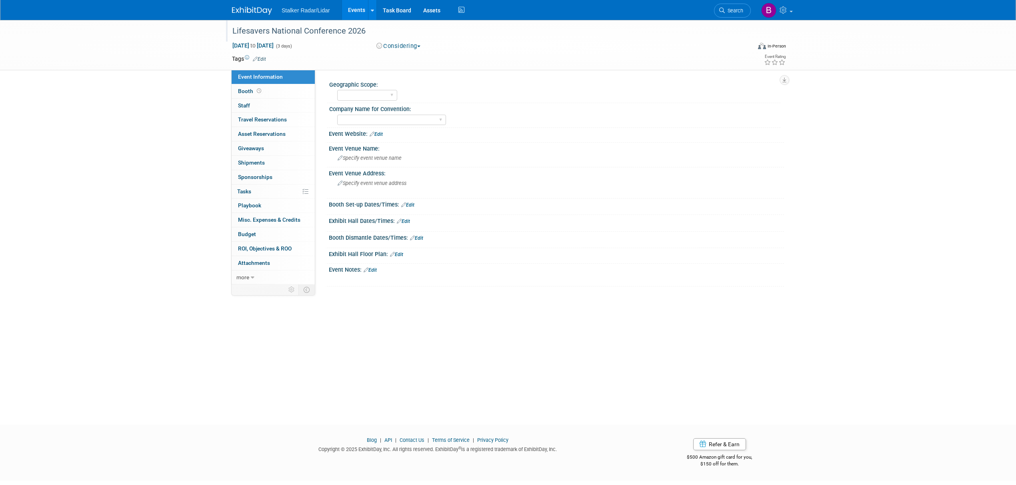
click at [344, 33] on div "Lifesavers National Conference 2026" at bounding box center [484, 31] width 509 height 14
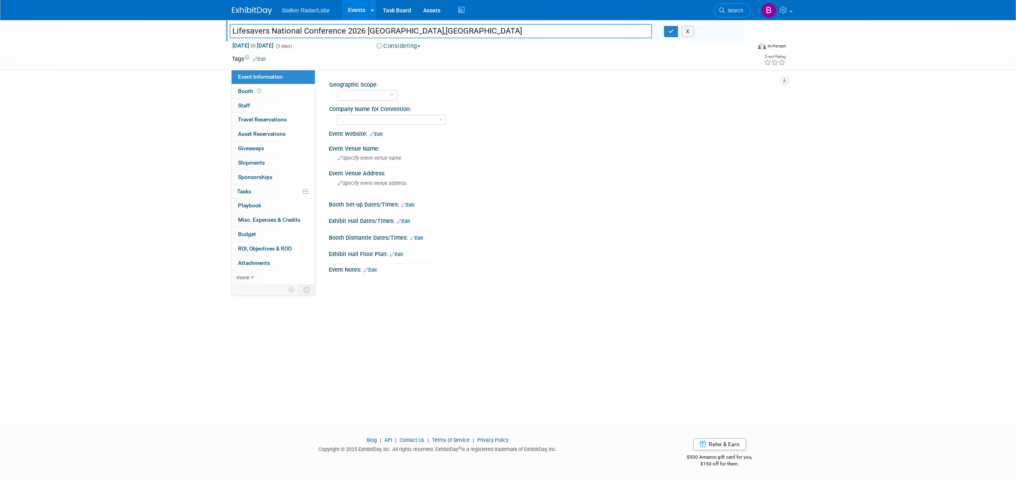
click at [531, 88] on div "Regional National International" at bounding box center [558, 94] width 443 height 13
click at [402, 31] on input "Lifesavers National Conference 2026 [GEOGRAPHIC_DATA],[GEOGRAPHIC_DATA]" at bounding box center [441, 31] width 422 height 14
type input "Lifesavers National Conference 2026 [GEOGRAPHIC_DATA], [GEOGRAPHIC_DATA]"
click at [667, 32] on button "button" at bounding box center [671, 31] width 14 height 11
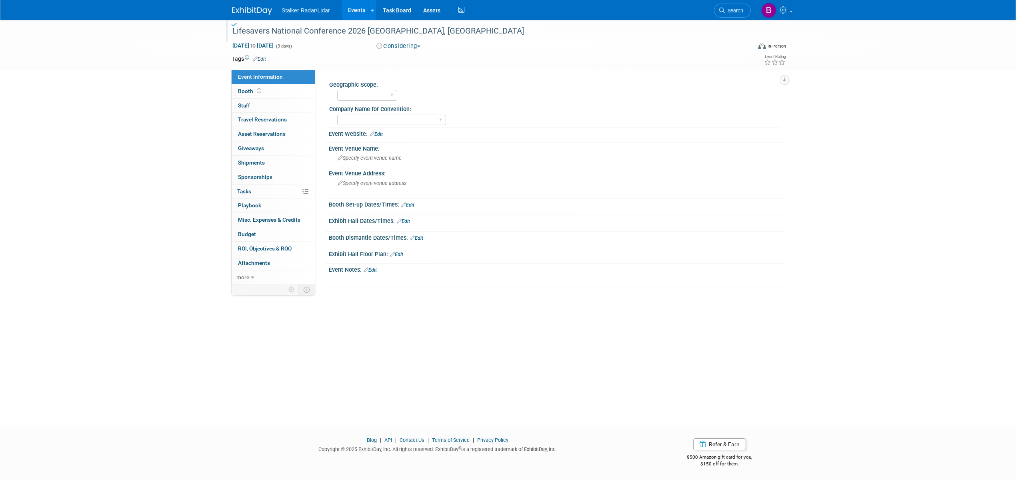
click at [411, 34] on div "Lifesavers National Conference 2026 [GEOGRAPHIC_DATA], [GEOGRAPHIC_DATA]" at bounding box center [484, 31] width 509 height 14
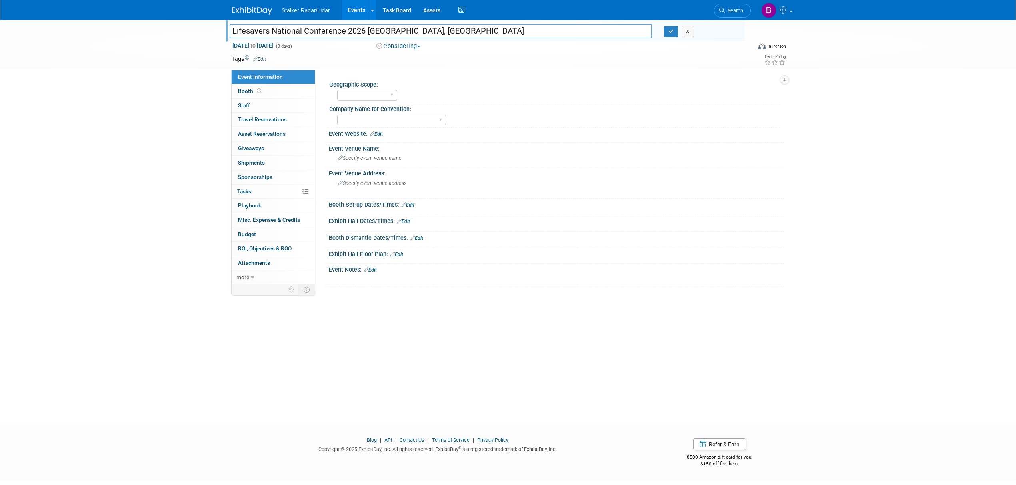
drag, startPoint x: 437, startPoint y: 34, endPoint x: 208, endPoint y: 29, distance: 229.6
click at [208, 29] on div "Lifesavers National Conference 2026 [GEOGRAPHIC_DATA], [GEOGRAPHIC_DATA] Lifesa…" at bounding box center [508, 45] width 1016 height 50
click at [668, 35] on button "button" at bounding box center [671, 31] width 14 height 11
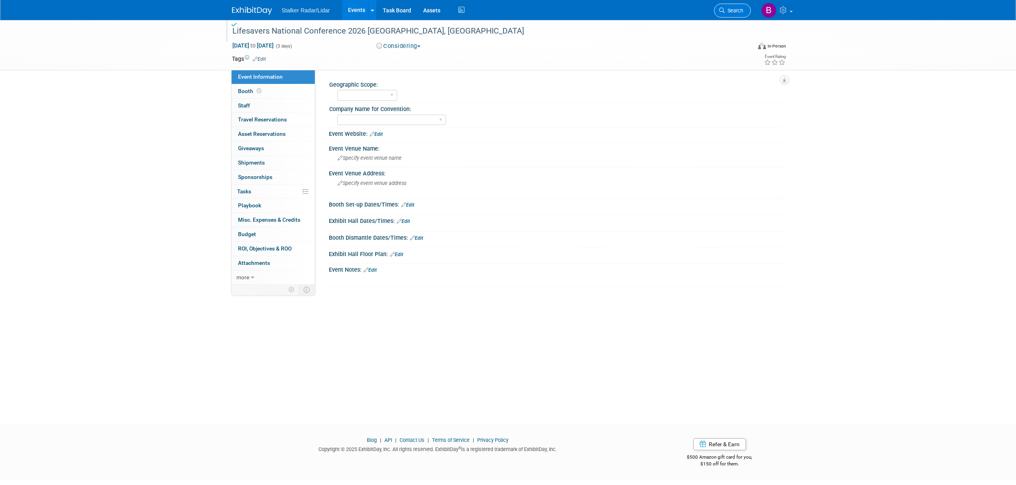
click at [719, 12] on icon at bounding box center [722, 11] width 6 height 6
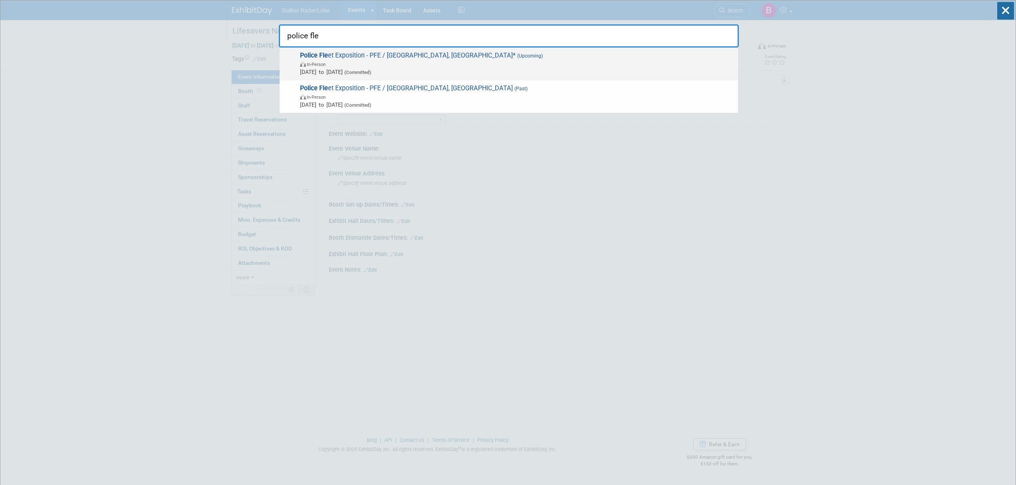
type input "police fle"
click at [363, 71] on span "[DATE] to [DATE] (Committed)" at bounding box center [517, 72] width 434 height 8
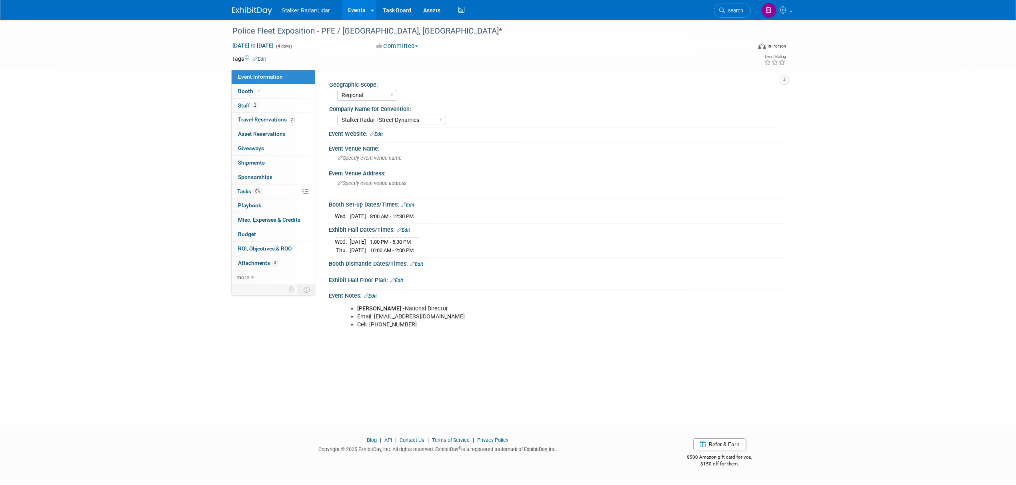
select select "Regional"
select select "Stalker Radar | Street Dynamics"
click at [265, 93] on link "Booth" at bounding box center [273, 91] width 83 height 14
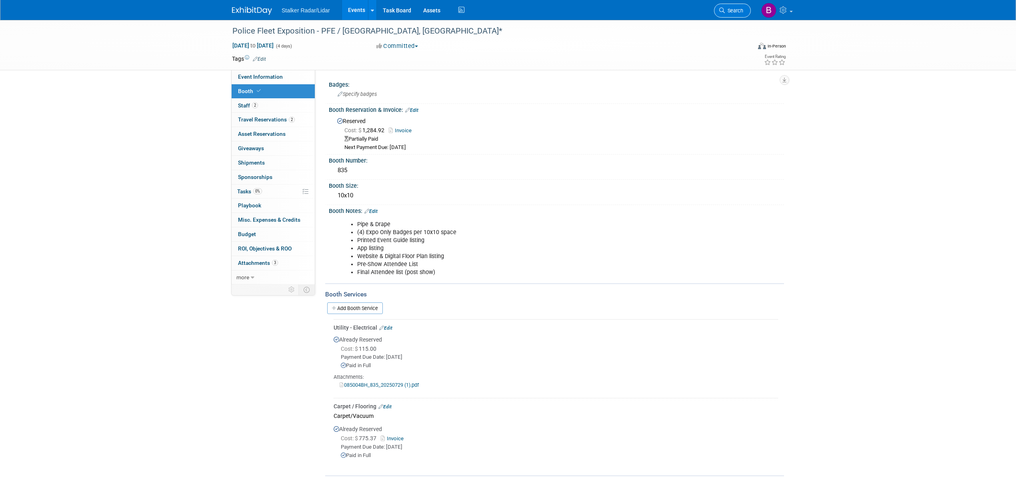
click at [728, 11] on span "Search" at bounding box center [734, 11] width 18 height 6
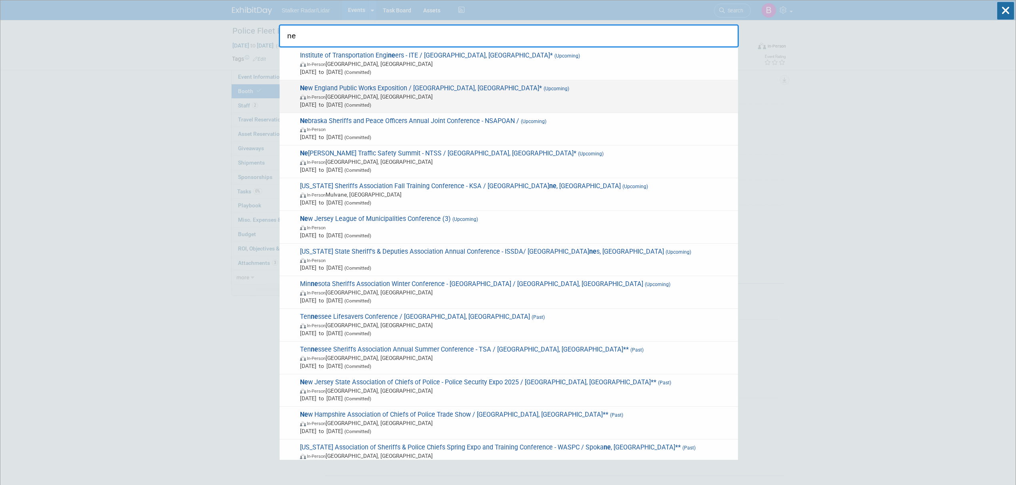
type input "ne"
click at [542, 90] on span "(Upcoming)" at bounding box center [555, 89] width 27 height 6
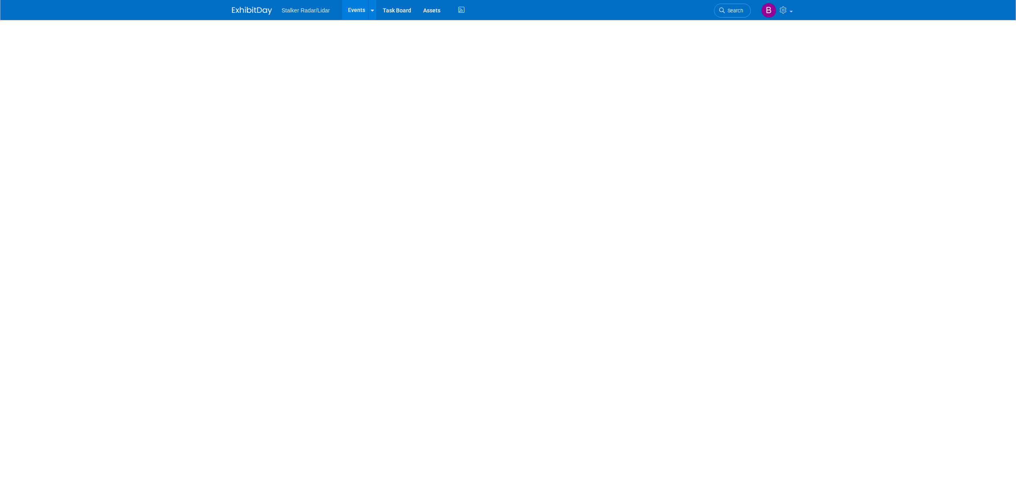
select select "Regional"
select select "Street Dynamics"
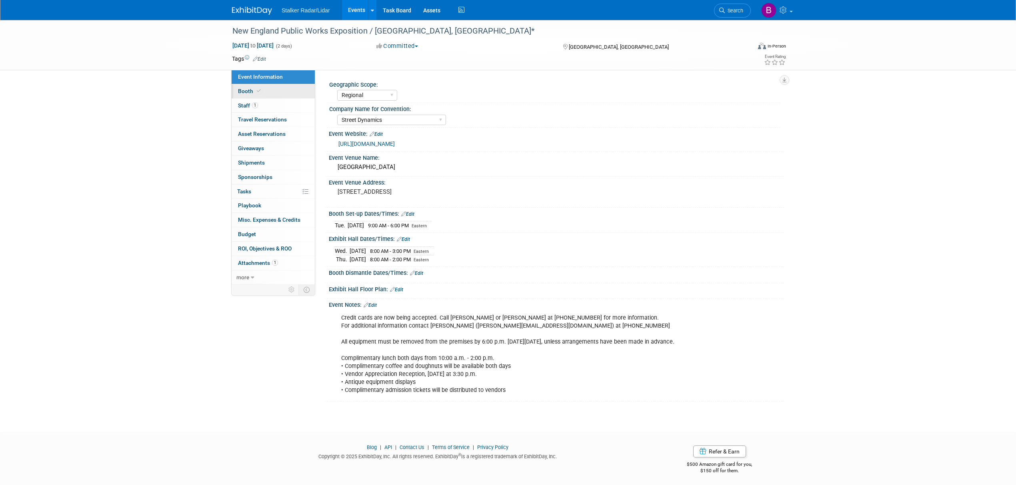
click at [279, 90] on link "Booth" at bounding box center [273, 91] width 83 height 14
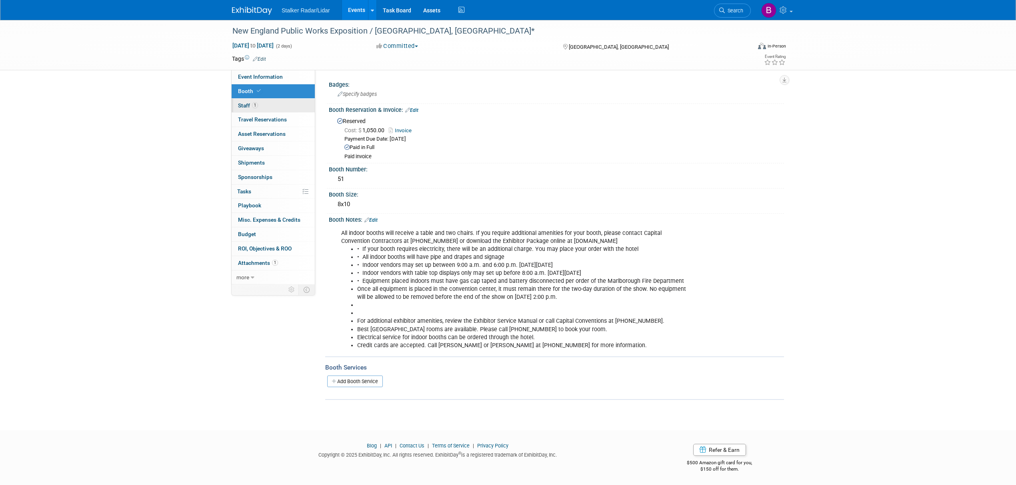
click at [263, 103] on link "1 Staff 1" at bounding box center [273, 106] width 83 height 14
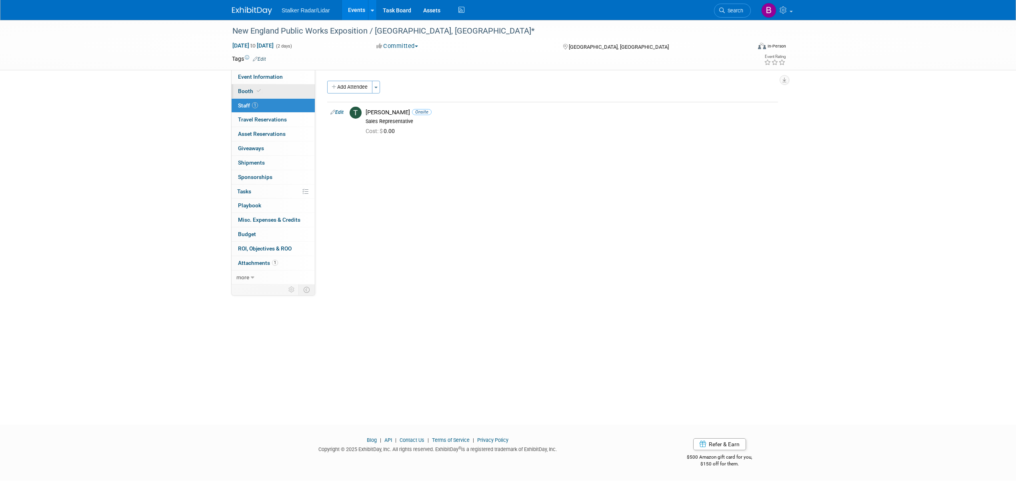
click at [265, 97] on link "Booth" at bounding box center [273, 91] width 83 height 14
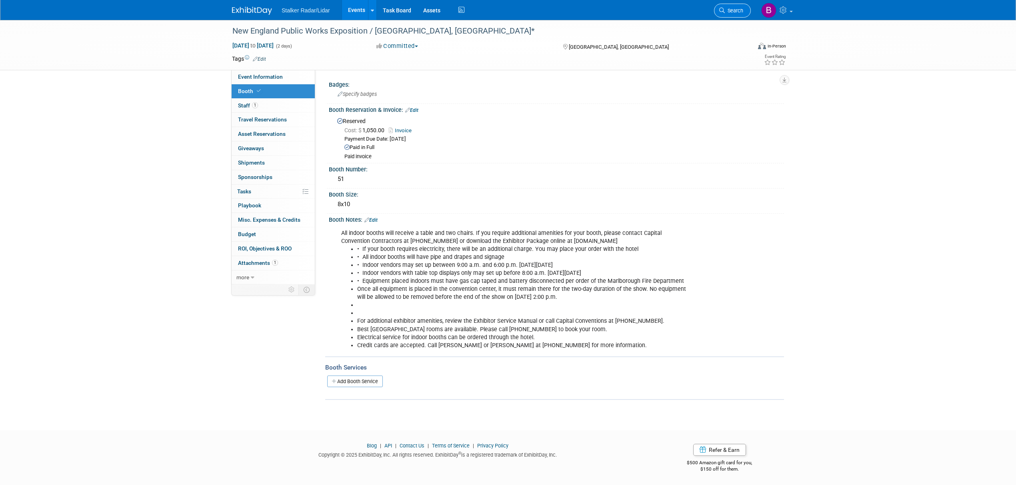
click at [725, 8] on span "Search" at bounding box center [734, 11] width 18 height 6
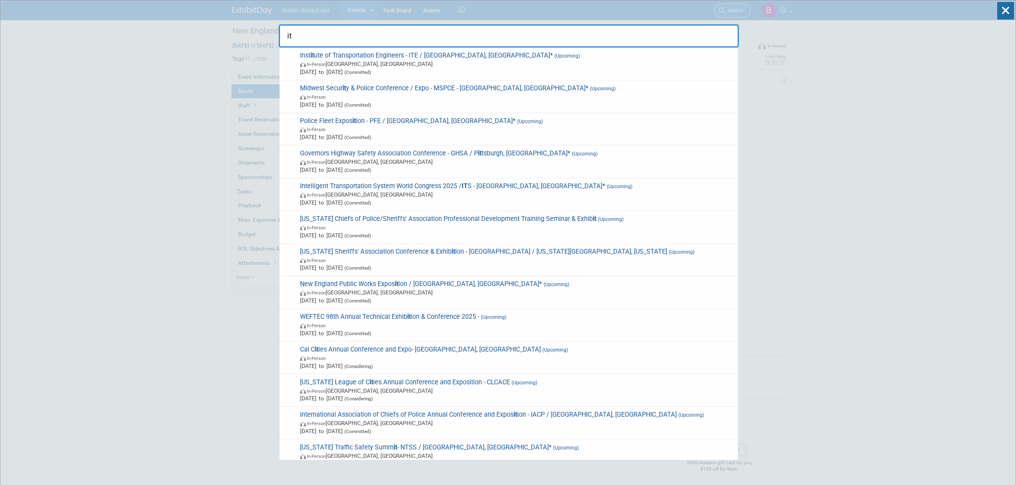
type input "its"
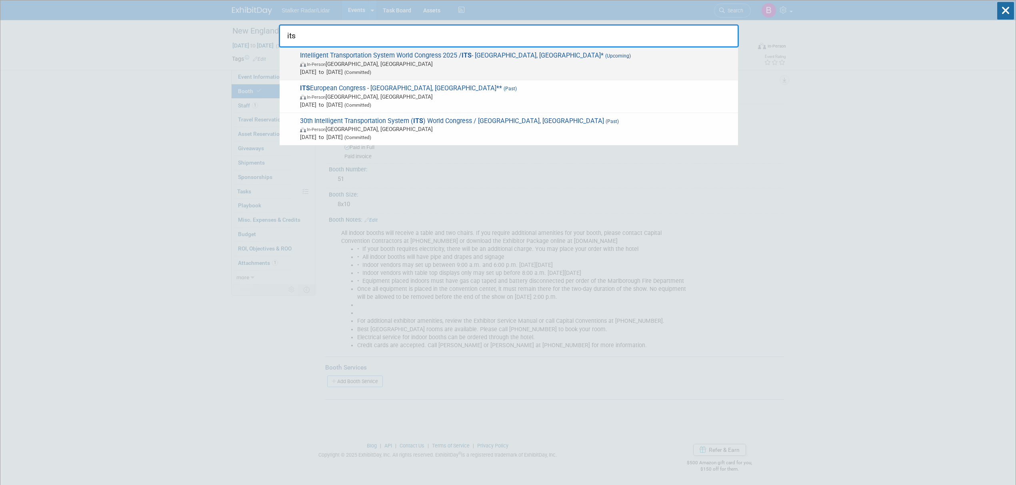
click at [499, 64] on span "In-Person [GEOGRAPHIC_DATA], [GEOGRAPHIC_DATA]" at bounding box center [517, 64] width 434 height 8
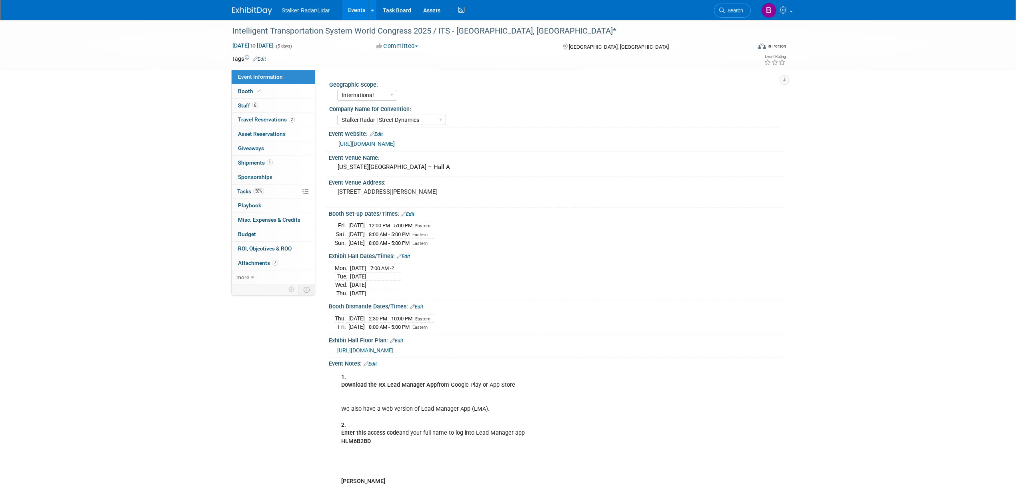
select select "International"
select select "Stalker Radar | Street Dynamics"
click at [242, 99] on link "6 Staff 6" at bounding box center [273, 106] width 83 height 14
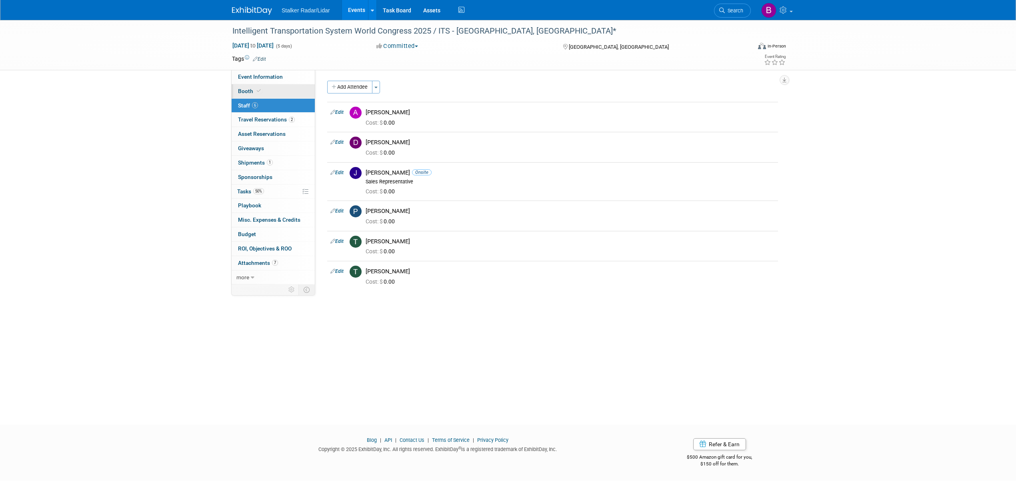
click at [246, 90] on span "Booth" at bounding box center [250, 91] width 24 height 6
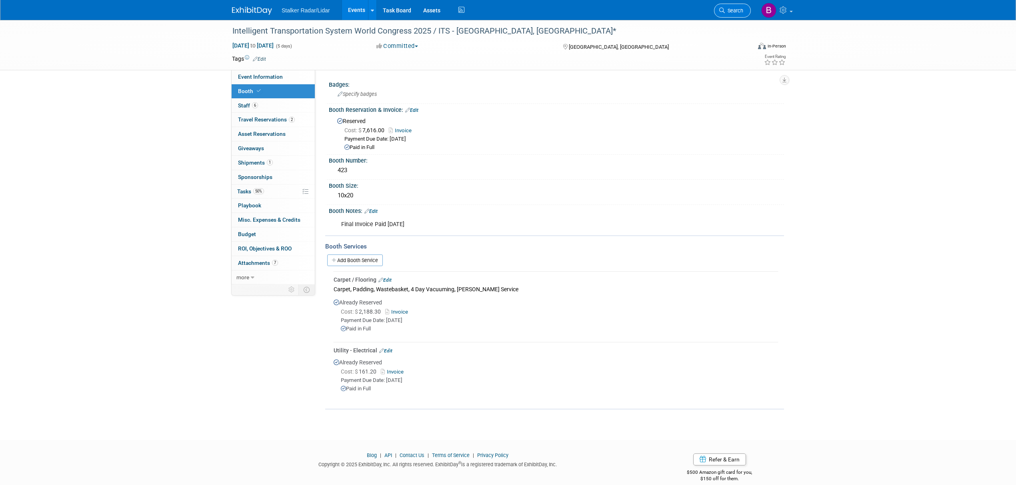
click at [726, 10] on span "Search" at bounding box center [734, 11] width 18 height 6
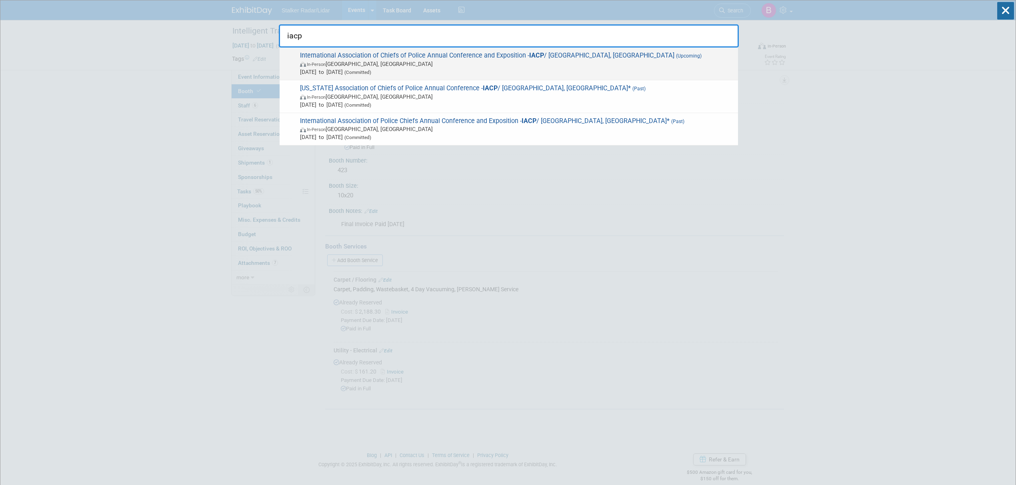
type input "iacp"
click at [485, 66] on span "In-Person Denver, CO" at bounding box center [517, 64] width 434 height 8
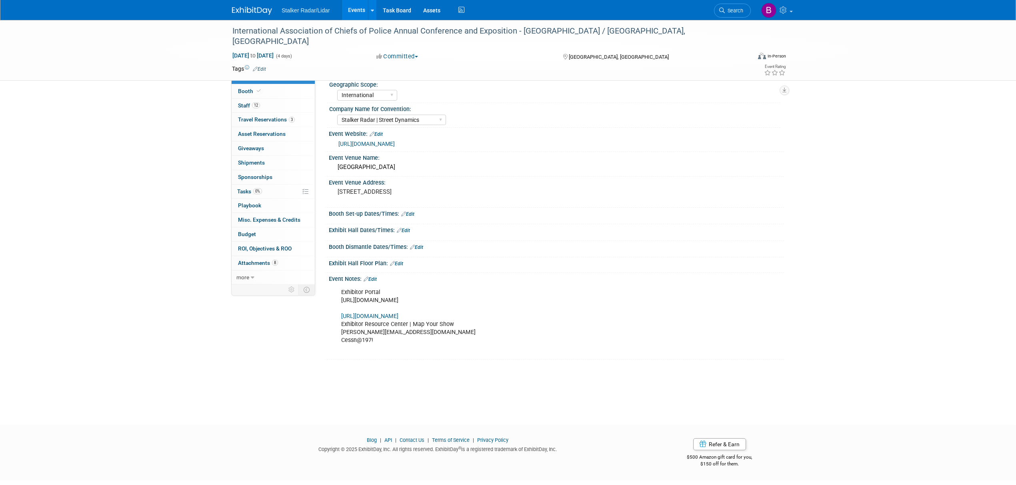
select select "International"
select select "Stalker Radar | Street Dynamics"
click at [294, 263] on link "8 Attachments 8" at bounding box center [273, 263] width 83 height 14
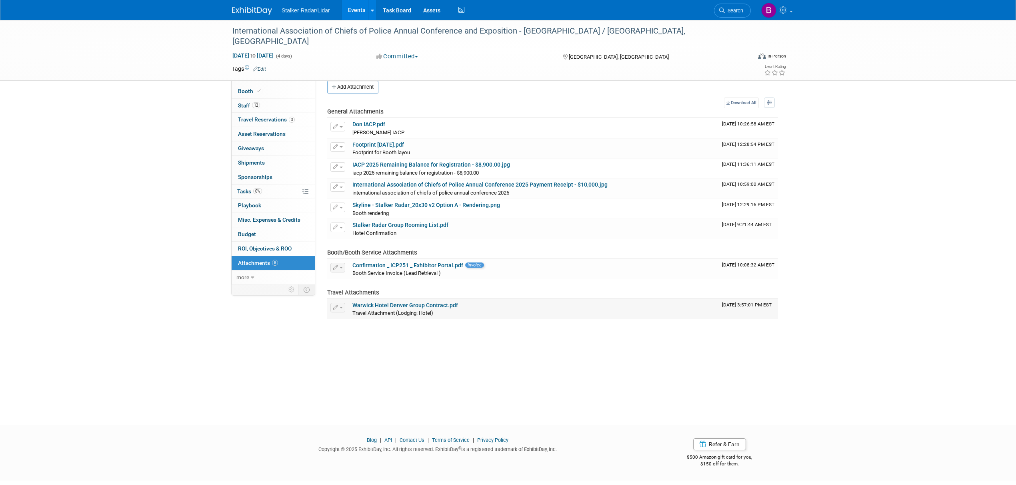
click at [415, 312] on span "Travel Attachment (Lodging: Hotel)" at bounding box center [392, 313] width 81 height 6
click at [416, 304] on link "Warwick Hotel Denver Group Contract.pdf" at bounding box center [405, 305] width 106 height 6
click at [426, 228] on link "Stalker Radar Group Rooming List.pdf" at bounding box center [400, 225] width 96 height 6
click at [729, 7] on link "Search" at bounding box center [732, 11] width 37 height 14
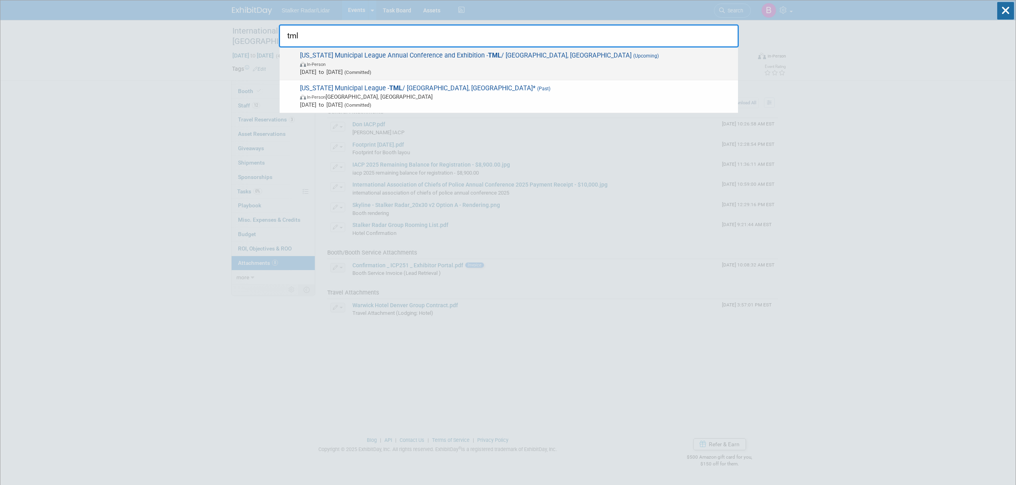
type input "tml"
click at [416, 69] on span "[DATE] to [DATE] (Committed)" at bounding box center [517, 72] width 434 height 8
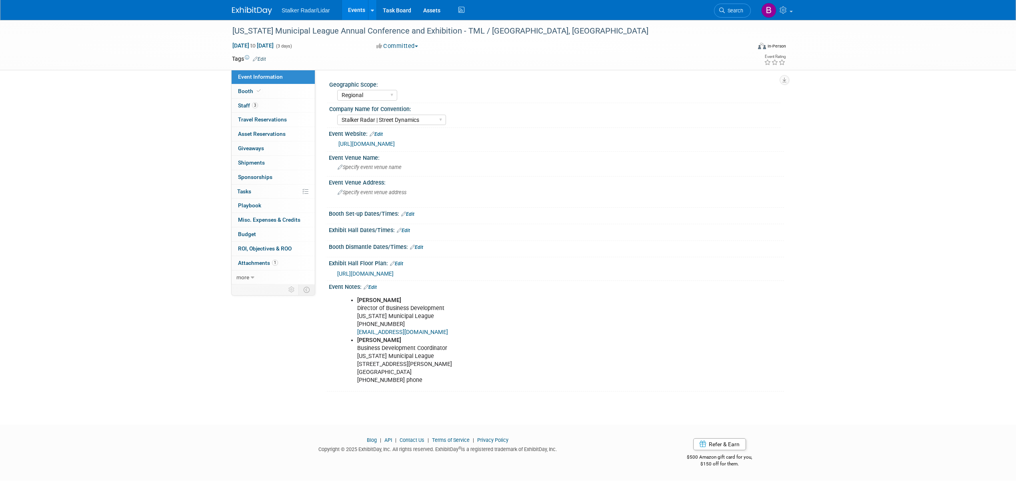
select select "Regional"
select select "Stalker Radar | Street Dynamics"
click at [287, 90] on link "Booth" at bounding box center [273, 91] width 83 height 14
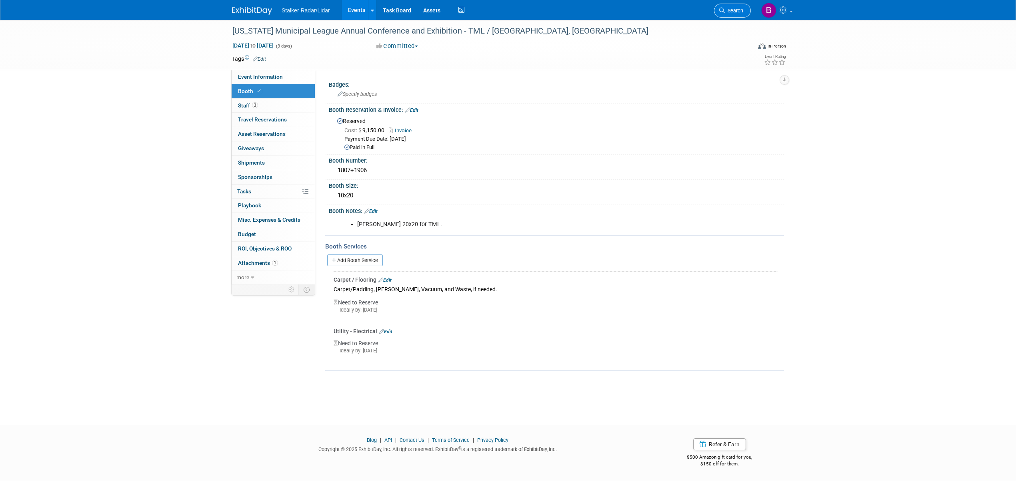
click at [724, 10] on icon at bounding box center [722, 11] width 6 height 6
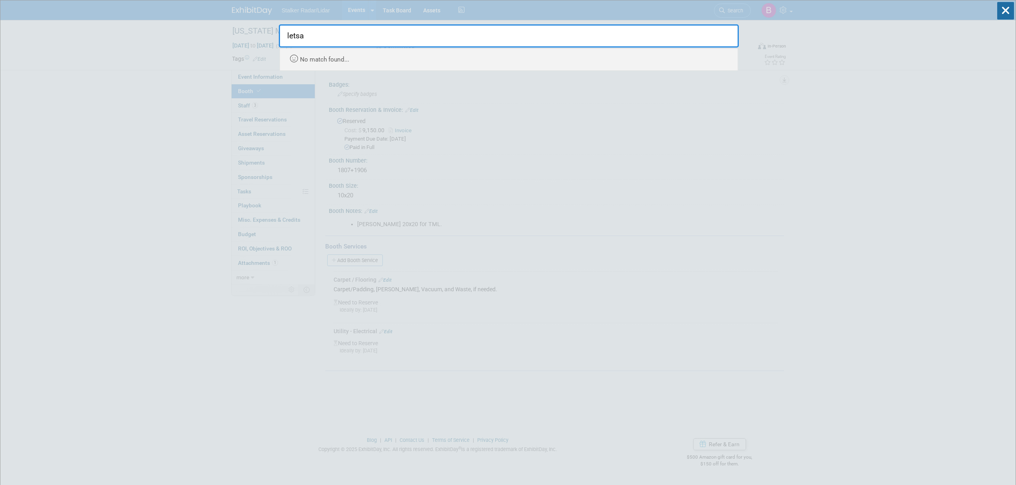
type input "letsa"
click at [290, 10] on div "letsa Recently Viewed Events: [US_STATE] Municipal League Annual Conference and…" at bounding box center [509, 35] width 460 height 70
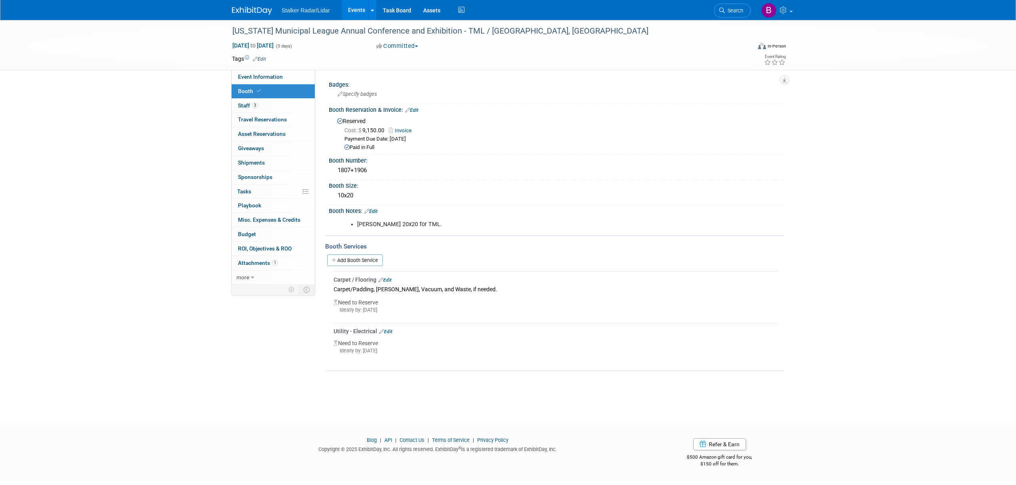
click at [352, 10] on link "Events" at bounding box center [356, 10] width 29 height 20
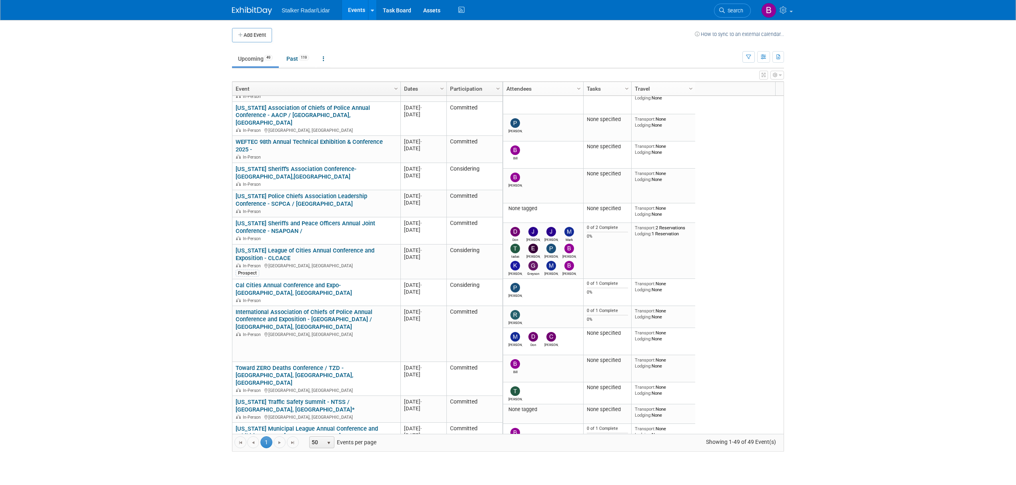
scroll to position [597, 0]
click at [732, 16] on link "Search" at bounding box center [732, 11] width 37 height 14
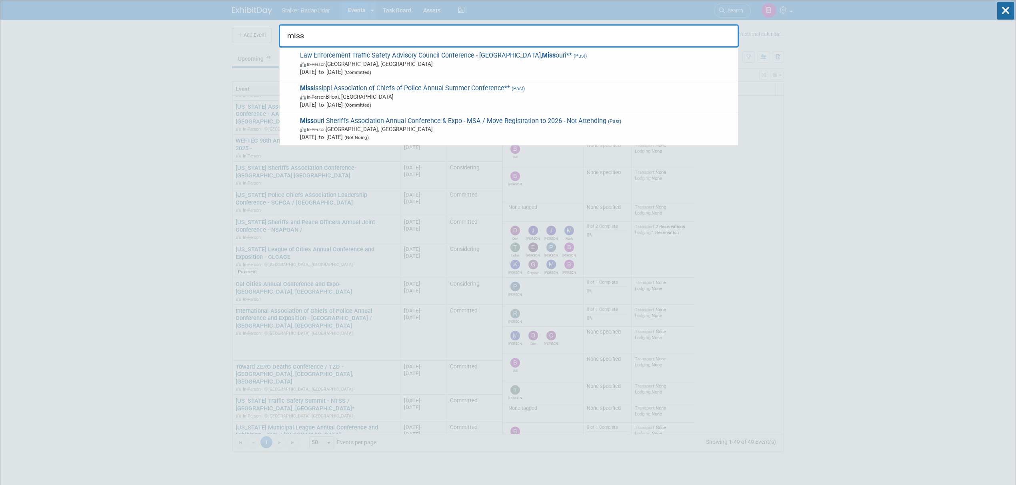
type input "miss"
drag, startPoint x: 343, startPoint y: 34, endPoint x: 211, endPoint y: 37, distance: 131.6
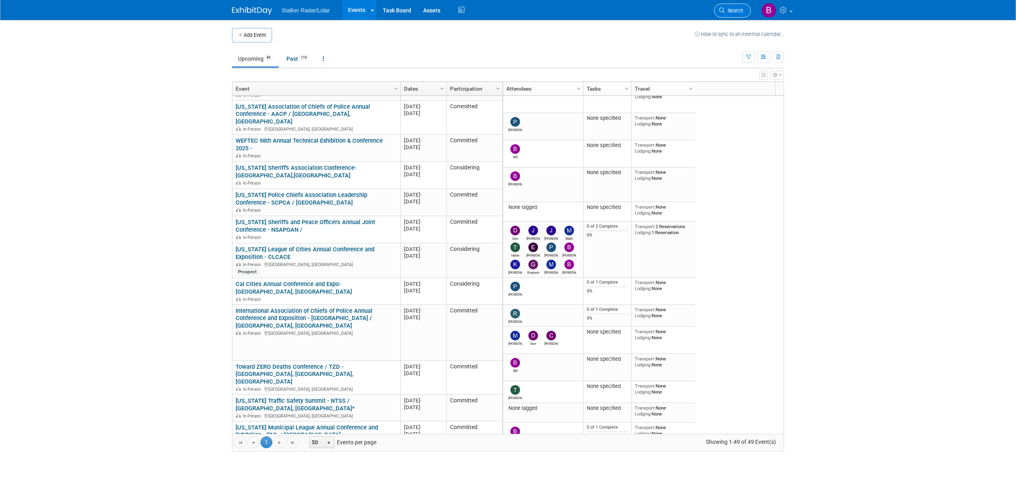
click at [723, 8] on icon at bounding box center [722, 11] width 6 height 6
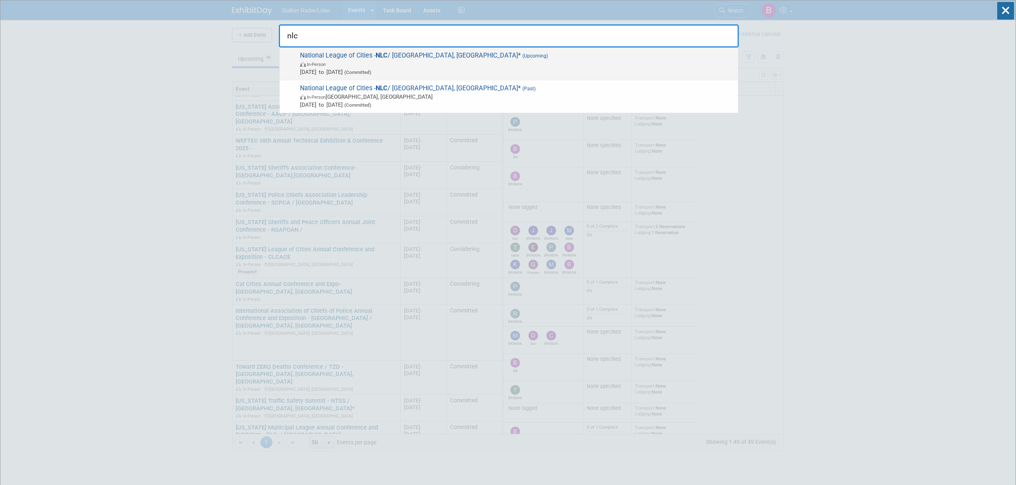
type input "nlc"
click at [397, 63] on span "In-Person" at bounding box center [517, 64] width 434 height 8
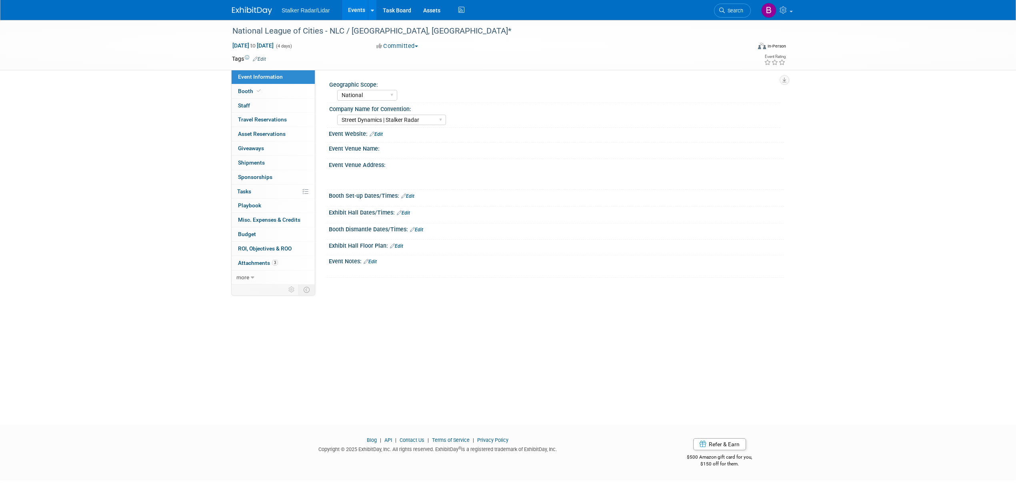
select select "National"
select select "Street Dynamics | Stalker Radar"
click at [266, 86] on link "Booth" at bounding box center [273, 91] width 83 height 14
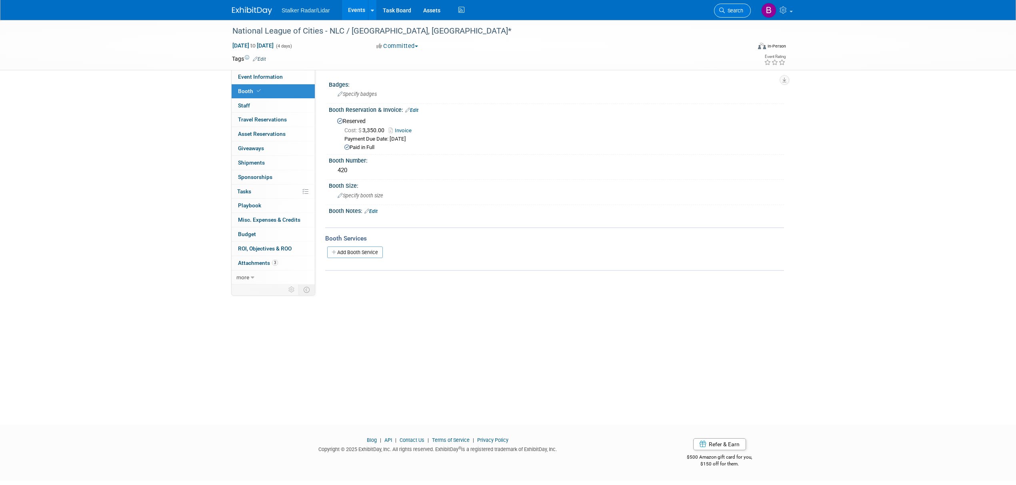
click at [724, 7] on link "Search" at bounding box center [732, 11] width 37 height 14
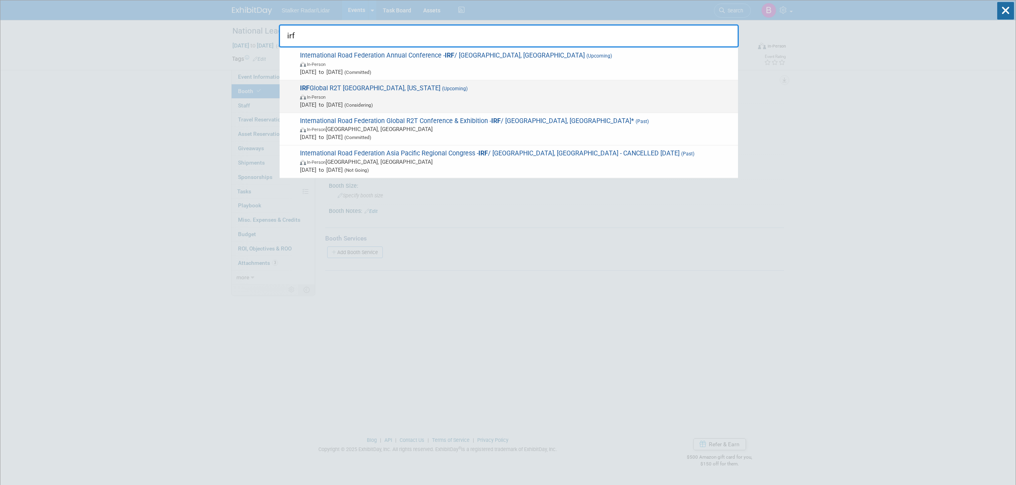
type input "irf"
click at [405, 97] on span "In-Person" at bounding box center [517, 97] width 434 height 8
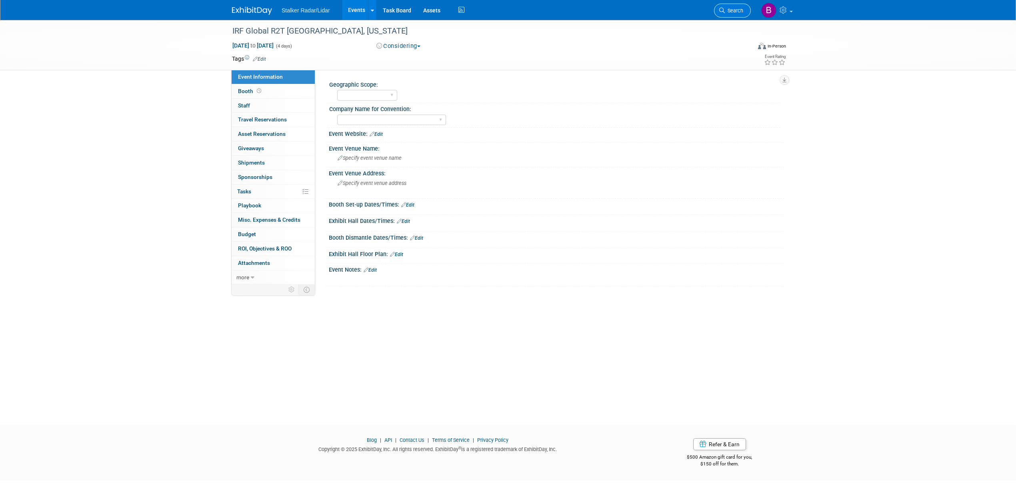
click at [733, 7] on link "Search" at bounding box center [732, 11] width 37 height 14
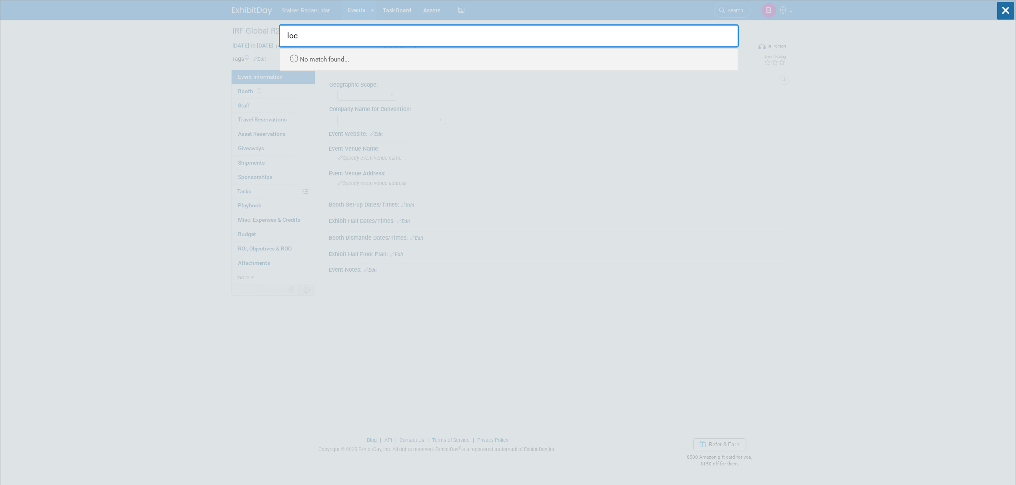
type input "loc"
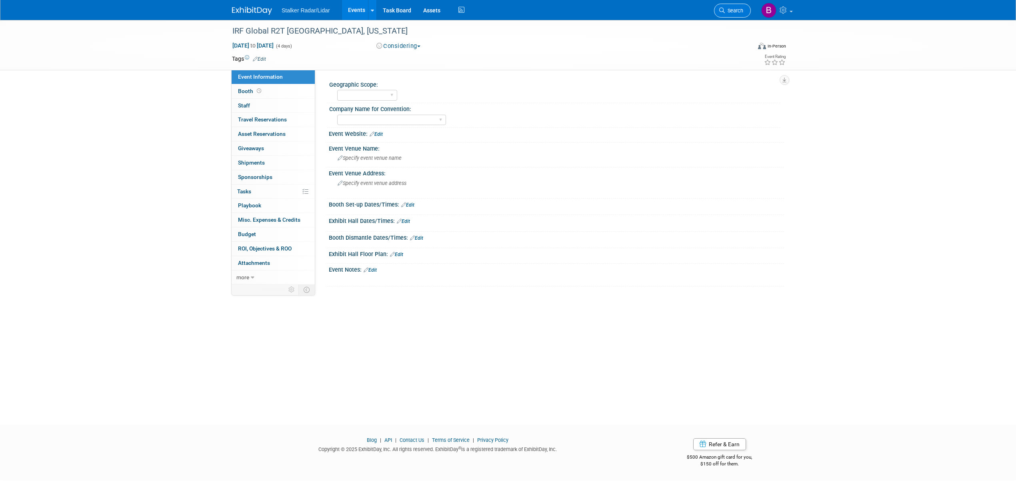
click at [736, 8] on span "Search" at bounding box center [734, 11] width 18 height 6
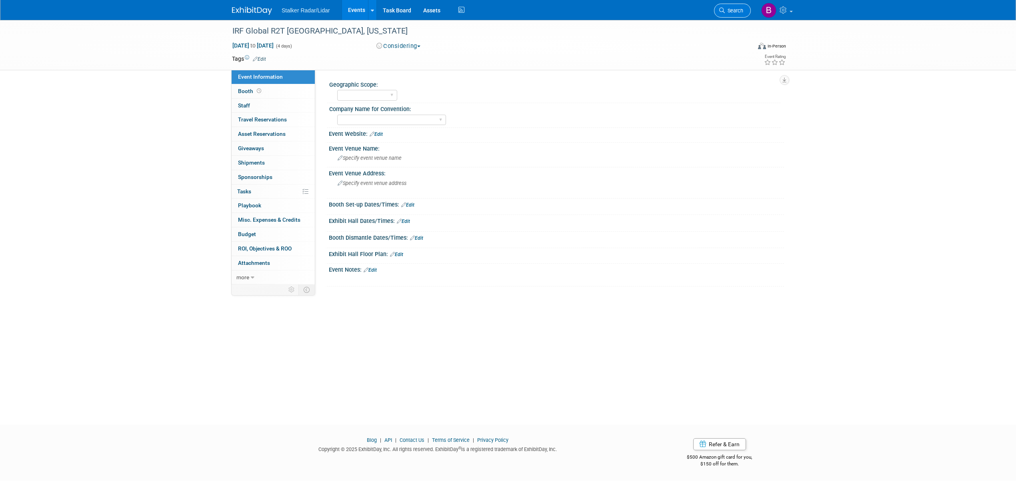
click at [731, 12] on span "Search" at bounding box center [734, 11] width 18 height 6
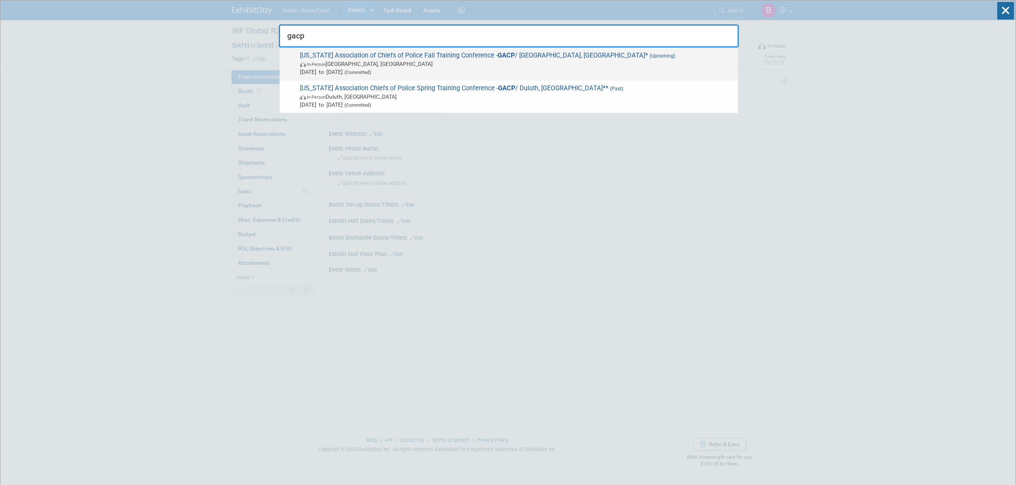
type input "gacp"
click at [488, 69] on span "[DATE] to [DATE] (Committed)" at bounding box center [517, 72] width 434 height 8
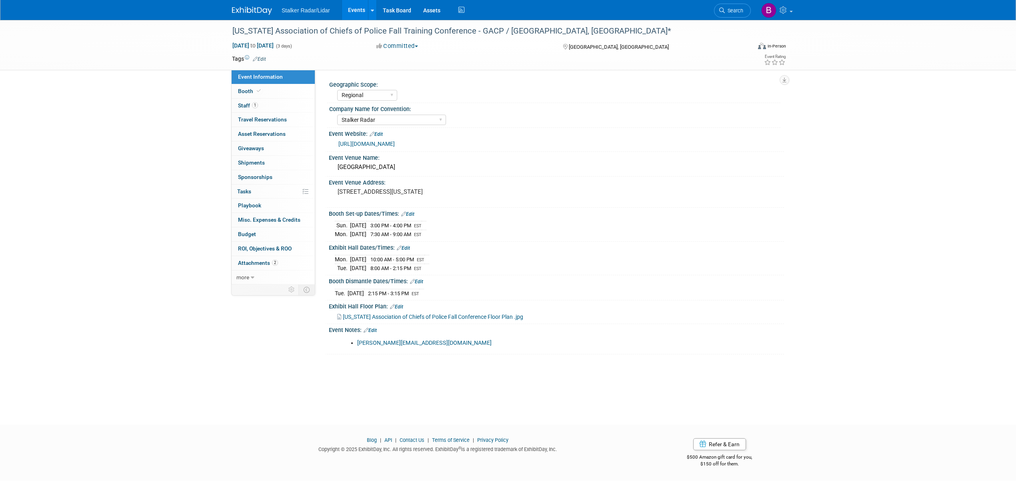
select select "Regional"
select select "Stalker Radar"
click at [264, 90] on link "Booth" at bounding box center [273, 91] width 83 height 14
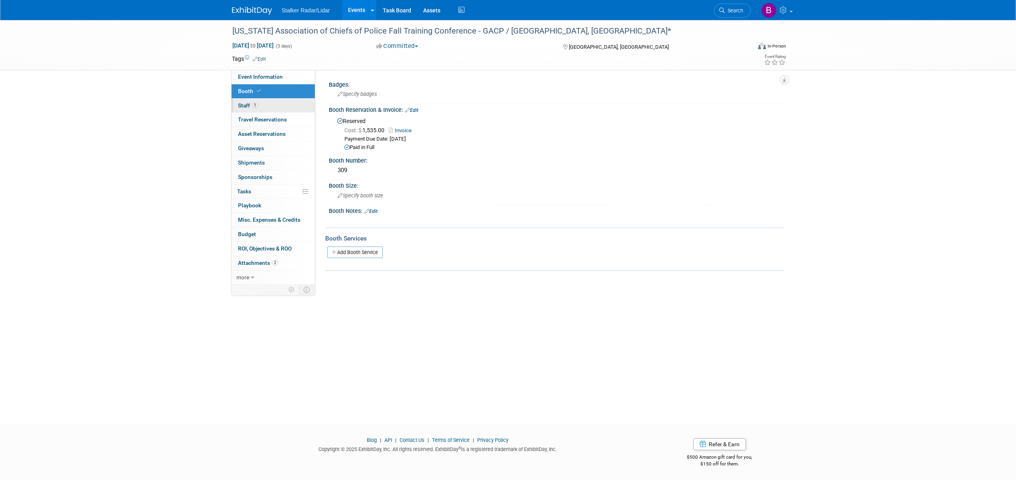
click at [278, 112] on link "1 Staff 1" at bounding box center [273, 106] width 83 height 14
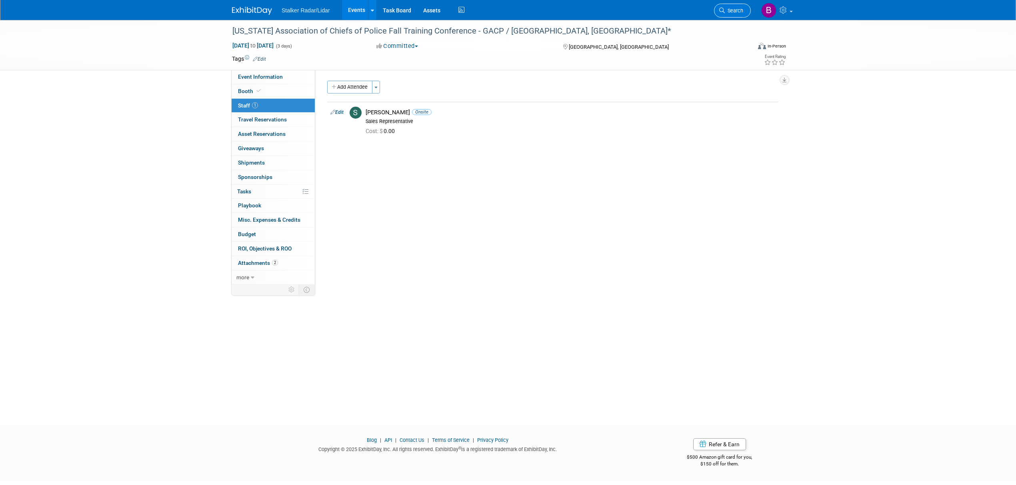
click at [728, 12] on span "Search" at bounding box center [734, 11] width 18 height 6
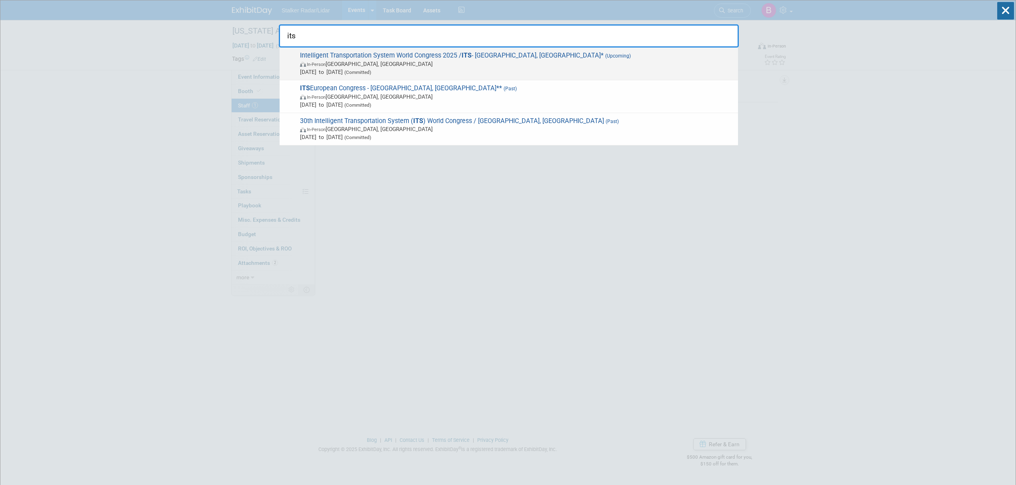
type input "its"
click at [459, 65] on span "In-Person Atlanta, GA" at bounding box center [517, 64] width 434 height 8
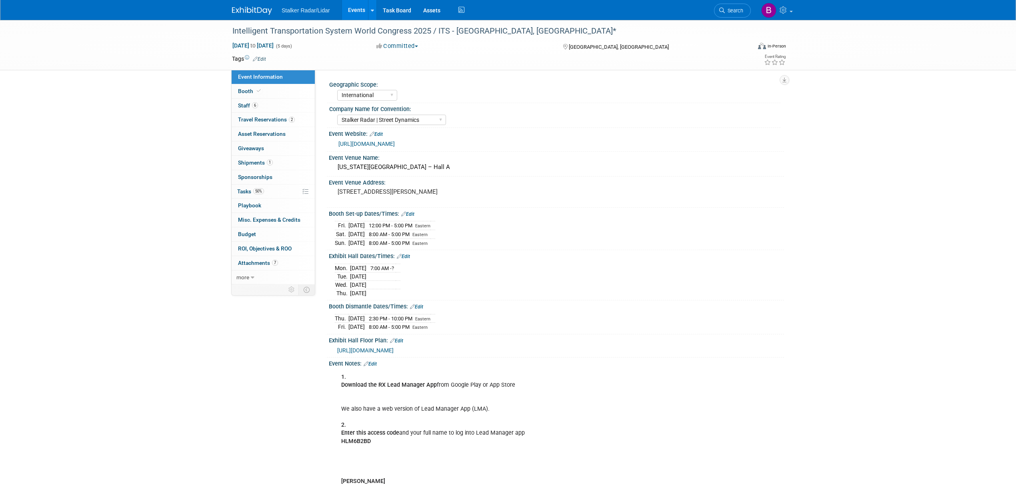
select select "International"
select select "Stalker Radar | Street Dynamics"
click at [731, 10] on span "Search" at bounding box center [734, 11] width 18 height 6
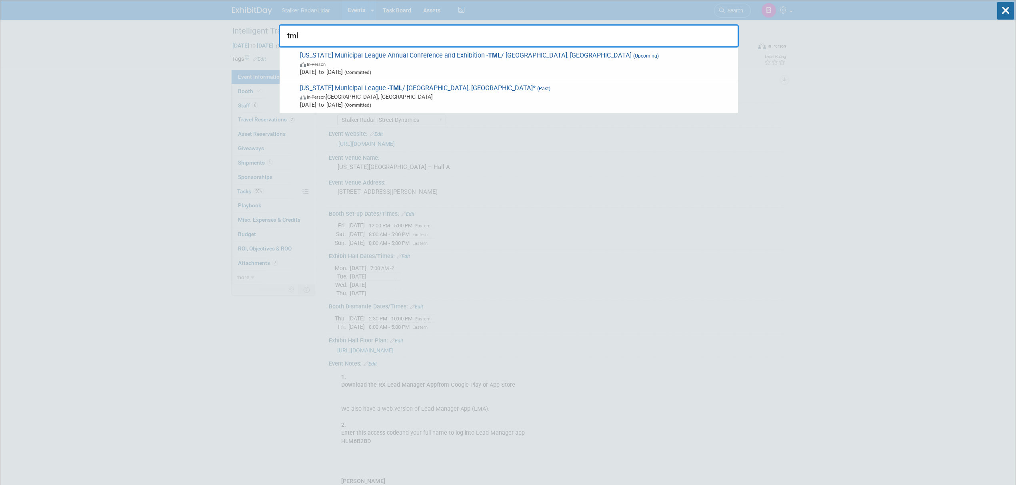
type input "tml"
drag, startPoint x: 309, startPoint y: 38, endPoint x: 241, endPoint y: 38, distance: 68.8
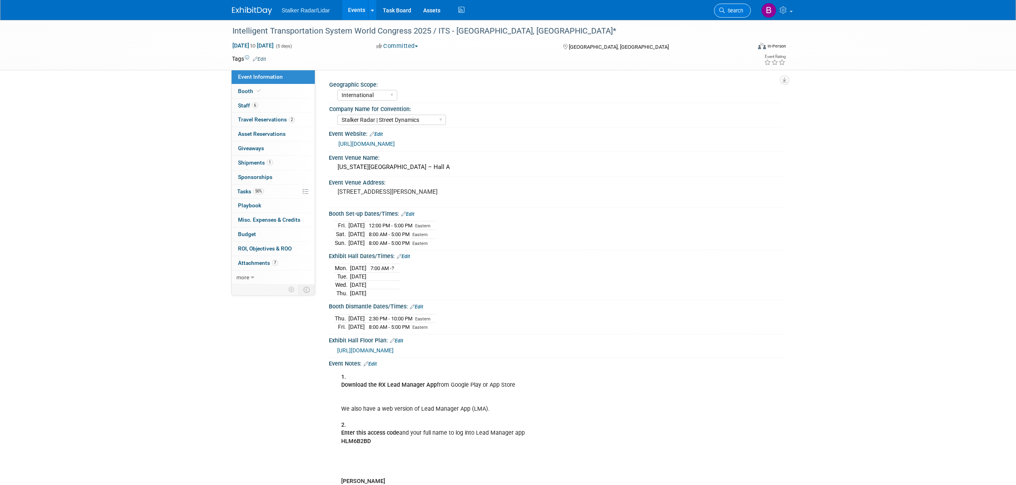
click at [740, 11] on span "Search" at bounding box center [734, 11] width 18 height 6
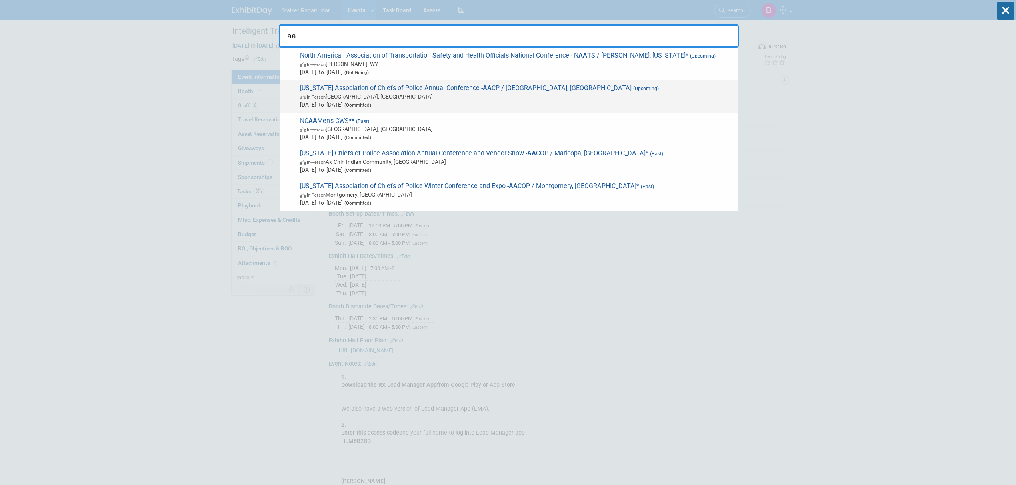
type input "aa"
click at [420, 103] on span "[DATE] to [DATE] (Committed)" at bounding box center [517, 105] width 434 height 8
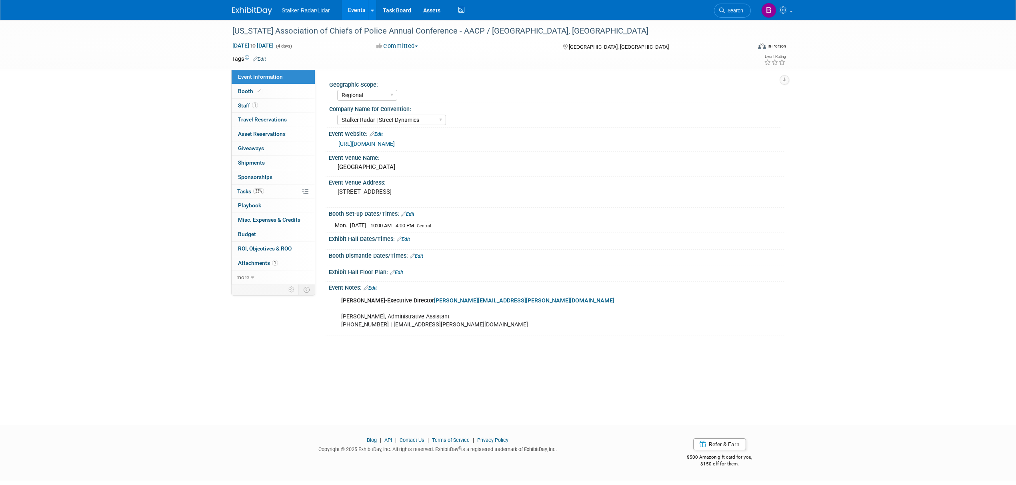
select select "Regional"
select select "Stalker Radar | Street Dynamics"
click at [251, 91] on span "Booth" at bounding box center [250, 91] width 24 height 6
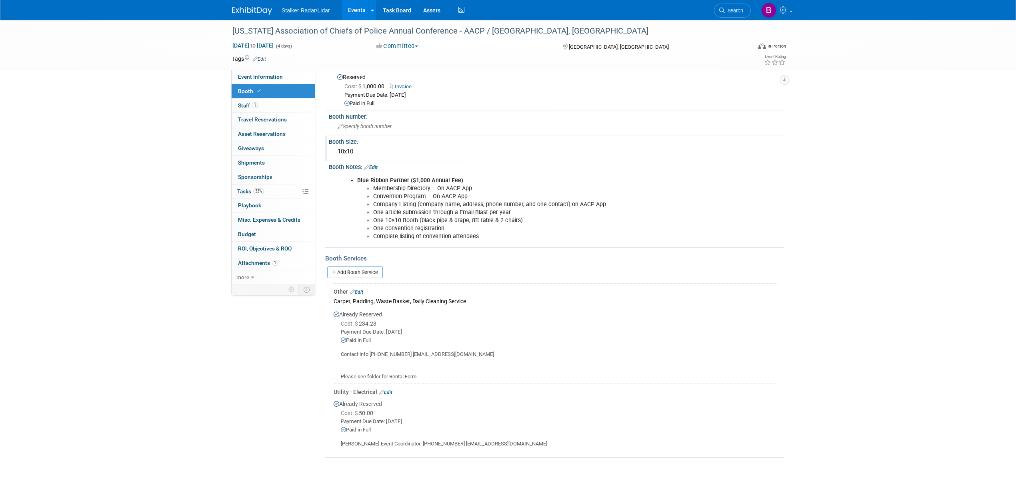
scroll to position [101, 0]
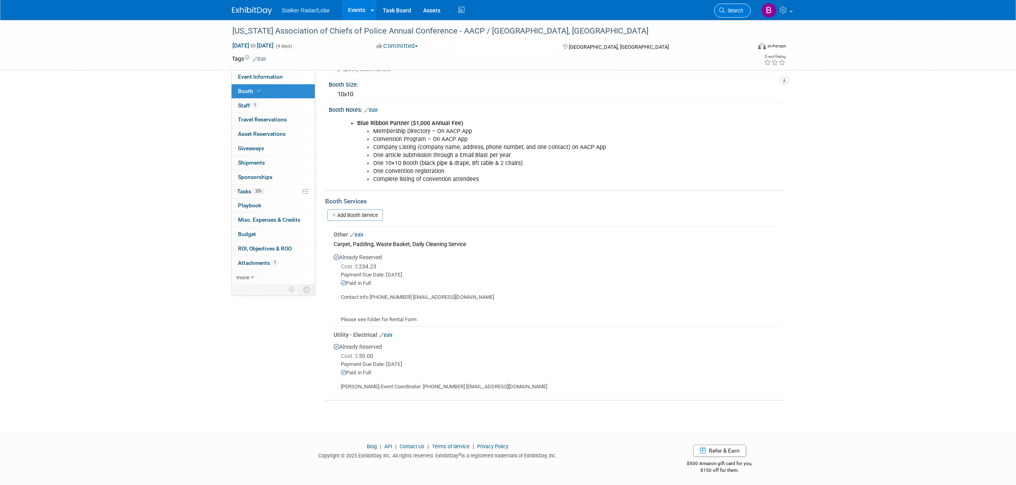
click at [718, 14] on link "Search" at bounding box center [732, 11] width 37 height 14
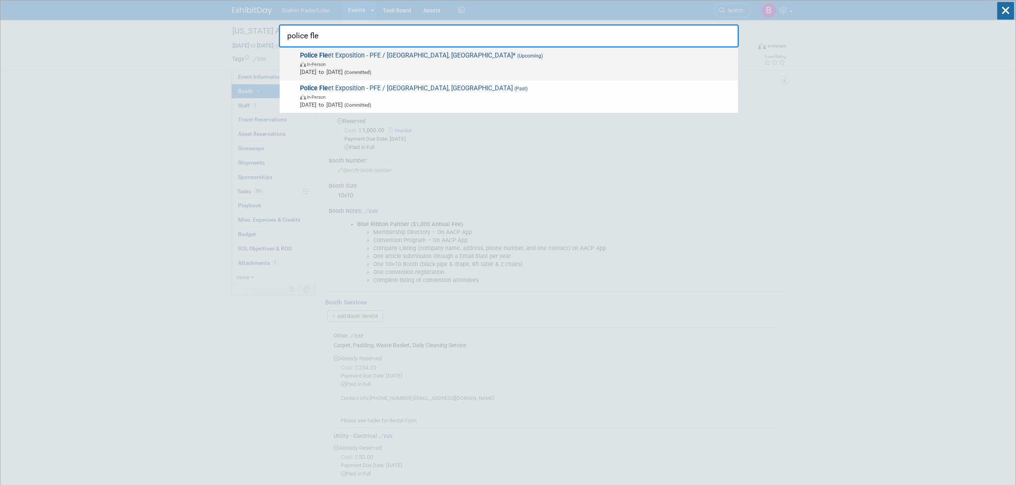
type input "police fle"
click at [408, 68] on span "[DATE] to [DATE] (Committed)" at bounding box center [517, 72] width 434 height 8
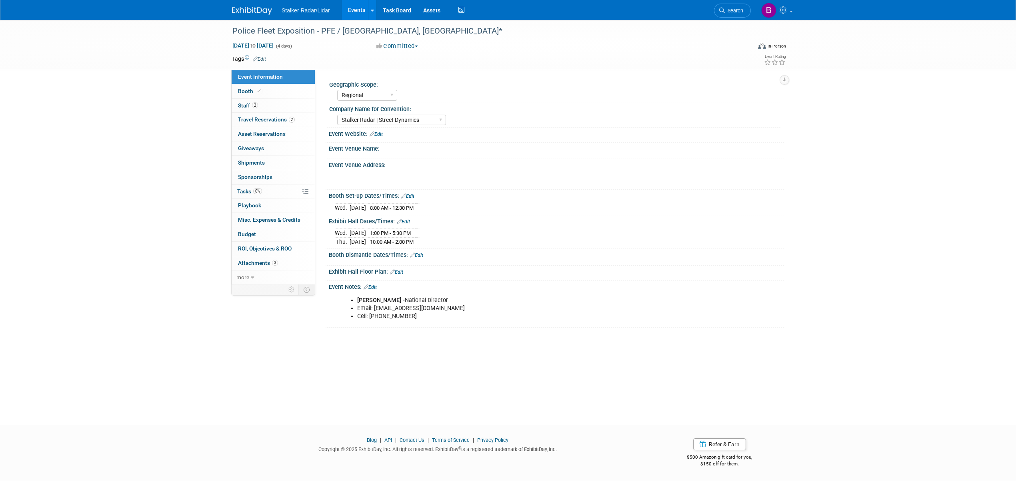
select select "Regional"
select select "Stalker Radar | Street Dynamics"
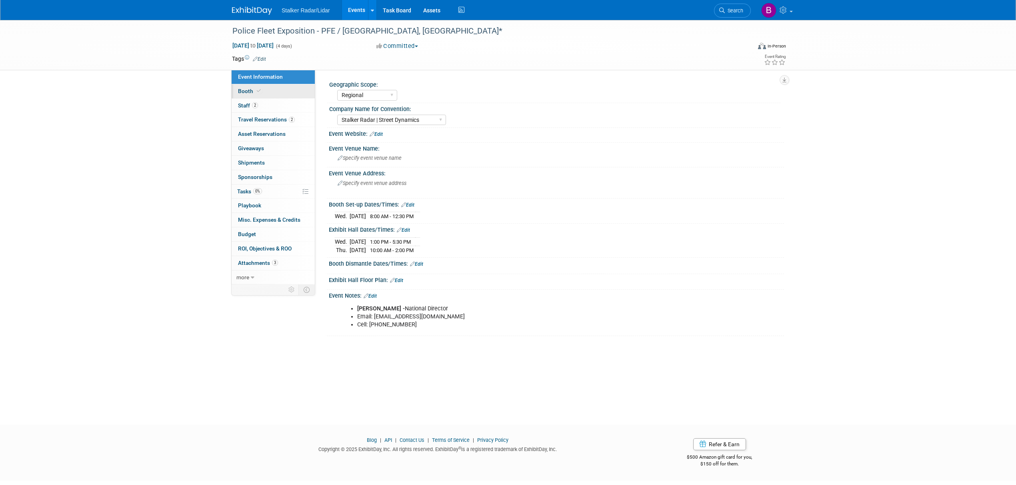
click at [273, 93] on link "Booth" at bounding box center [273, 91] width 83 height 14
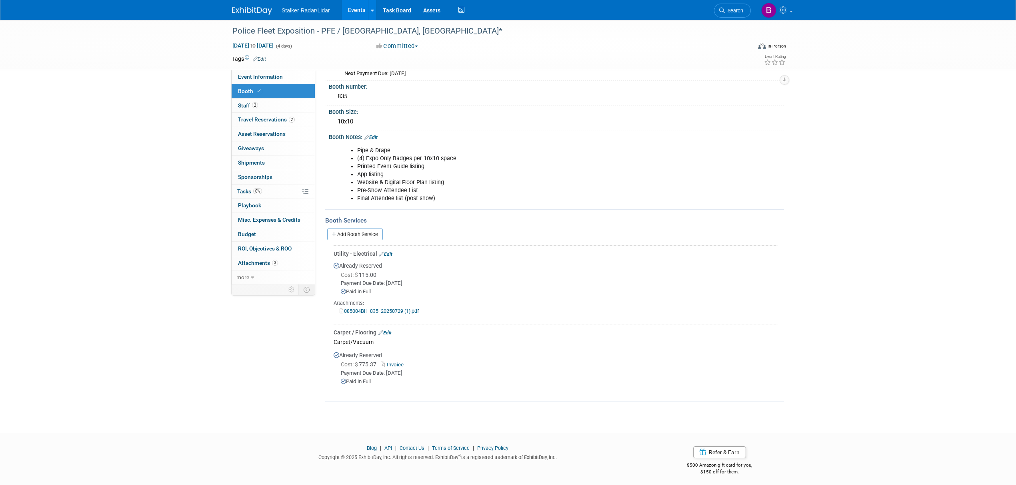
scroll to position [75, 0]
click at [261, 102] on link "2 Staff 2" at bounding box center [273, 106] width 83 height 14
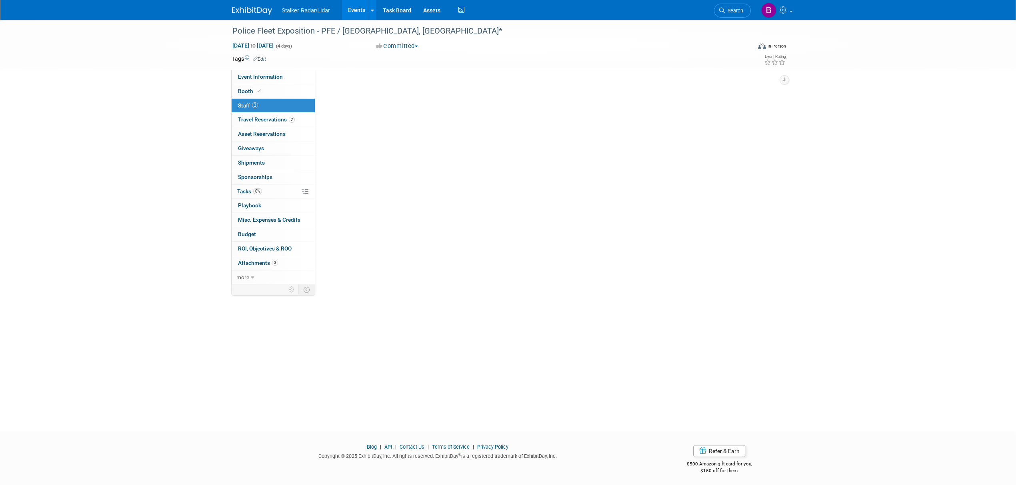
scroll to position [0, 0]
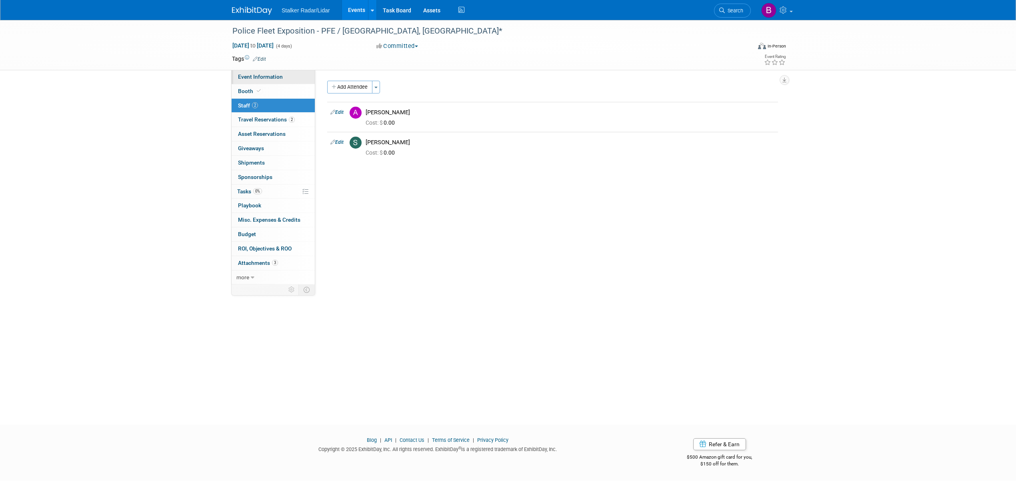
click at [272, 74] on span "Event Information" at bounding box center [260, 77] width 45 height 6
select select "Regional"
select select "Stalker Radar | Street Dynamics"
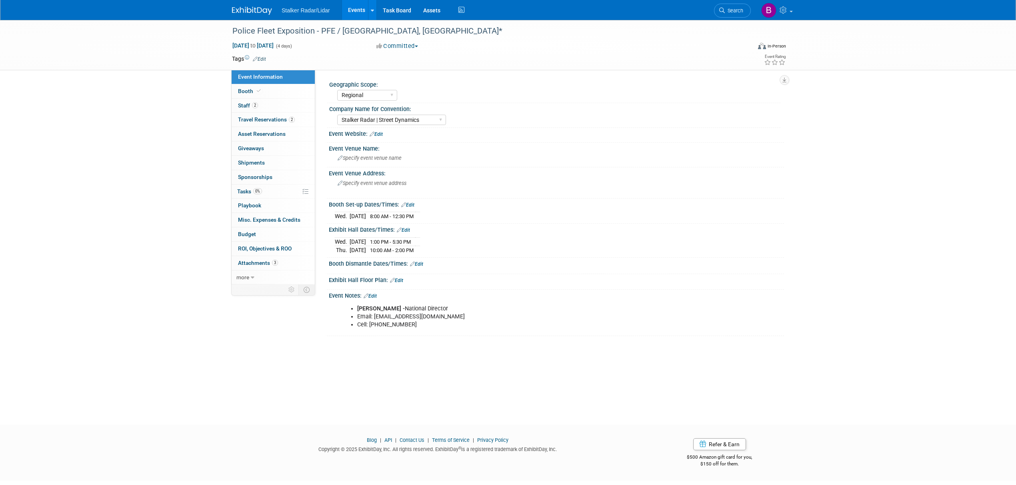
click at [354, 7] on link "Events" at bounding box center [356, 10] width 29 height 20
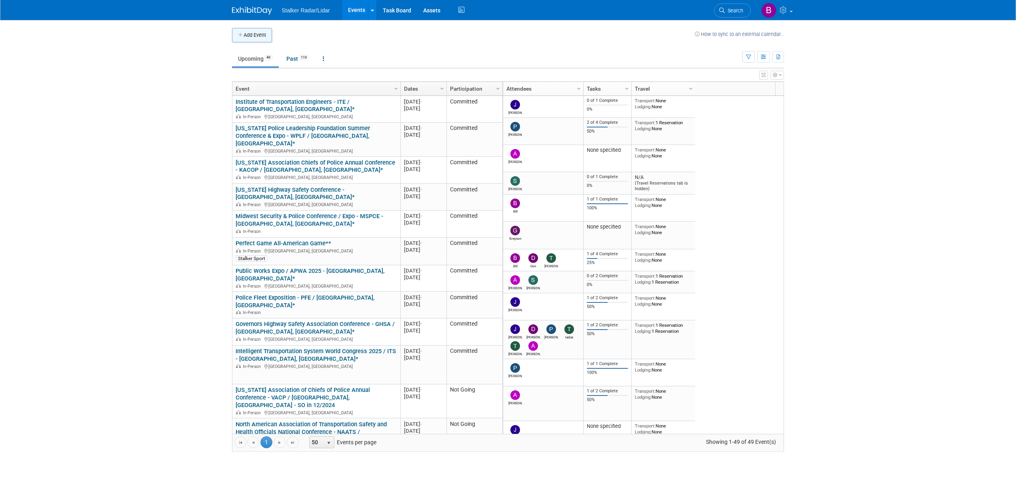
click at [261, 34] on button "Add Event" at bounding box center [252, 35] width 40 height 14
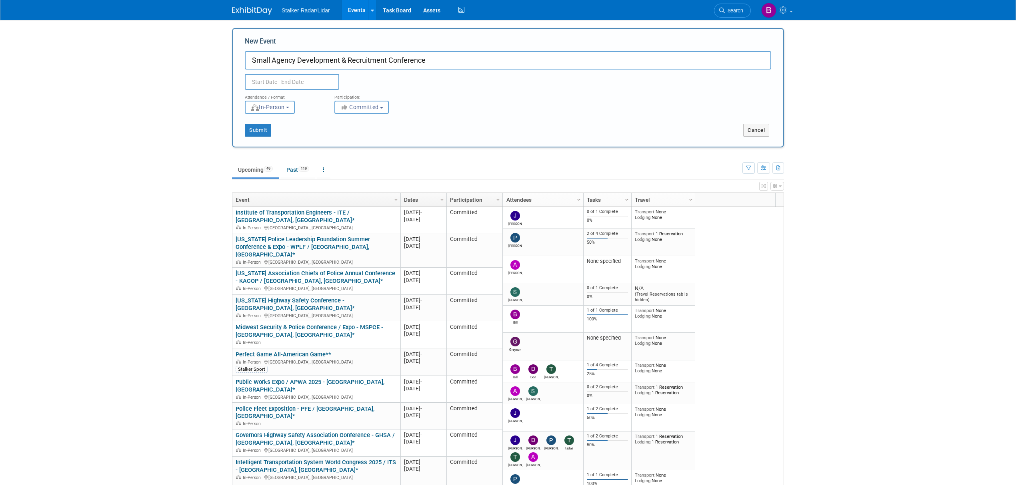
type input "Small Agency Development & Recruitment Conference"
click at [310, 82] on input "text" at bounding box center [292, 82] width 94 height 16
click at [360, 100] on icon at bounding box center [359, 99] width 3 height 5
select select "8"
click at [273, 173] on span "22" at bounding box center [271, 173] width 16 height 16
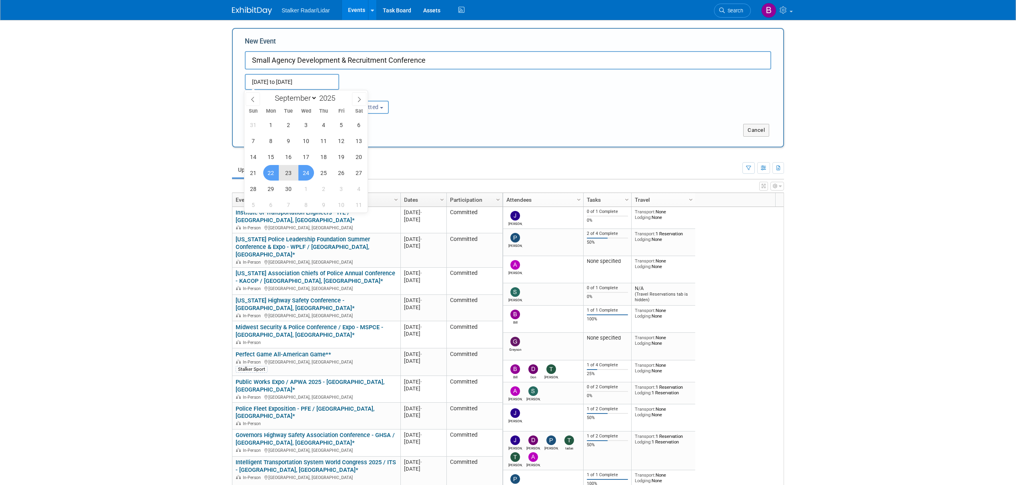
click at [305, 175] on span "24" at bounding box center [306, 173] width 16 height 16
type input "[DATE] to [DATE]"
click at [461, 60] on input "Small Agency Development & Recruitment Conference" at bounding box center [508, 60] width 526 height 18
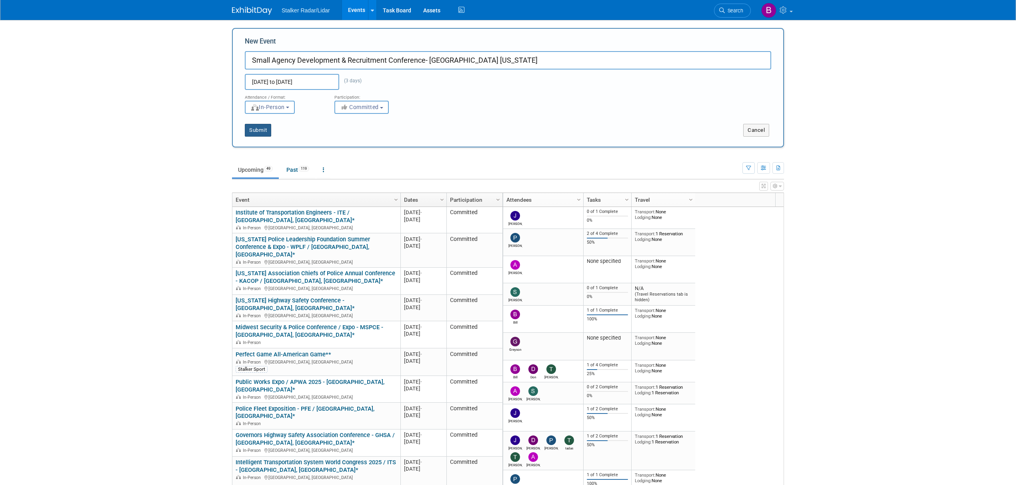
type input "Small Agency Development & Recruitment Conference- [GEOGRAPHIC_DATA] [US_STATE]"
click at [260, 131] on button "Submit" at bounding box center [258, 130] width 26 height 13
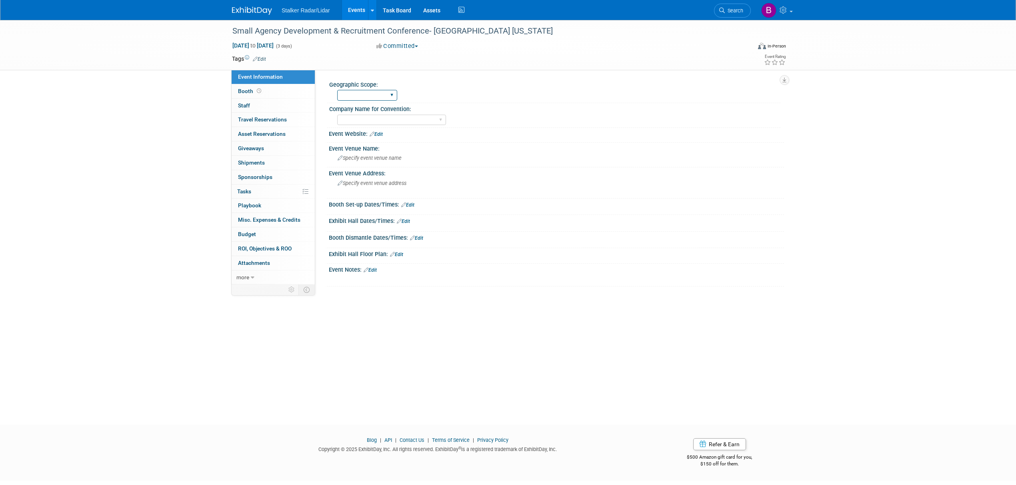
click at [373, 96] on select "Regional National International" at bounding box center [367, 95] width 60 height 11
select select "Regional"
click at [337, 90] on select "Regional National International" at bounding box center [367, 95] width 60 height 11
